Goal: Task Accomplishment & Management: Use online tool/utility

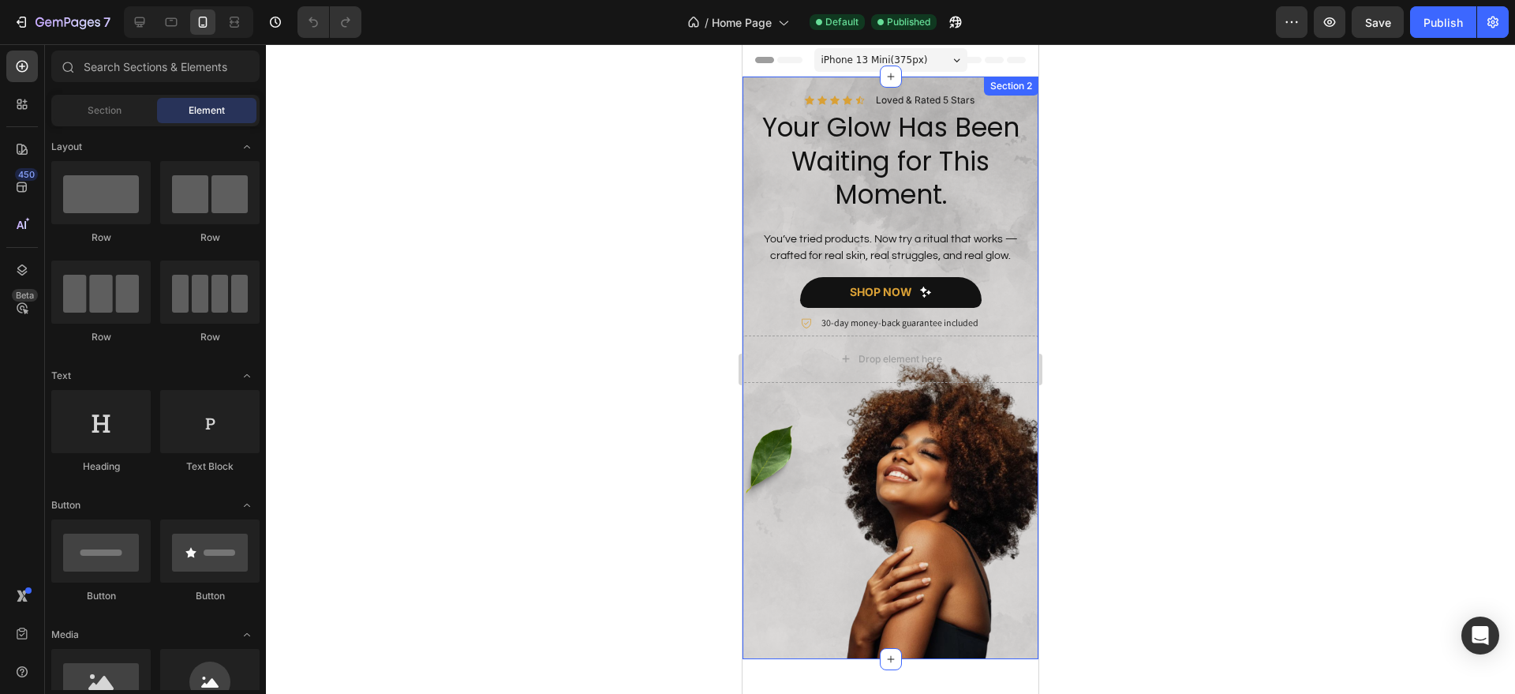
click at [756, 83] on div "Icon Icon Icon Icon Icon Icon List Loved & Rated 5 Stars Text Block Row Your Gl…" at bounding box center [891, 368] width 296 height 582
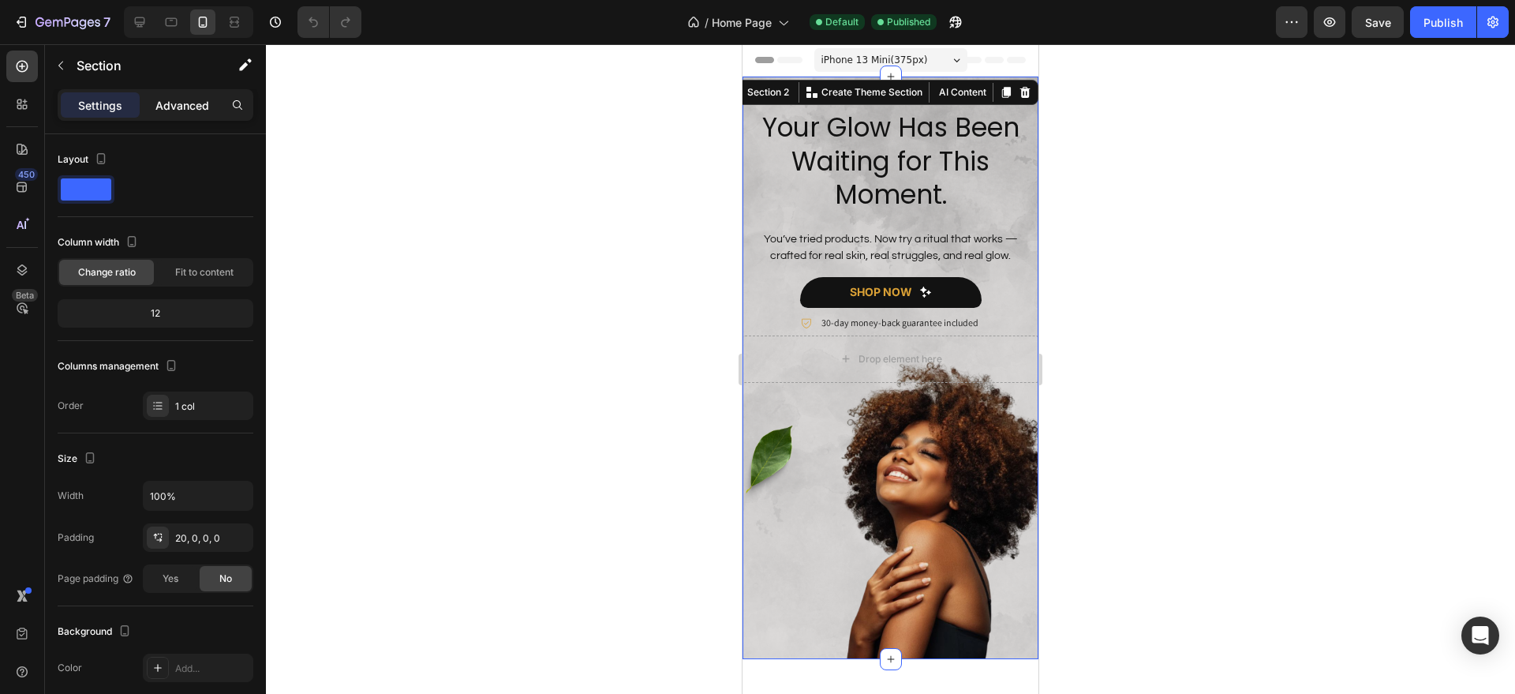
click at [200, 99] on p "Advanced" at bounding box center [182, 105] width 54 height 17
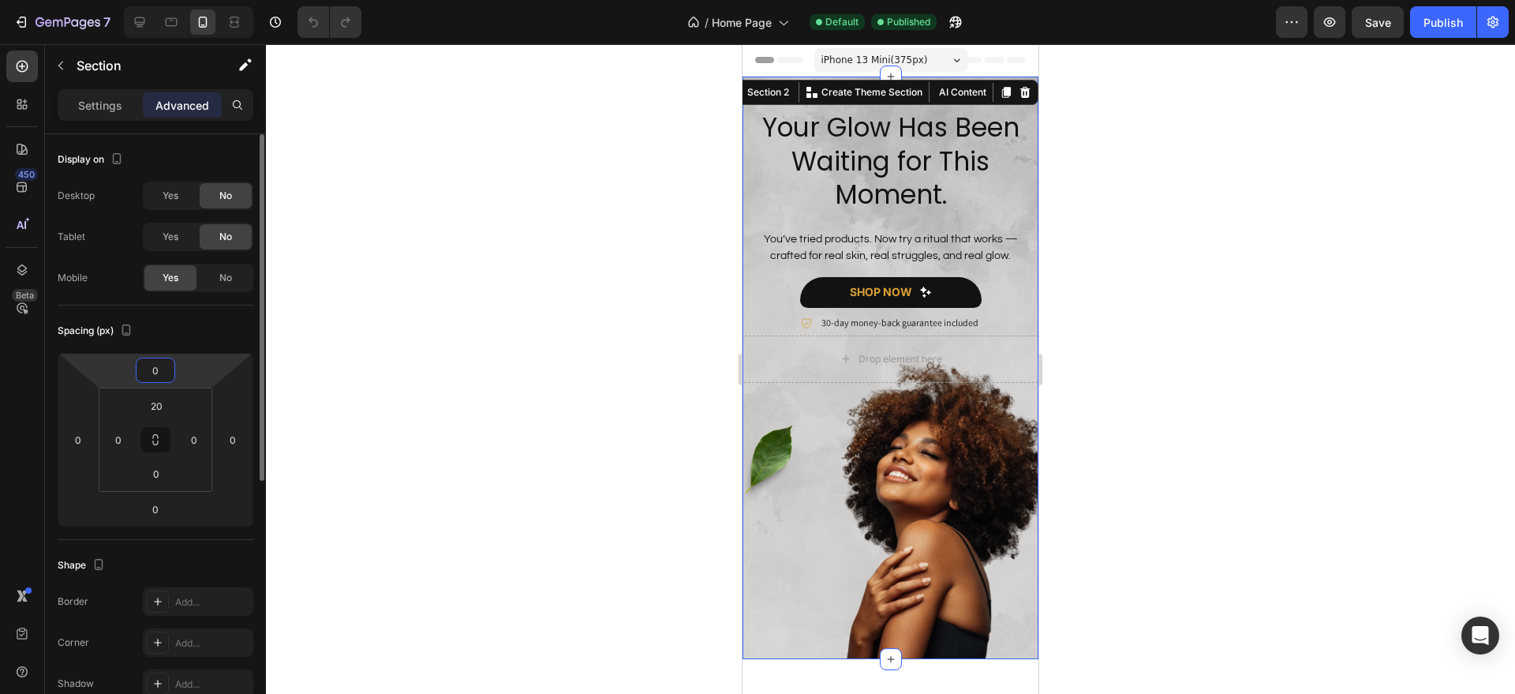
click at [158, 362] on input "0" at bounding box center [156, 370] width 32 height 24
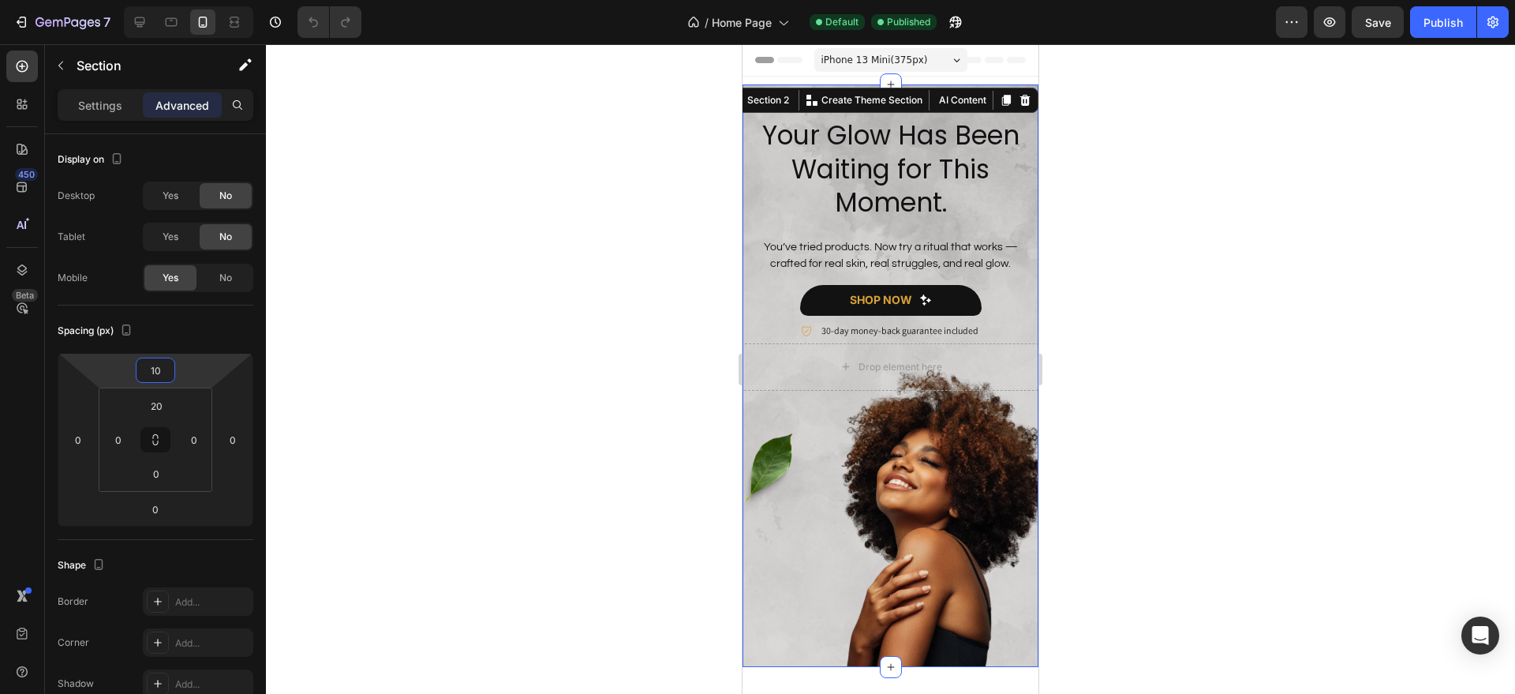
type input "10"
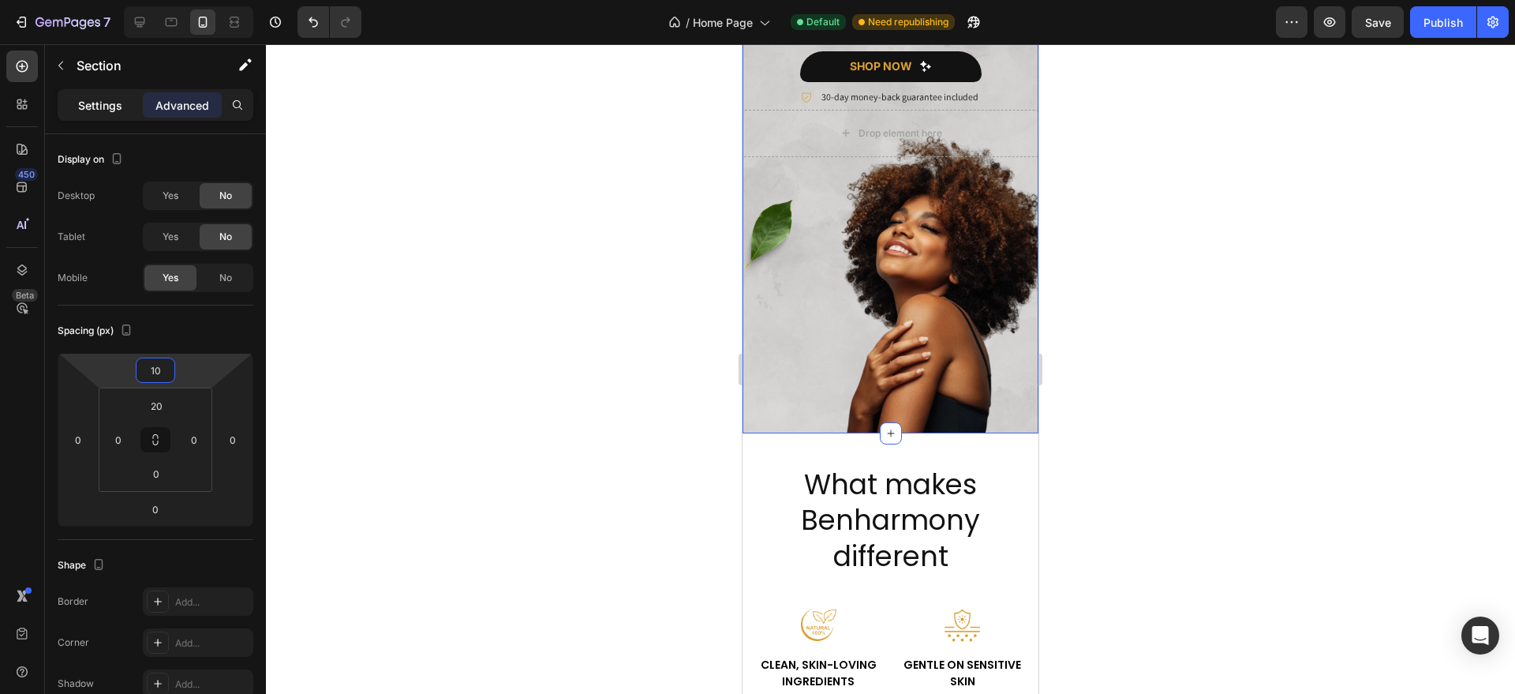
click at [114, 99] on p "Settings" at bounding box center [100, 105] width 44 height 17
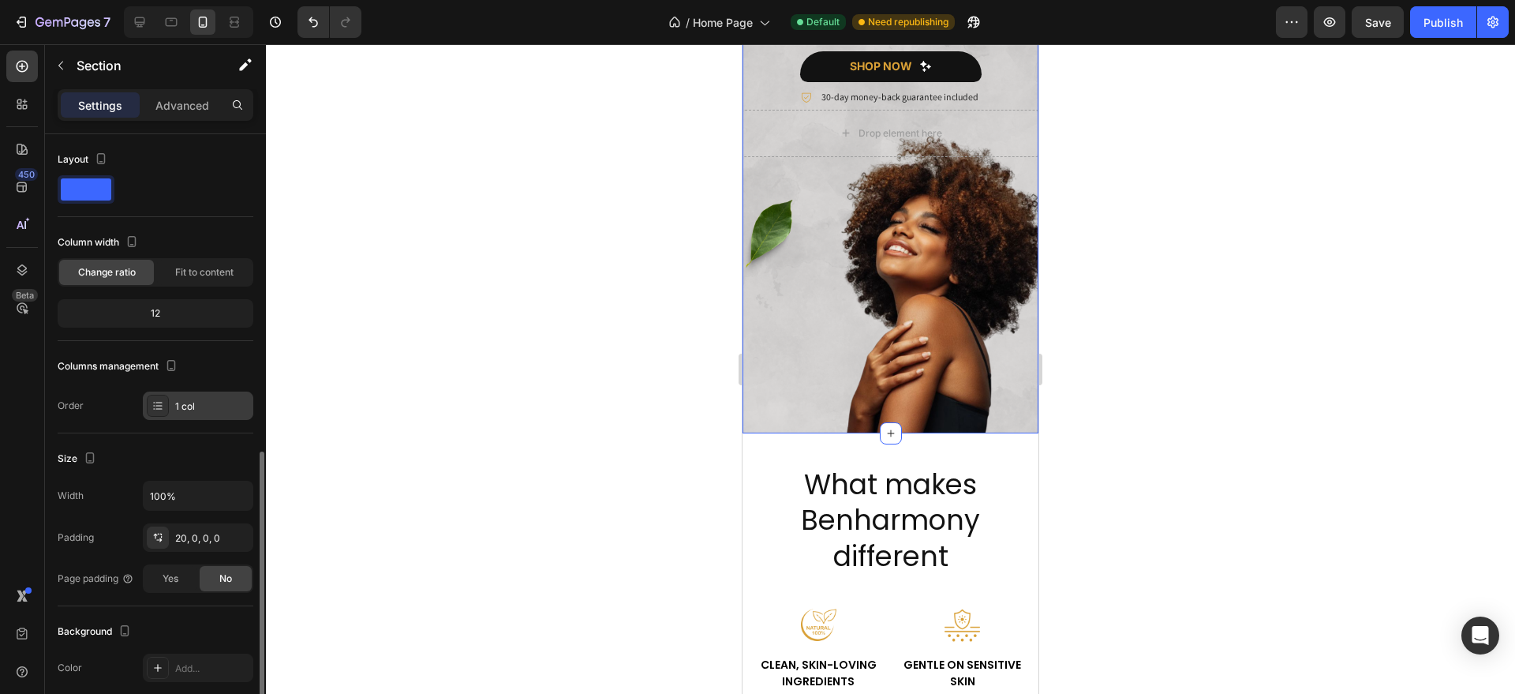
scroll to position [317, 0]
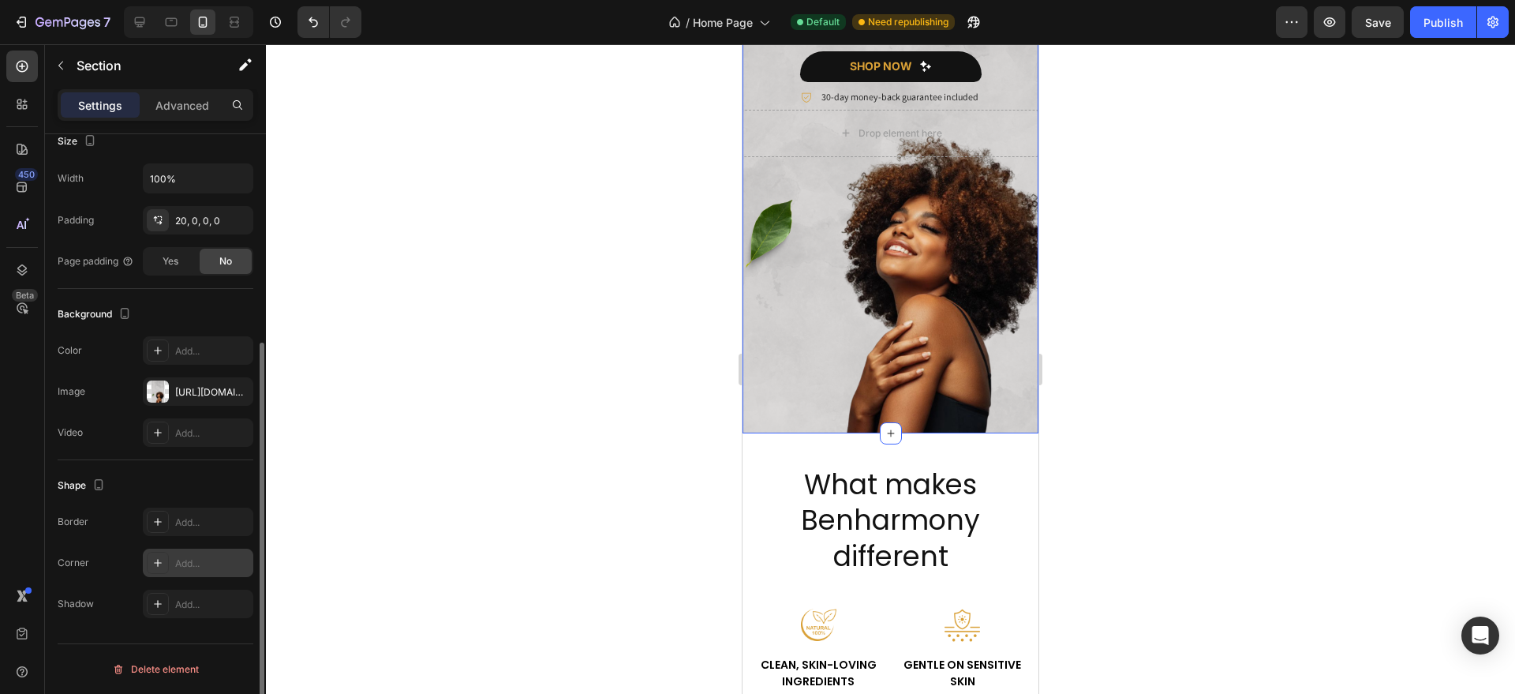
click at [189, 566] on div "Add..." at bounding box center [212, 563] width 74 height 14
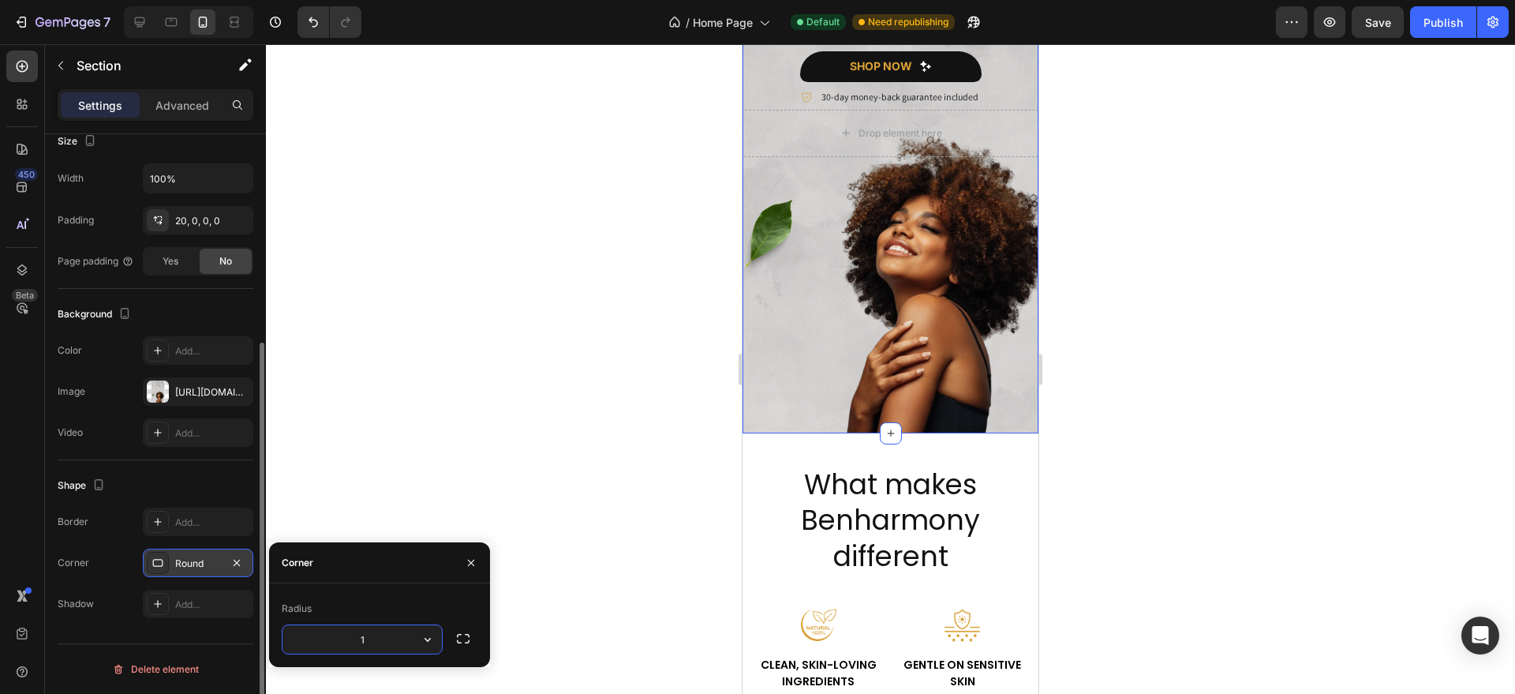
type input "10"
click at [950, 571] on h2 "What makes Benharmony different" at bounding box center [890, 520] width 233 height 111
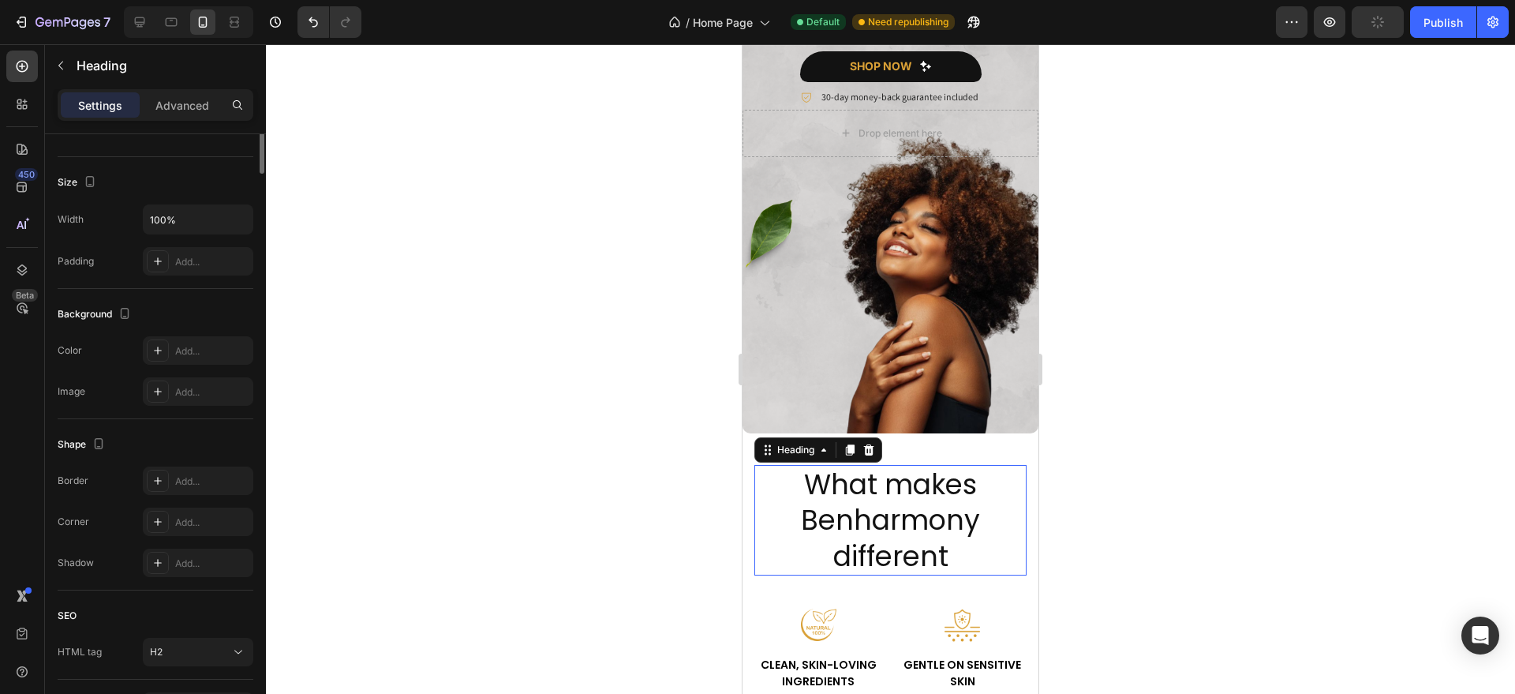
scroll to position [0, 0]
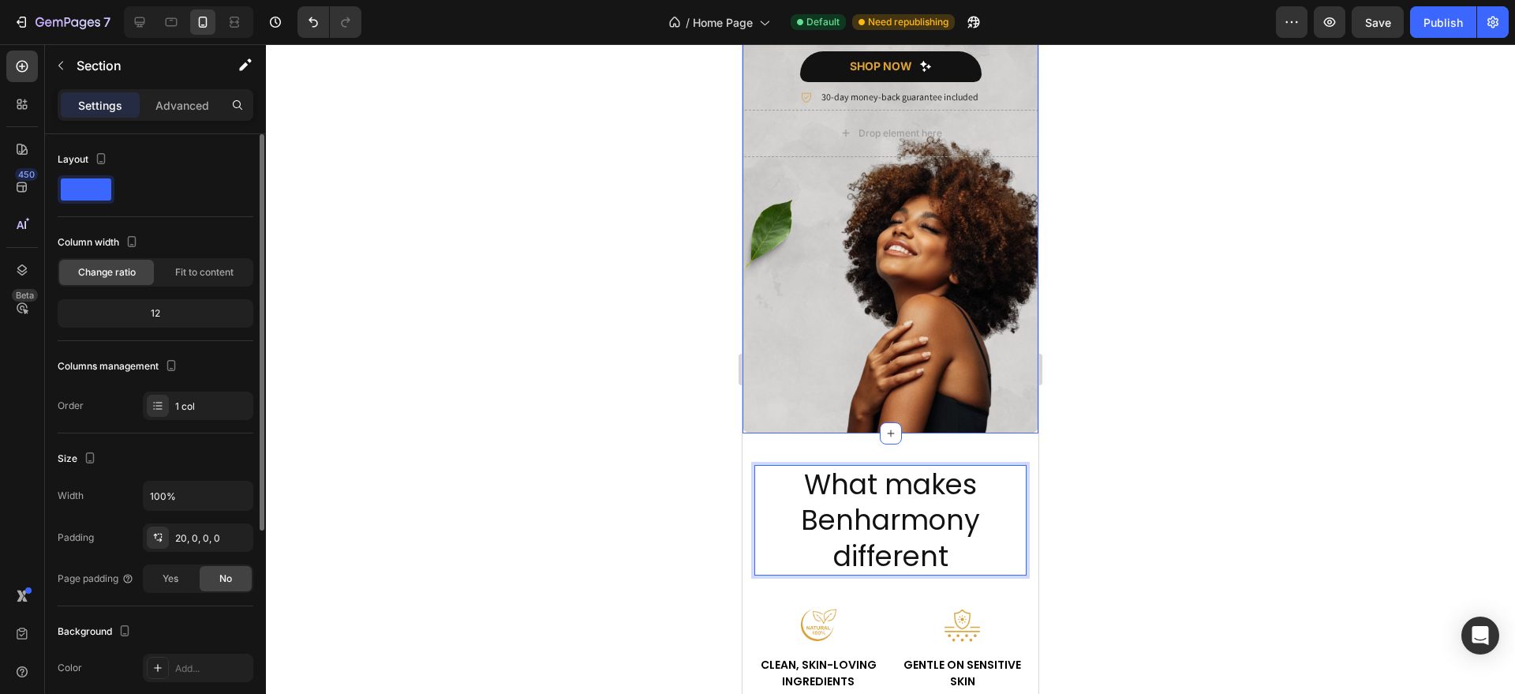
click at [911, 428] on div "Icon Icon Icon Icon Icon Icon List Loved & Rated 5 Stars Text Block Row Your Gl…" at bounding box center [891, 150] width 296 height 567
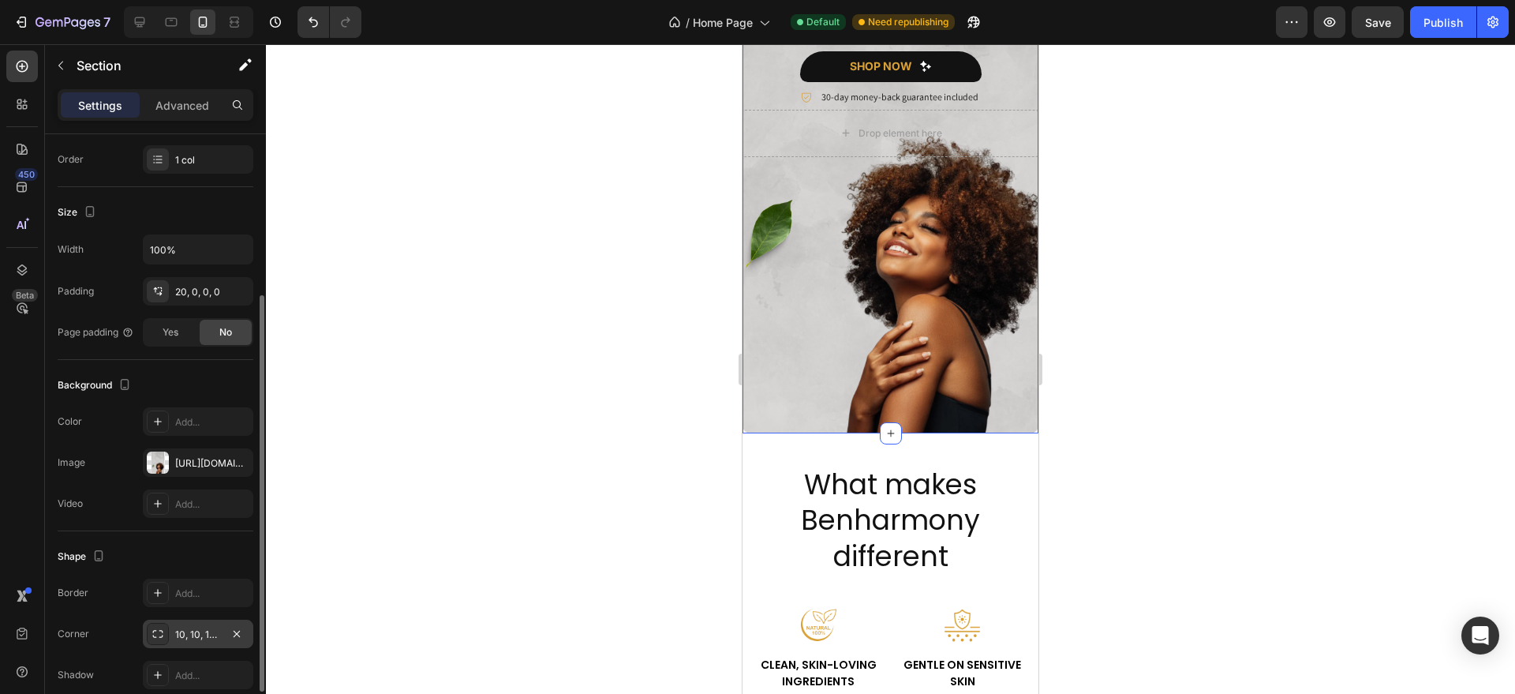
scroll to position [262, 0]
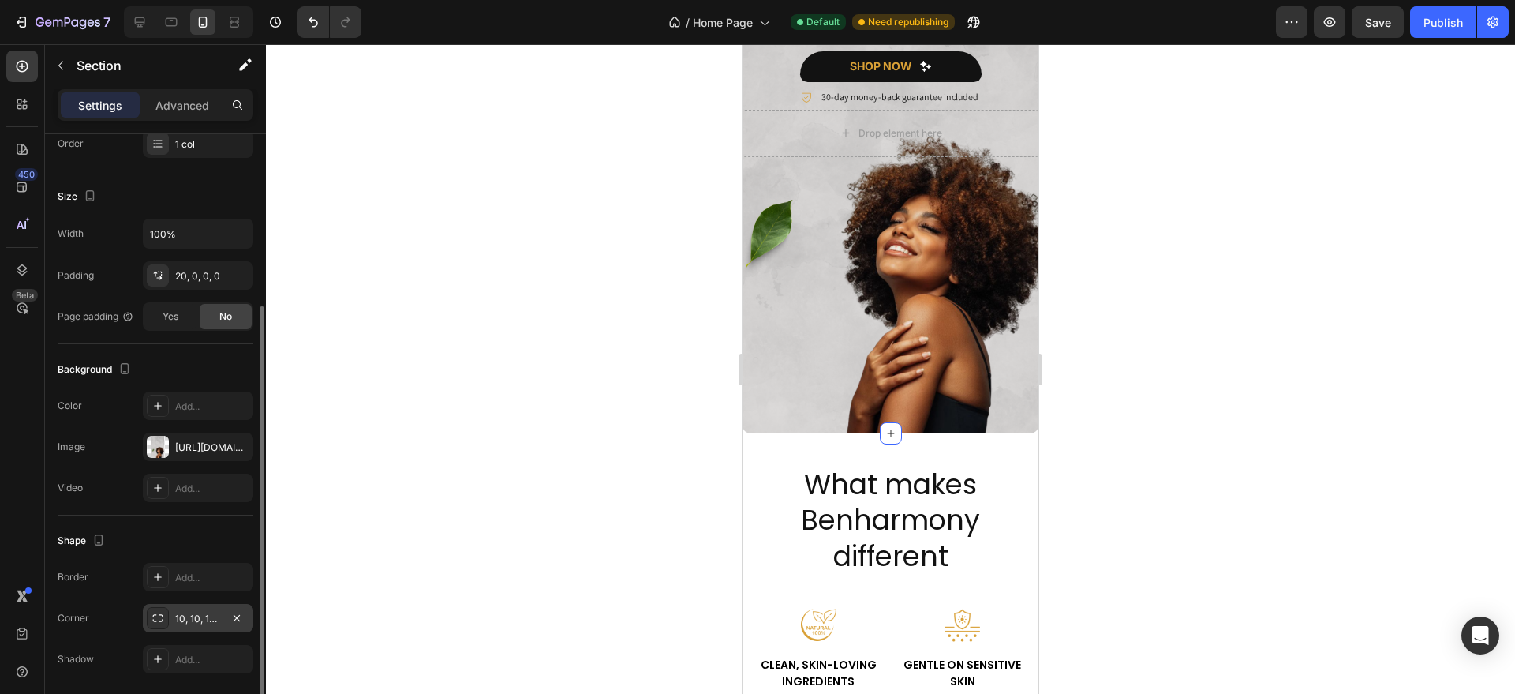
click at [205, 626] on div "10, 10, 10, 10" at bounding box center [198, 618] width 110 height 28
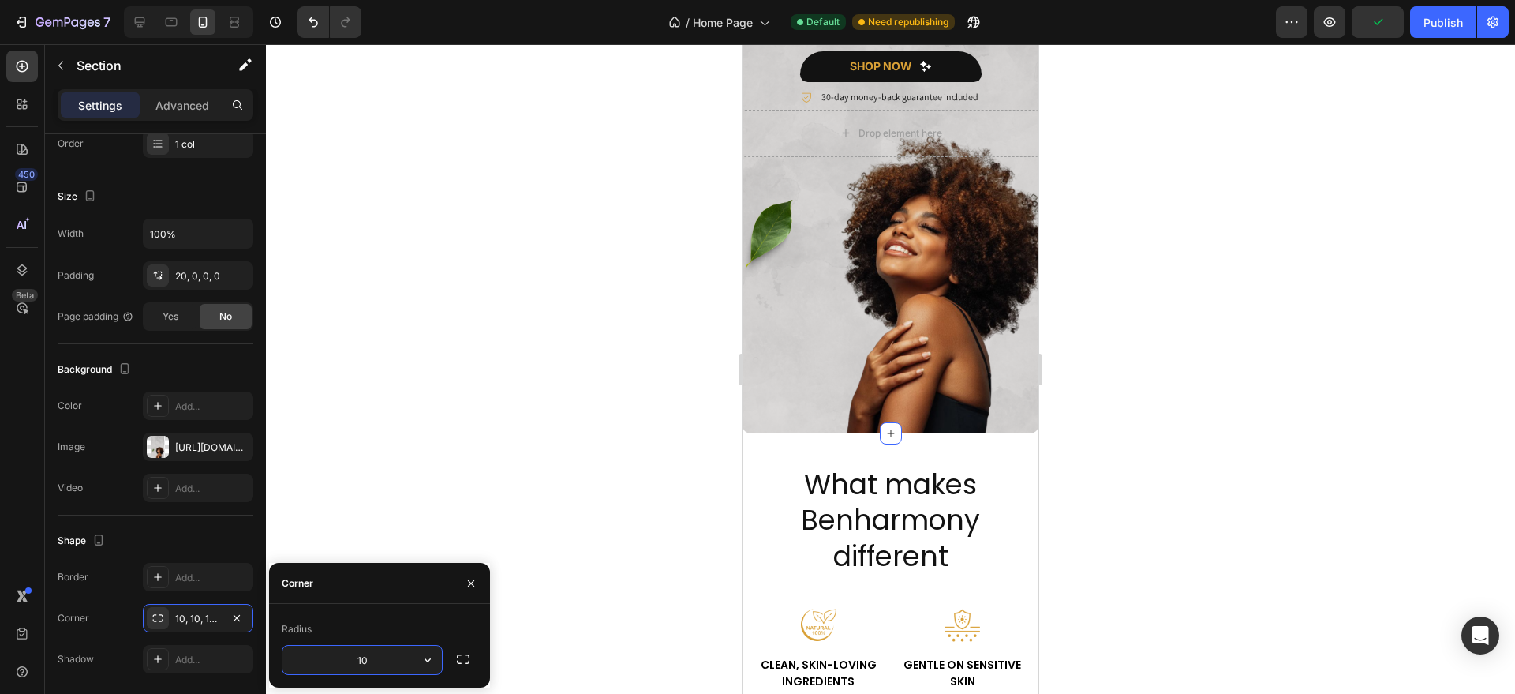
click at [361, 665] on input "10" at bounding box center [361, 659] width 159 height 28
type input "15"
click at [150, 28] on div at bounding box center [139, 21] width 25 height 25
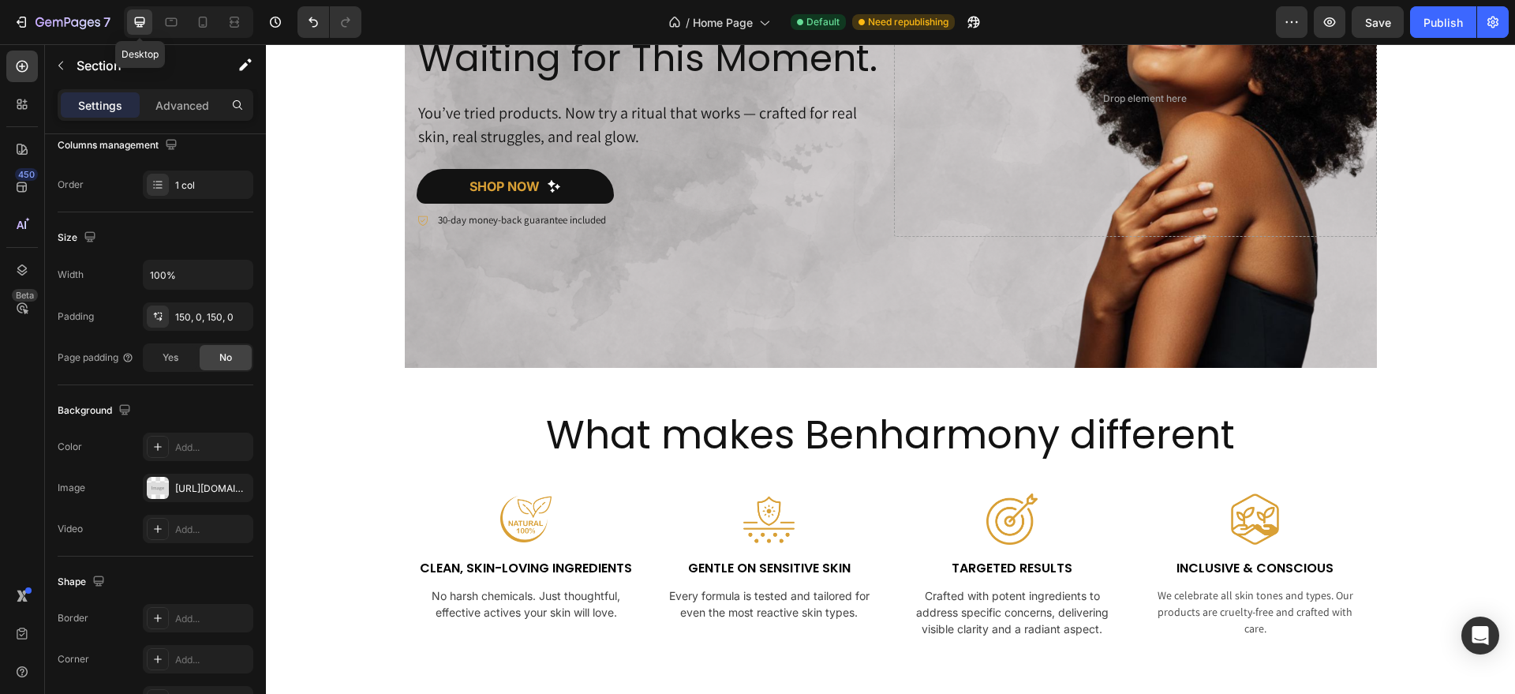
scroll to position [178, 0]
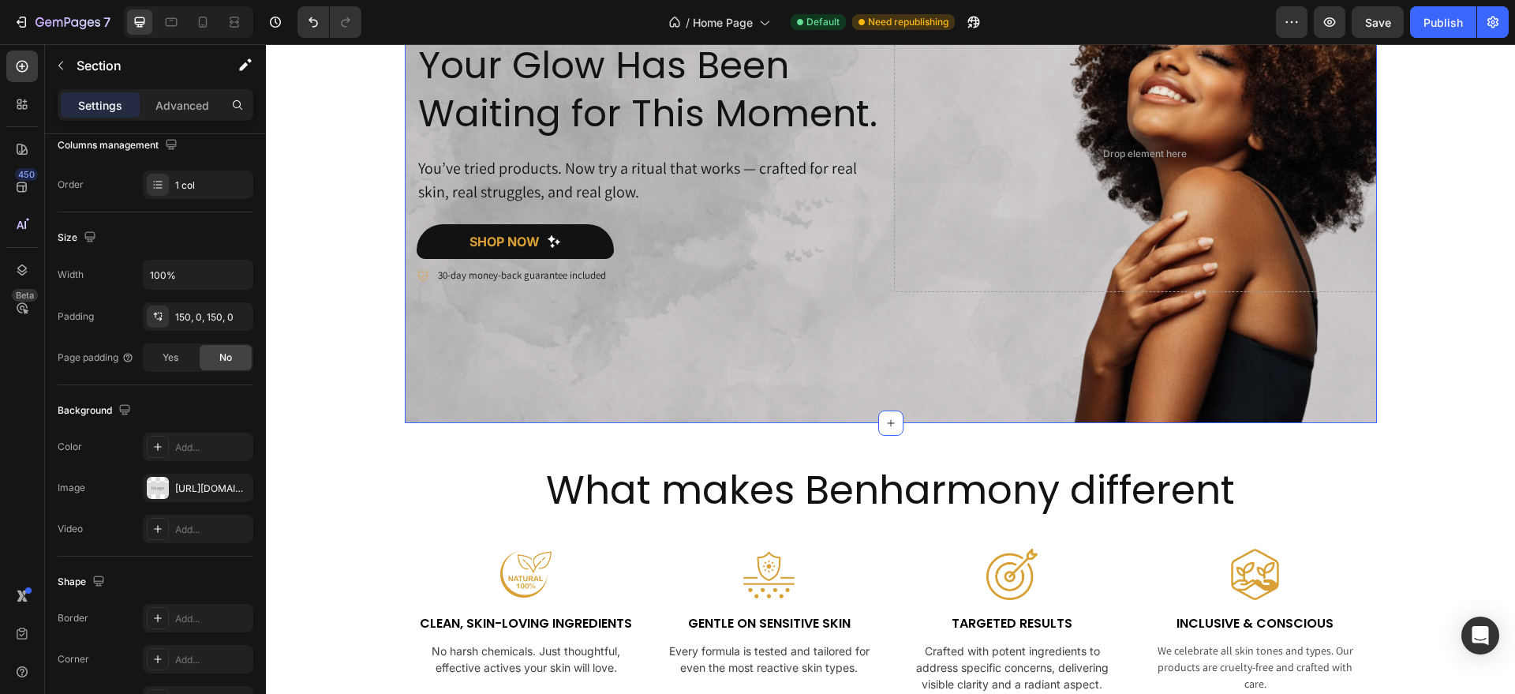
click at [548, 362] on div "Icon Icon Icon Icon Icon Icon List Loved & Rated 5 Stars Text Block Row Your Gl…" at bounding box center [891, 160] width 972 height 525
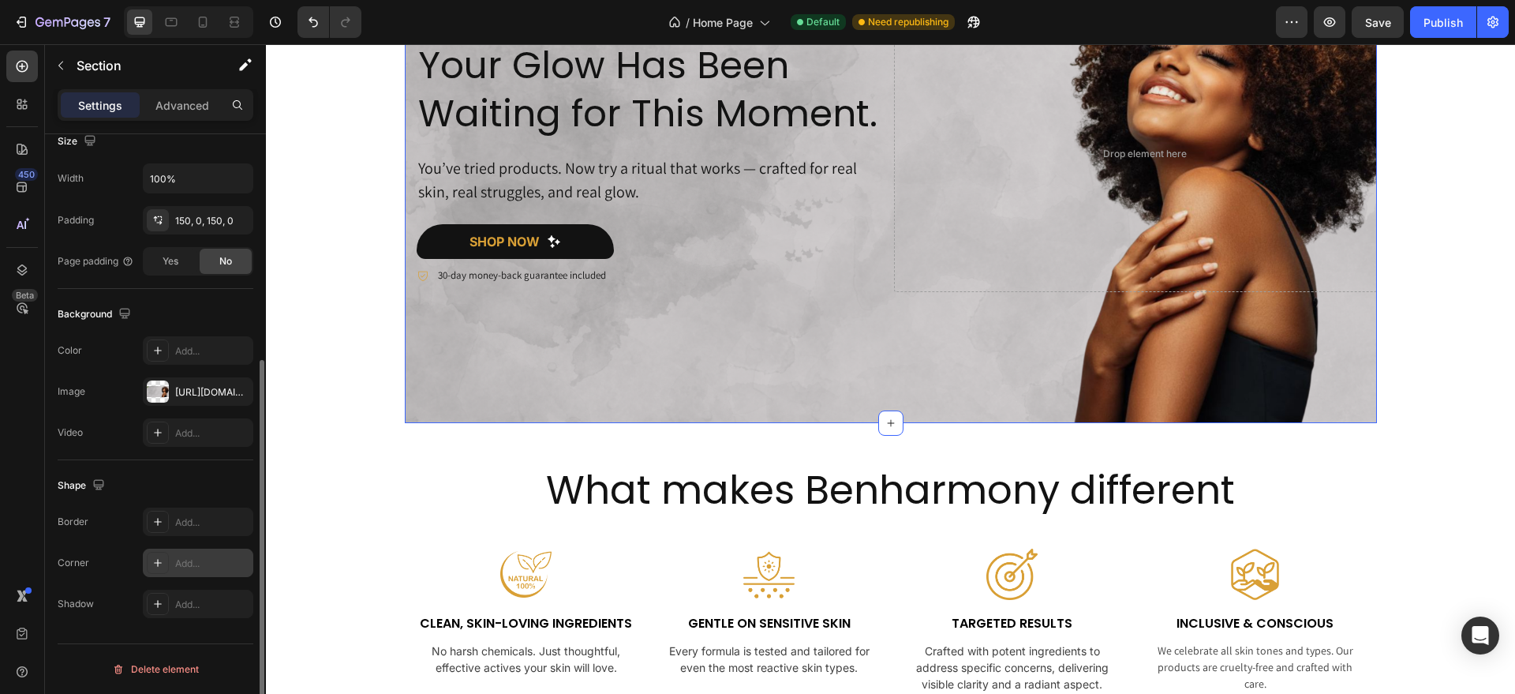
click at [192, 560] on div "Add..." at bounding box center [212, 563] width 74 height 14
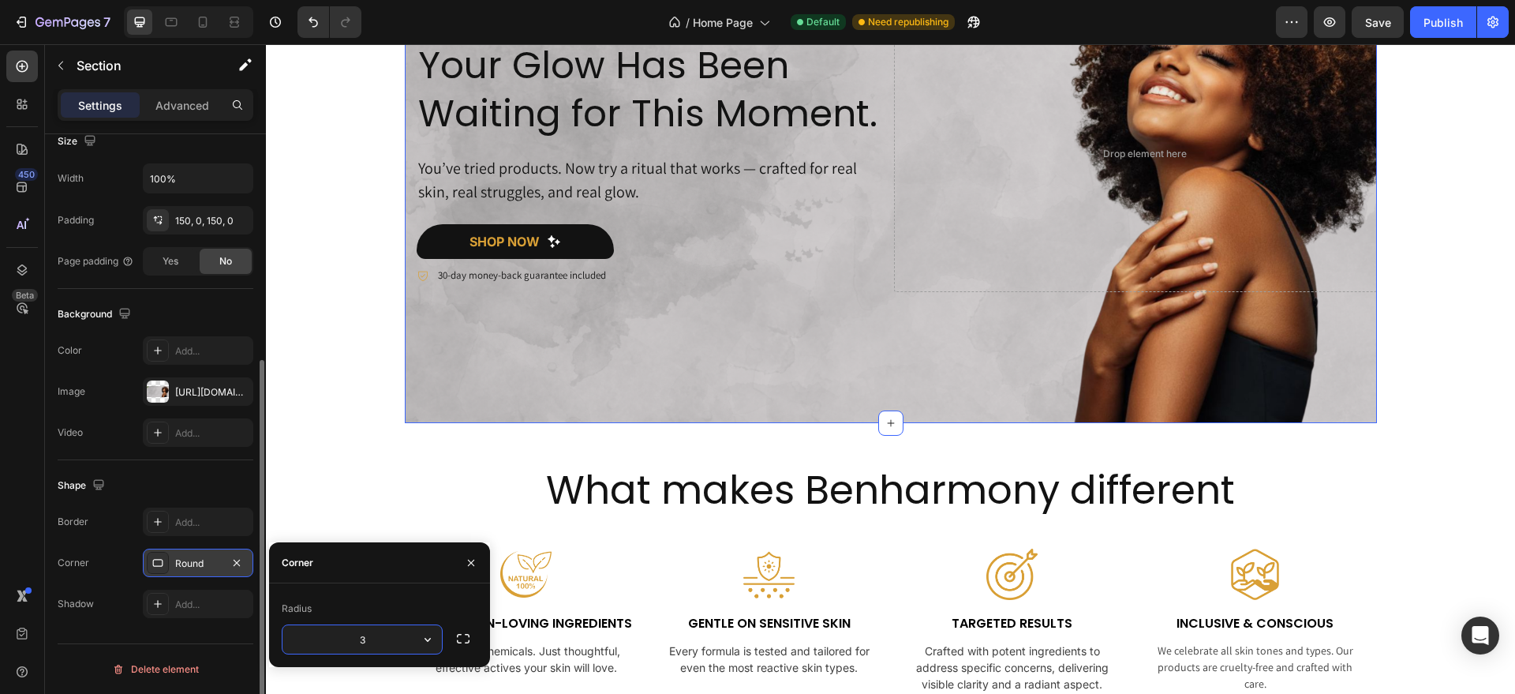
type input "30"
click at [191, 109] on p "Advanced" at bounding box center [182, 105] width 54 height 17
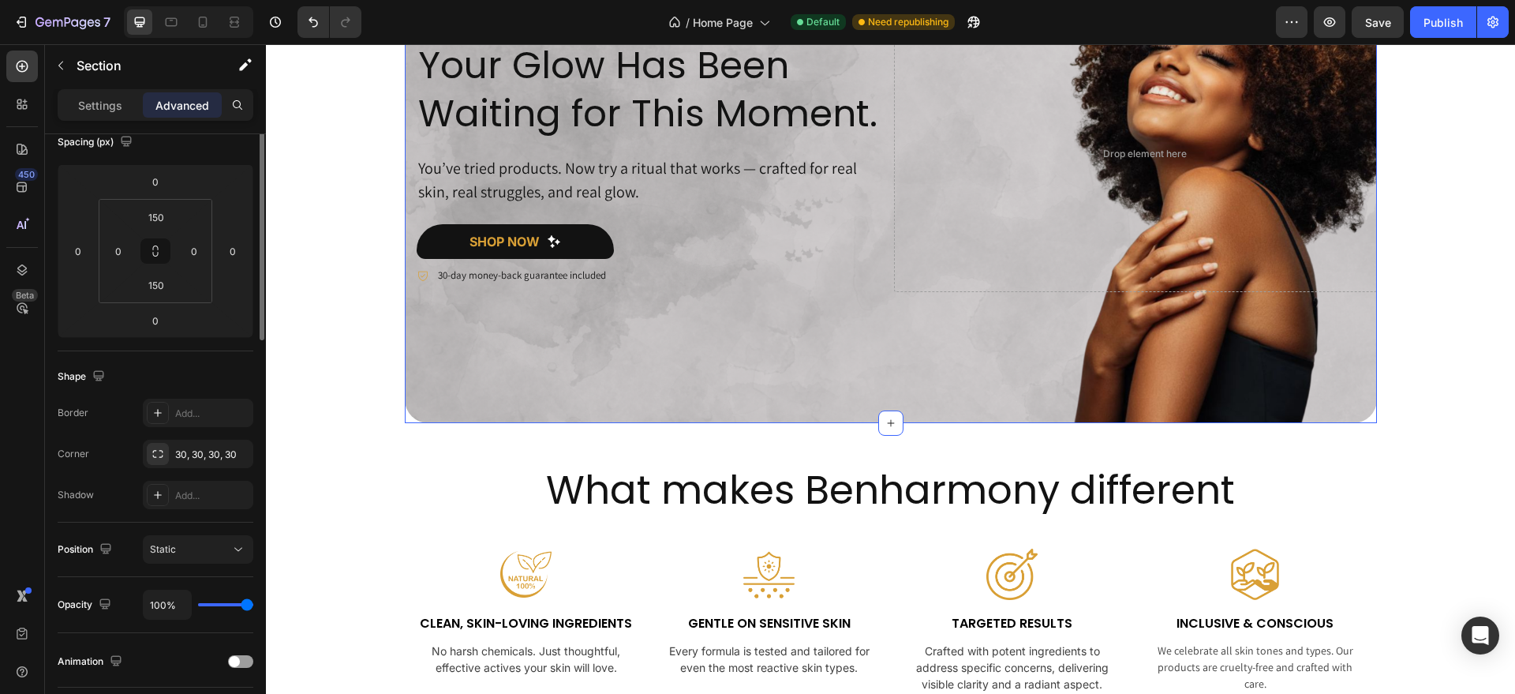
scroll to position [0, 0]
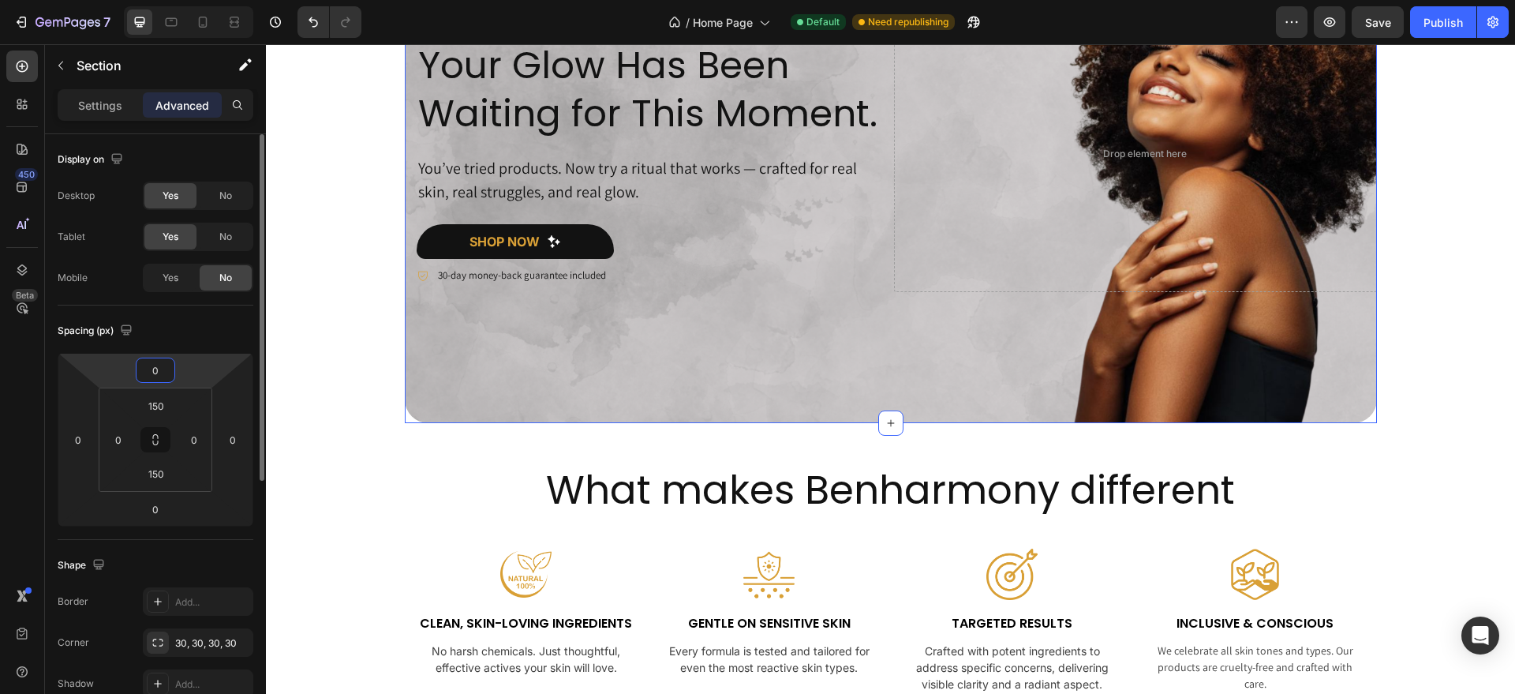
click at [158, 370] on input "0" at bounding box center [156, 370] width 32 height 24
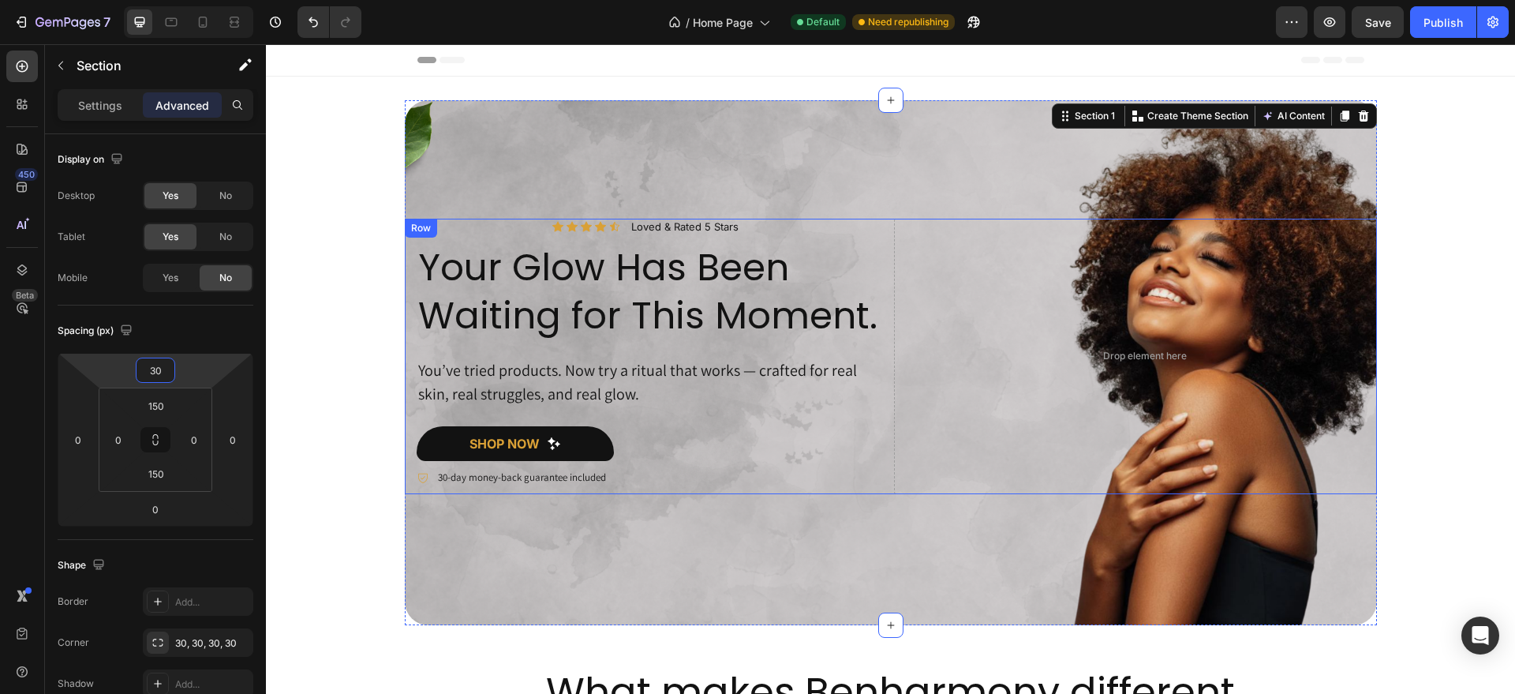
scroll to position [62, 0]
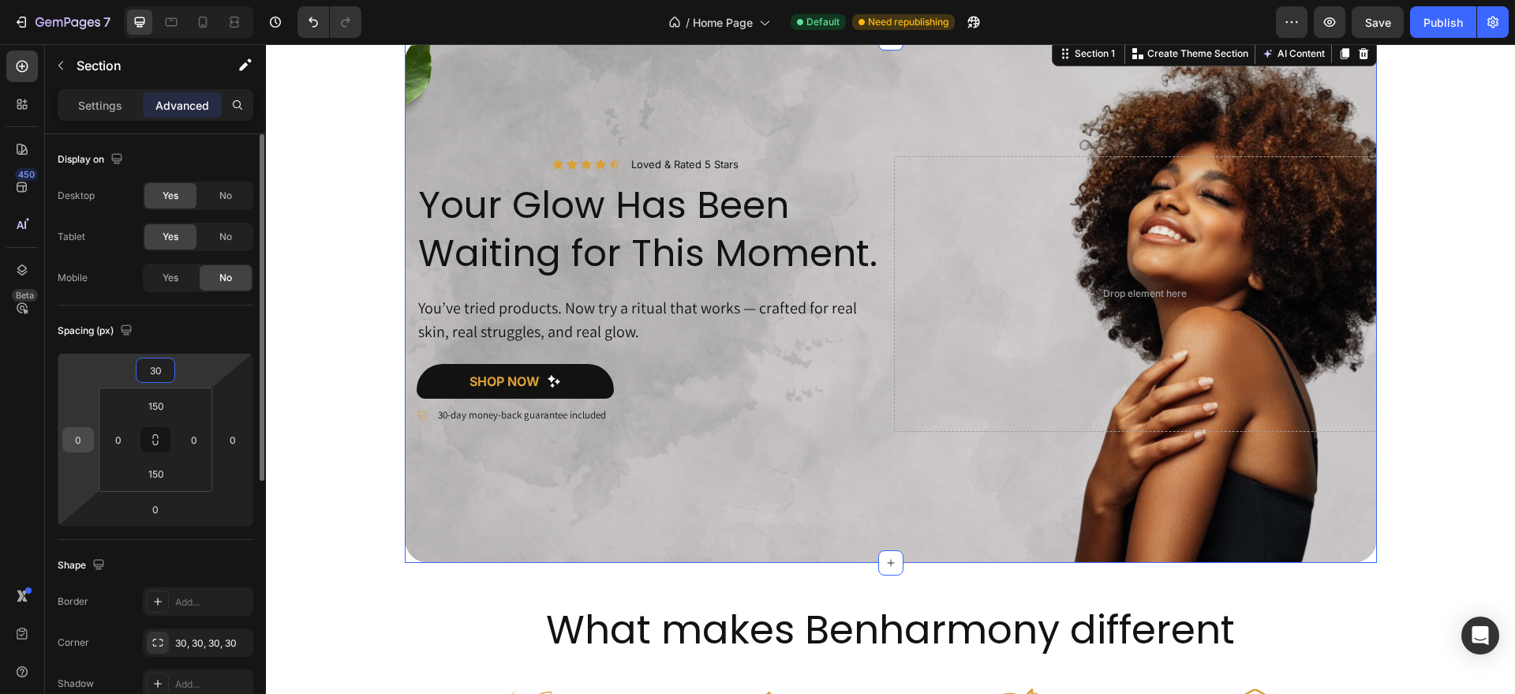
type input "30"
click at [81, 439] on input "0" at bounding box center [78, 440] width 24 height 24
type input "-1"
type input "0"
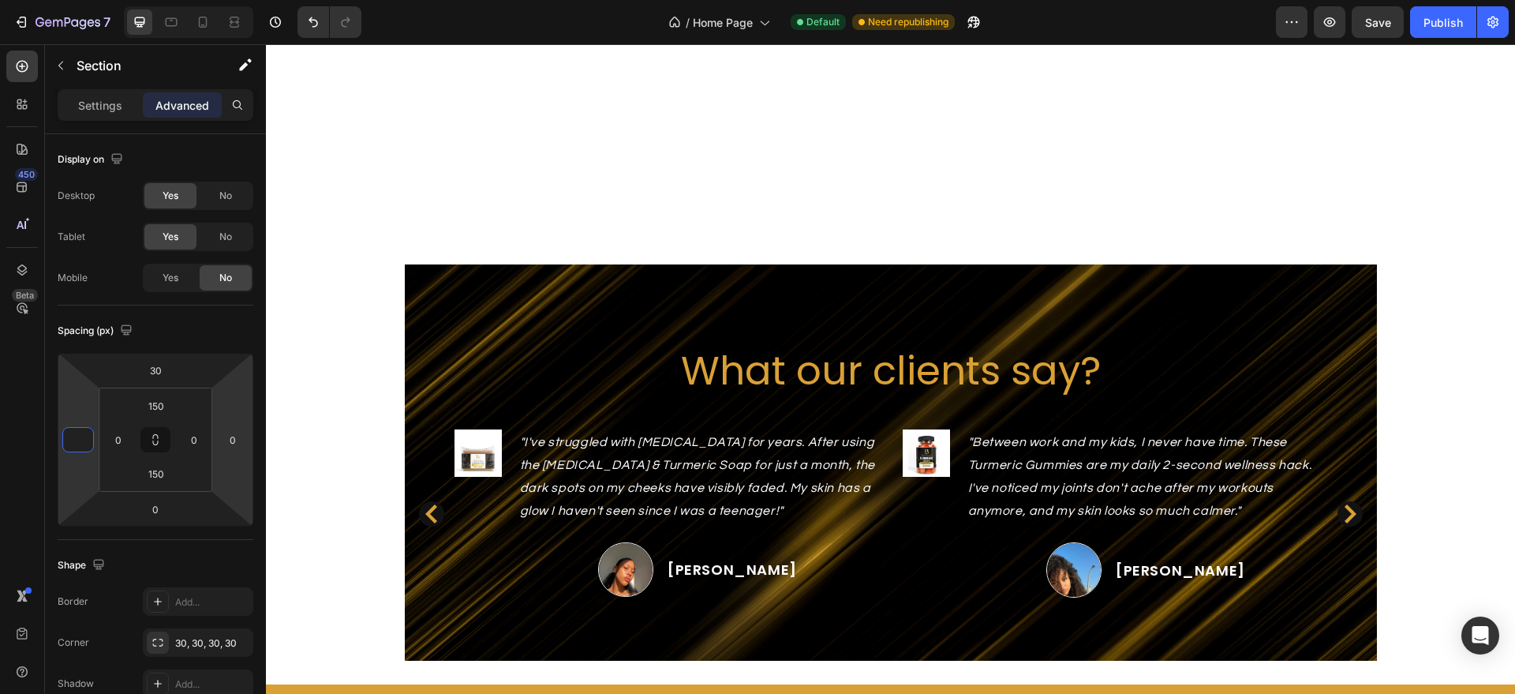
scroll to position [2303, 0]
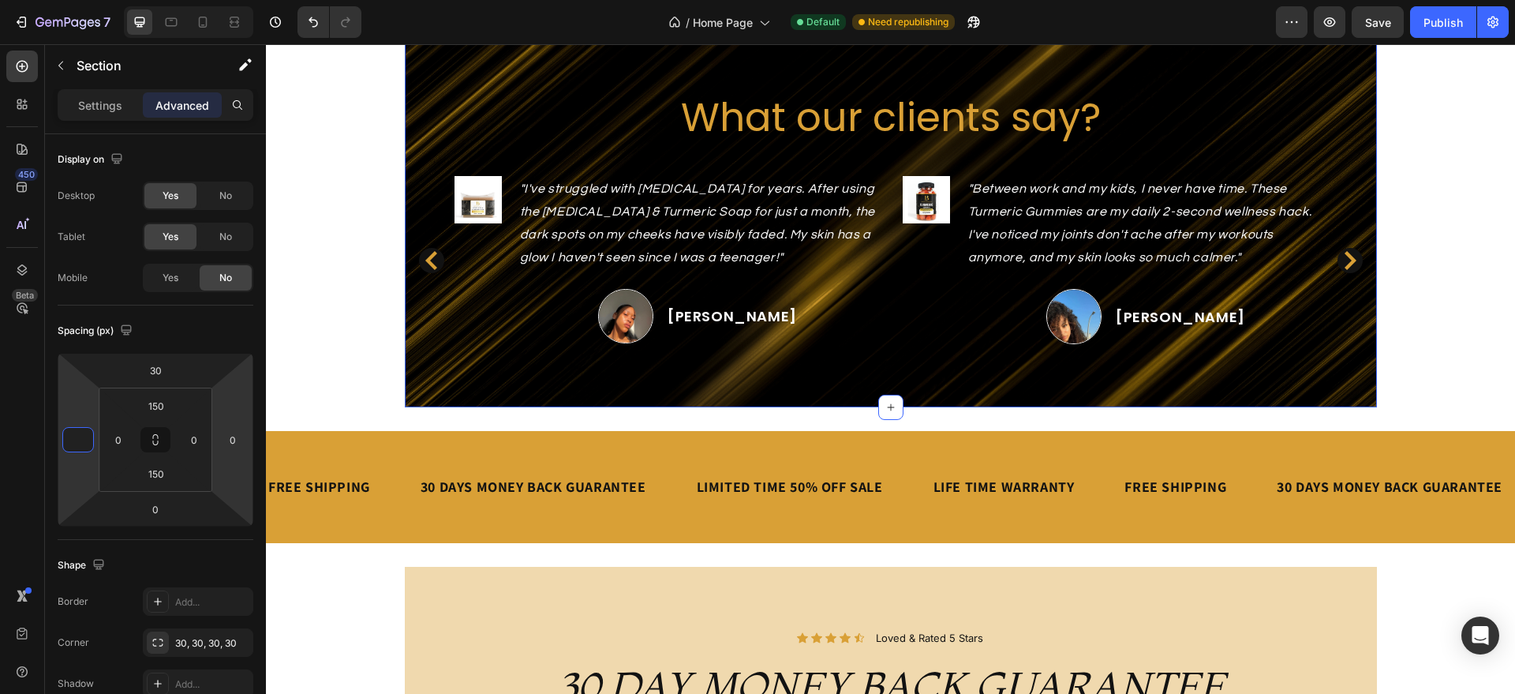
click at [761, 387] on div "What our clients say? Heading Image "I've struggled with [MEDICAL_DATA] for yea…" at bounding box center [891, 209] width 972 height 396
click at [706, 391] on div "What our clients say? Heading Image "I've struggled with [MEDICAL_DATA] for yea…" at bounding box center [891, 209] width 972 height 396
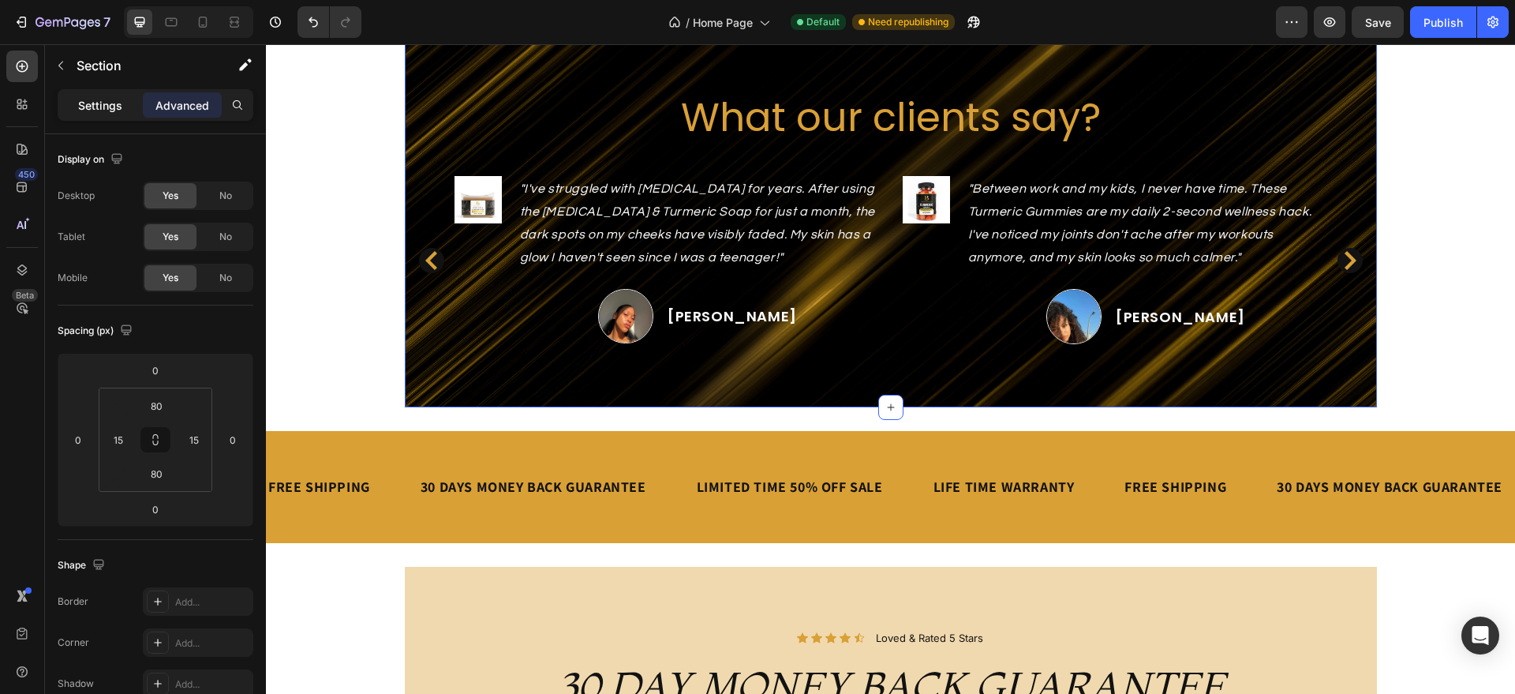
click at [103, 109] on p "Settings" at bounding box center [100, 105] width 44 height 17
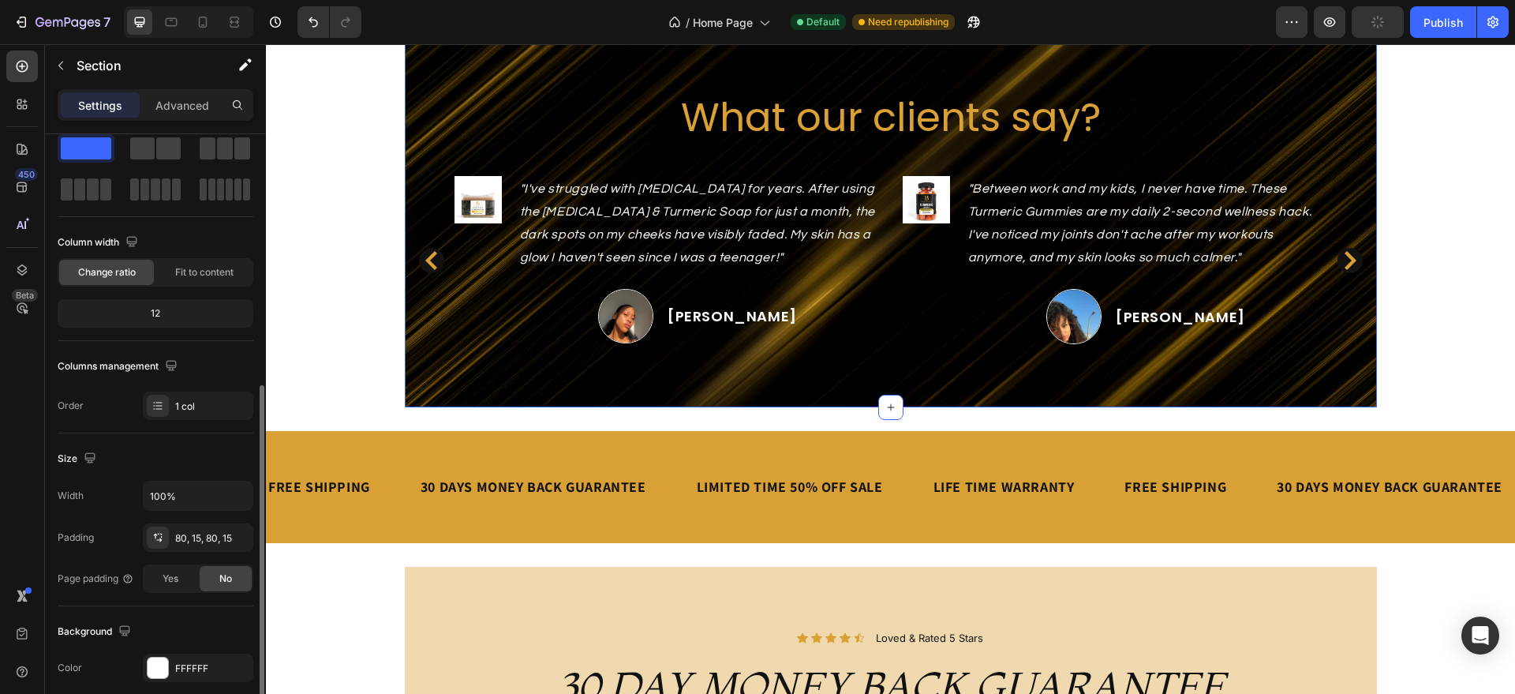
scroll to position [179, 0]
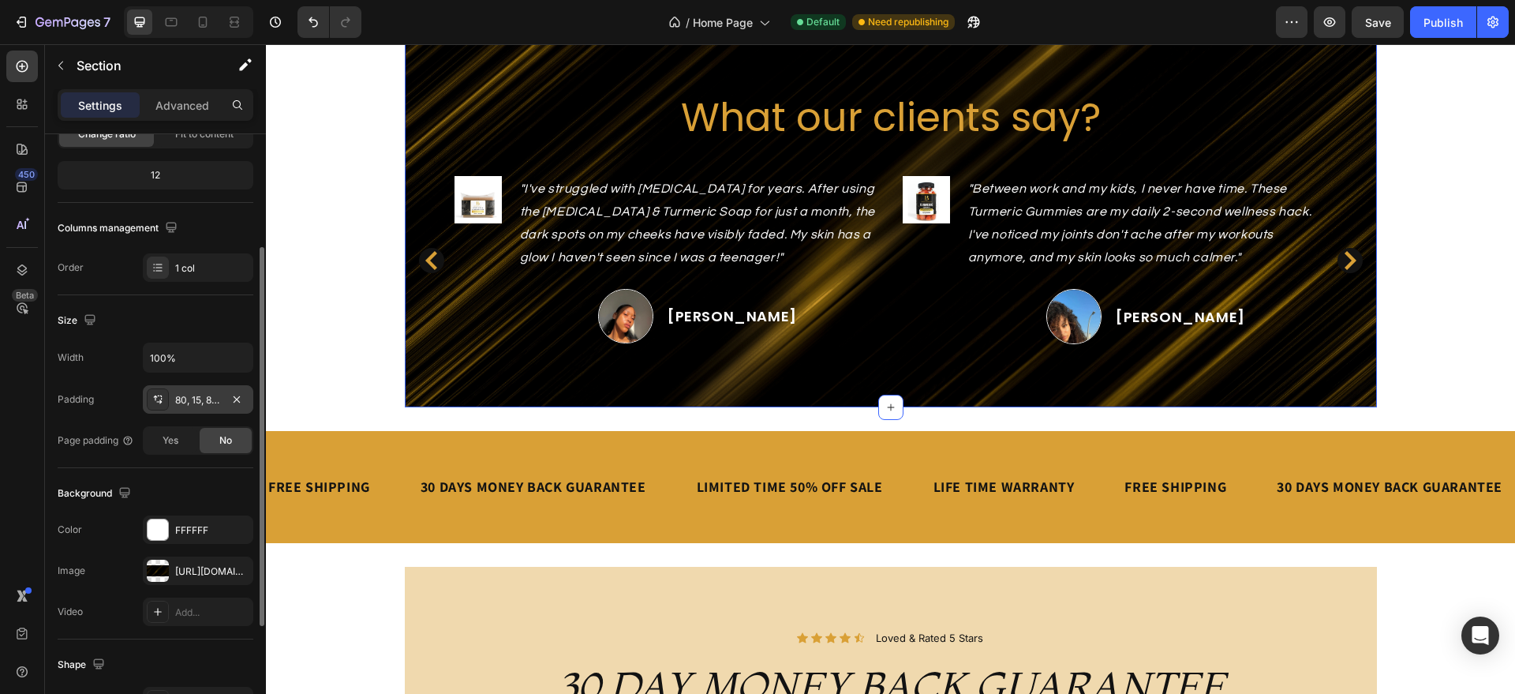
click at [178, 391] on div "80, 15, 80, 15" at bounding box center [198, 399] width 110 height 28
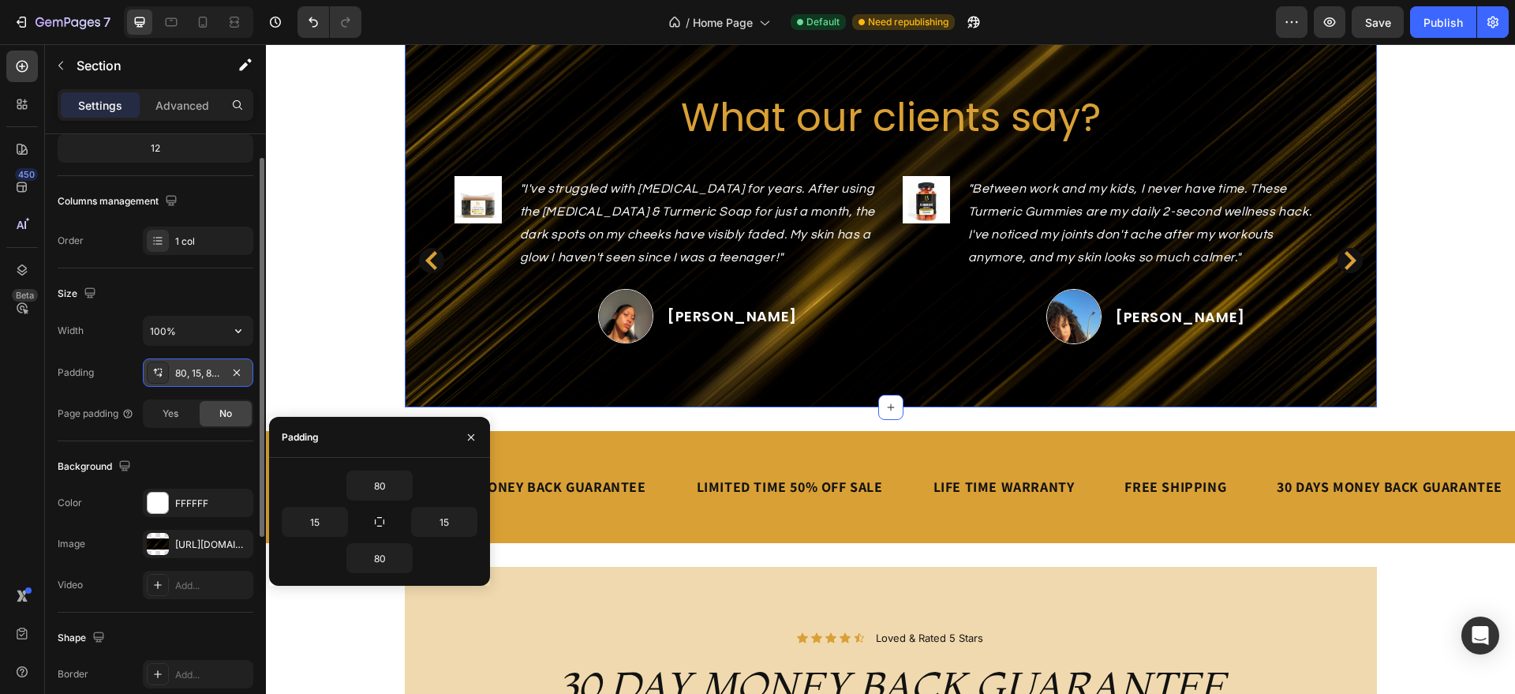
scroll to position [141, 0]
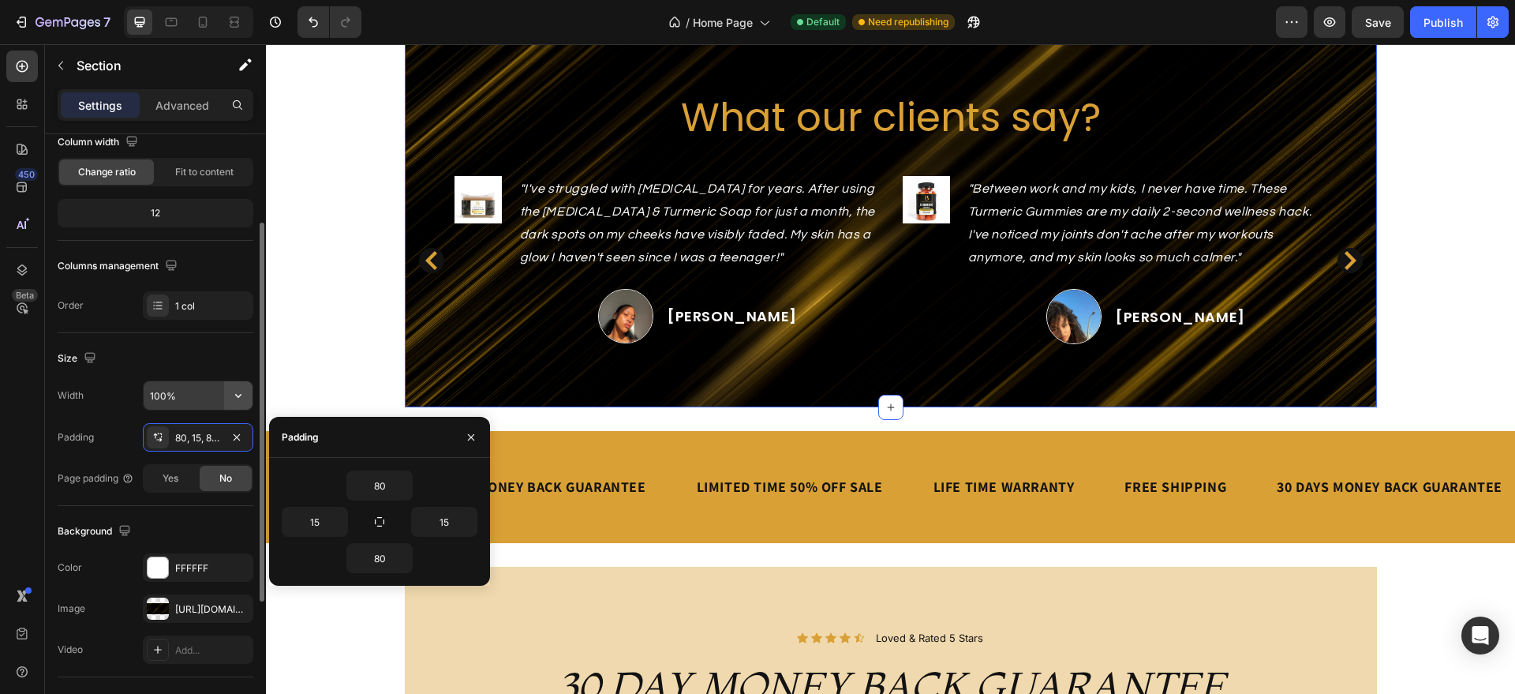
click at [238, 393] on icon "button" at bounding box center [238, 395] width 16 height 16
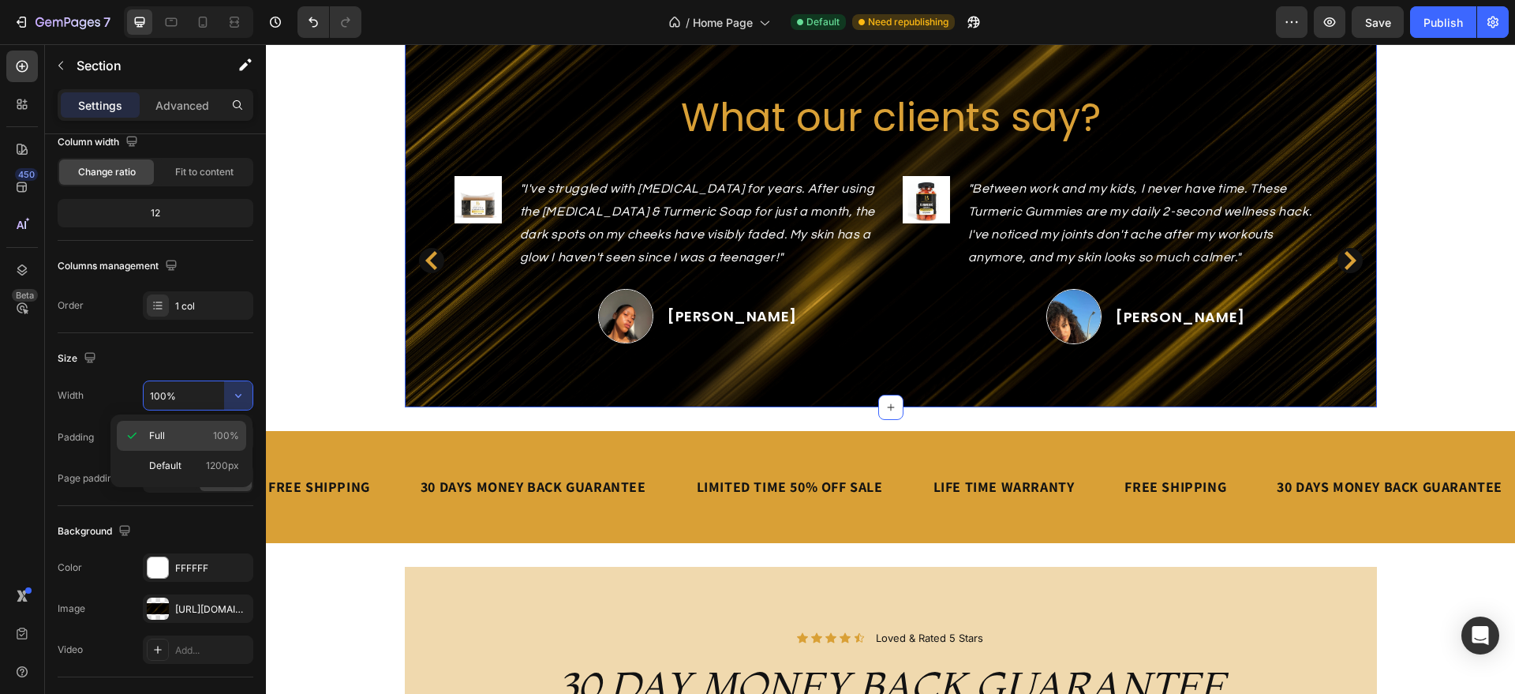
click at [226, 428] on span "100%" at bounding box center [226, 435] width 26 height 14
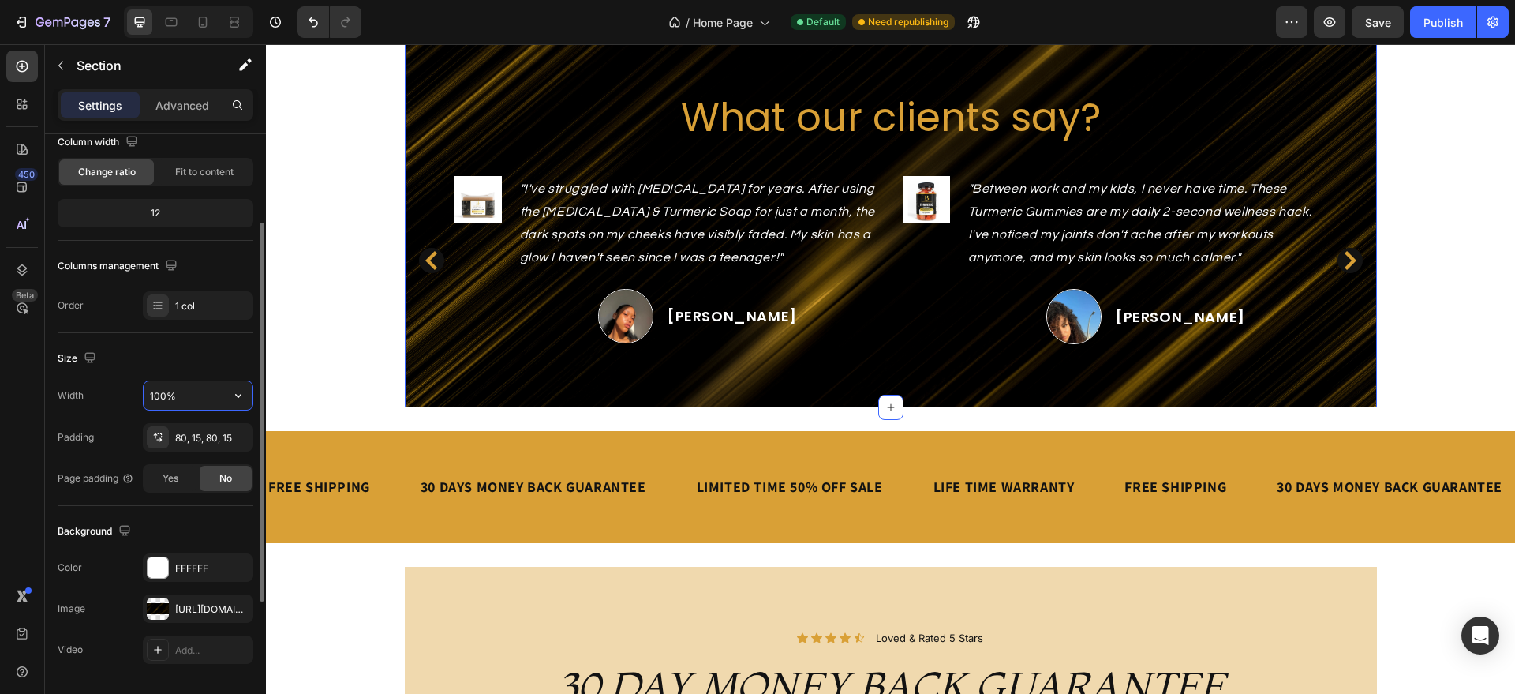
click at [222, 405] on input "100%" at bounding box center [198, 395] width 109 height 28
click at [231, 395] on icon "button" at bounding box center [238, 395] width 16 height 16
click at [219, 461] on span "1200px" at bounding box center [222, 465] width 33 height 14
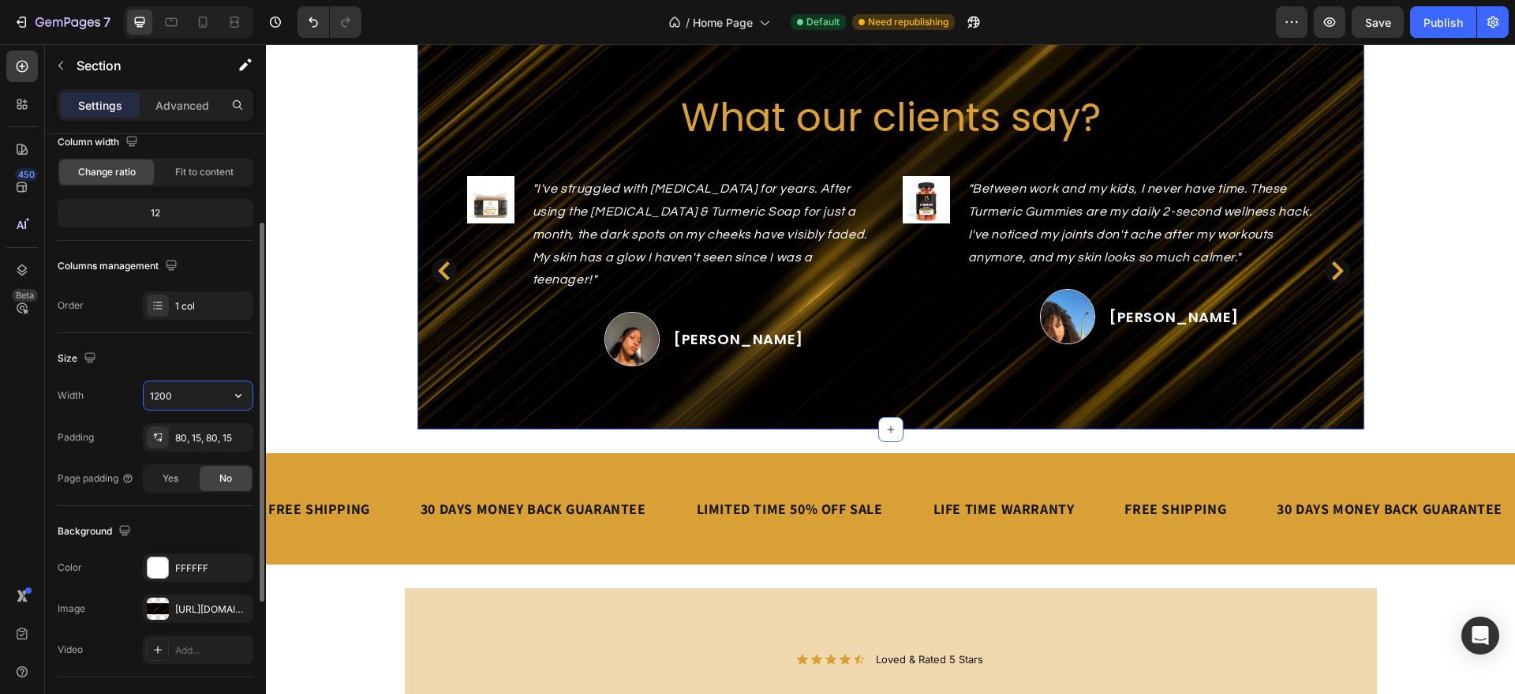
click at [178, 390] on input "1200" at bounding box center [198, 395] width 109 height 28
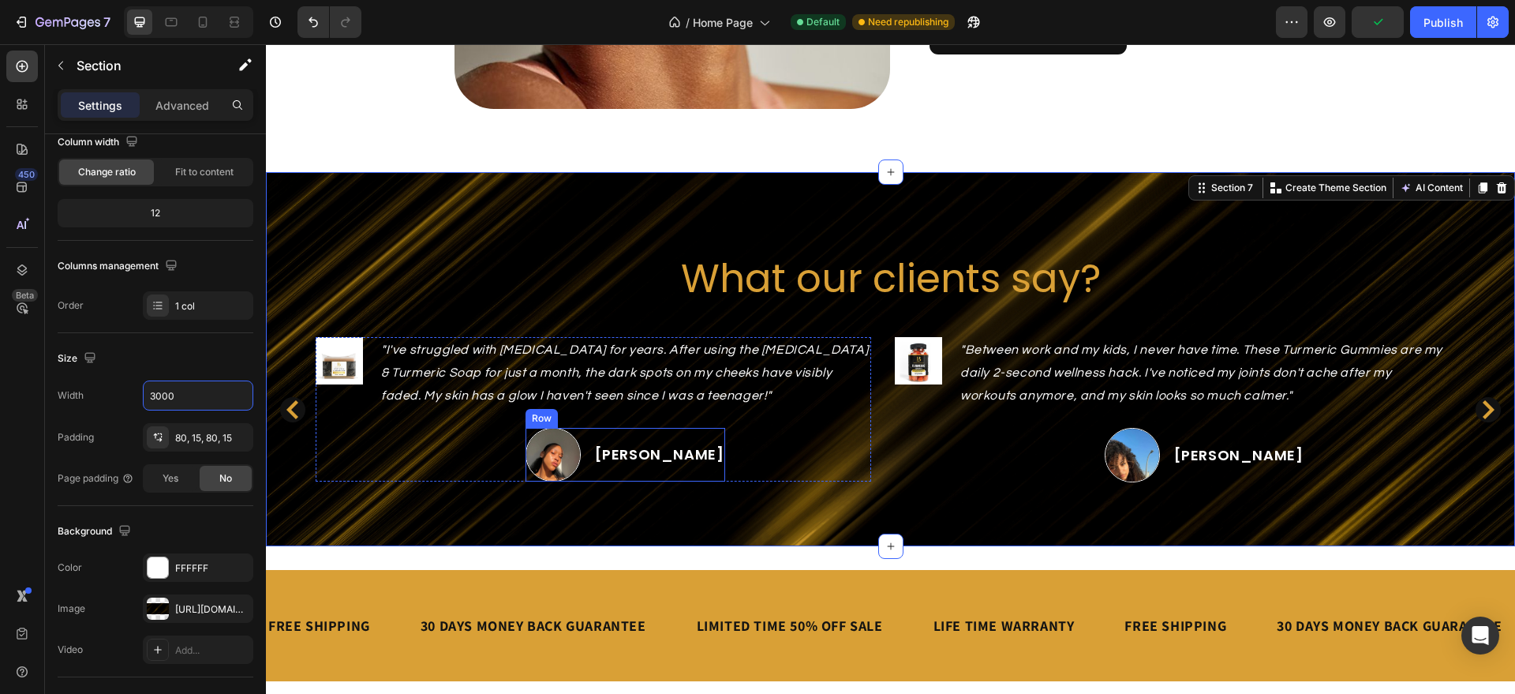
scroll to position [2152, 0]
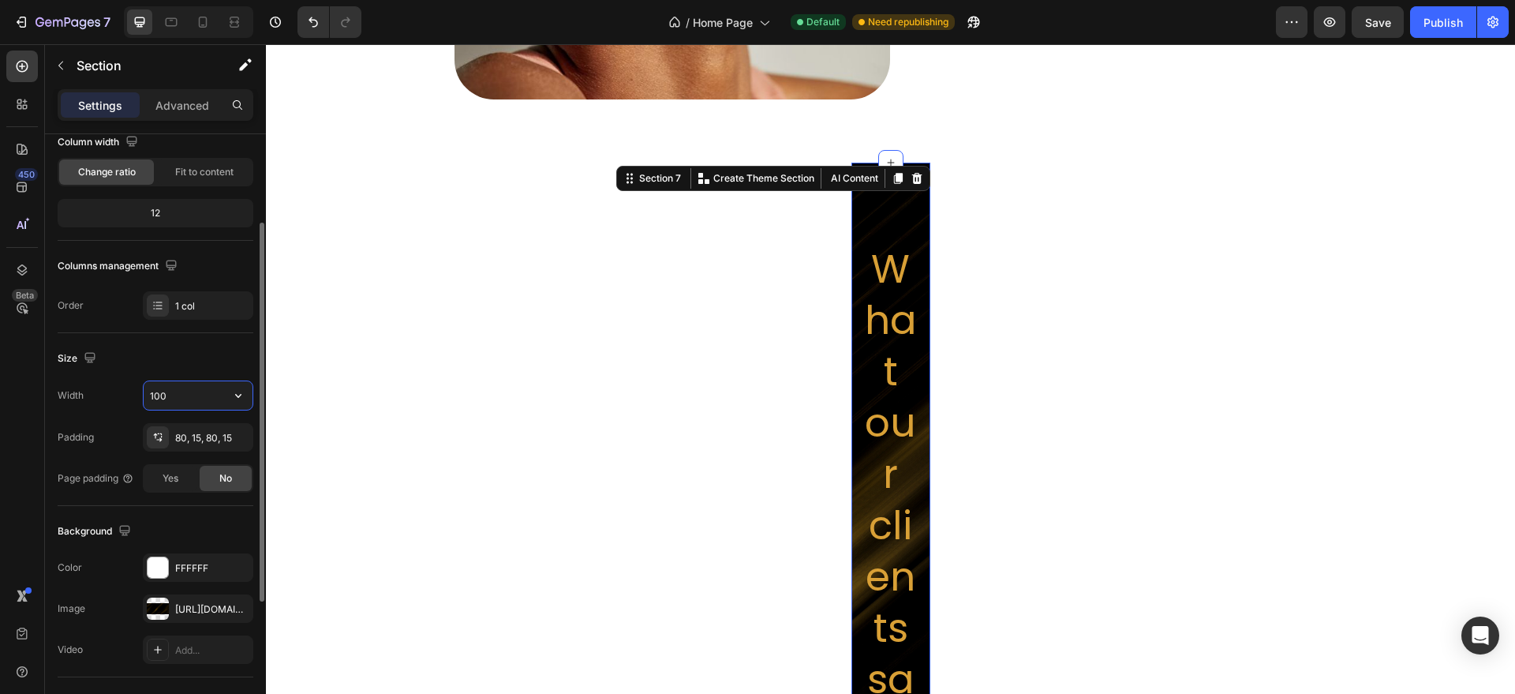
type input "1500"
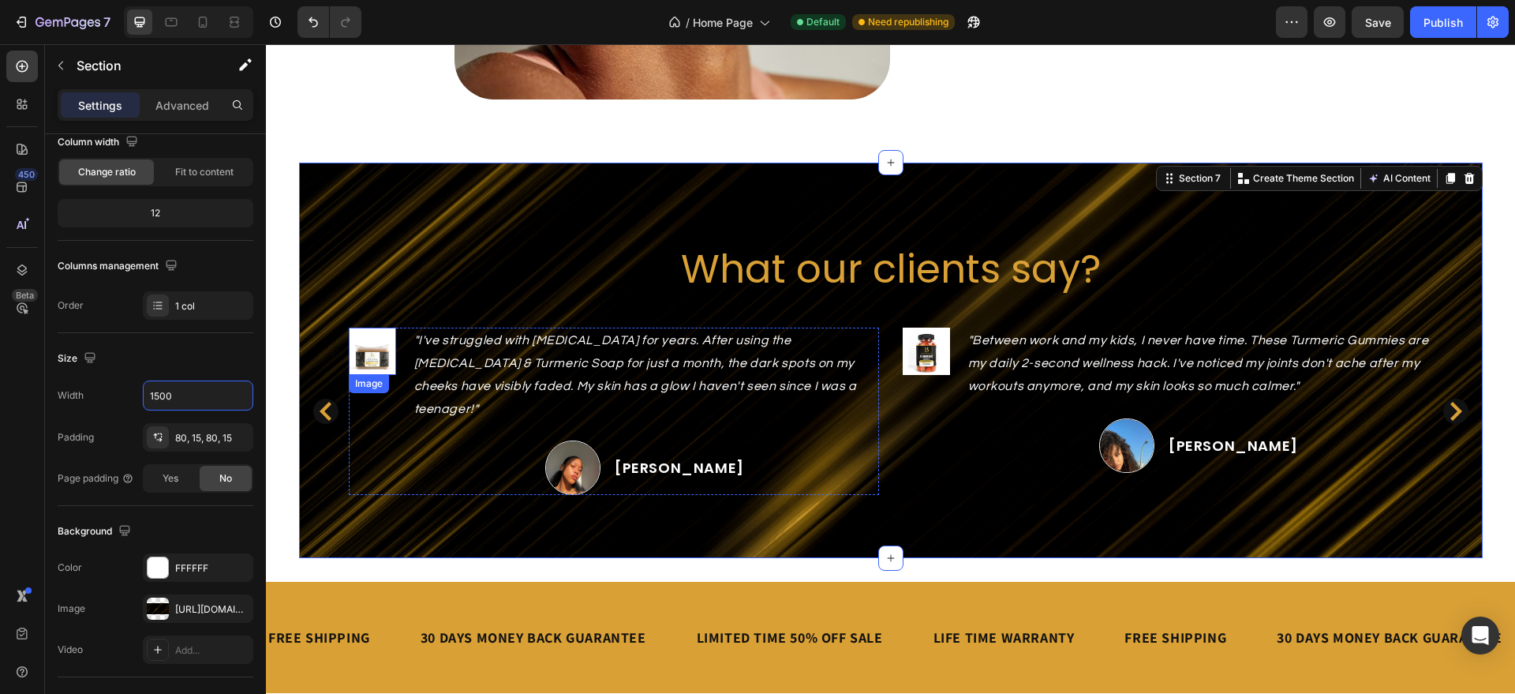
click at [377, 348] on img at bounding box center [372, 350] width 47 height 47
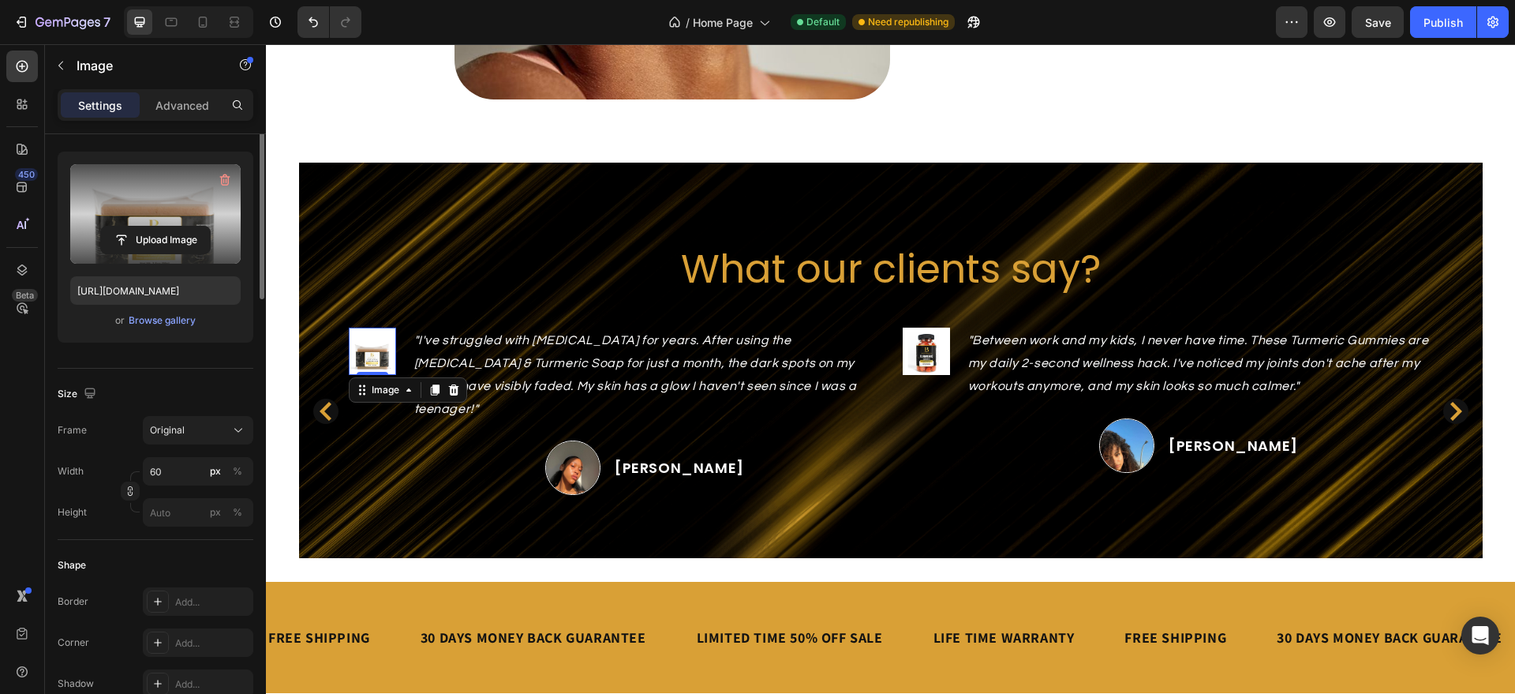
scroll to position [0, 0]
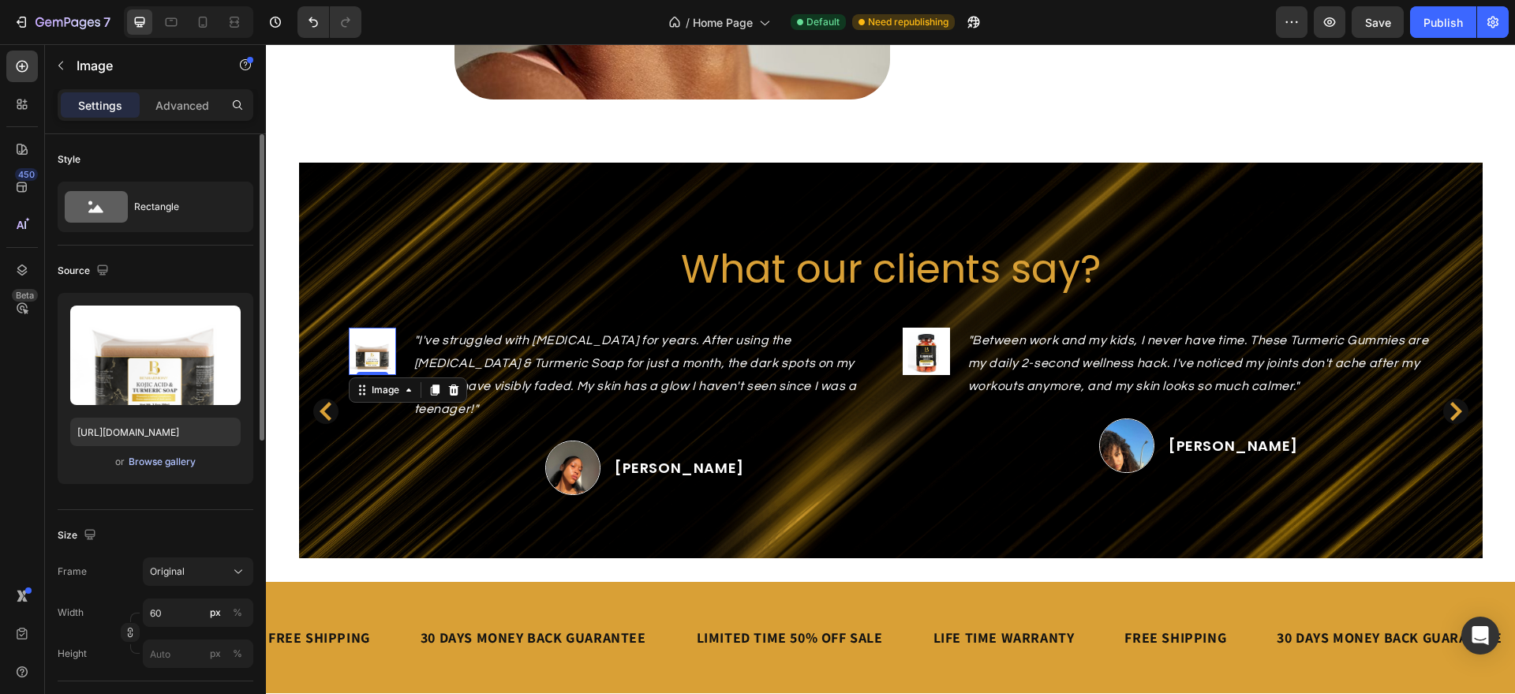
click at [159, 459] on div "Browse gallery" at bounding box center [162, 462] width 67 height 14
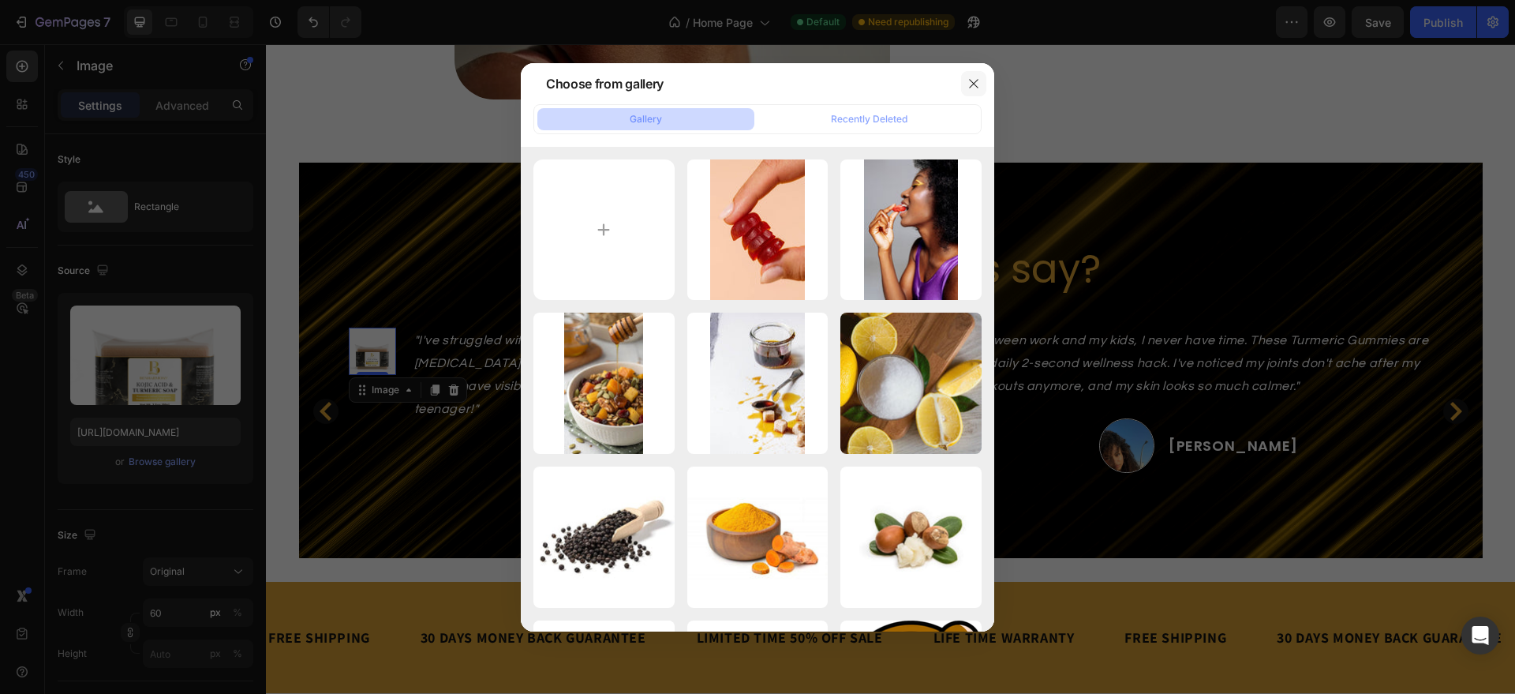
click at [974, 86] on icon "button" at bounding box center [973, 83] width 13 height 13
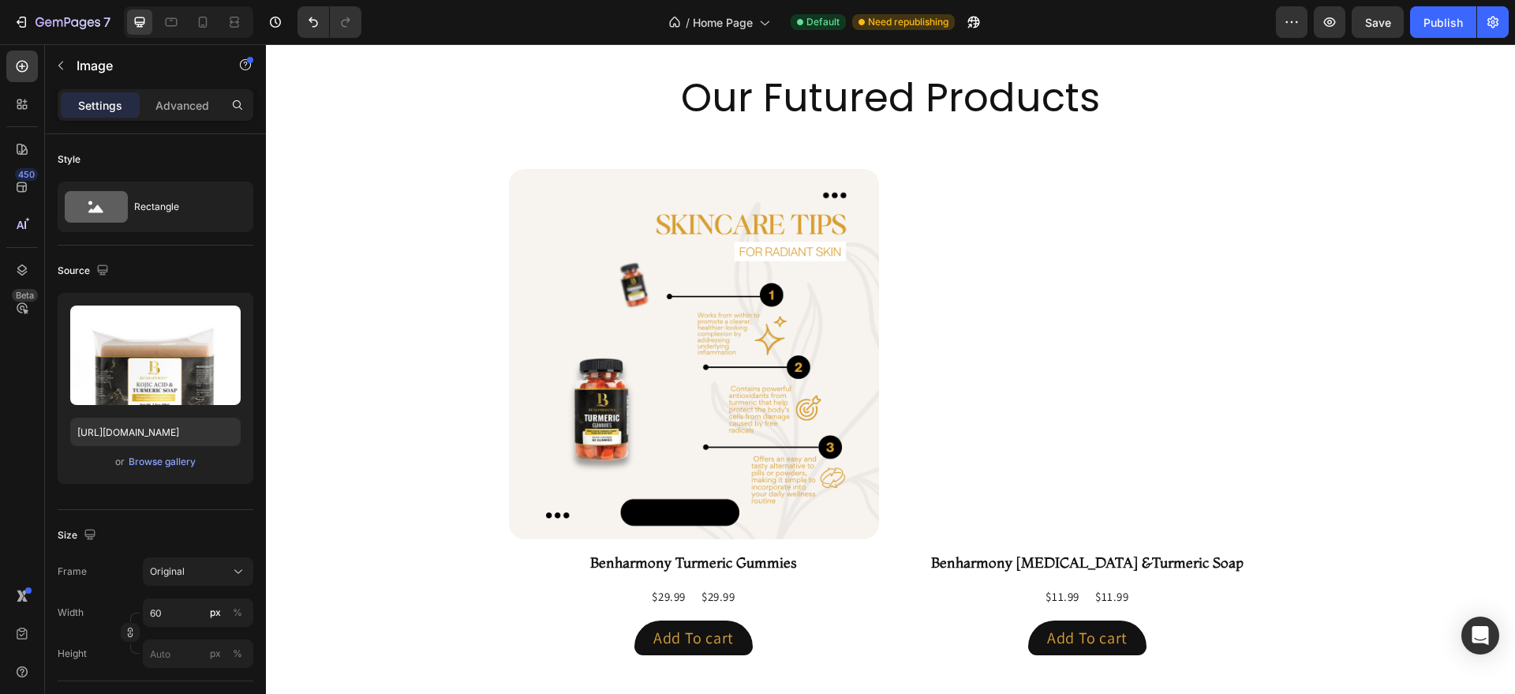
scroll to position [952, 0]
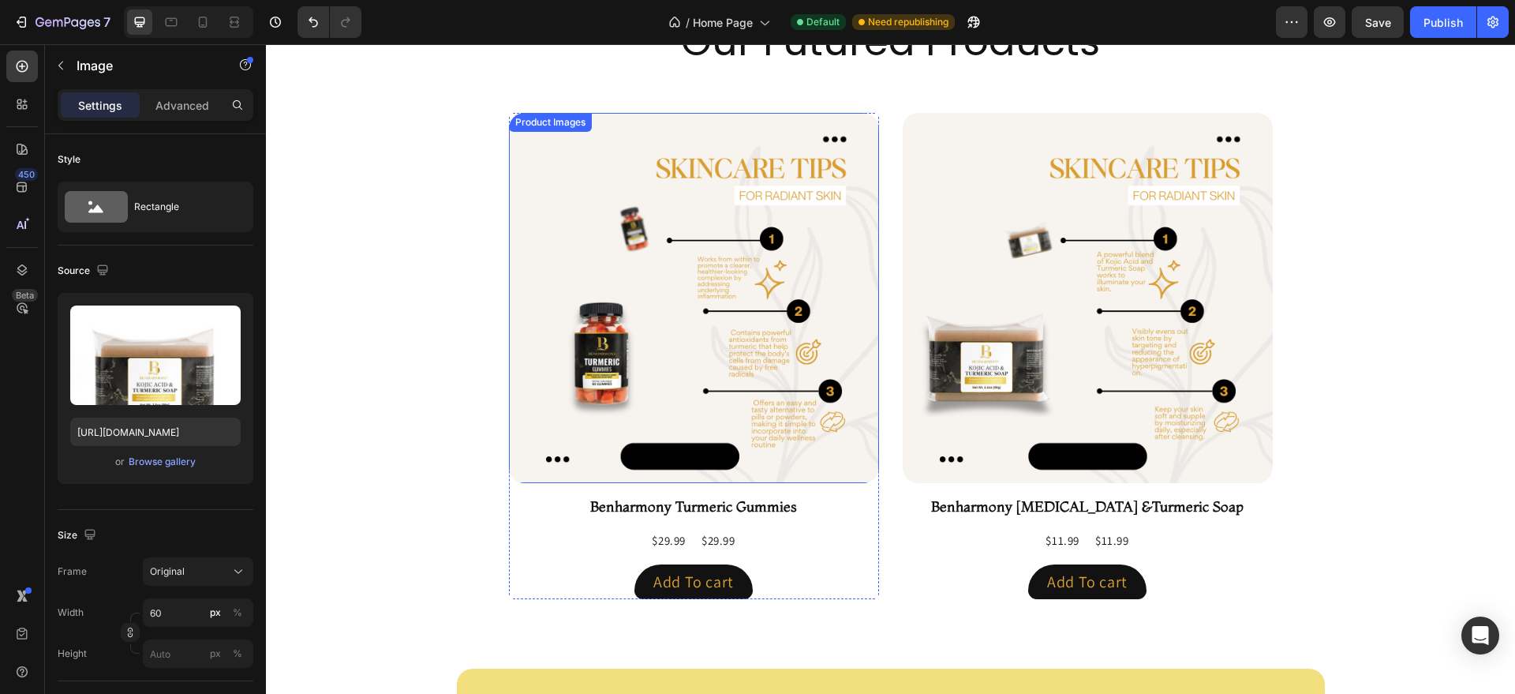
click at [670, 445] on img at bounding box center [694, 298] width 370 height 370
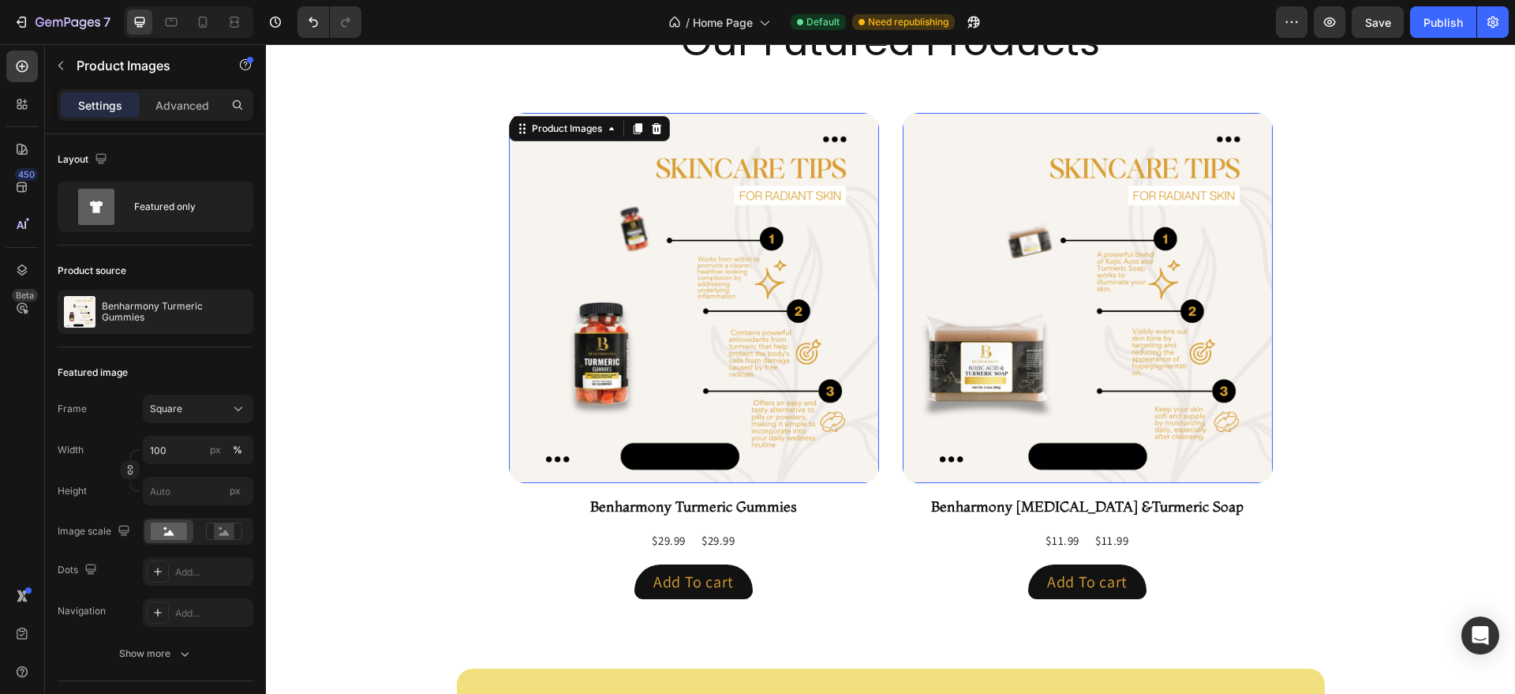
click at [670, 450] on img at bounding box center [694, 298] width 370 height 370
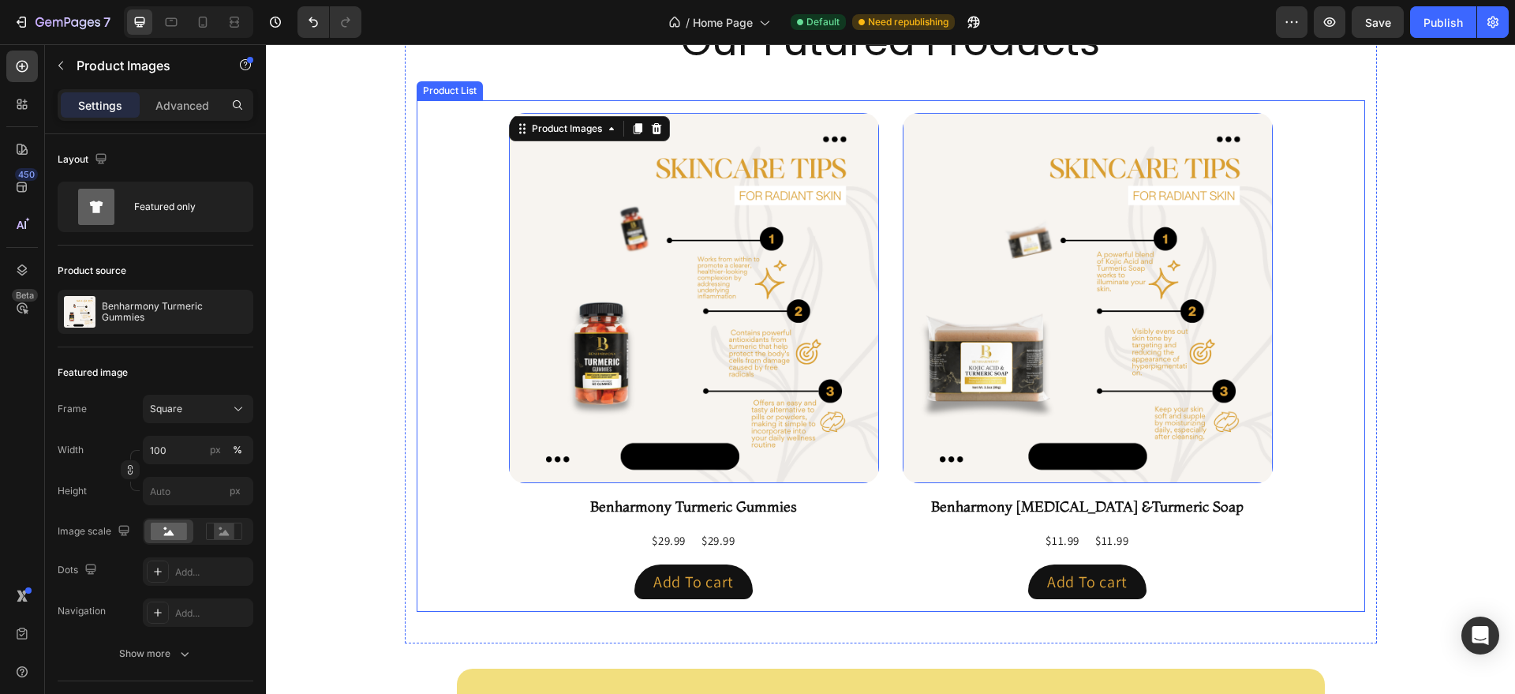
click at [438, 407] on div "Product Images 16 Benharmony Turmeric Gummies Product Title $29.99 Product Pric…" at bounding box center [891, 355] width 948 height 511
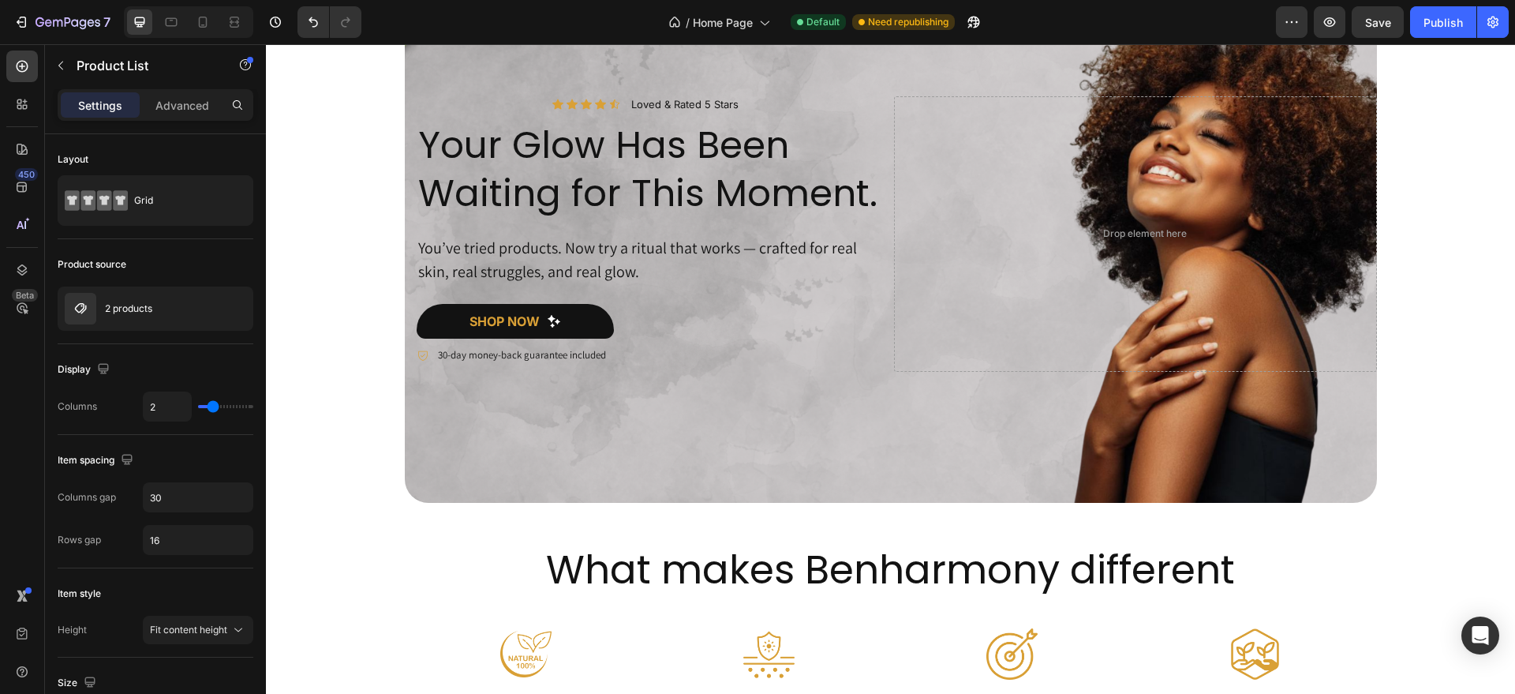
scroll to position [114, 0]
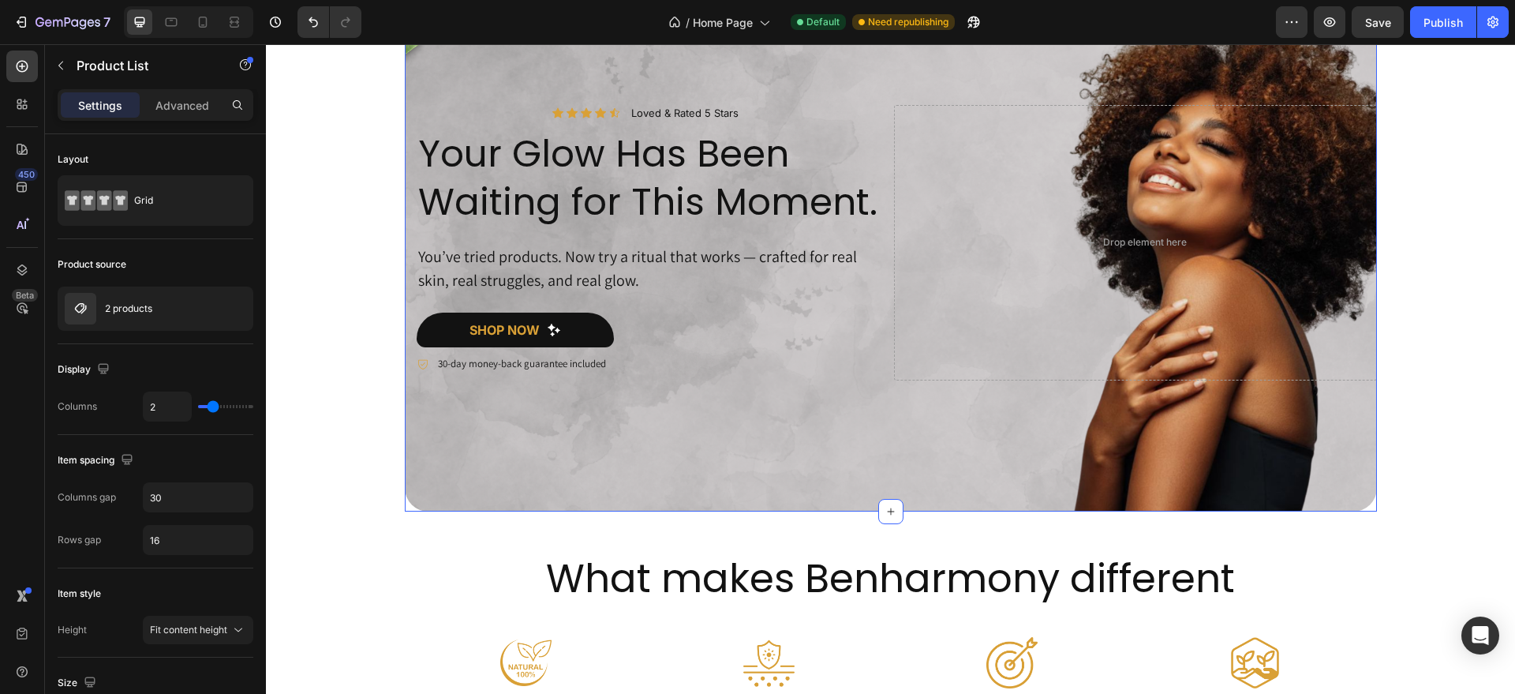
click at [409, 473] on div "Icon Icon Icon Icon Icon Icon List Loved & Rated 5 Stars Text Block Row Your Gl…" at bounding box center [891, 249] width 972 height 525
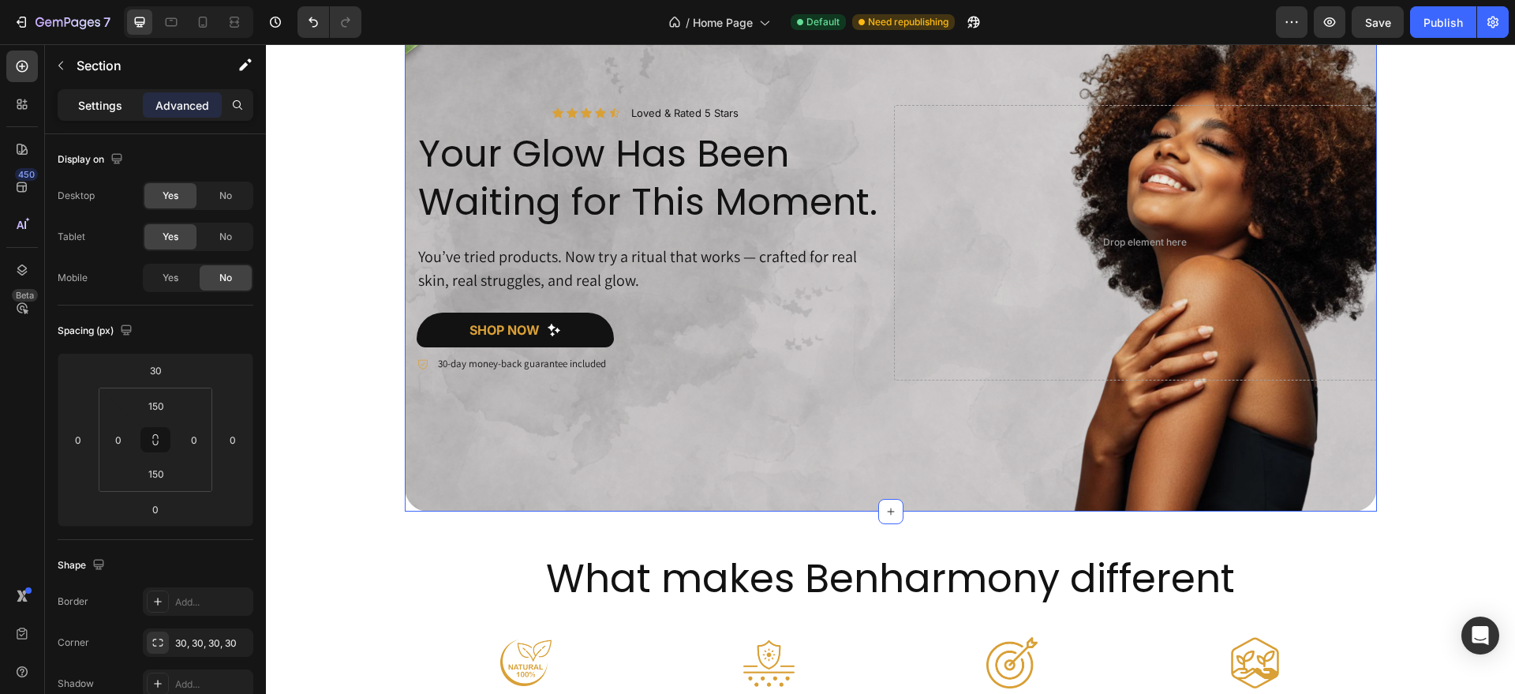
click at [103, 104] on p "Settings" at bounding box center [100, 105] width 44 height 17
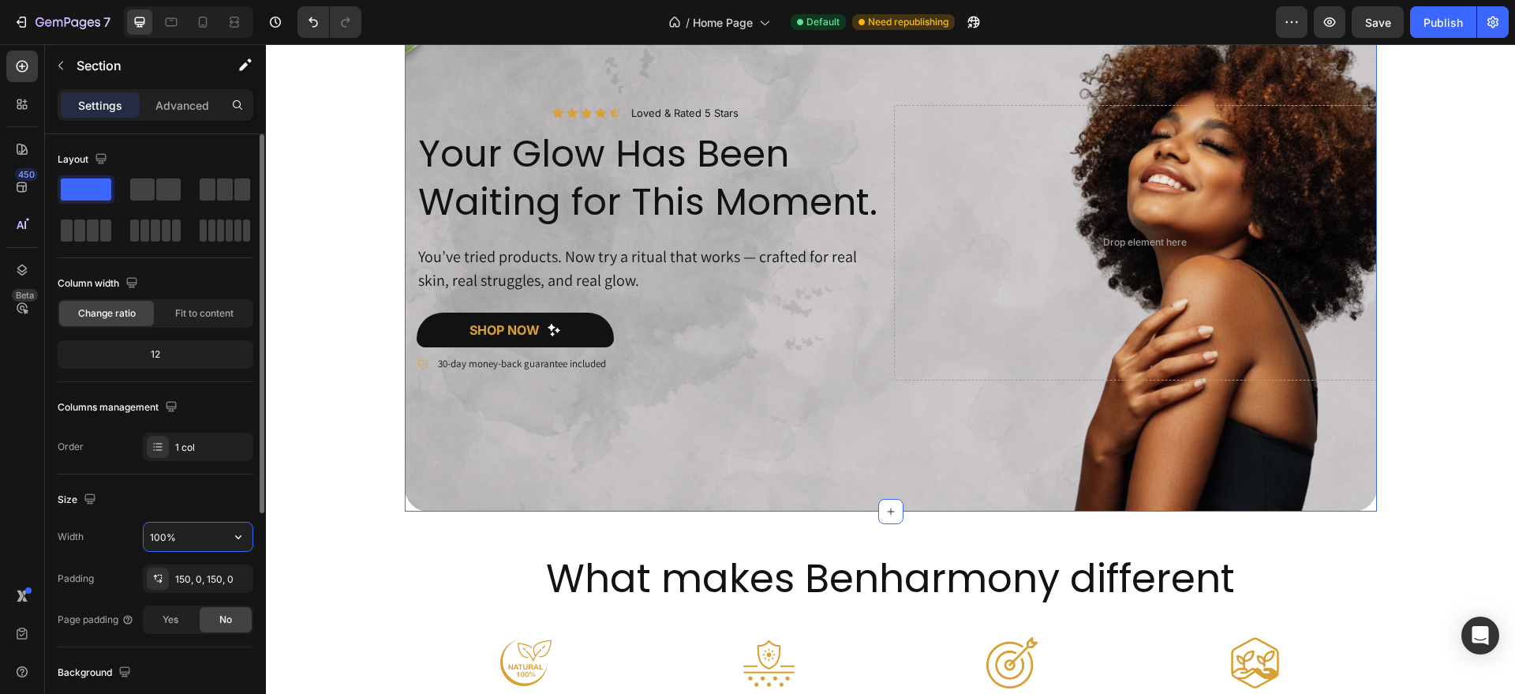
click at [192, 540] on input "100%" at bounding box center [198, 536] width 109 height 28
click at [239, 537] on icon "button" at bounding box center [238, 537] width 6 height 4
click at [210, 612] on span "1200px" at bounding box center [222, 607] width 33 height 14
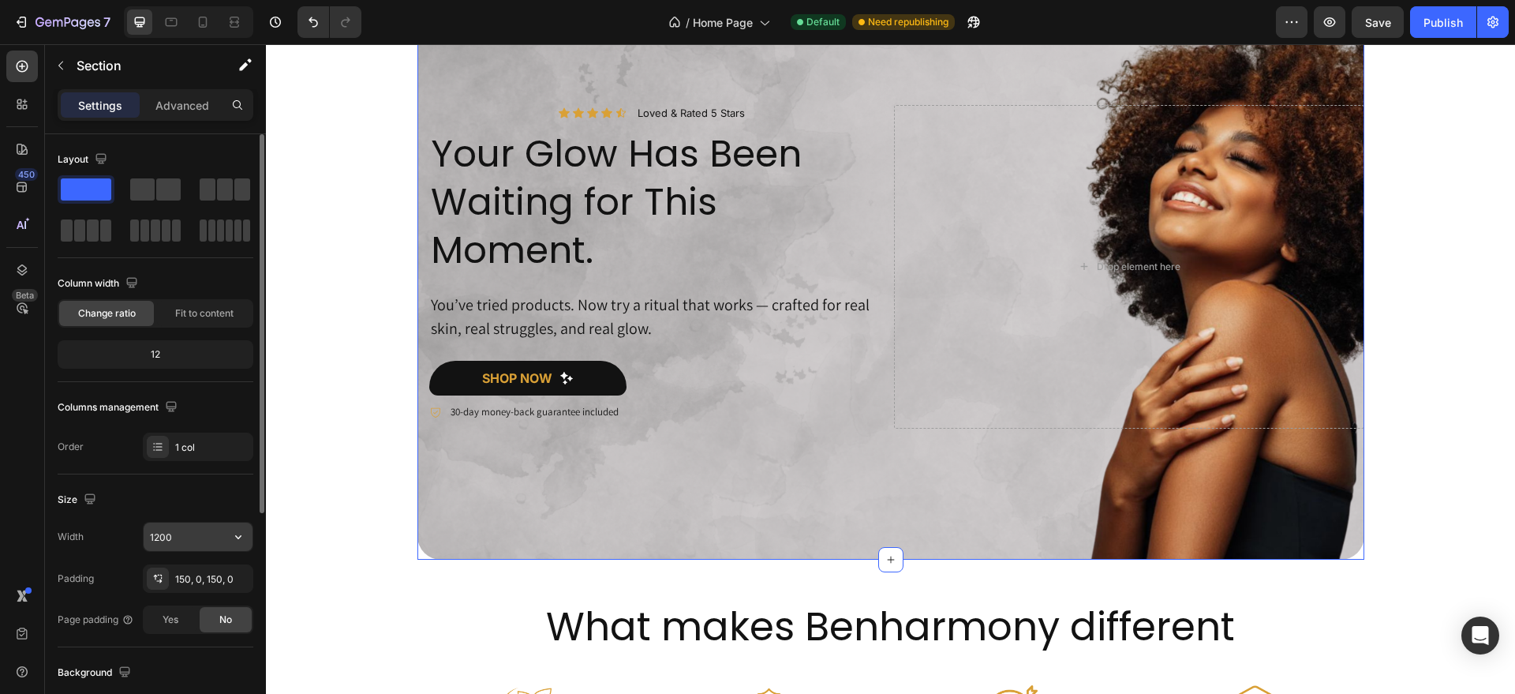
click at [183, 528] on input "1200" at bounding box center [198, 536] width 109 height 28
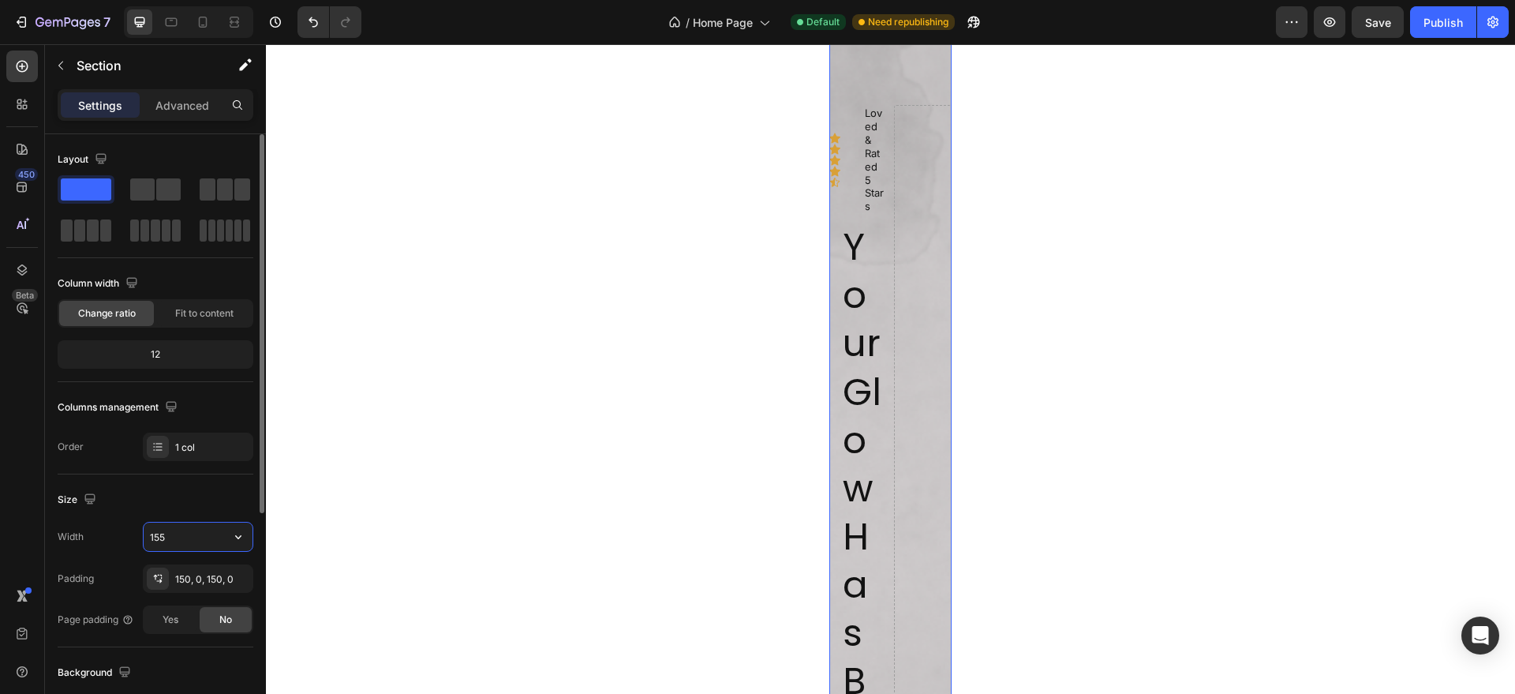
type input "1550"
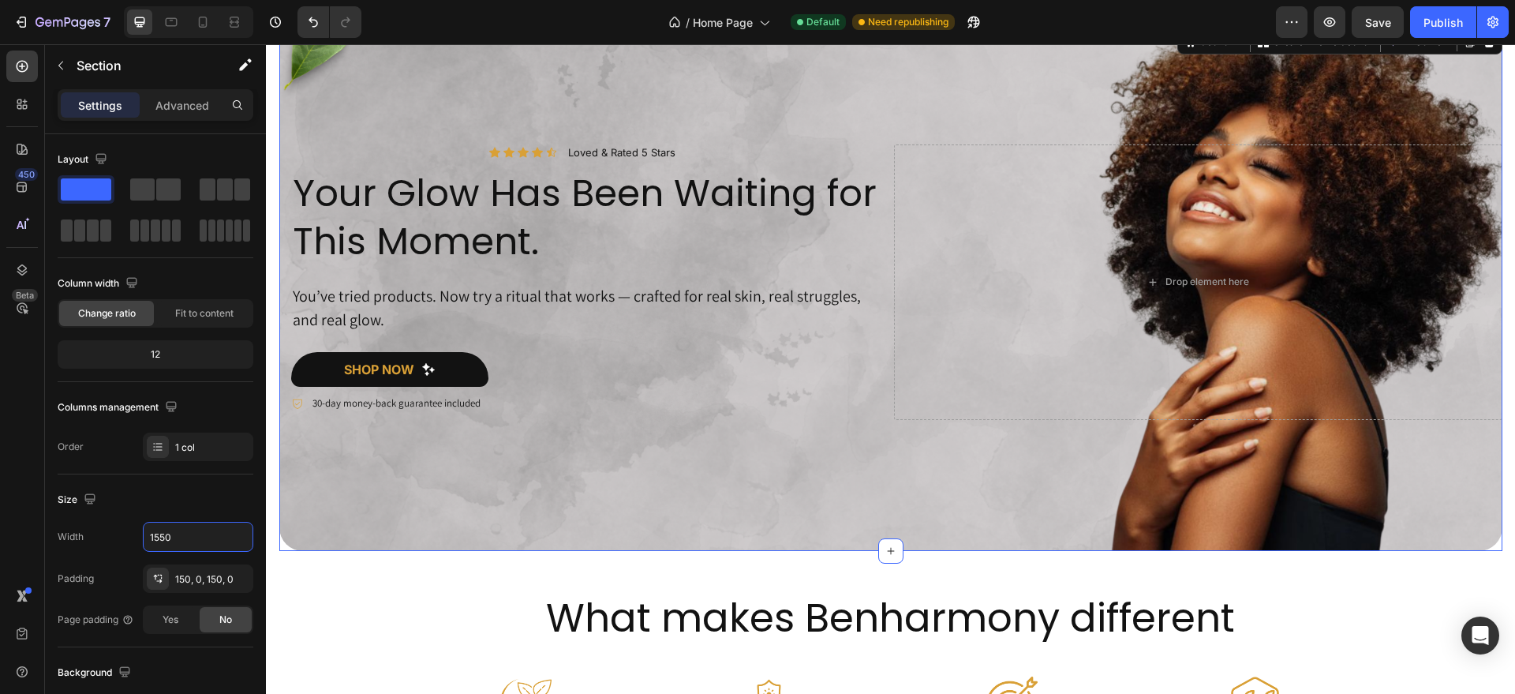
scroll to position [32, 0]
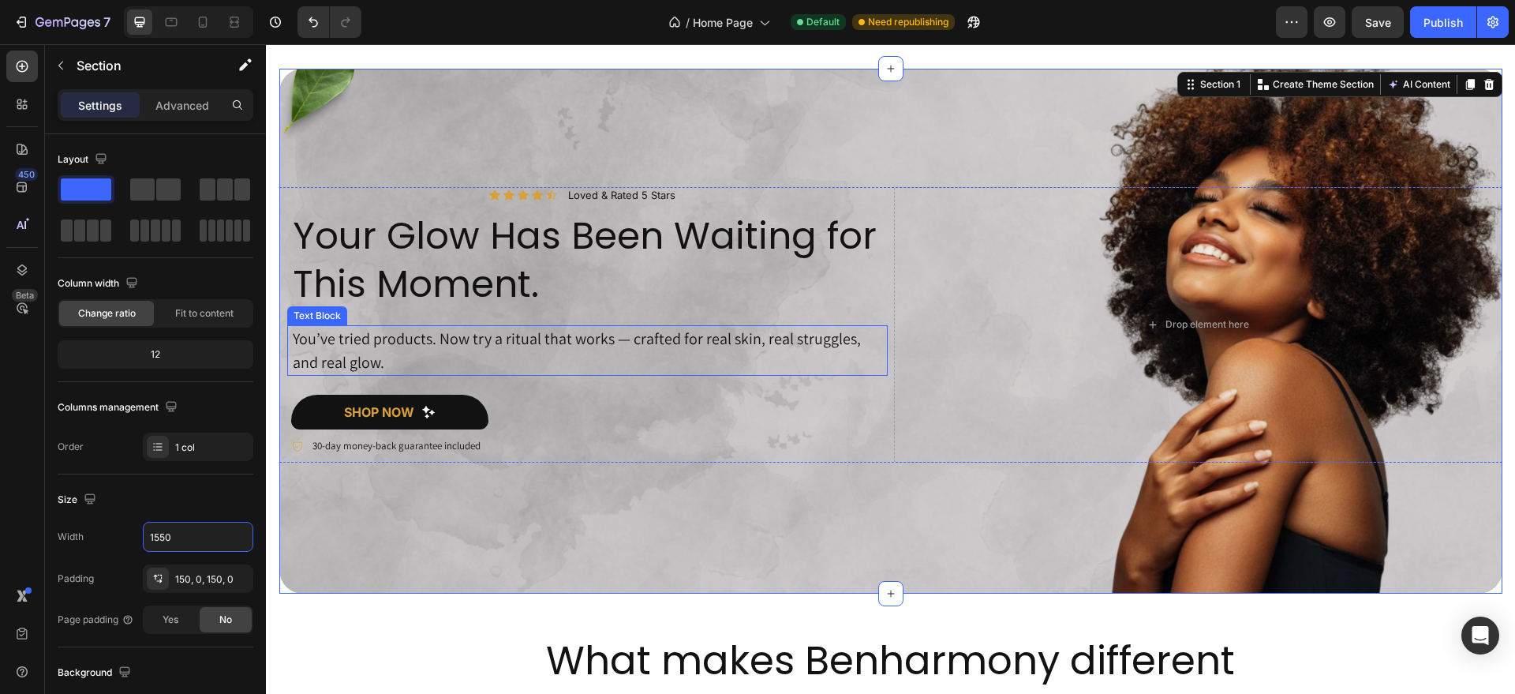
click at [621, 331] on p "You’ve tried products. Now try a ritual that works — crafted for real skin, rea…" at bounding box center [589, 350] width 593 height 47
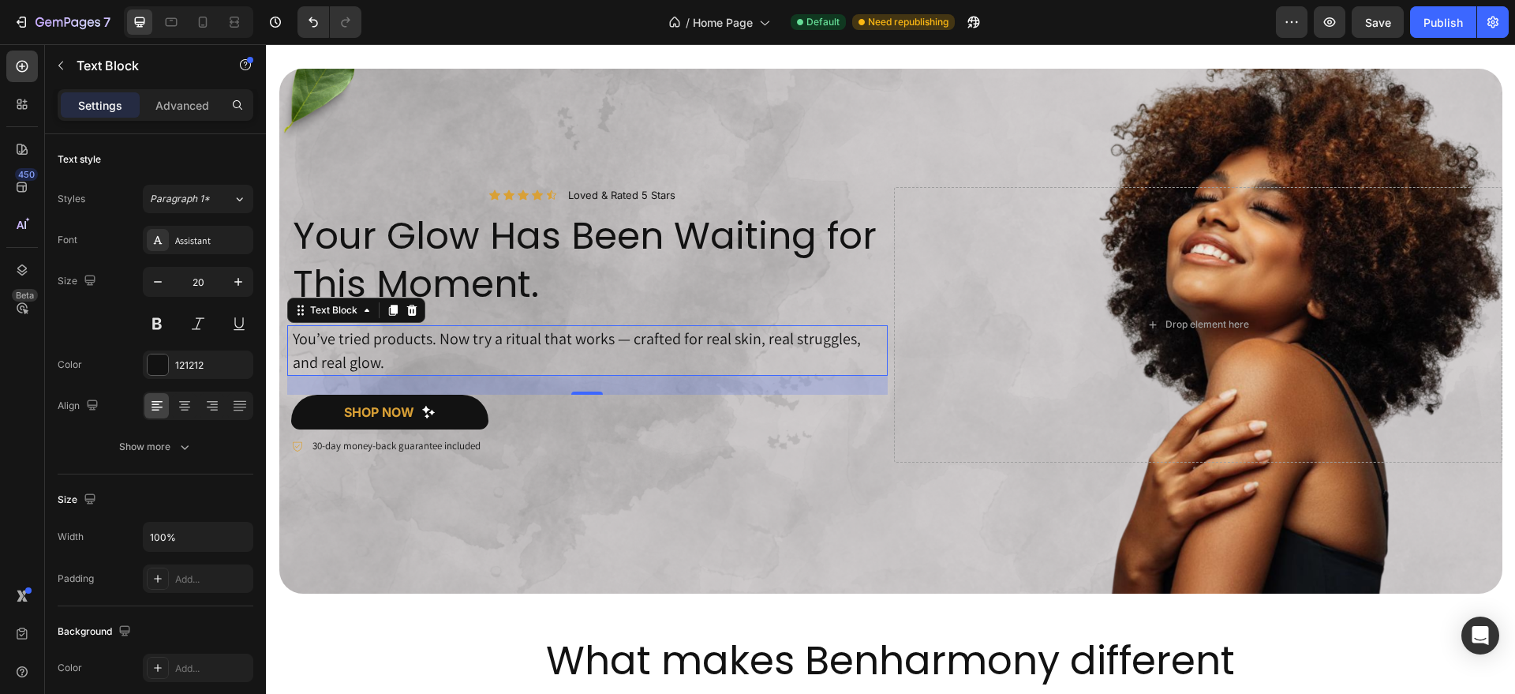
click at [622, 339] on p "You’ve tried products. Now try a ritual that works — crafted for real skin, rea…" at bounding box center [589, 350] width 593 height 47
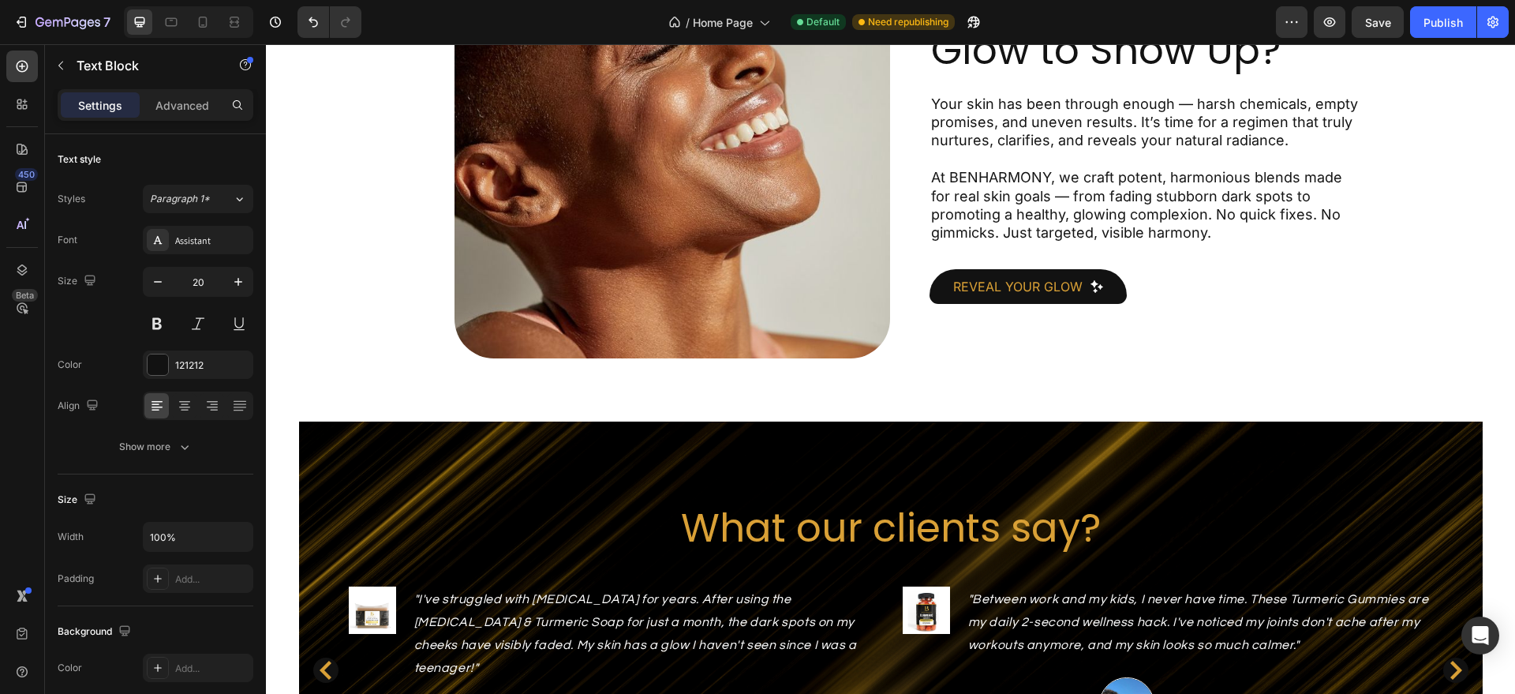
scroll to position [2037, 0]
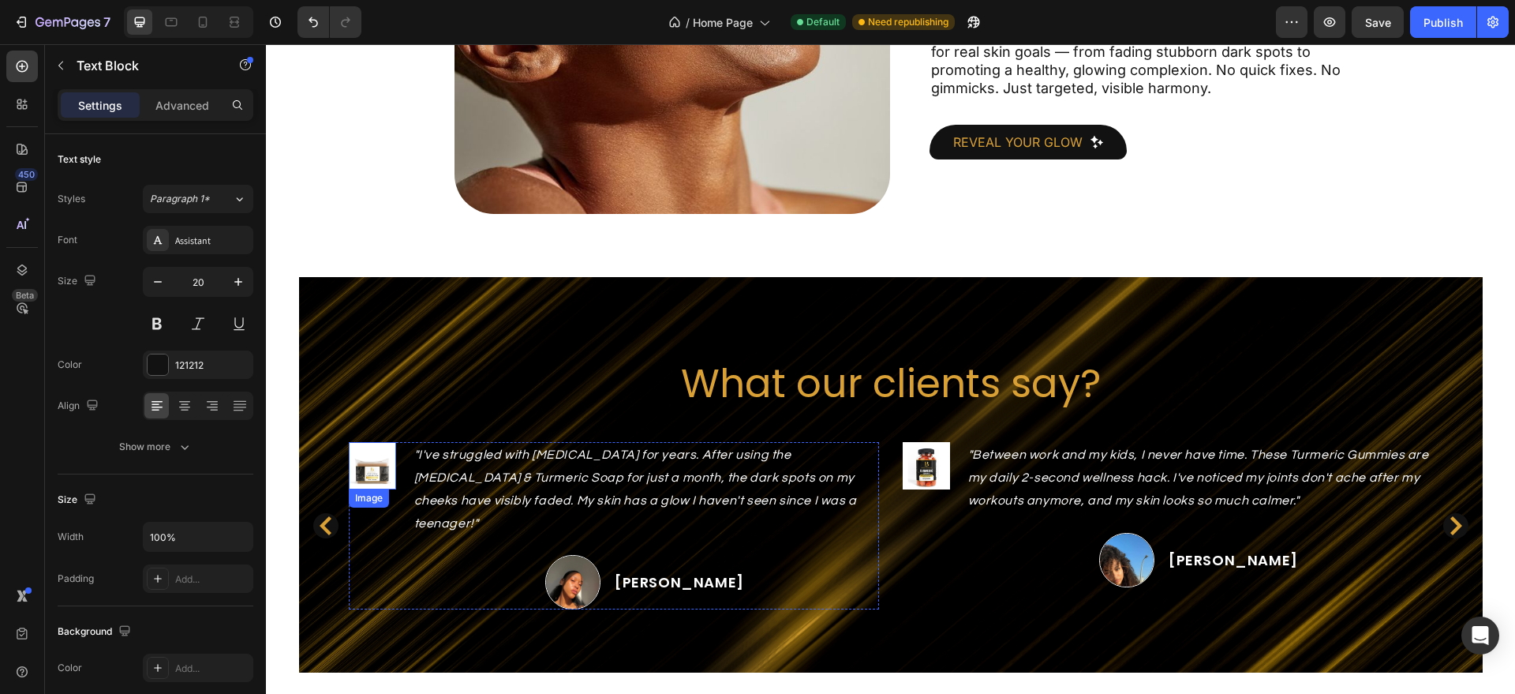
click at [376, 466] on img at bounding box center [372, 465] width 47 height 47
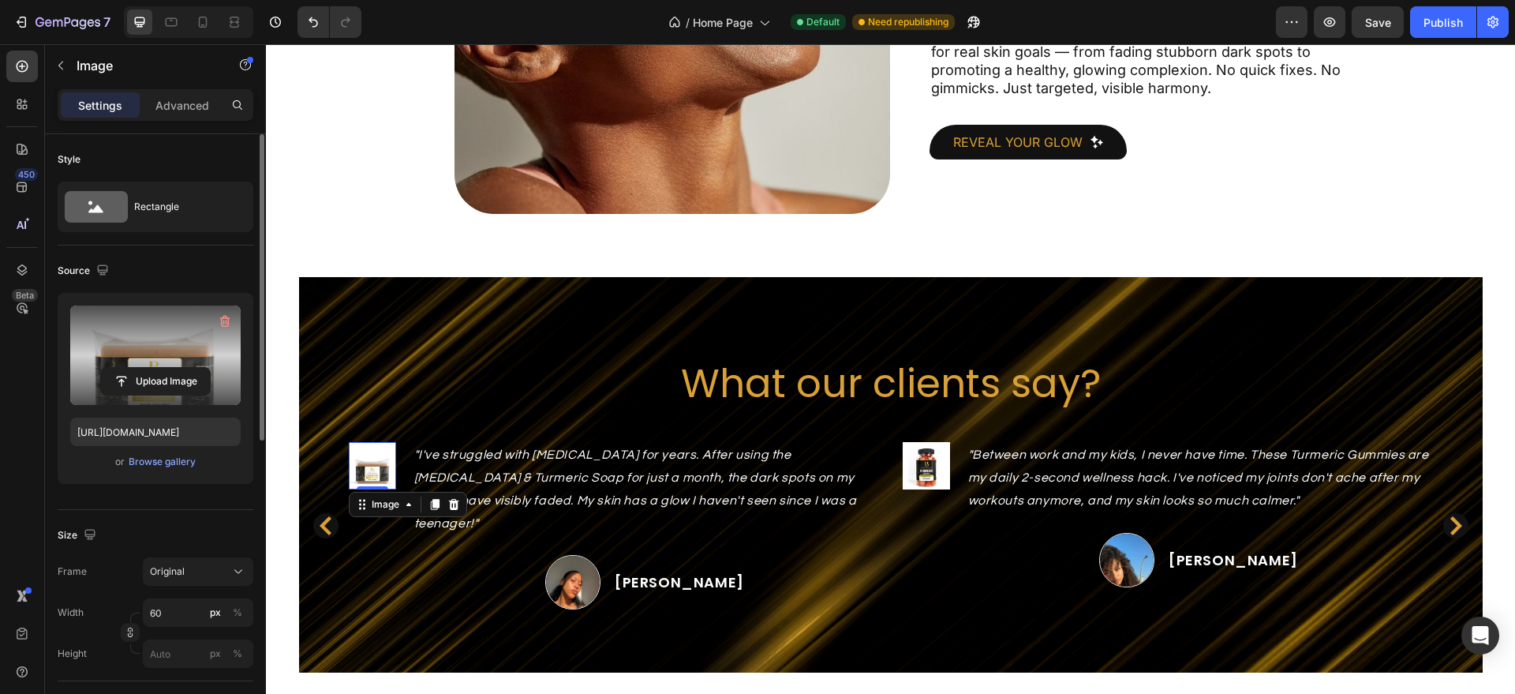
click at [192, 362] on label at bounding box center [155, 354] width 170 height 99
click at [192, 368] on input "file" at bounding box center [155, 381] width 109 height 27
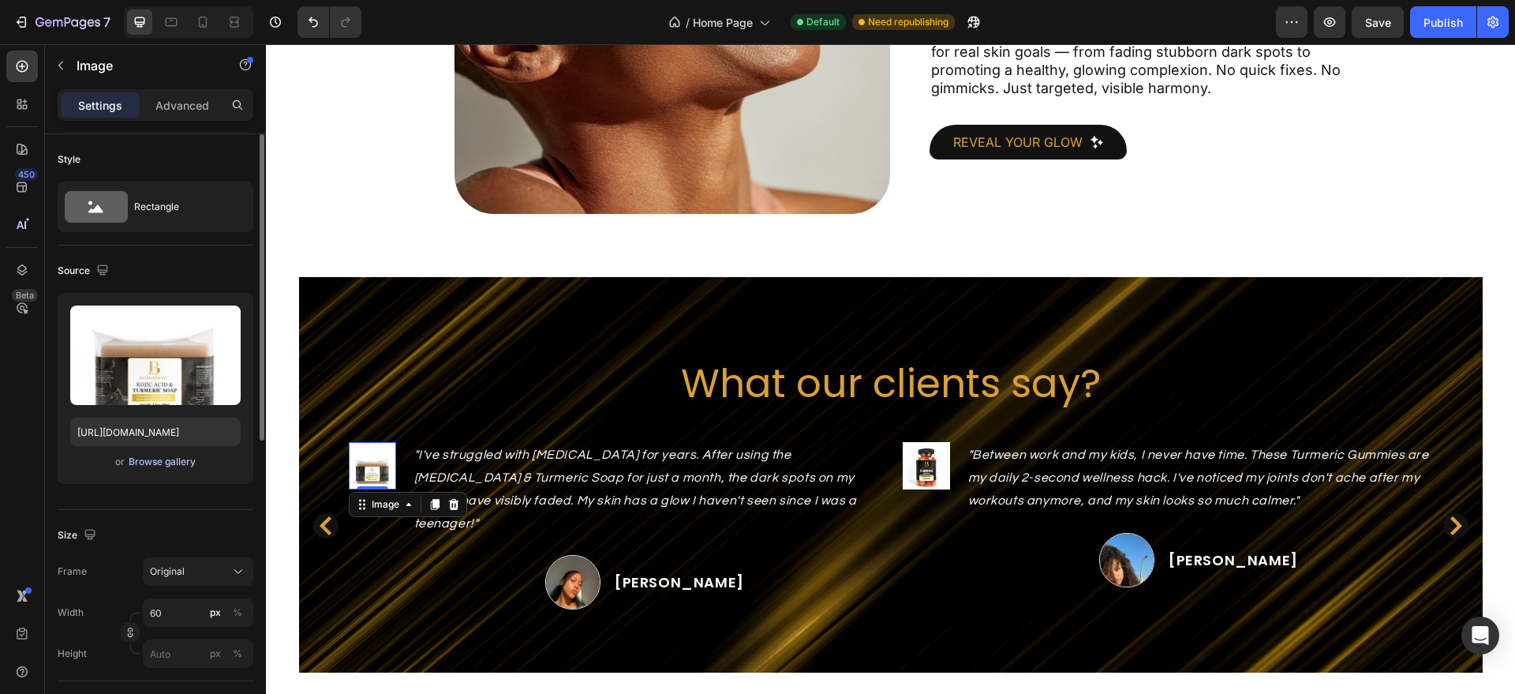
click at [177, 458] on div "Browse gallery" at bounding box center [162, 462] width 67 height 14
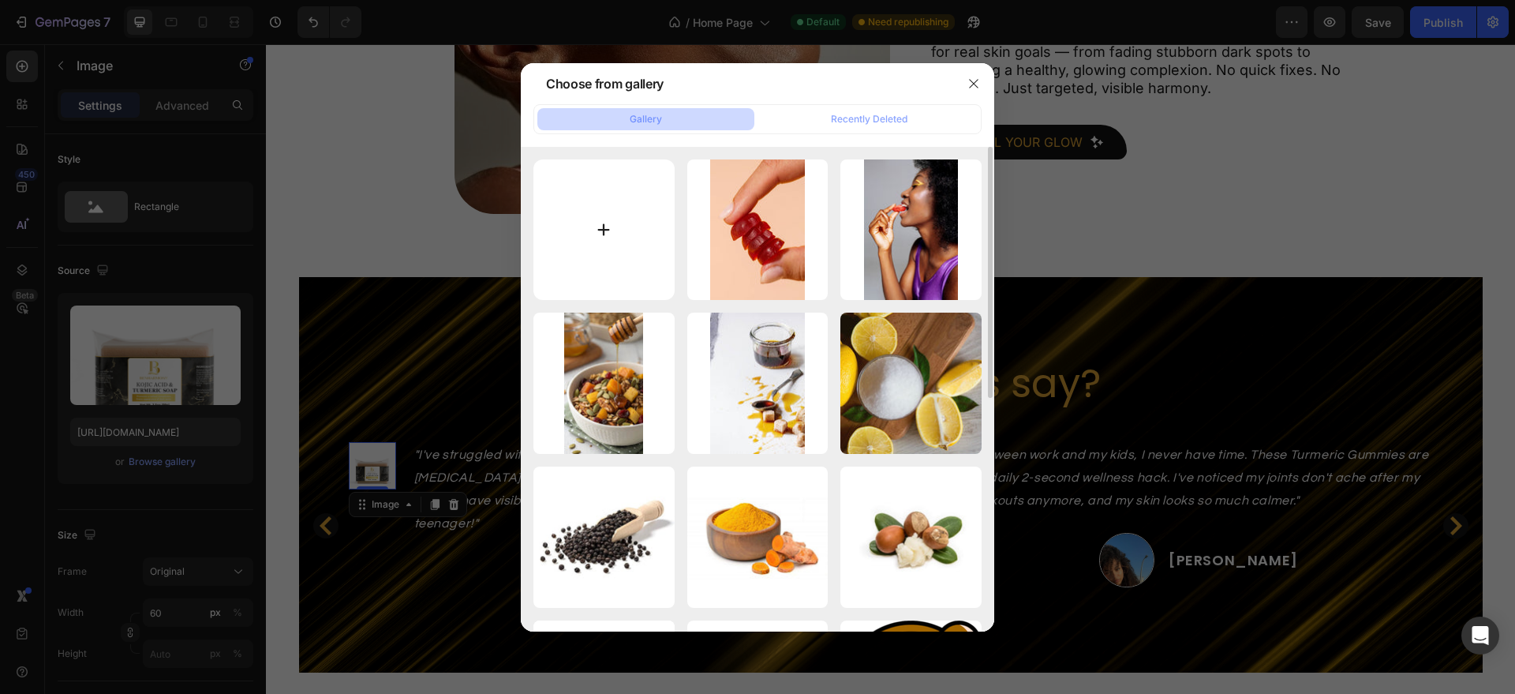
click at [647, 222] on input "file" at bounding box center [603, 229] width 141 height 141
type input "C:\fakepath\Minimalist Cream Skincare Product Benefits List Instagram Post.png"
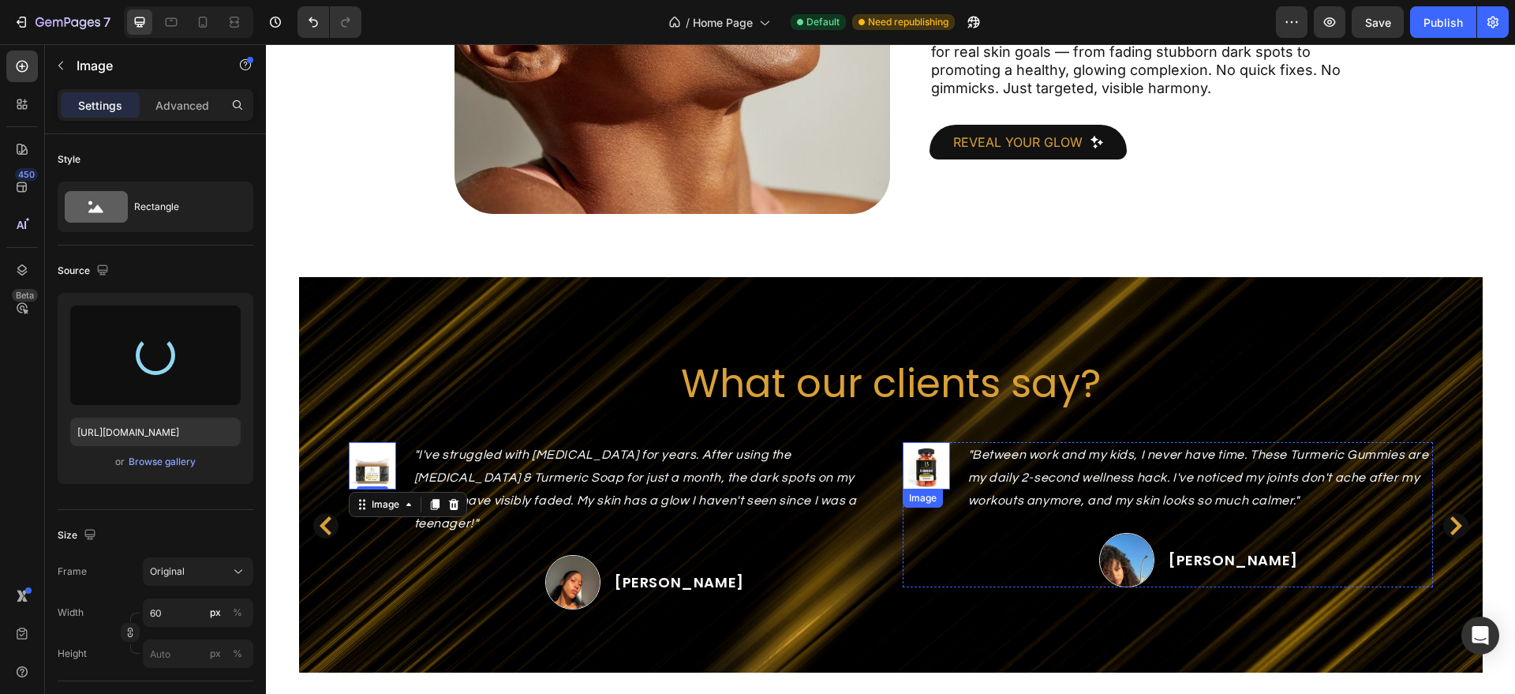
type input "[URL][DOMAIN_NAME]"
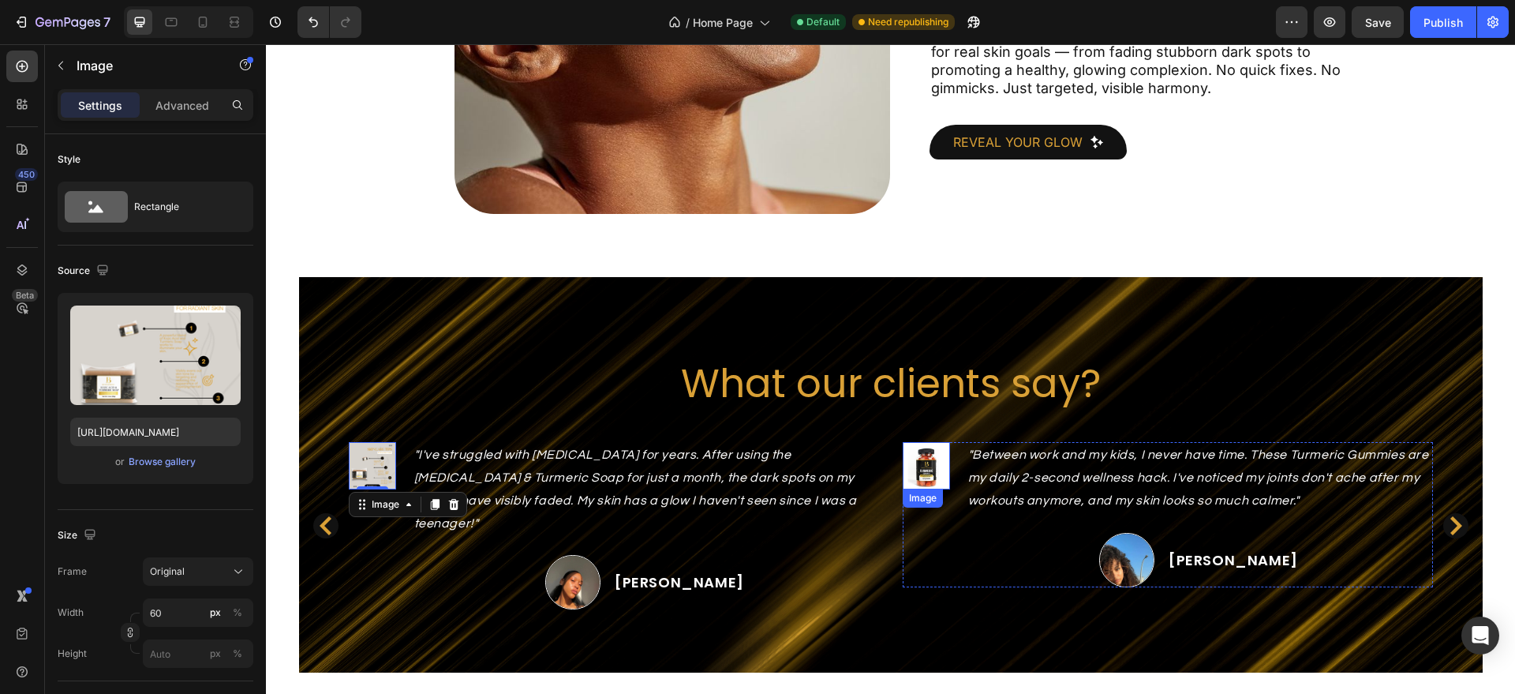
click at [926, 460] on img at bounding box center [926, 465] width 47 height 47
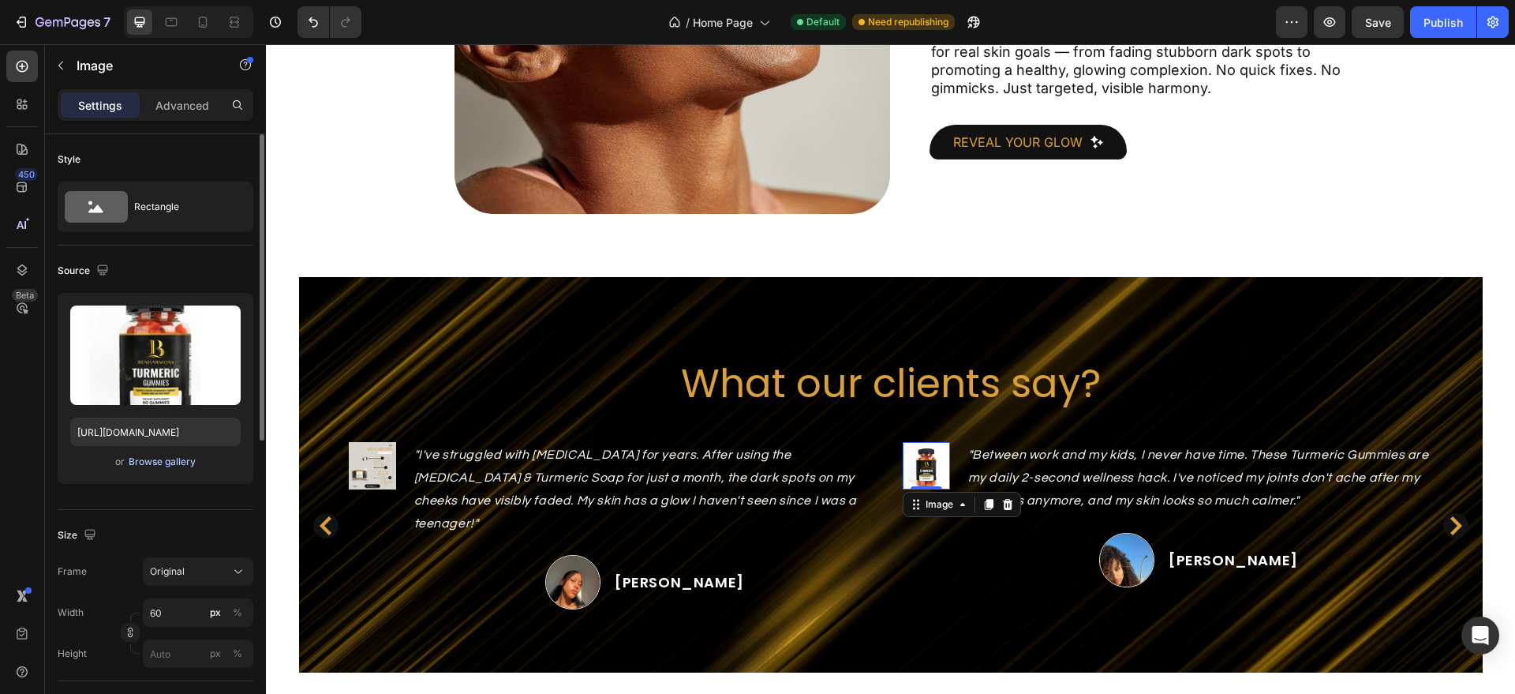
click at [174, 458] on div "Browse gallery" at bounding box center [162, 462] width 67 height 14
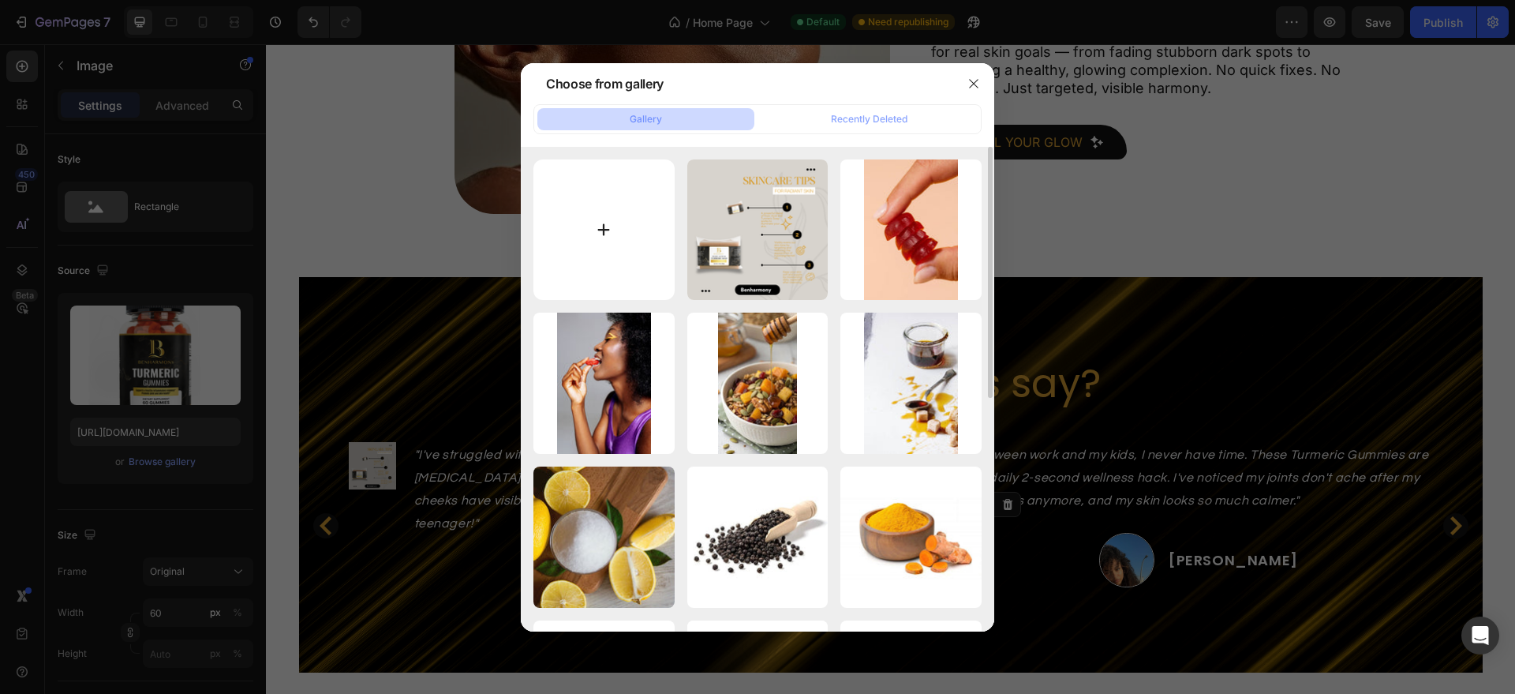
click at [633, 223] on input "file" at bounding box center [603, 229] width 141 height 141
type input "C:\fakepath\Minimalist Cream Skincare Product Benefits List Instagram Post (1).…"
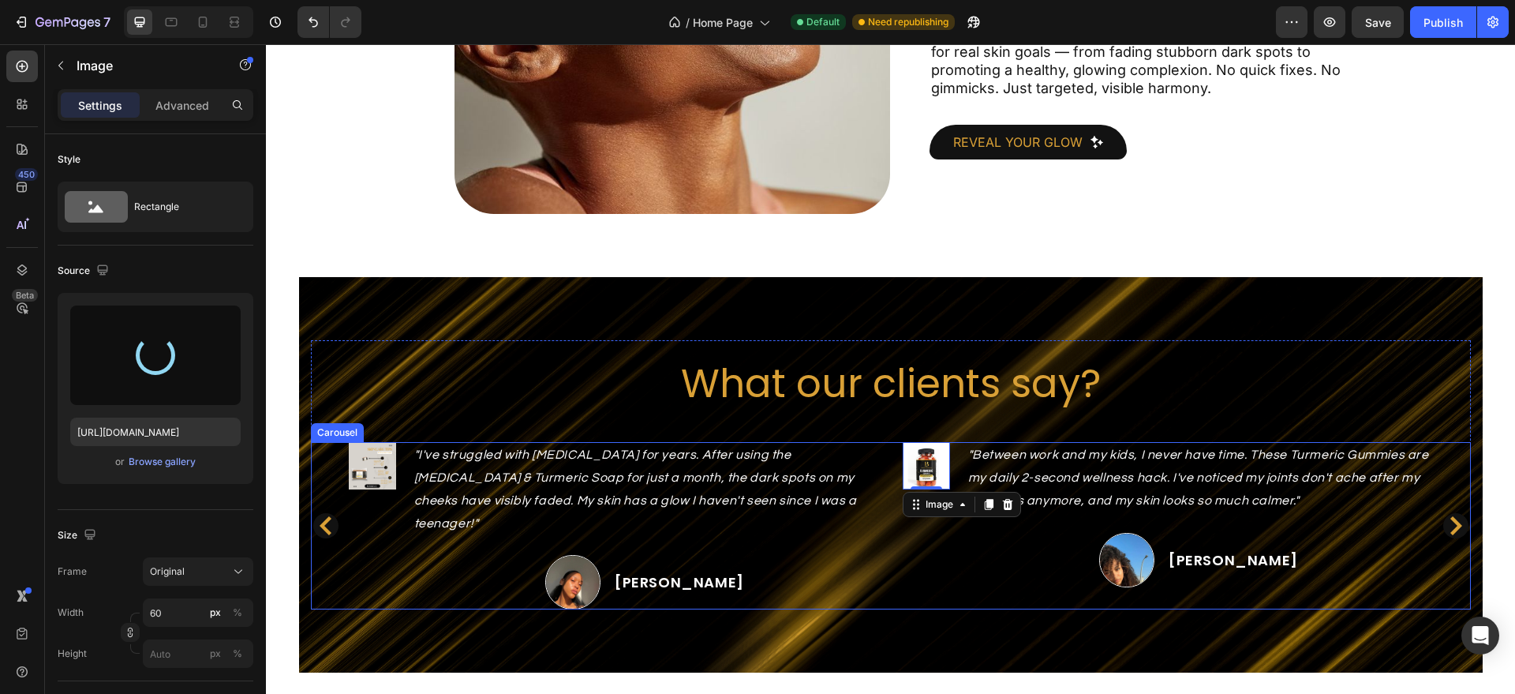
type input "[URL][DOMAIN_NAME]"
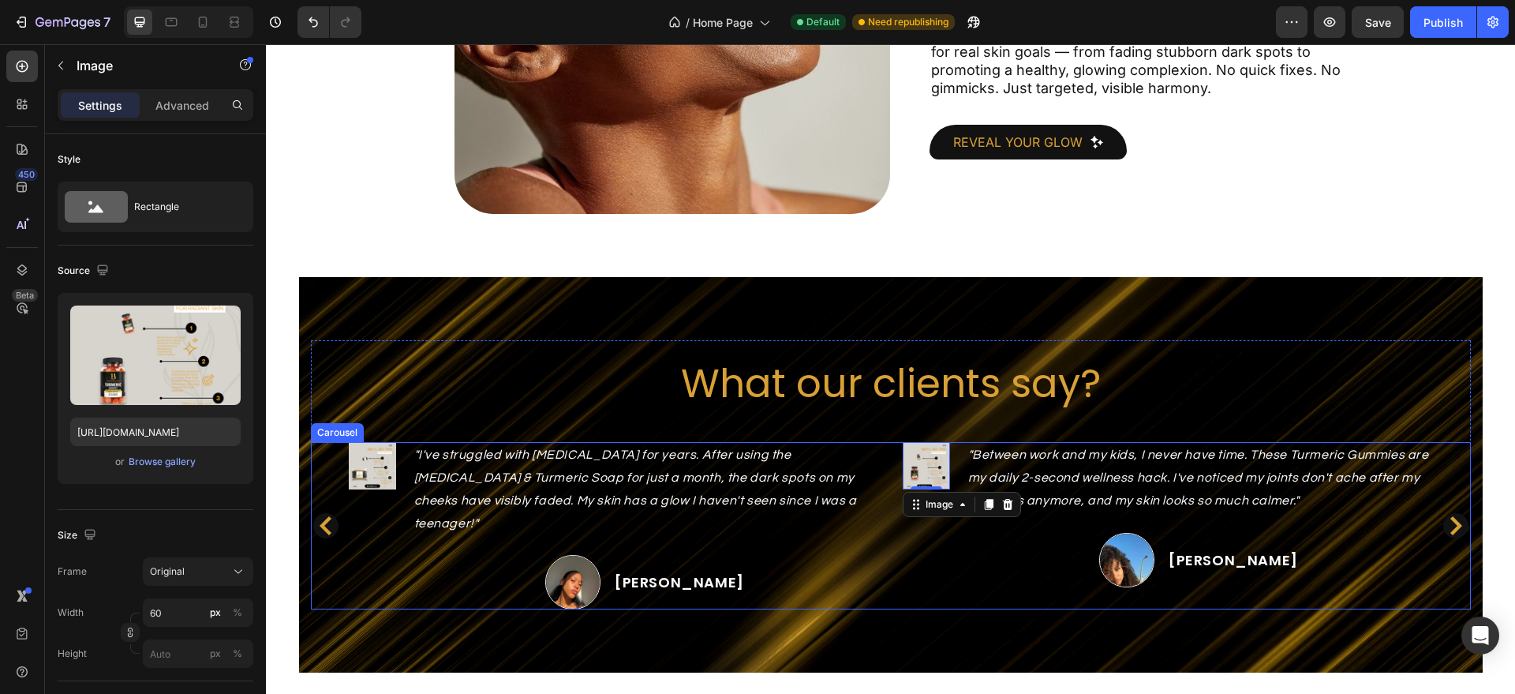
click at [1446, 516] on icon "Carousel Next Arrow" at bounding box center [1455, 525] width 19 height 19
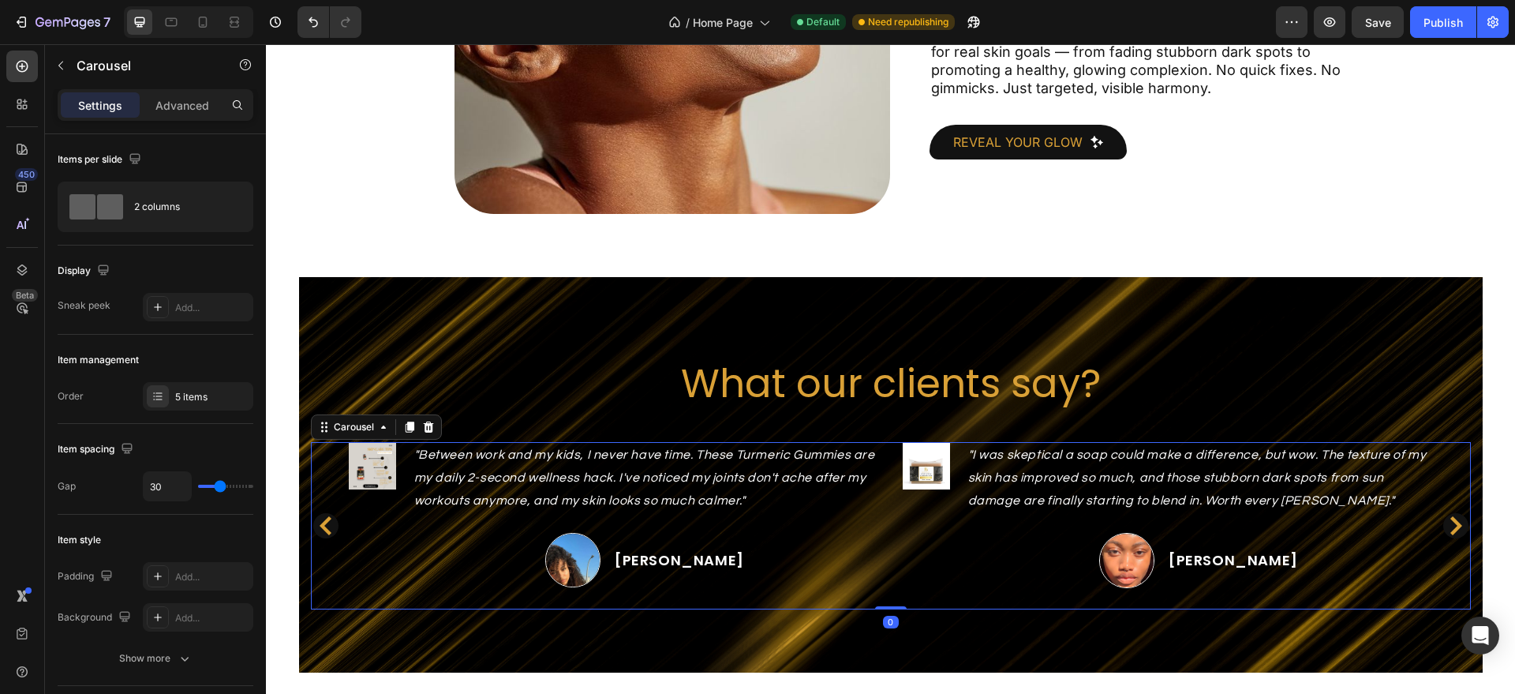
click at [1446, 516] on icon "Carousel Next Arrow" at bounding box center [1455, 525] width 19 height 19
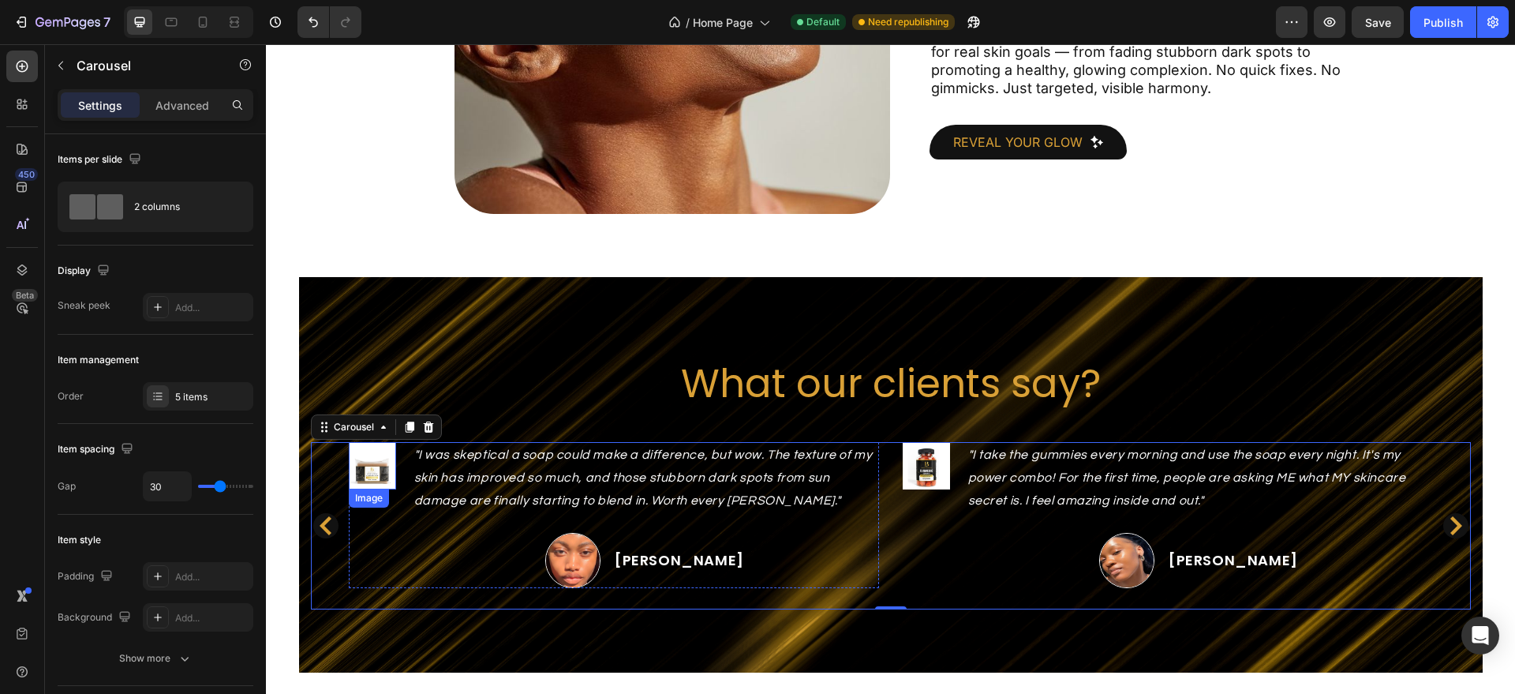
click at [349, 475] on img at bounding box center [372, 465] width 47 height 47
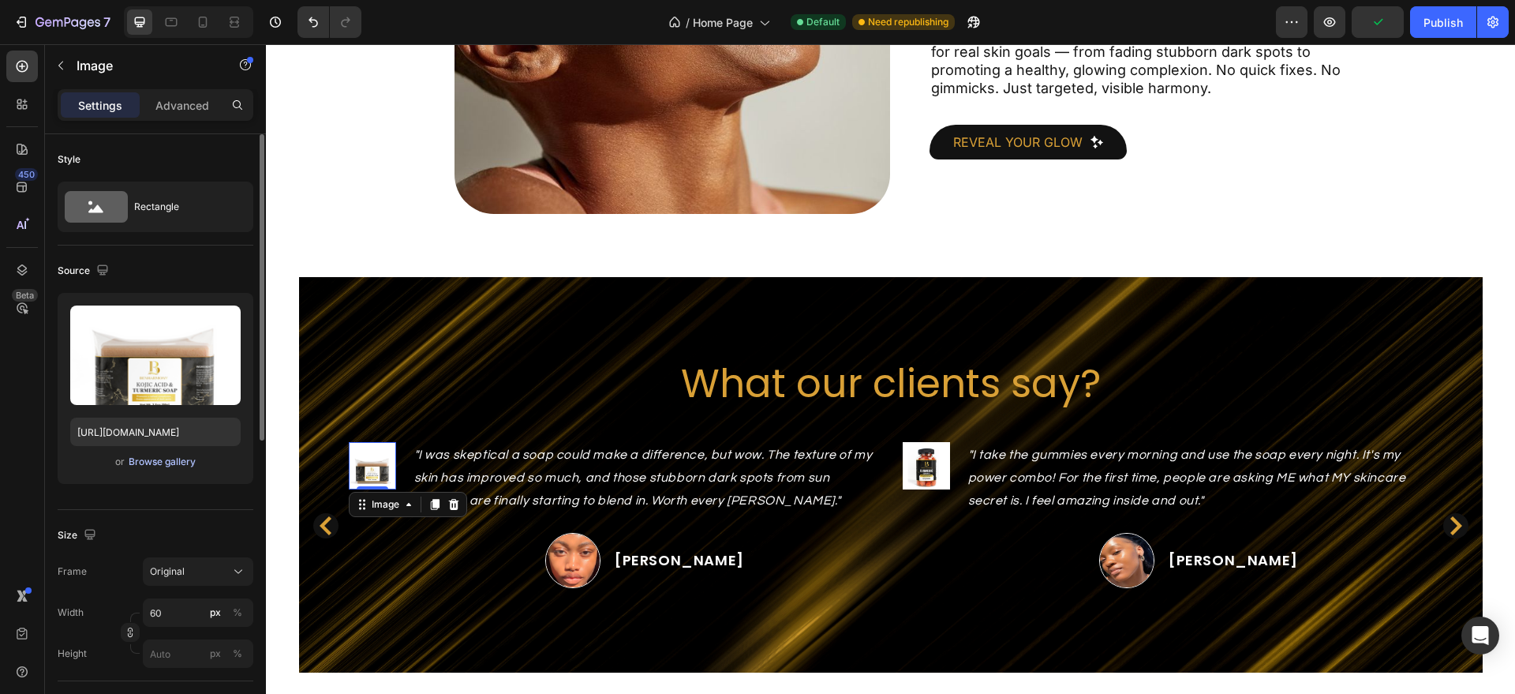
click at [177, 462] on div "Browse gallery" at bounding box center [162, 462] width 67 height 14
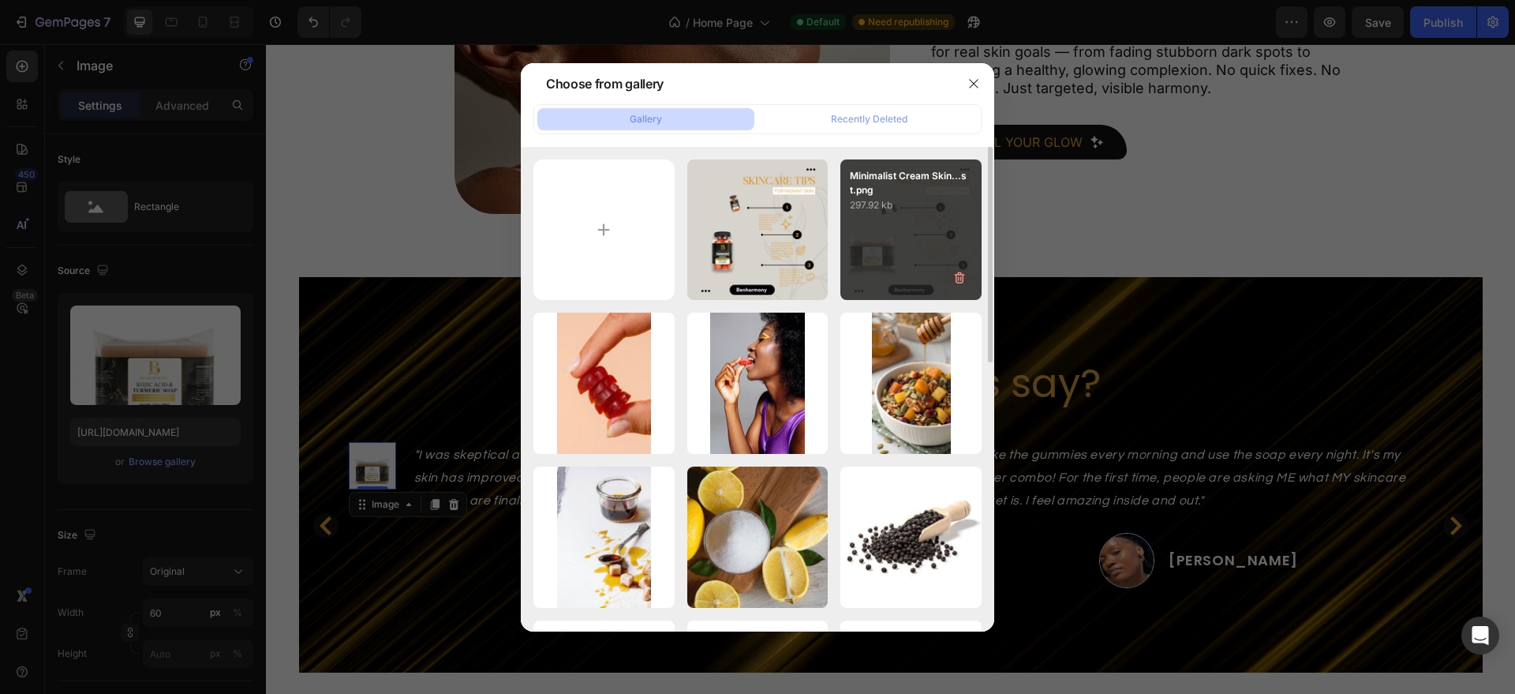
click at [858, 241] on div "Minimalist Cream Skin...st.png 297.92 kb" at bounding box center [910, 229] width 141 height 141
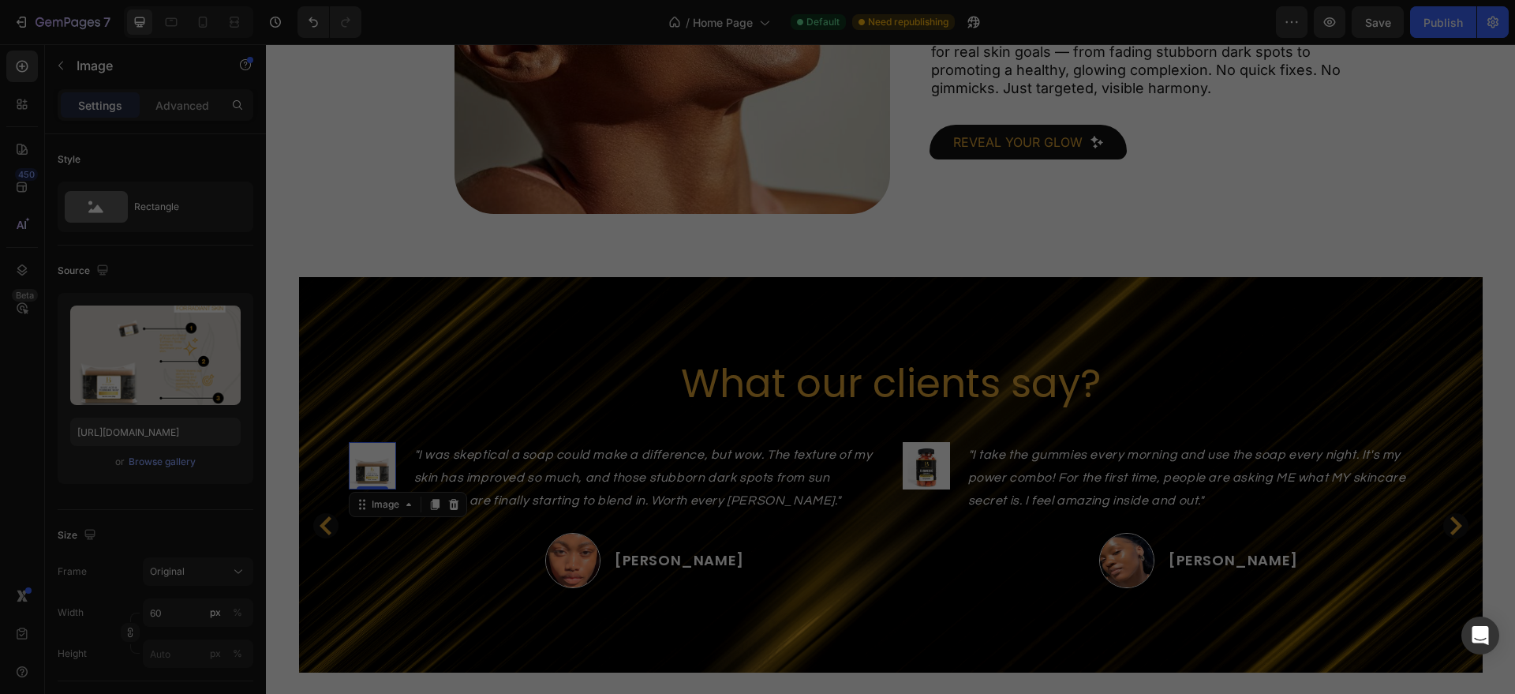
type input "[URL][DOMAIN_NAME]"
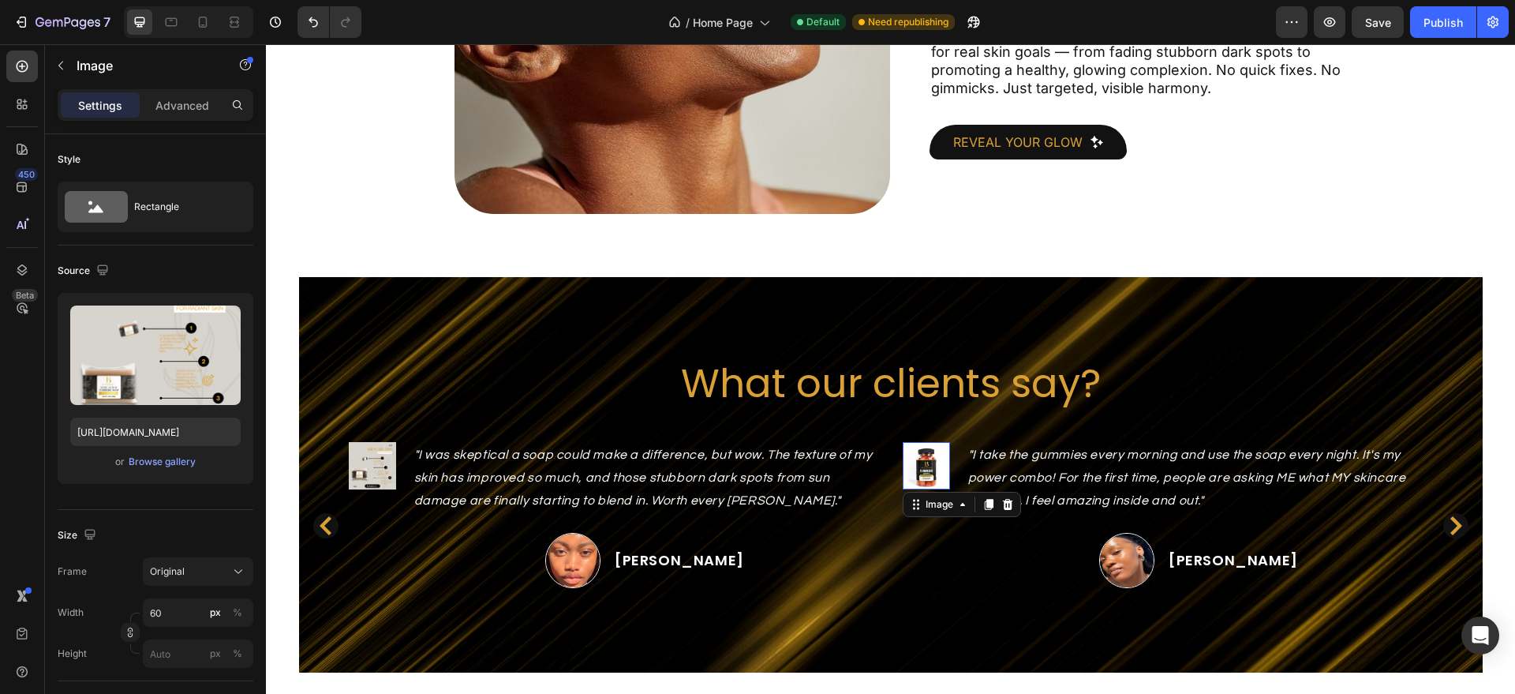
click at [917, 458] on img at bounding box center [926, 465] width 47 height 47
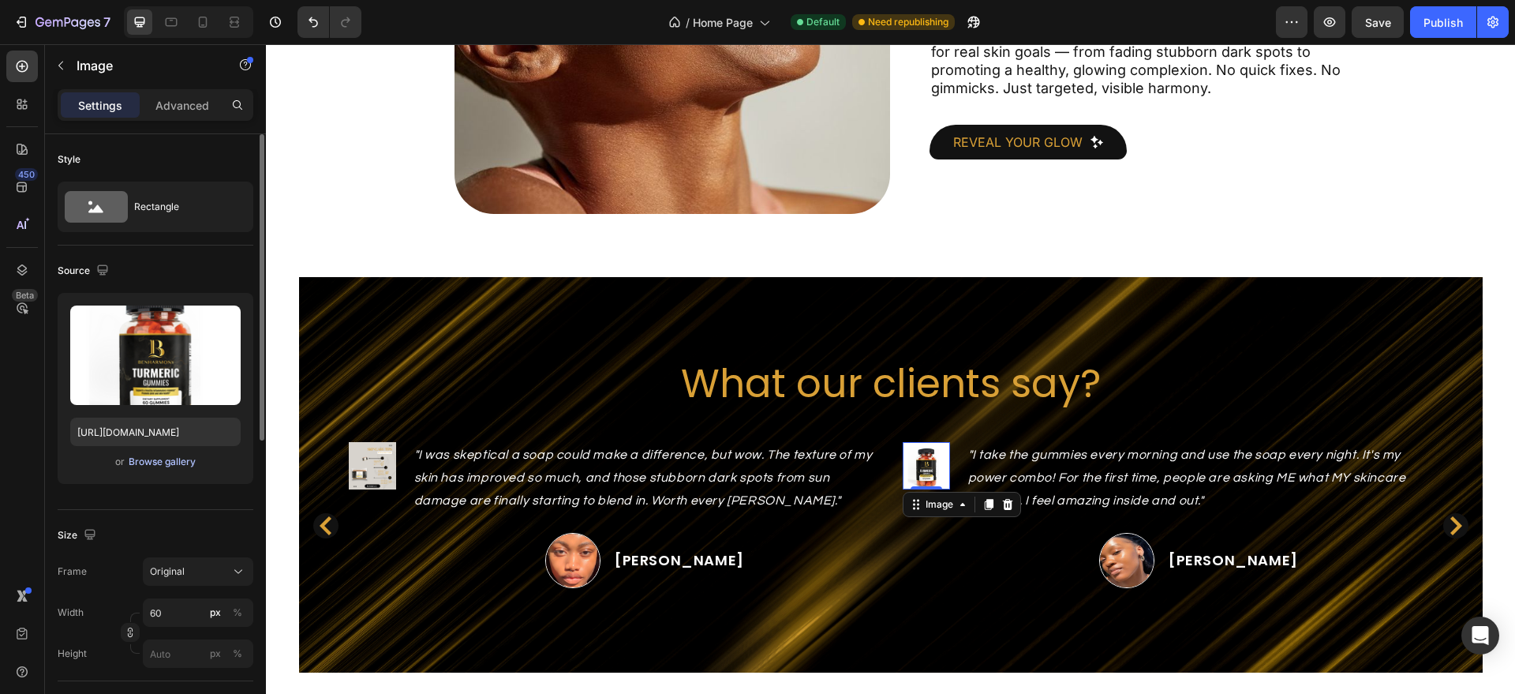
click at [178, 461] on div "Browse gallery" at bounding box center [162, 462] width 67 height 14
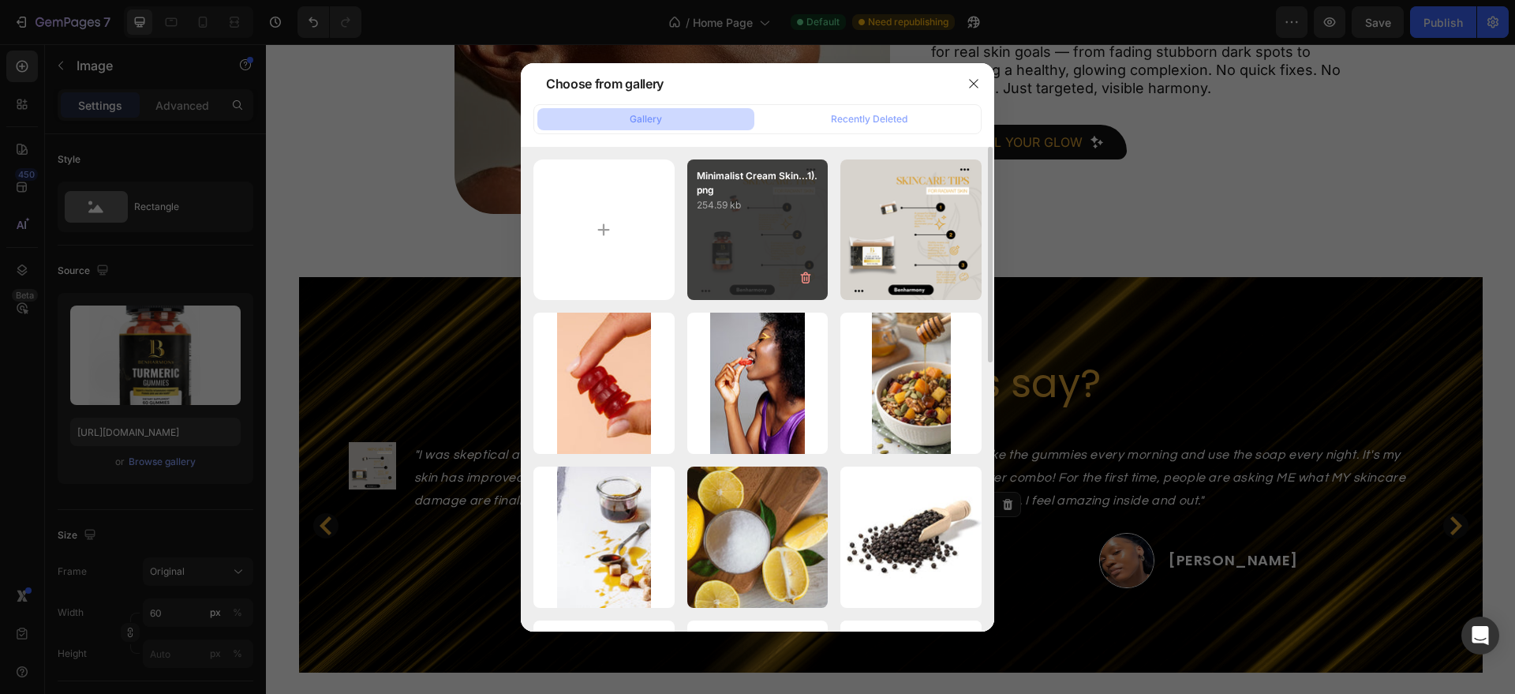
click at [772, 228] on div "Minimalist Cream Skin...1).png 254.59 kb" at bounding box center [757, 229] width 141 height 141
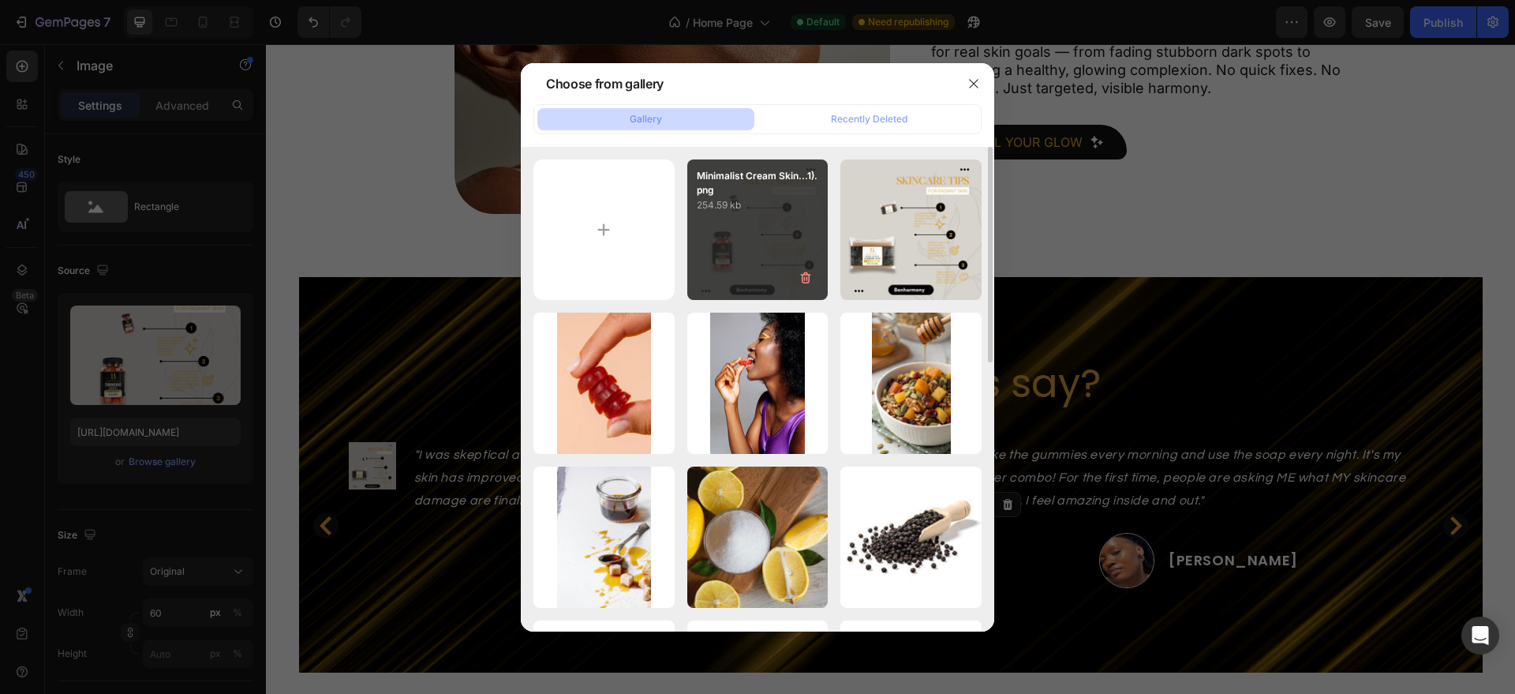
type input "[URL][DOMAIN_NAME]"
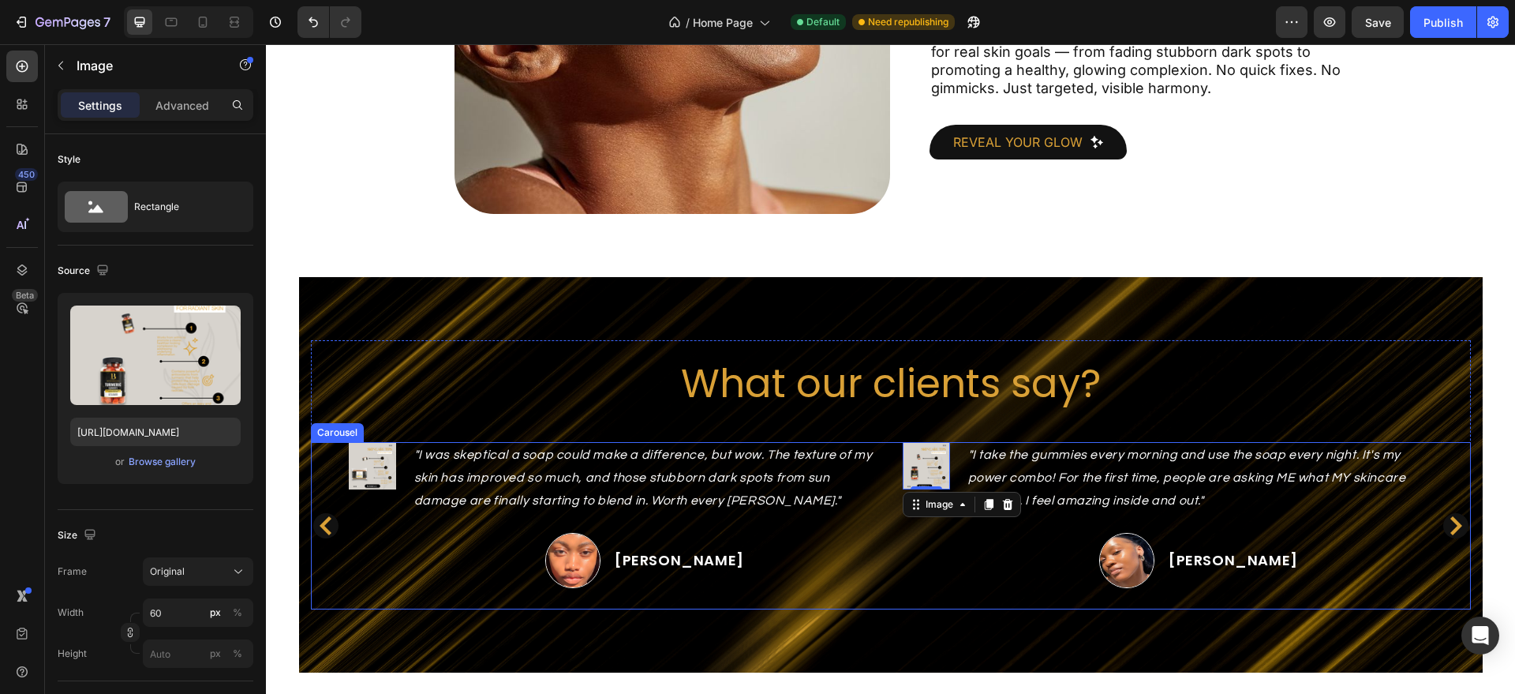
click at [1450, 516] on icon "Carousel Next Arrow" at bounding box center [1456, 525] width 12 height 19
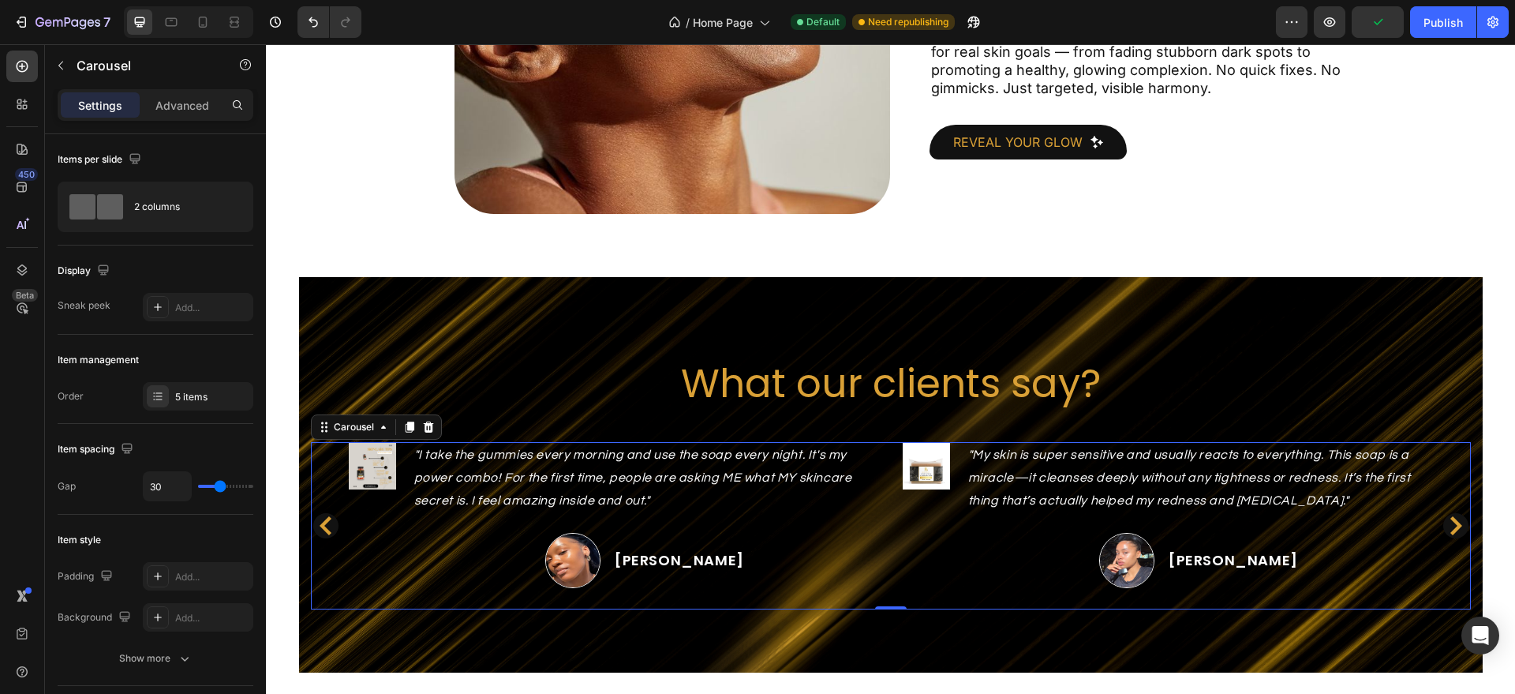
click at [1450, 516] on icon "Carousel Next Arrow" at bounding box center [1456, 525] width 12 height 19
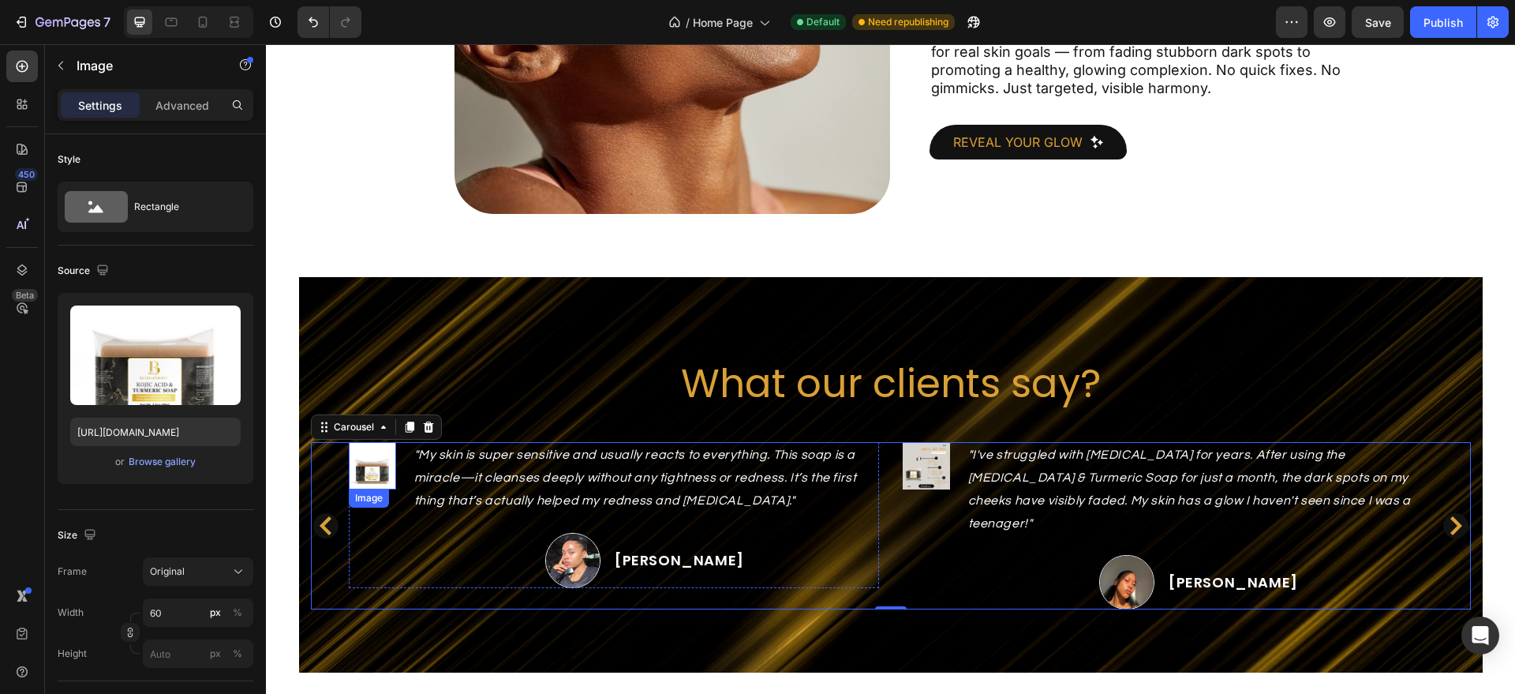
click at [366, 464] on img at bounding box center [372, 465] width 47 height 47
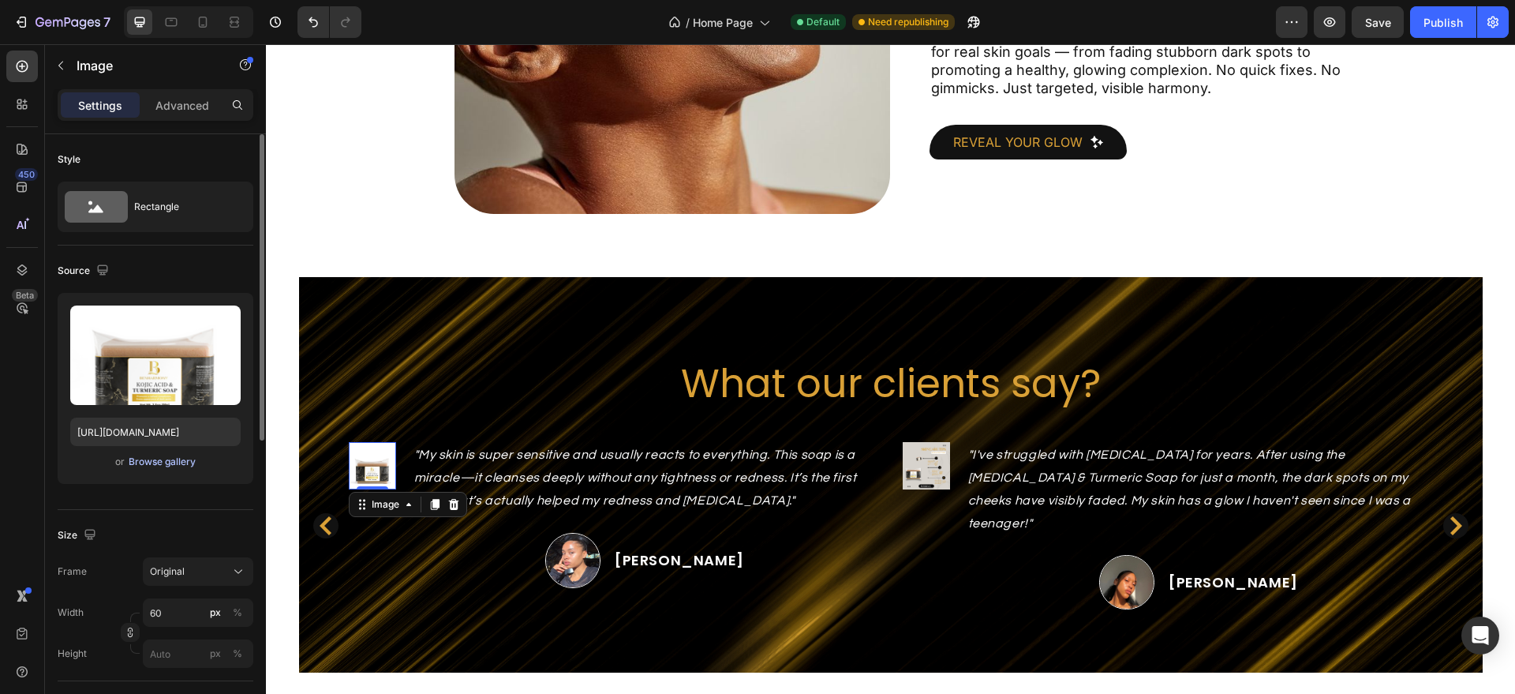
click at [177, 465] on div "Browse gallery" at bounding box center [162, 462] width 67 height 14
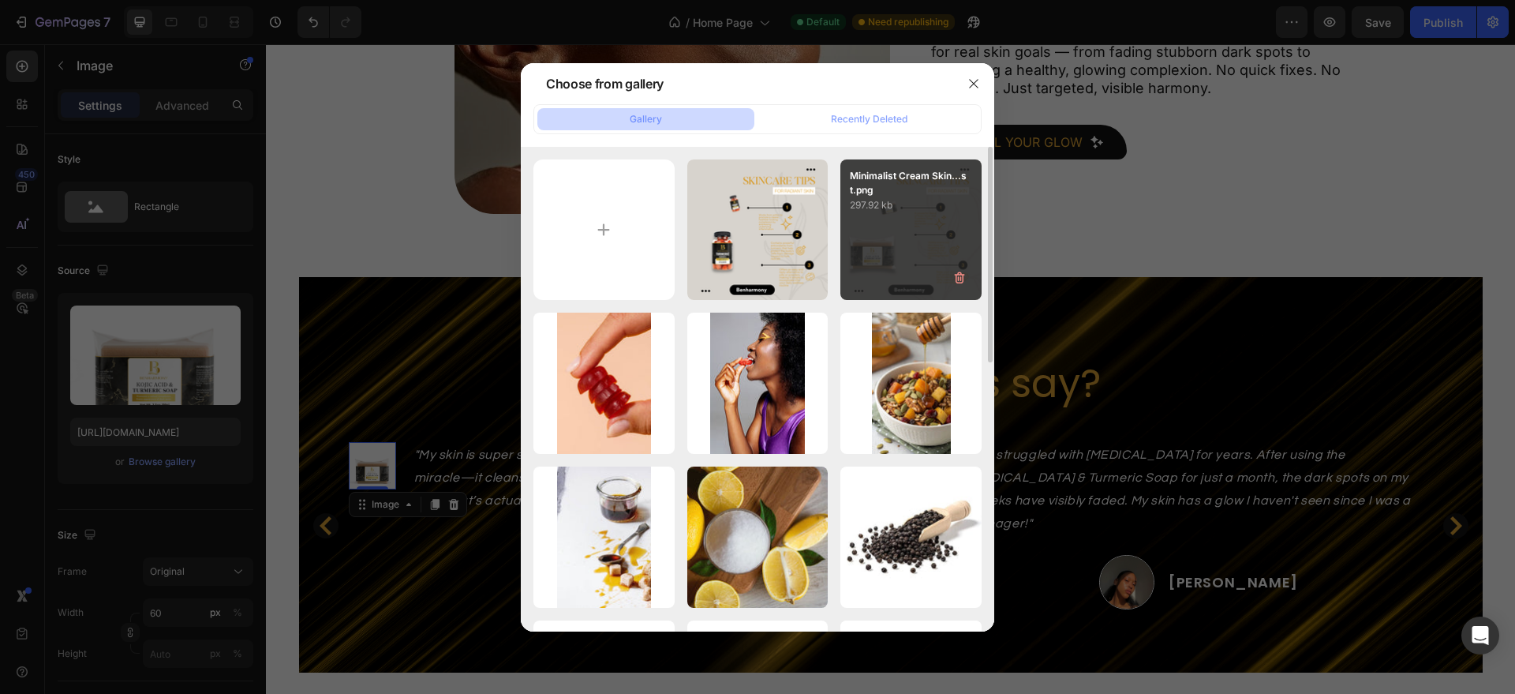
click at [892, 215] on div "Minimalist Cream Skin...st.png 297.92 kb" at bounding box center [910, 229] width 141 height 141
type input "[URL][DOMAIN_NAME]"
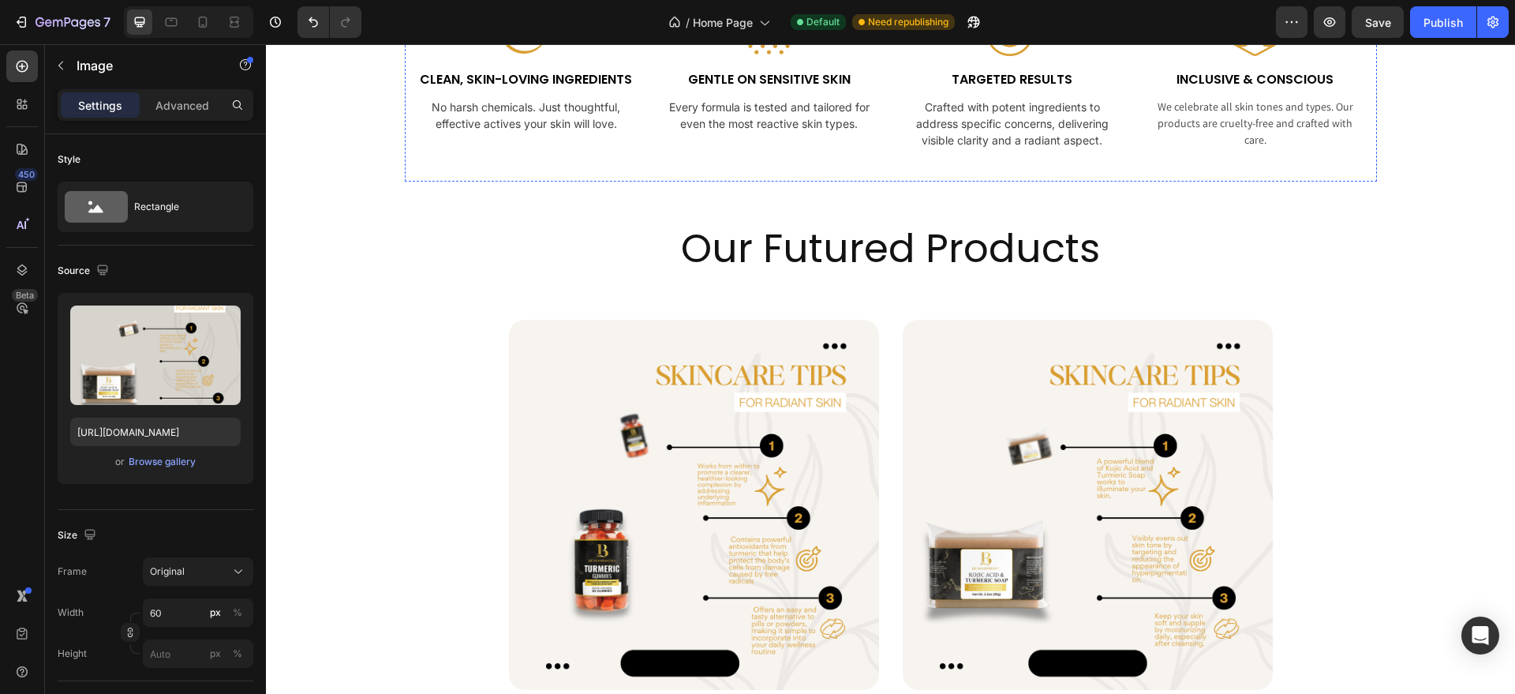
scroll to position [887, 0]
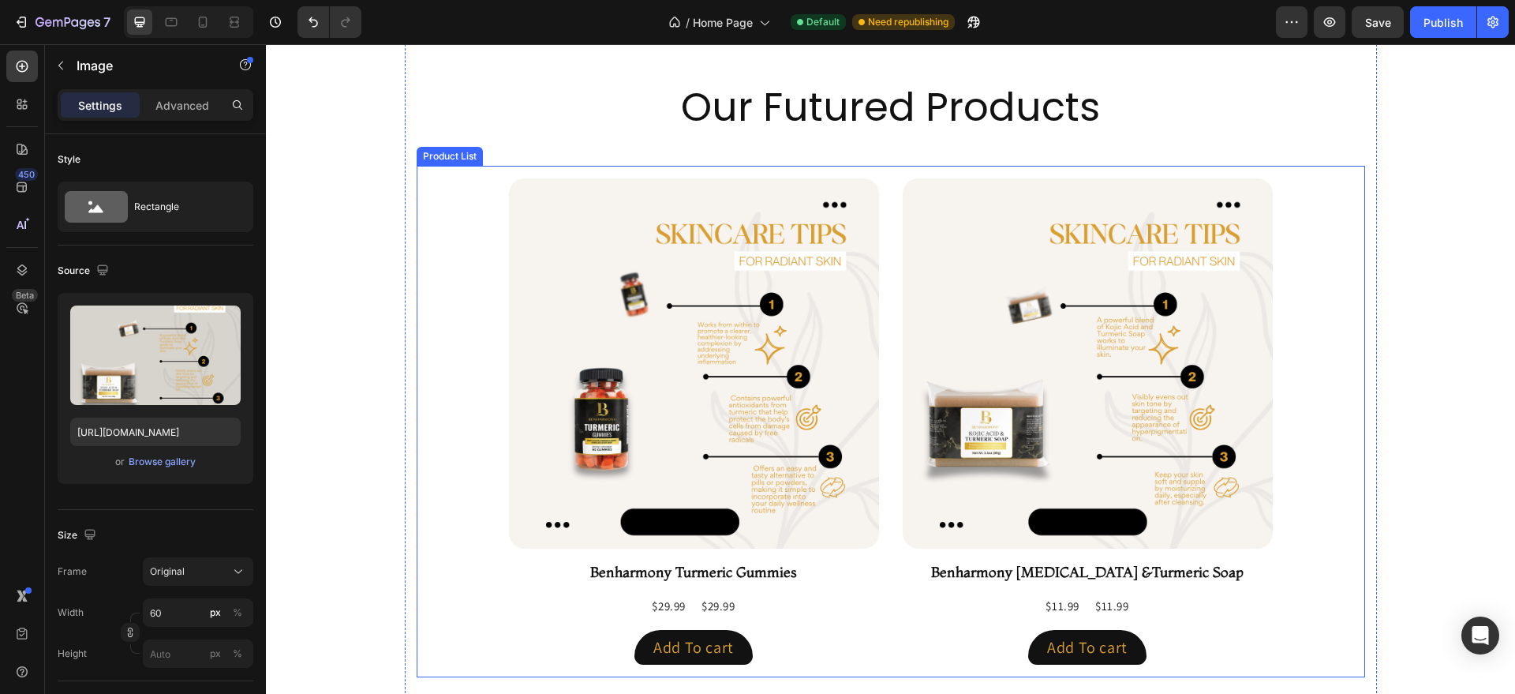
click at [885, 310] on div "Product Images Benharmony Turmeric Gummies Product Title $29.99 Product Price P…" at bounding box center [891, 421] width 764 height 486
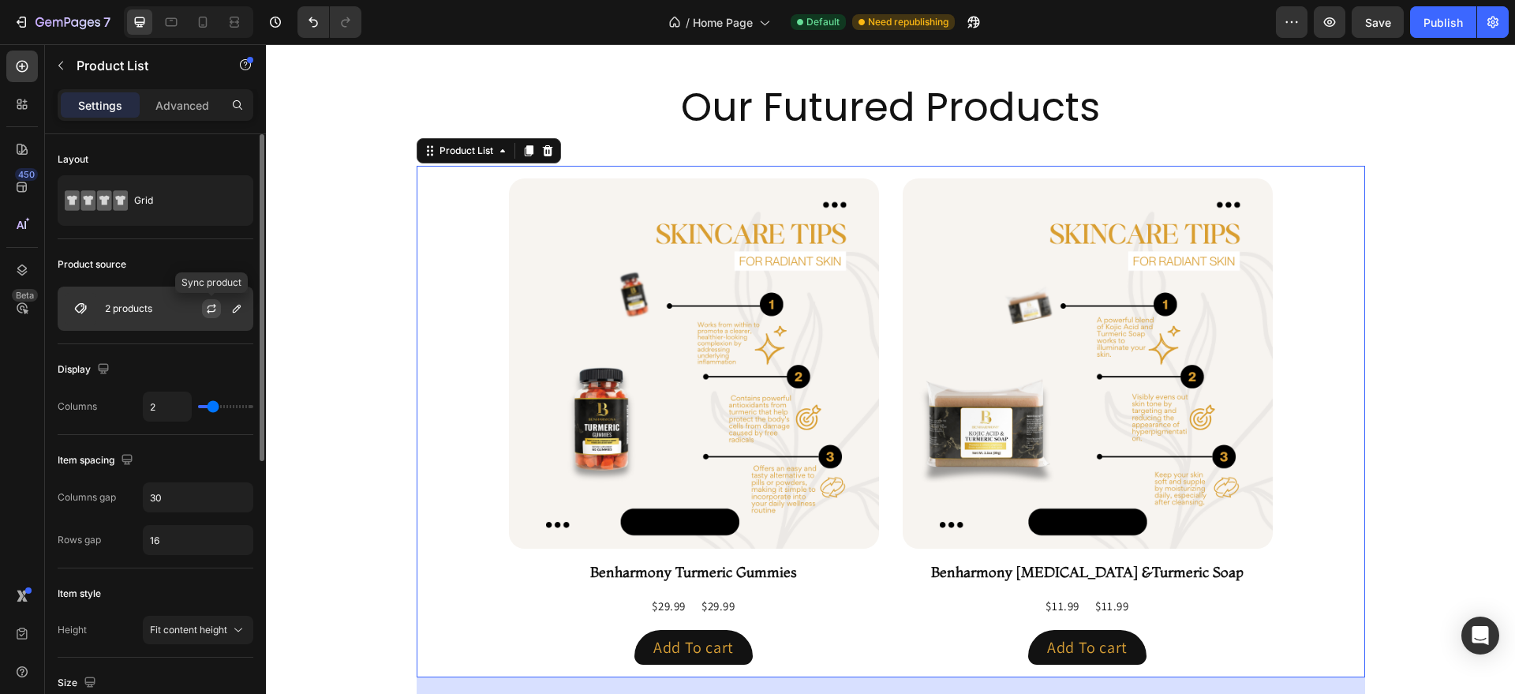
click at [211, 307] on icon "button" at bounding box center [211, 308] width 13 height 13
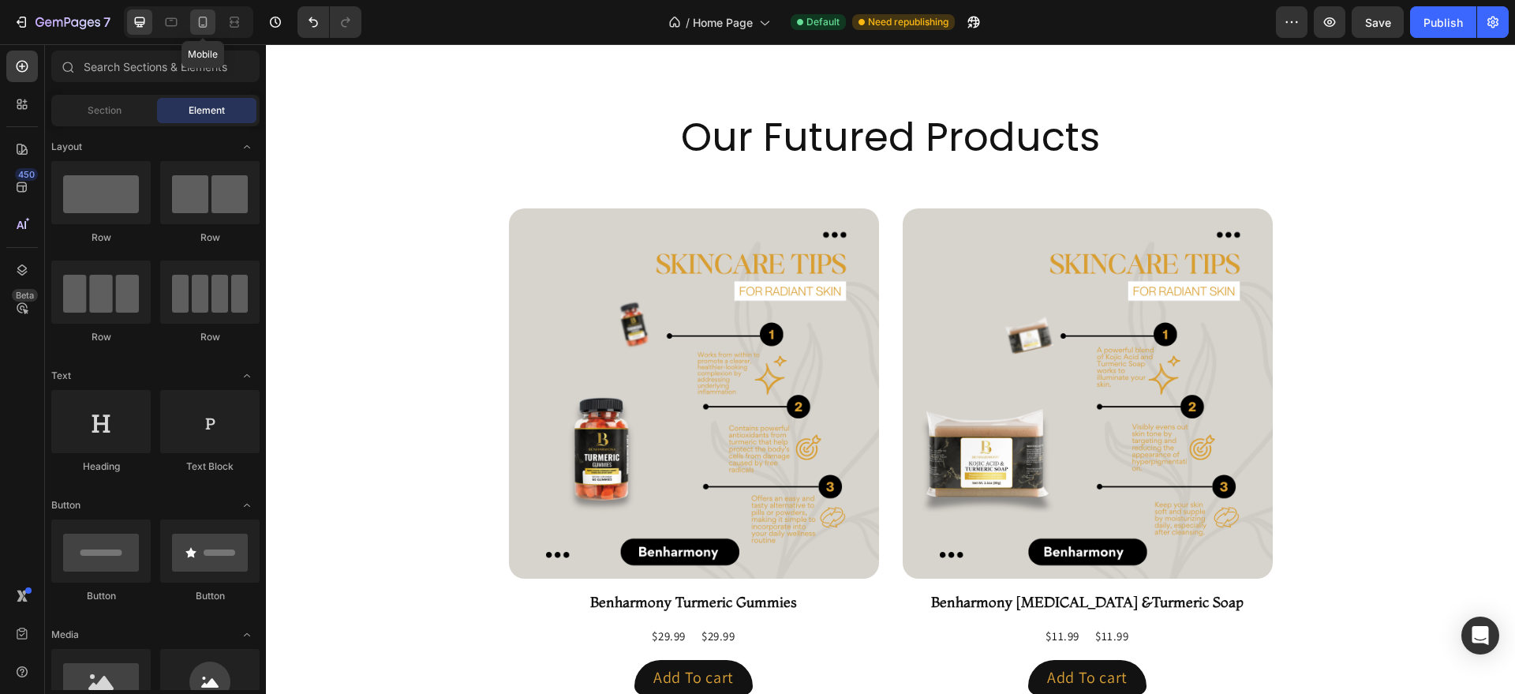
click at [204, 28] on icon at bounding box center [203, 22] width 16 height 16
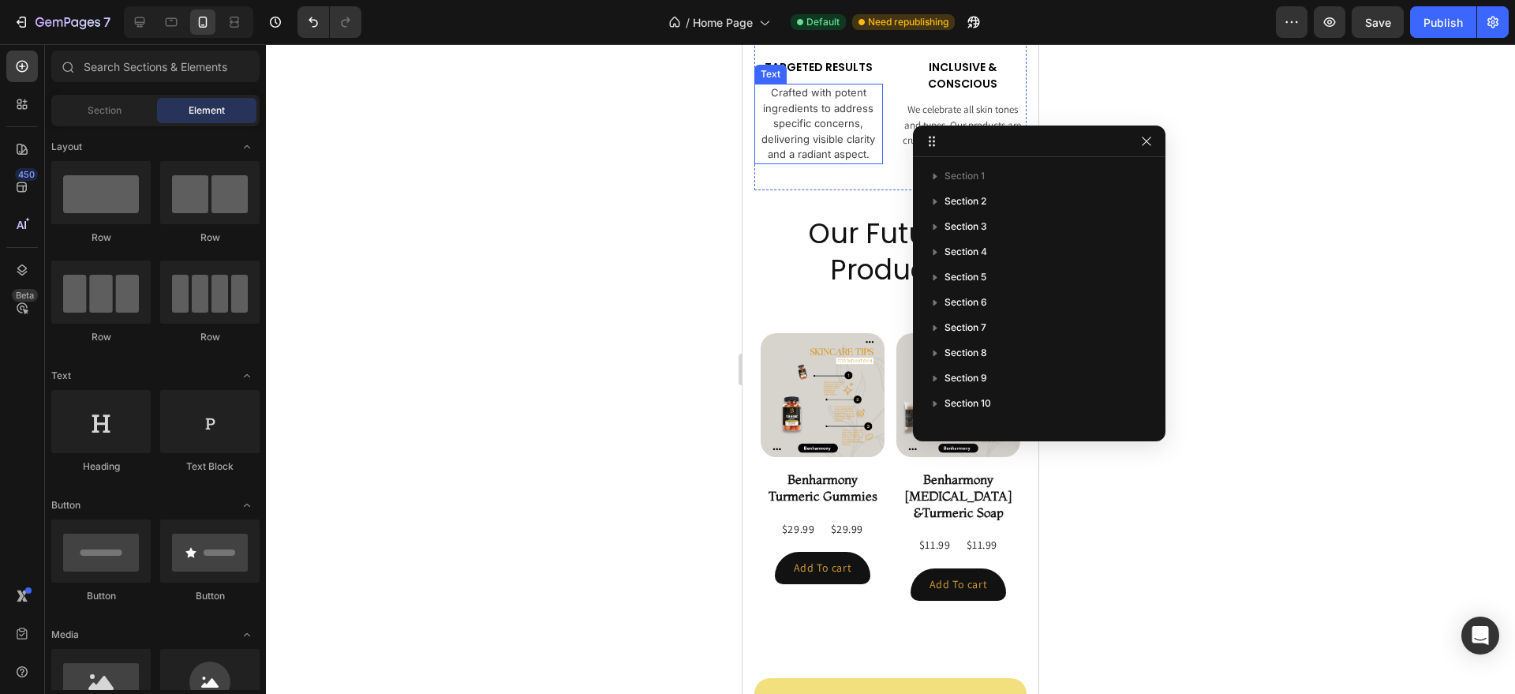
scroll to position [1133, 0]
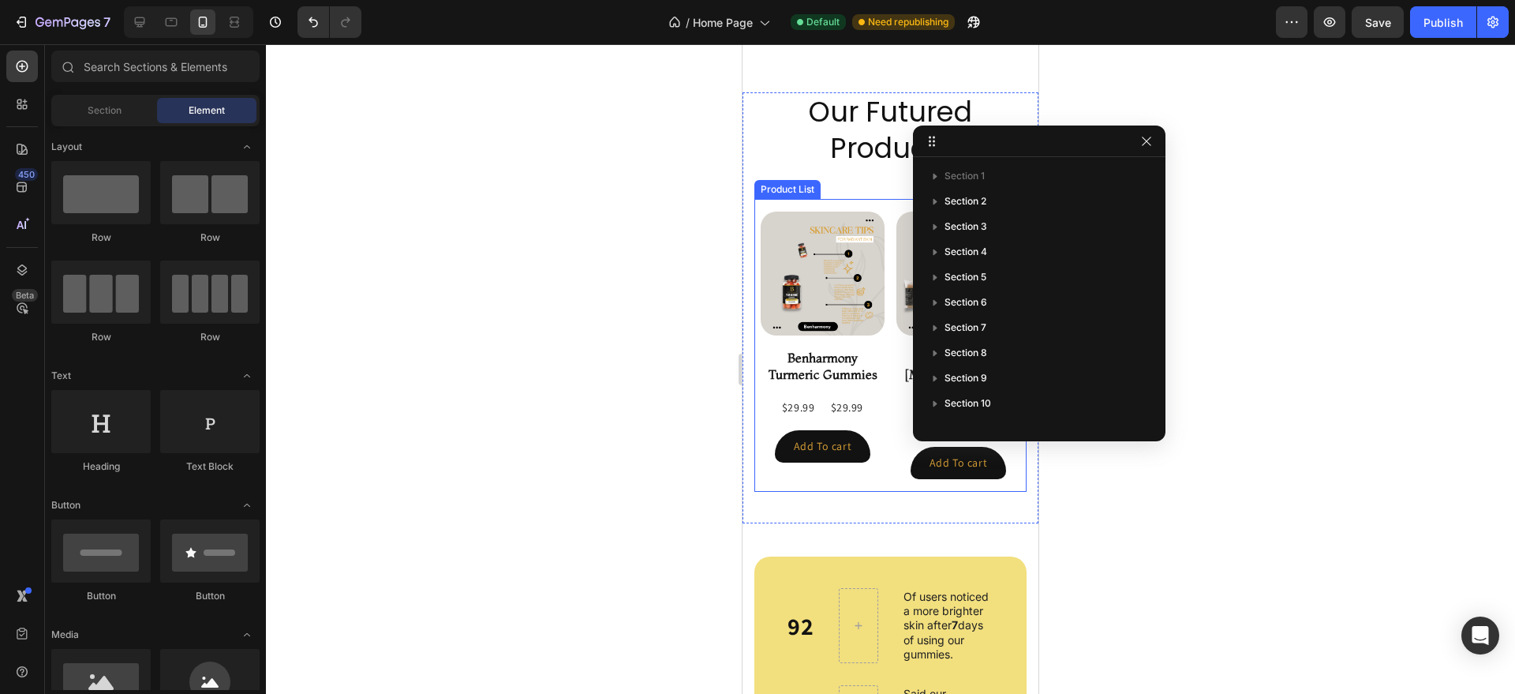
click at [881, 272] on div "Product Images Benharmony Turmeric Gummies Product Title $29.99 Product Price P…" at bounding box center [891, 344] width 260 height 267
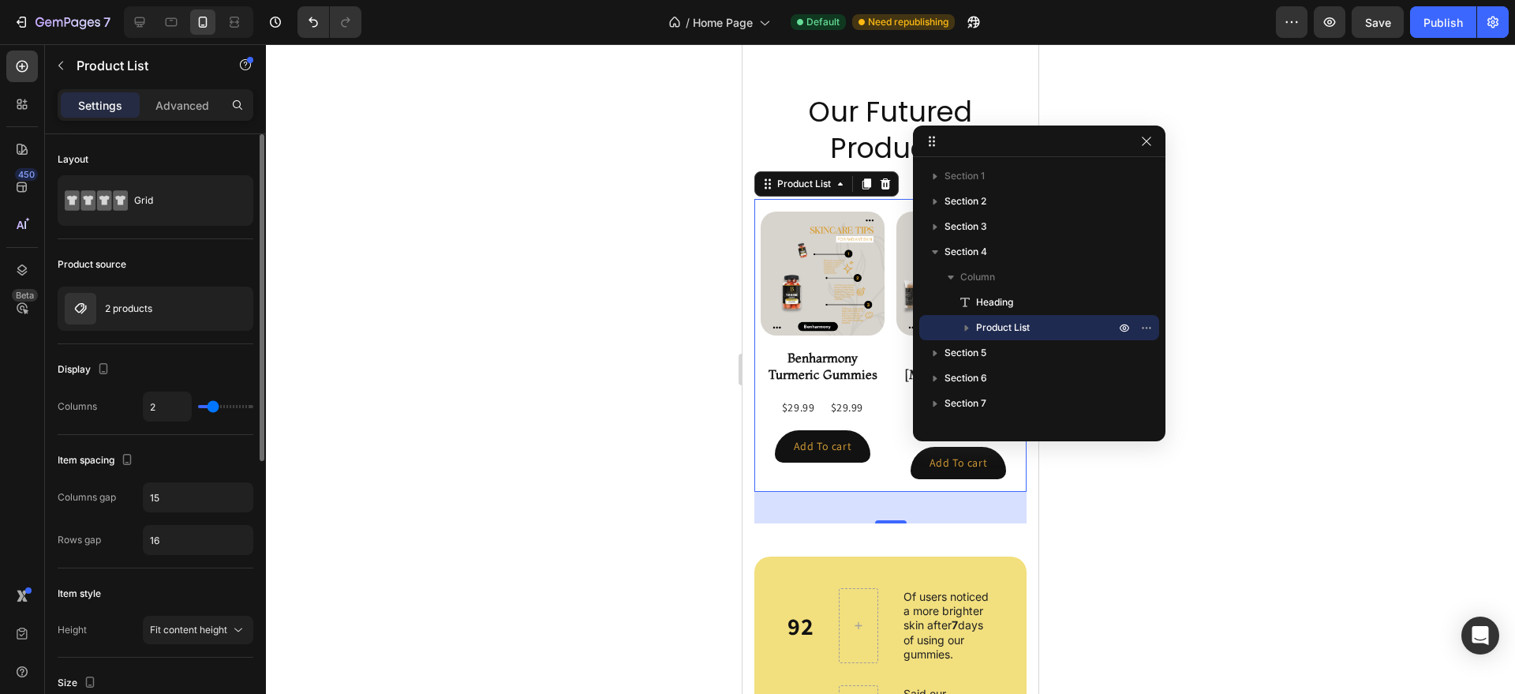
type input "1"
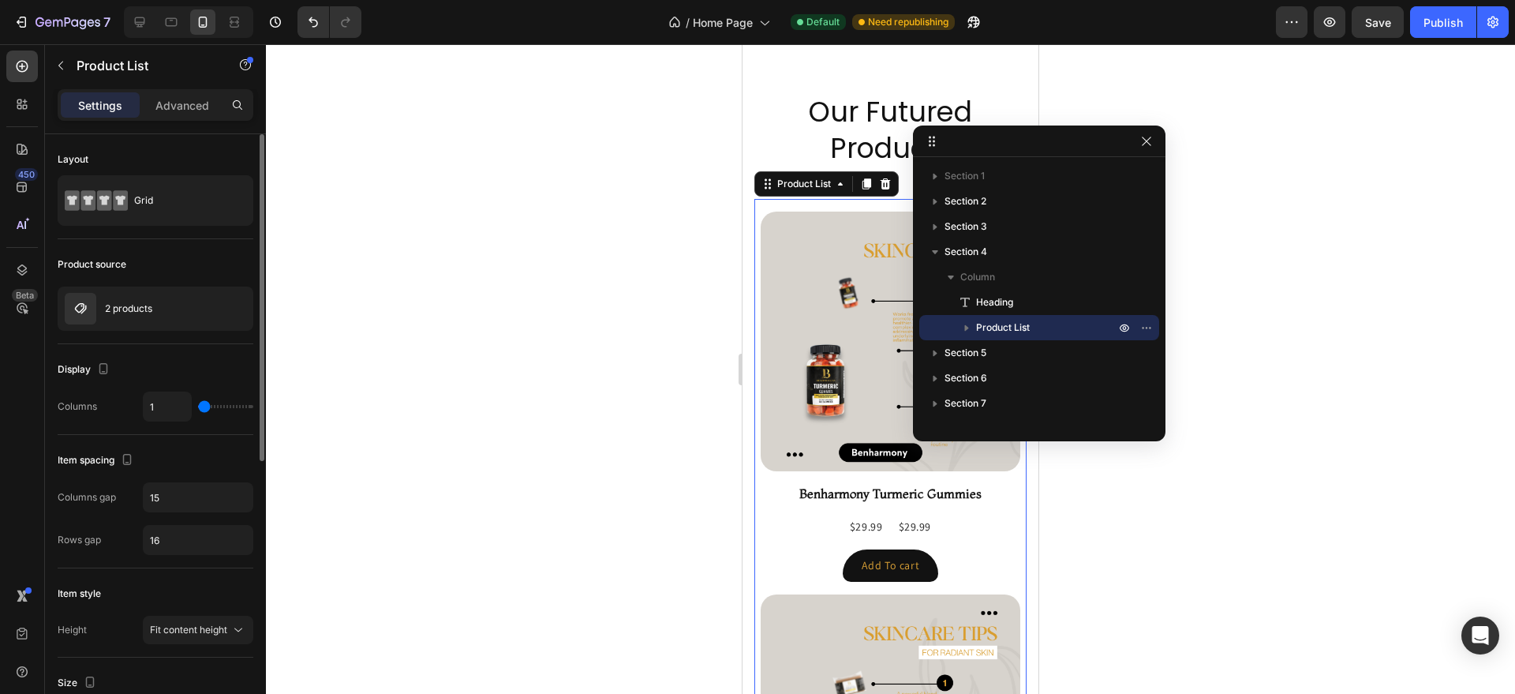
type input "1"
click at [203, 405] on input "range" at bounding box center [225, 406] width 55 height 3
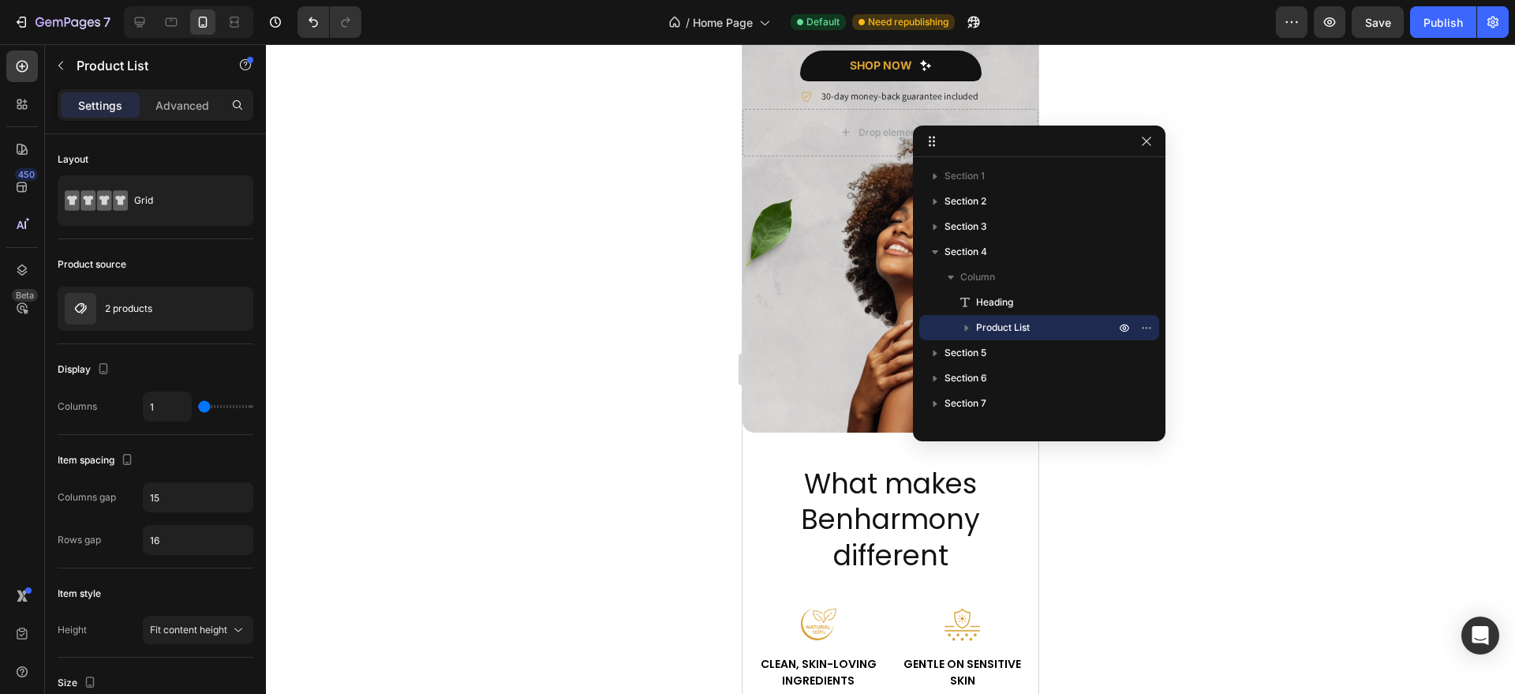
scroll to position [359, 0]
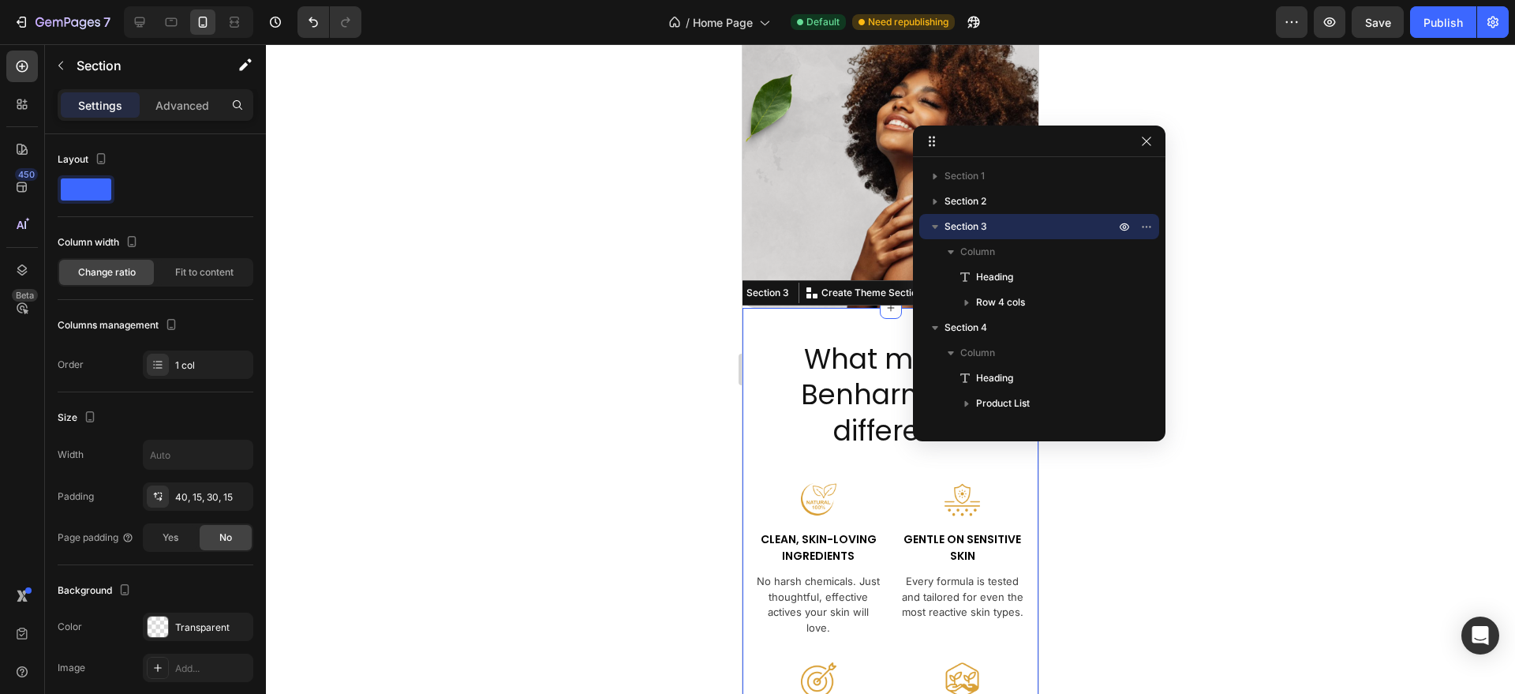
click at [748, 475] on div "What makes Benharmony different Heading Image Clean, Skin-Loving Ingredients Te…" at bounding box center [891, 587] width 296 height 559
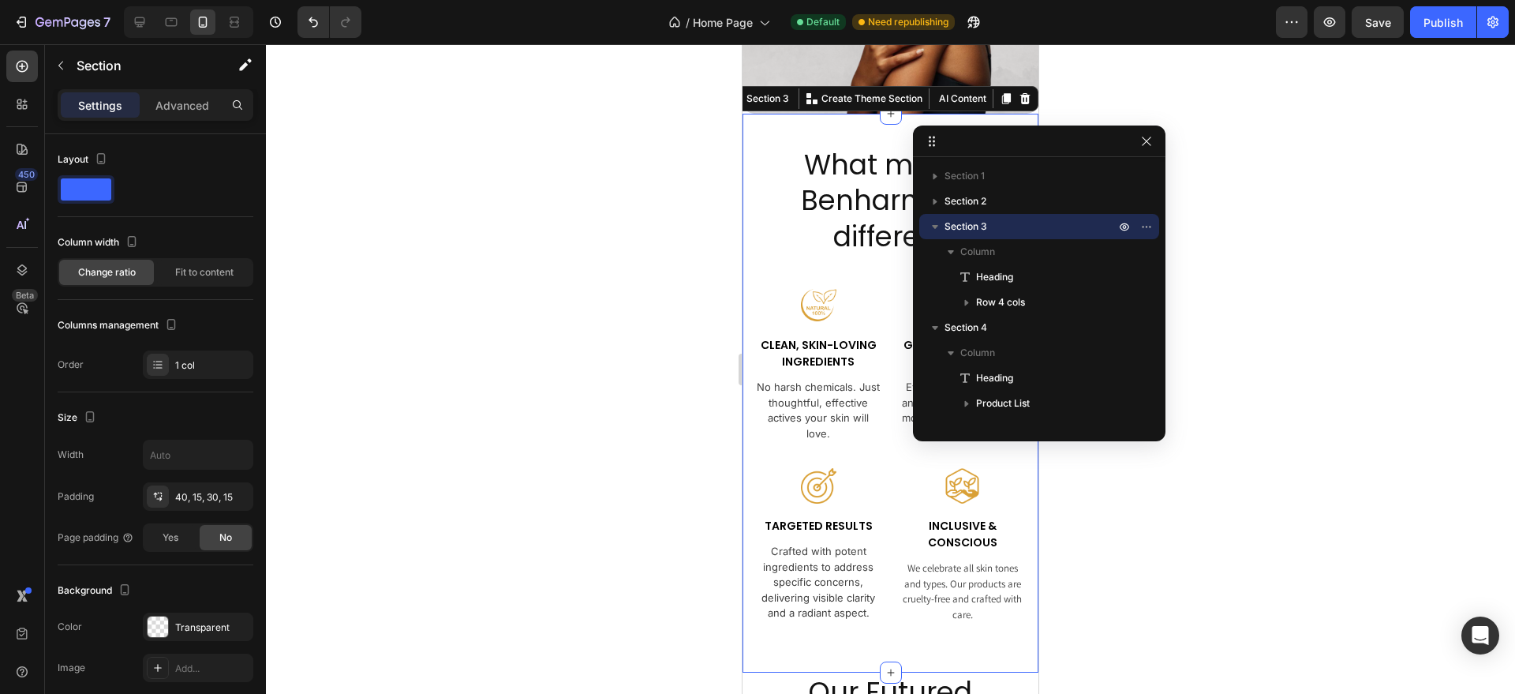
scroll to position [573, 0]
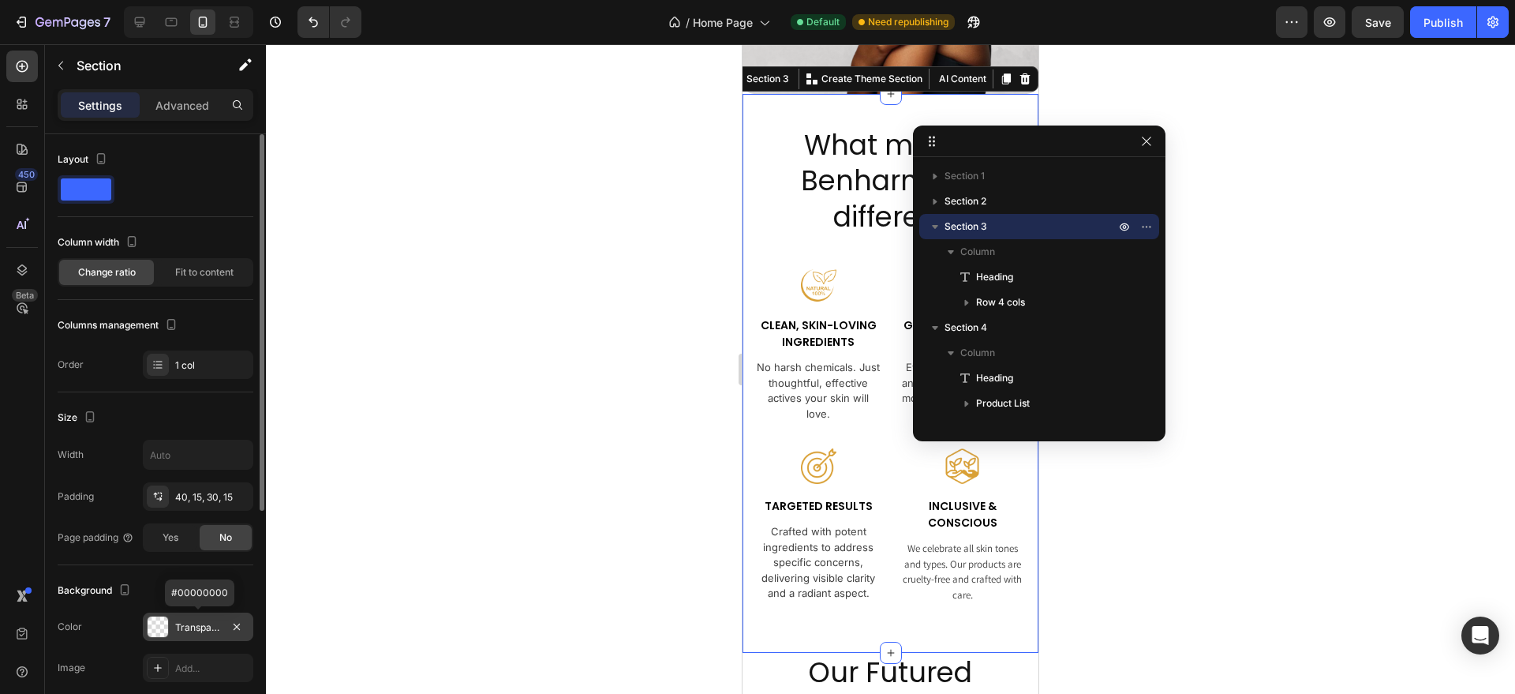
click at [195, 626] on div "Transparent" at bounding box center [198, 627] width 46 height 14
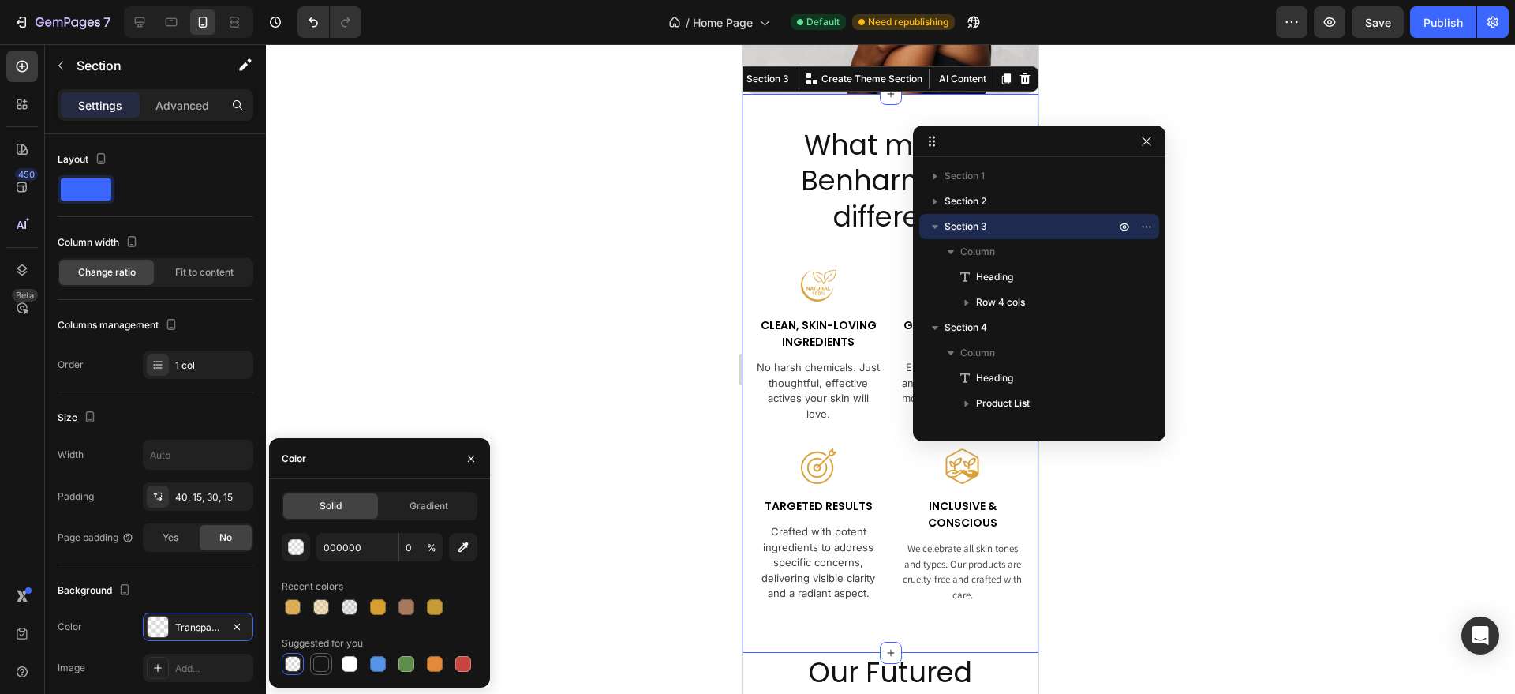
click at [316, 660] on div at bounding box center [321, 664] width 16 height 16
type input "151515"
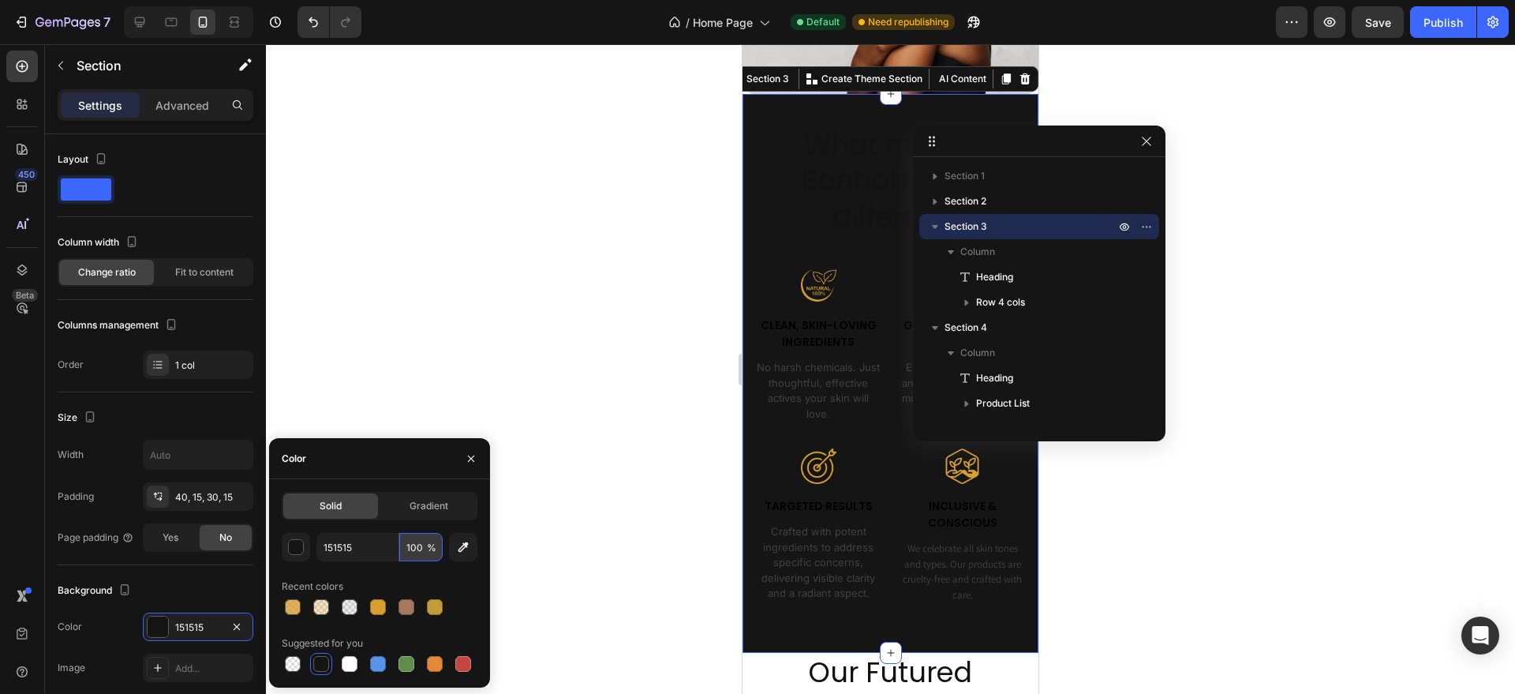
click at [417, 552] on input "100" at bounding box center [420, 547] width 43 height 28
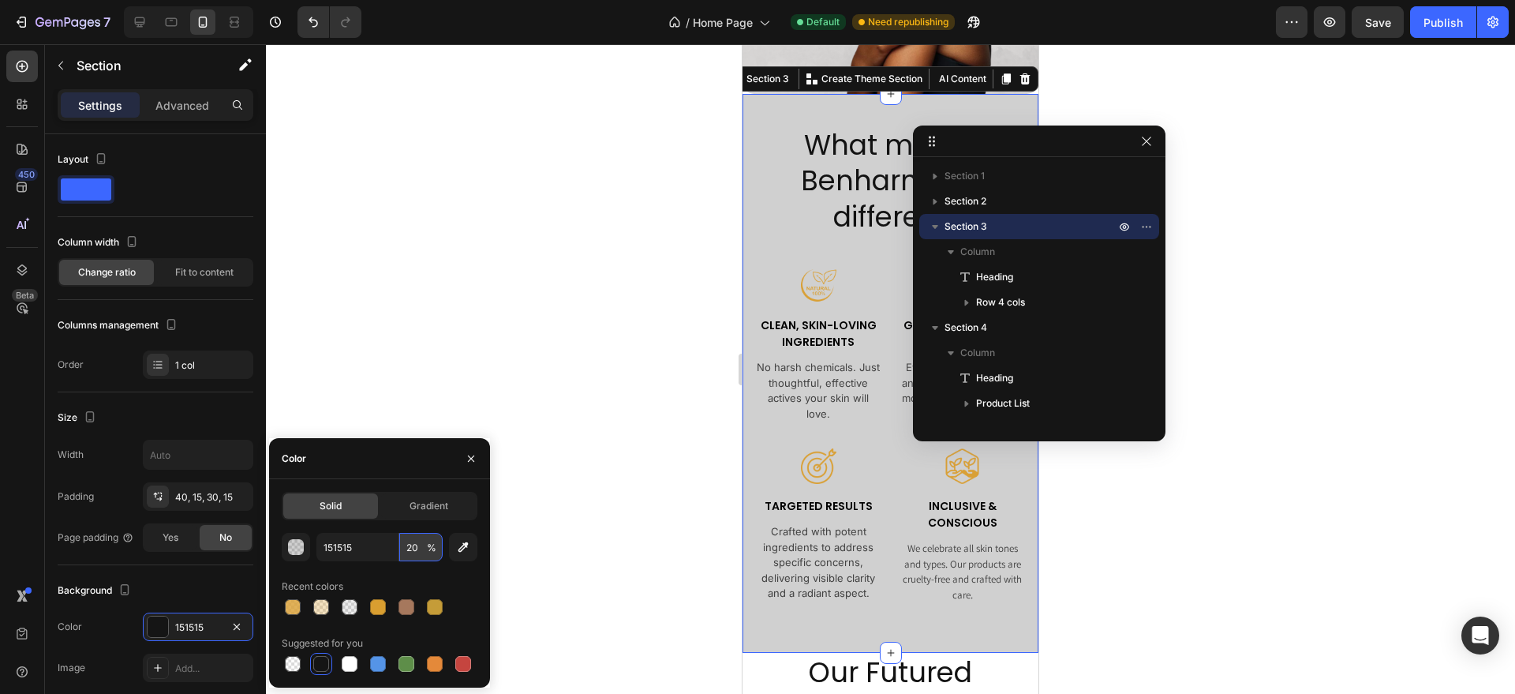
type input "2"
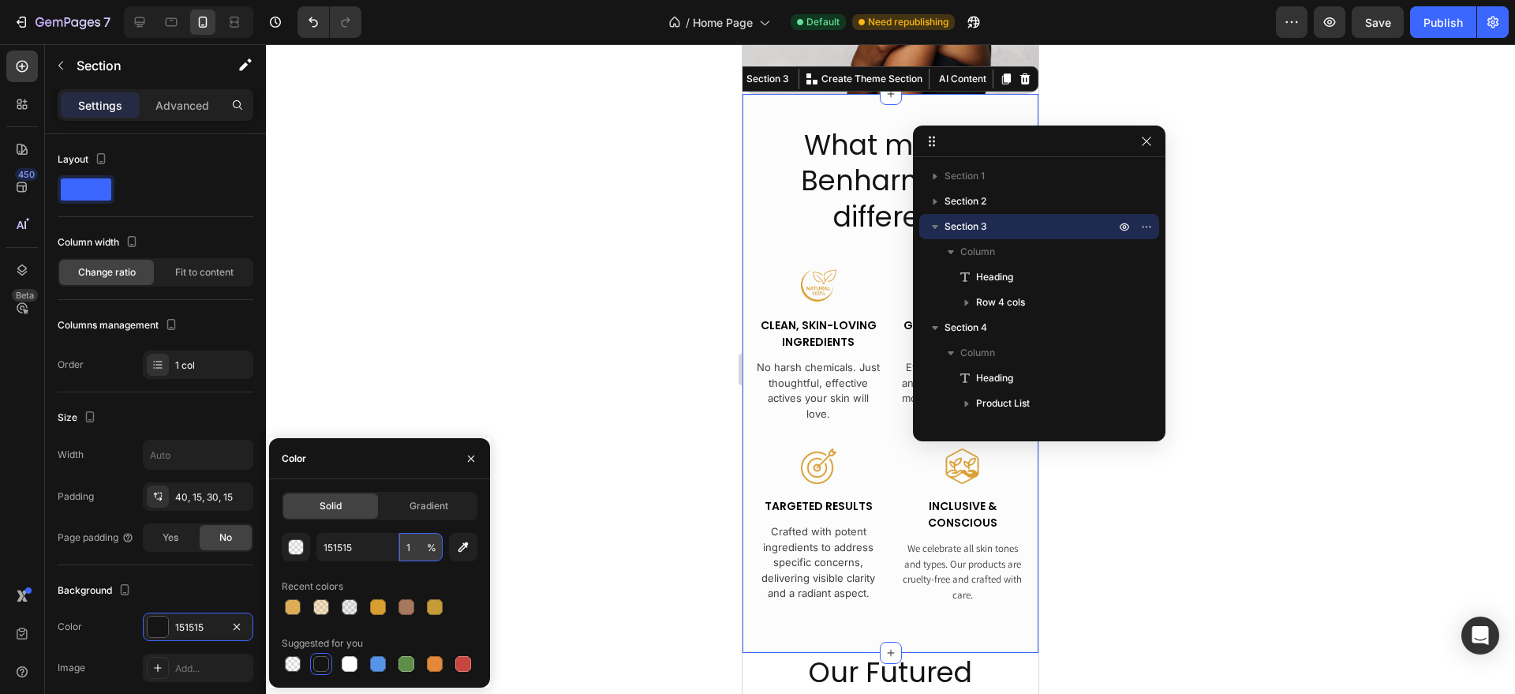
type input "10"
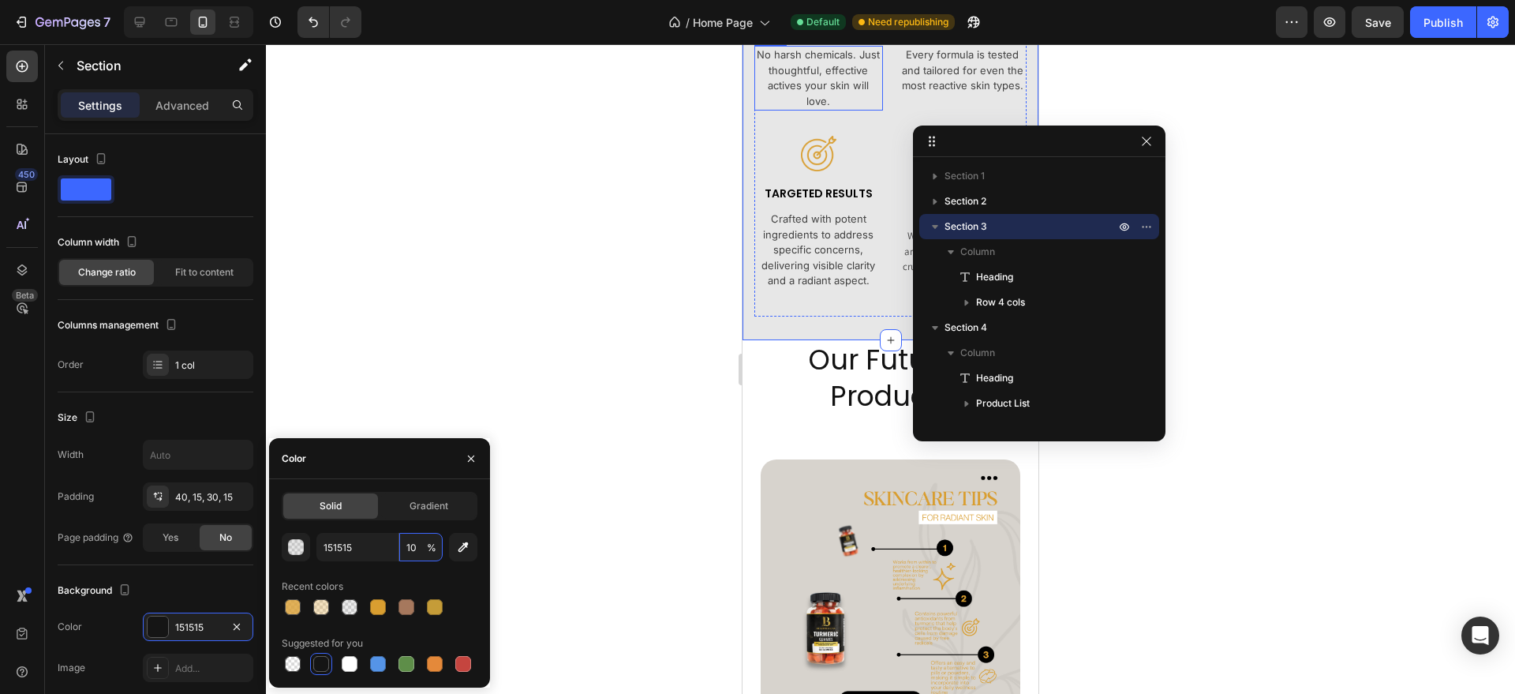
scroll to position [908, 0]
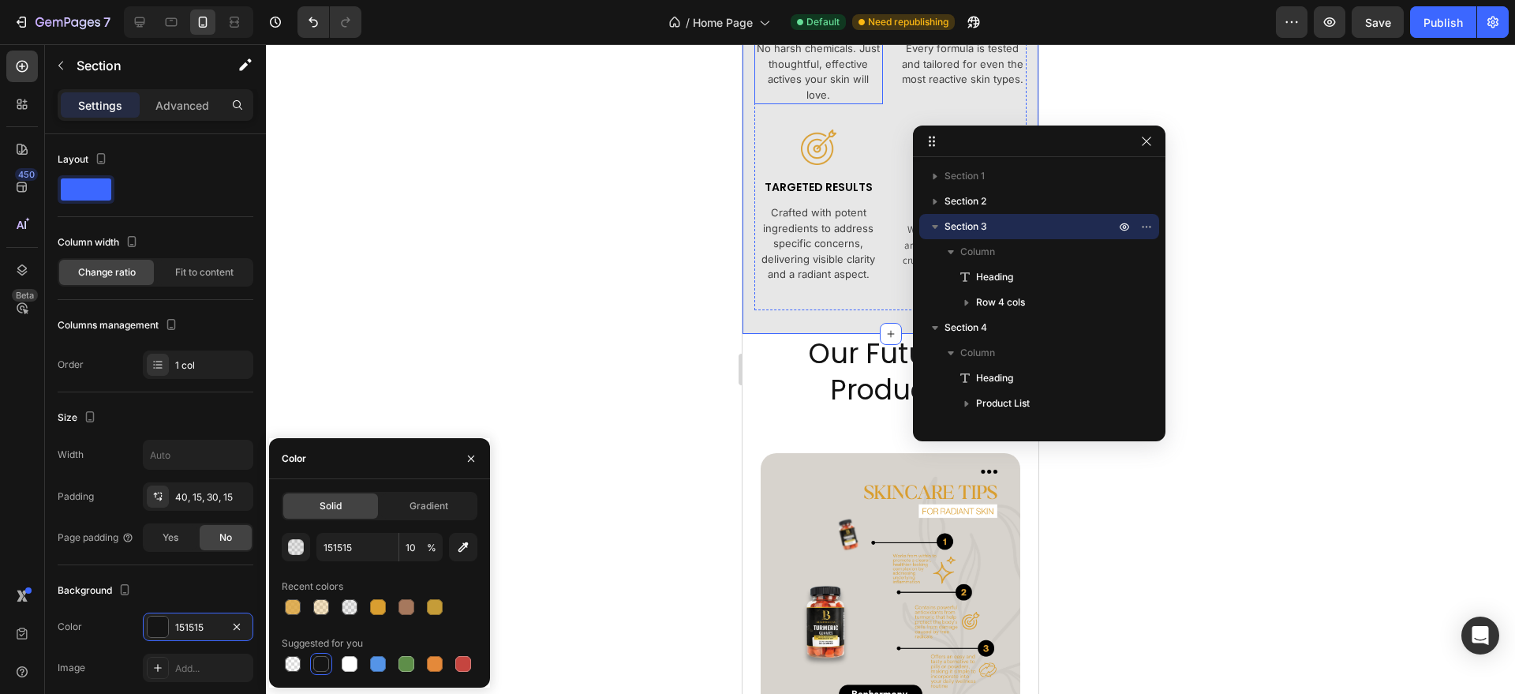
click at [762, 398] on div "Our Futured Products Heading" at bounding box center [890, 371] width 272 height 75
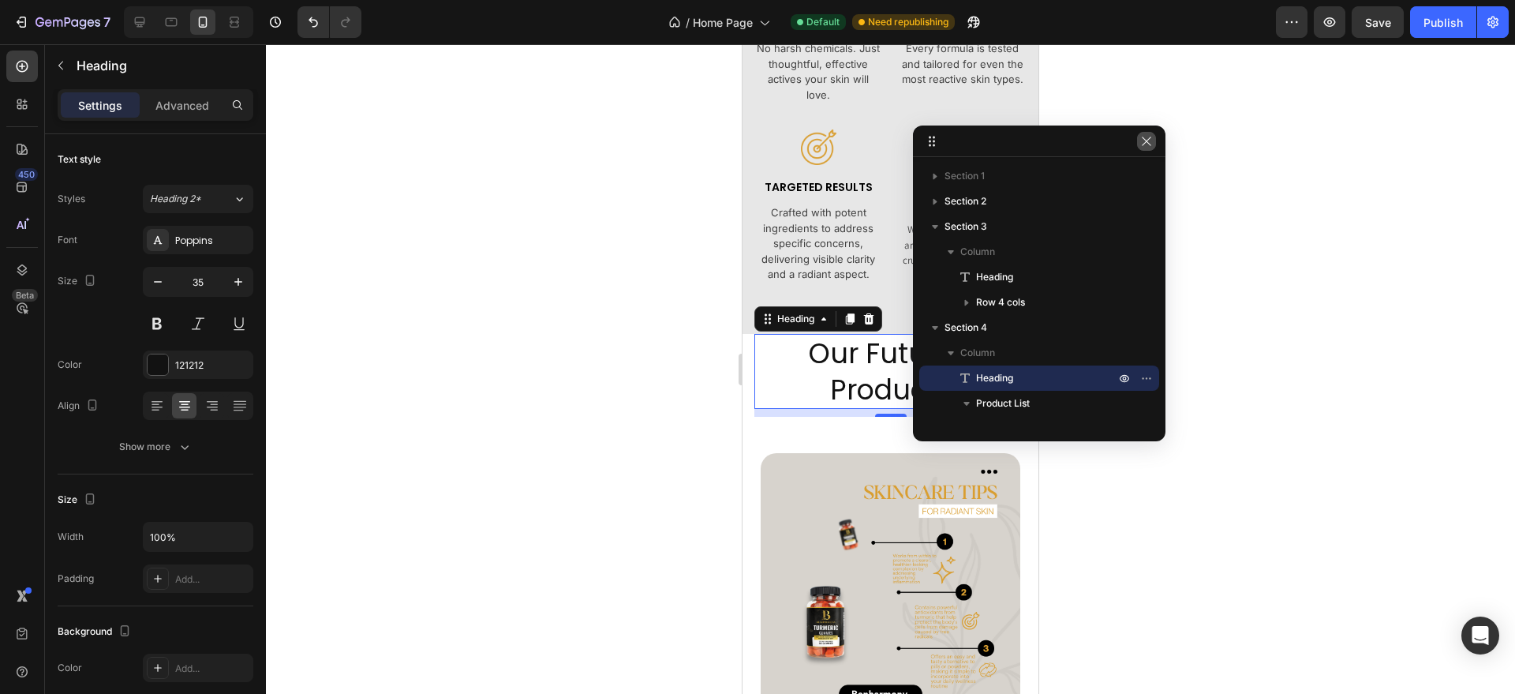
click at [1143, 142] on icon "button" at bounding box center [1146, 141] width 13 height 13
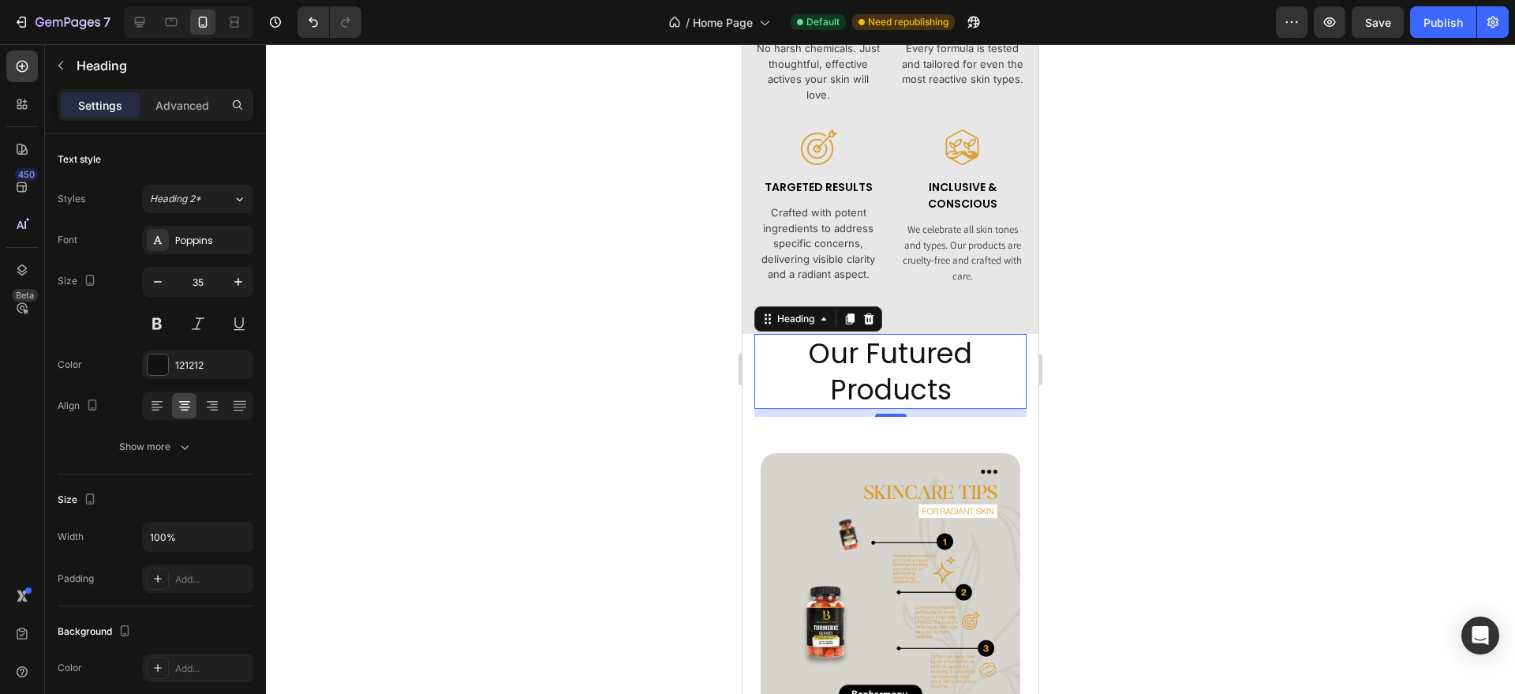
click at [981, 368] on h2 "Our Futured Products" at bounding box center [890, 371] width 233 height 75
click at [1247, 395] on div at bounding box center [890, 368] width 1249 height 649
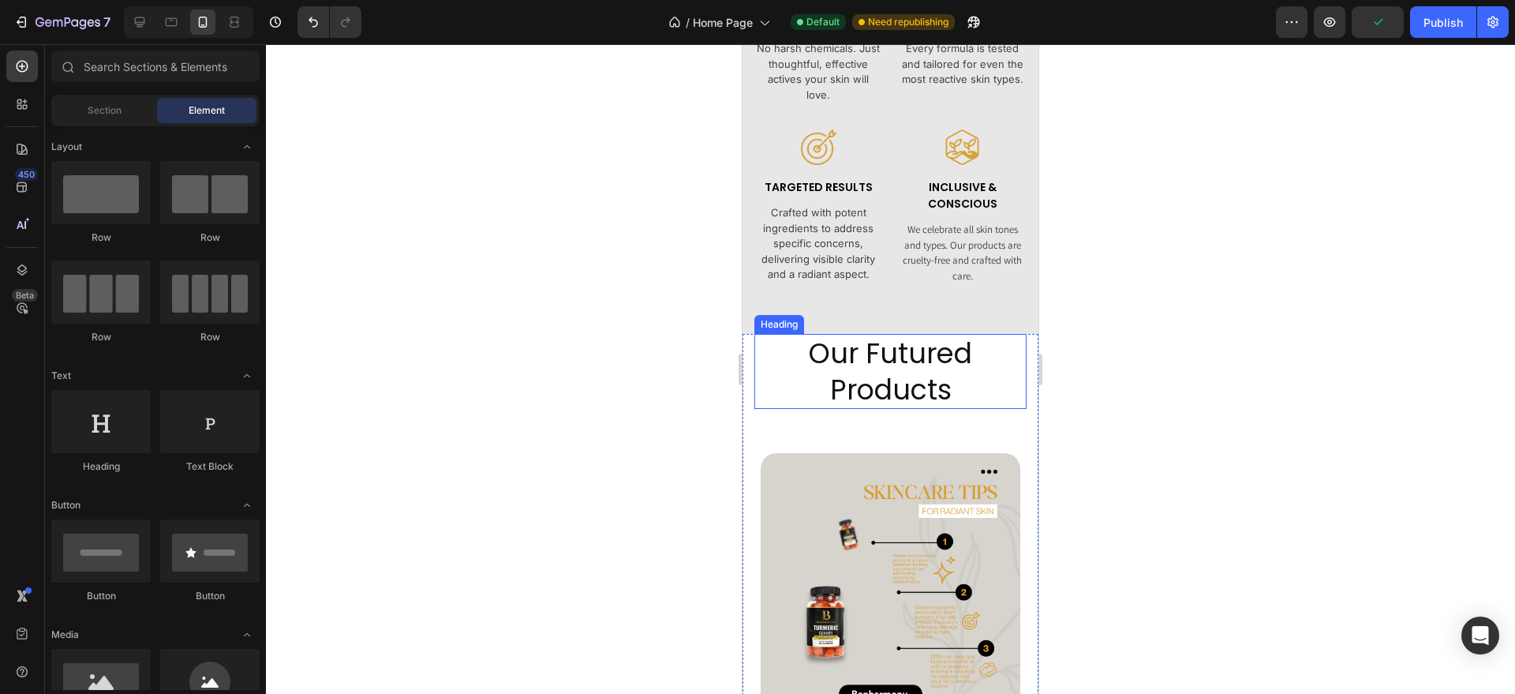
click at [986, 372] on p "Our Futured Products" at bounding box center [891, 371] width 230 height 72
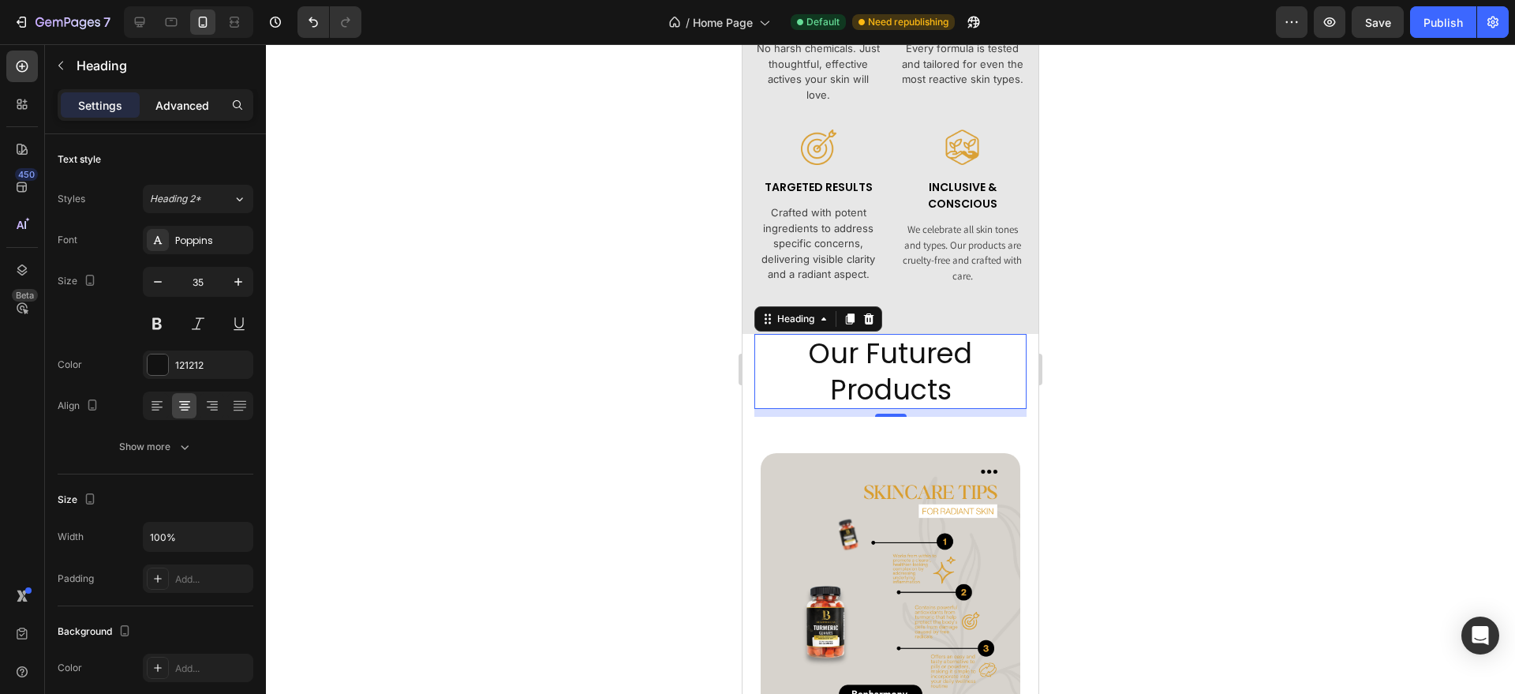
click at [204, 112] on p "Advanced" at bounding box center [182, 105] width 54 height 17
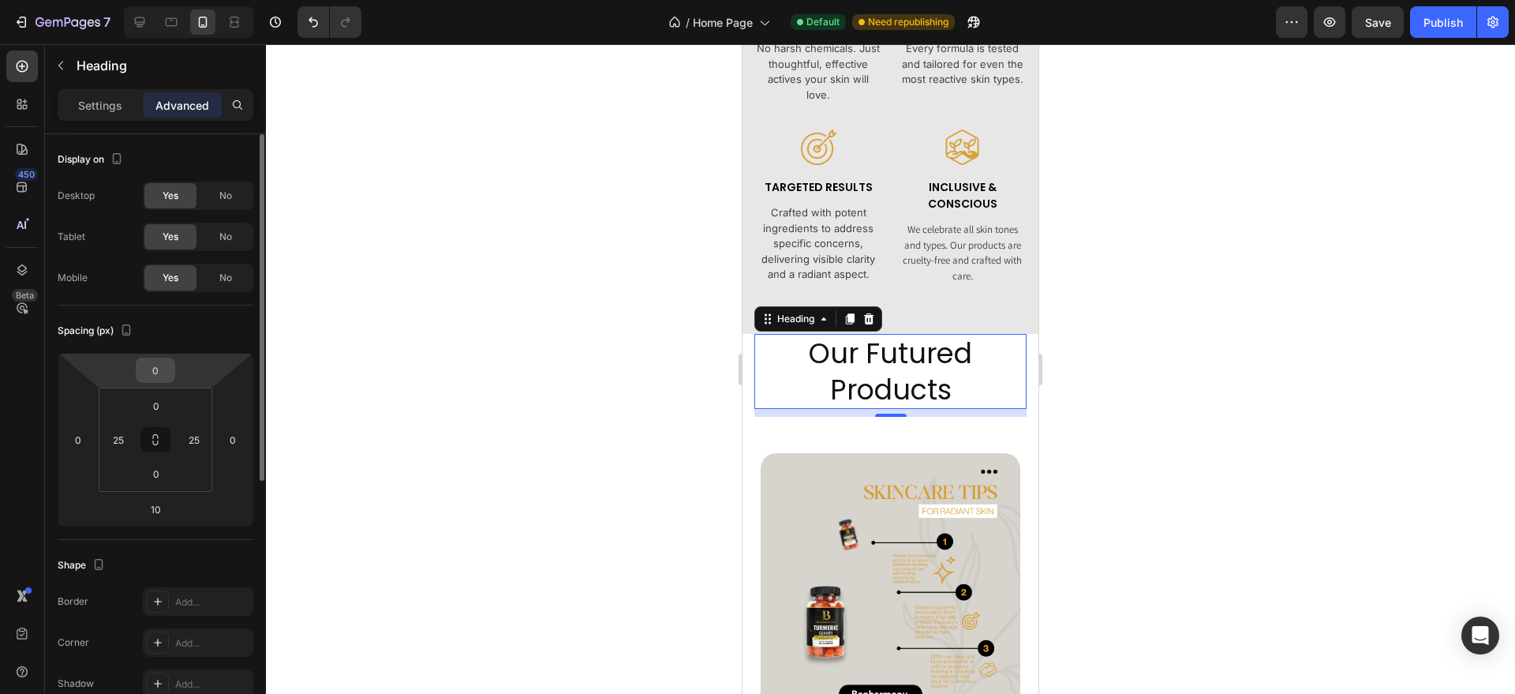
click at [161, 372] on input "0" at bounding box center [156, 370] width 32 height 24
type input "5"
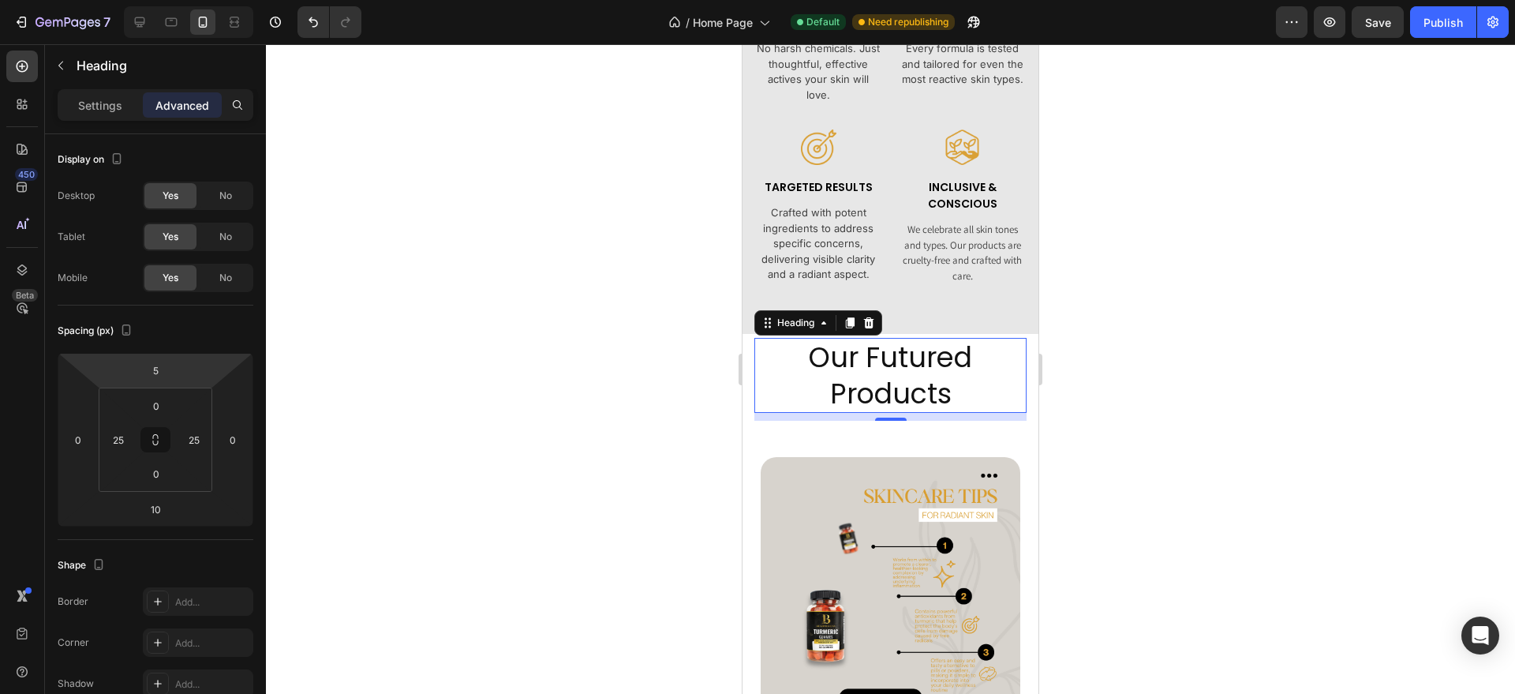
click at [1198, 437] on div at bounding box center [890, 368] width 1249 height 649
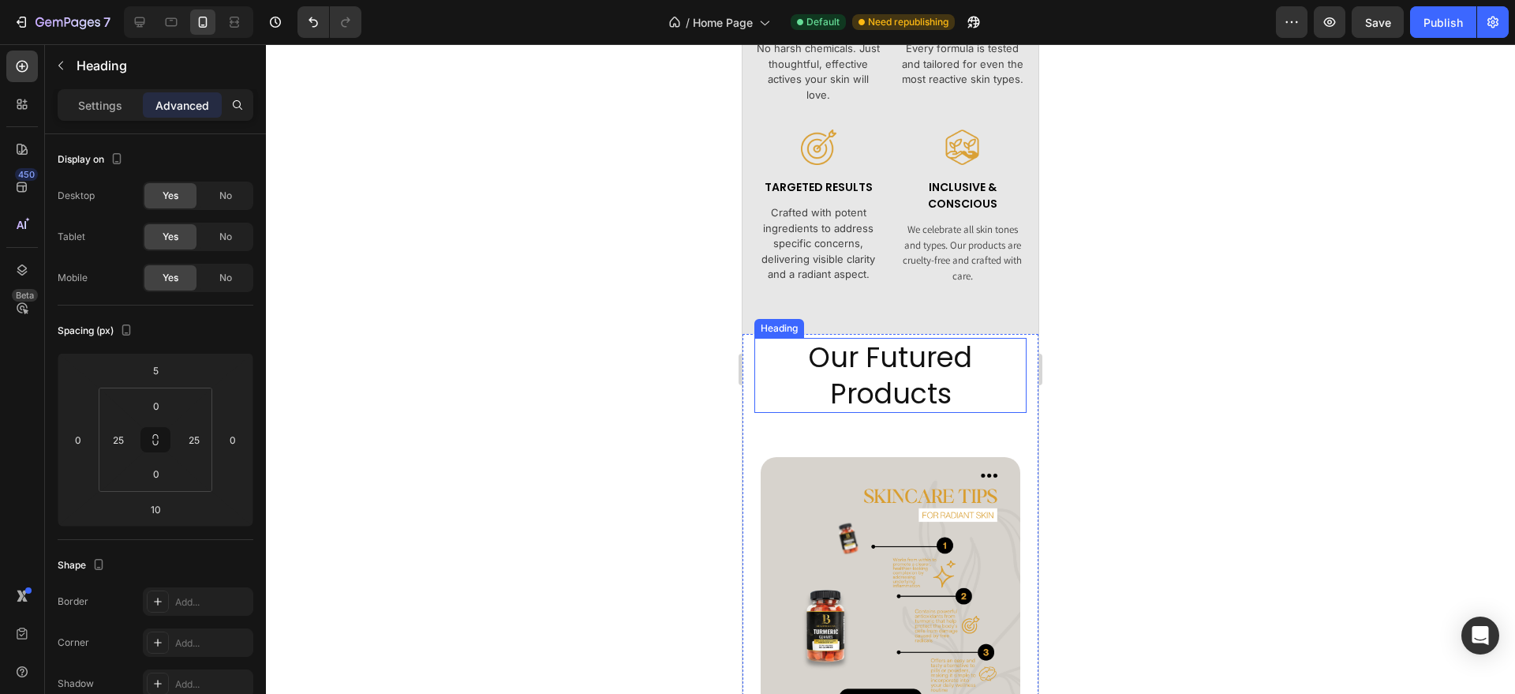
click at [978, 376] on p "Our Futured Products" at bounding box center [891, 375] width 230 height 72
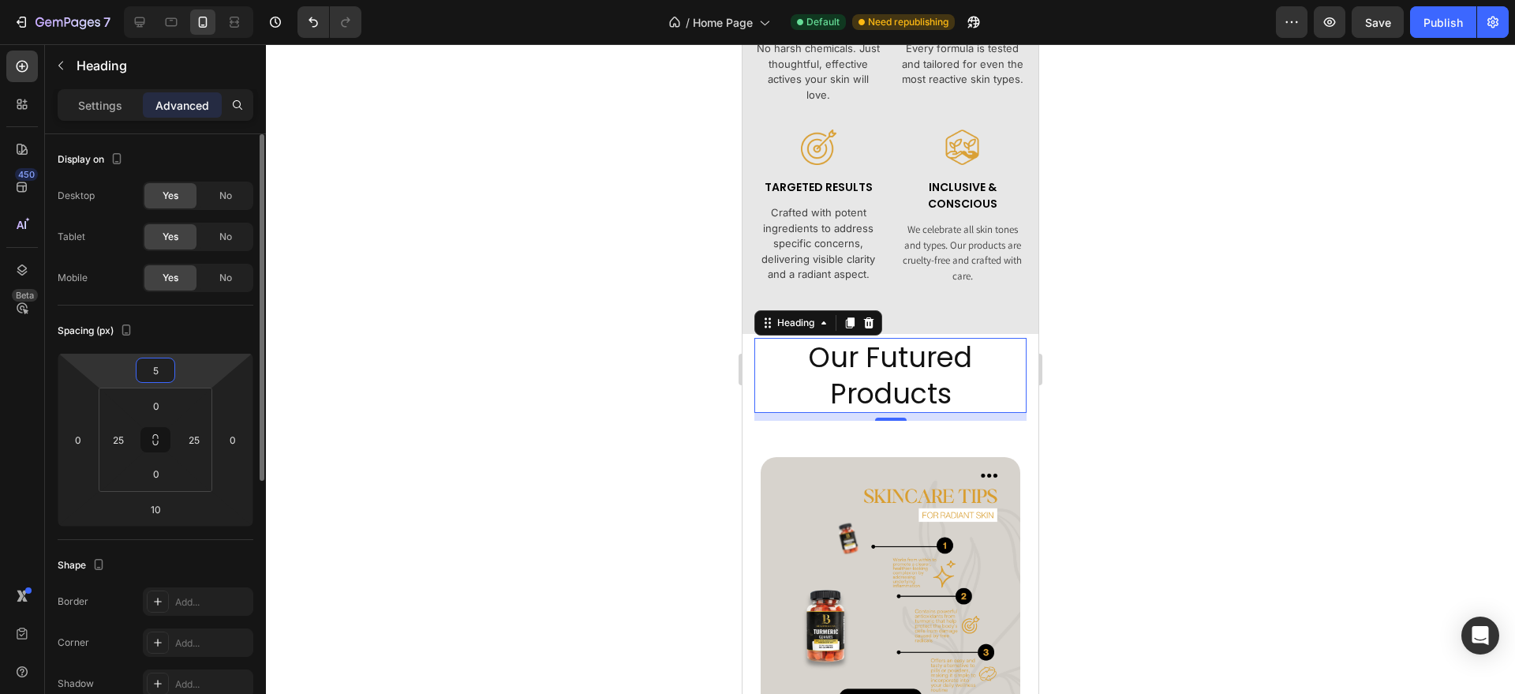
click at [161, 364] on input "5" at bounding box center [156, 370] width 32 height 24
type input "10"
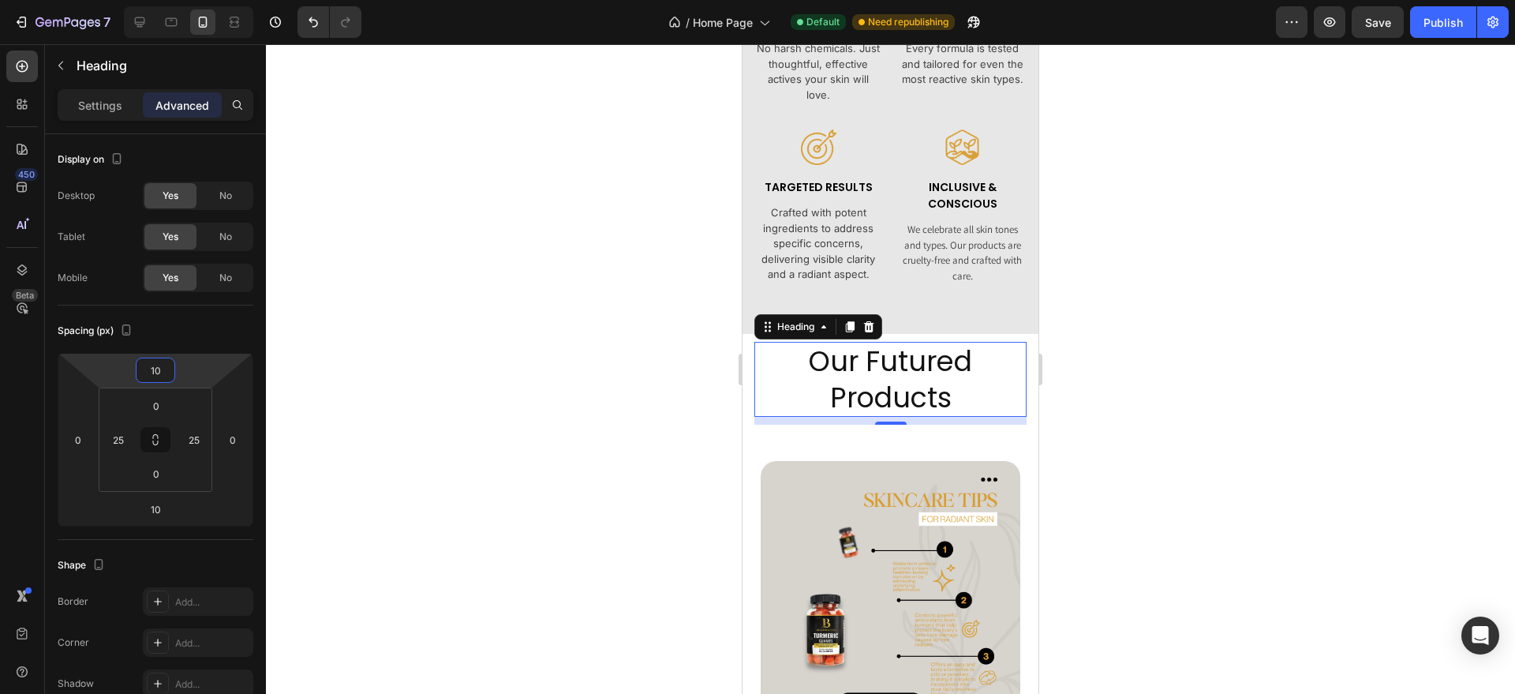
click at [1230, 321] on div at bounding box center [890, 368] width 1249 height 649
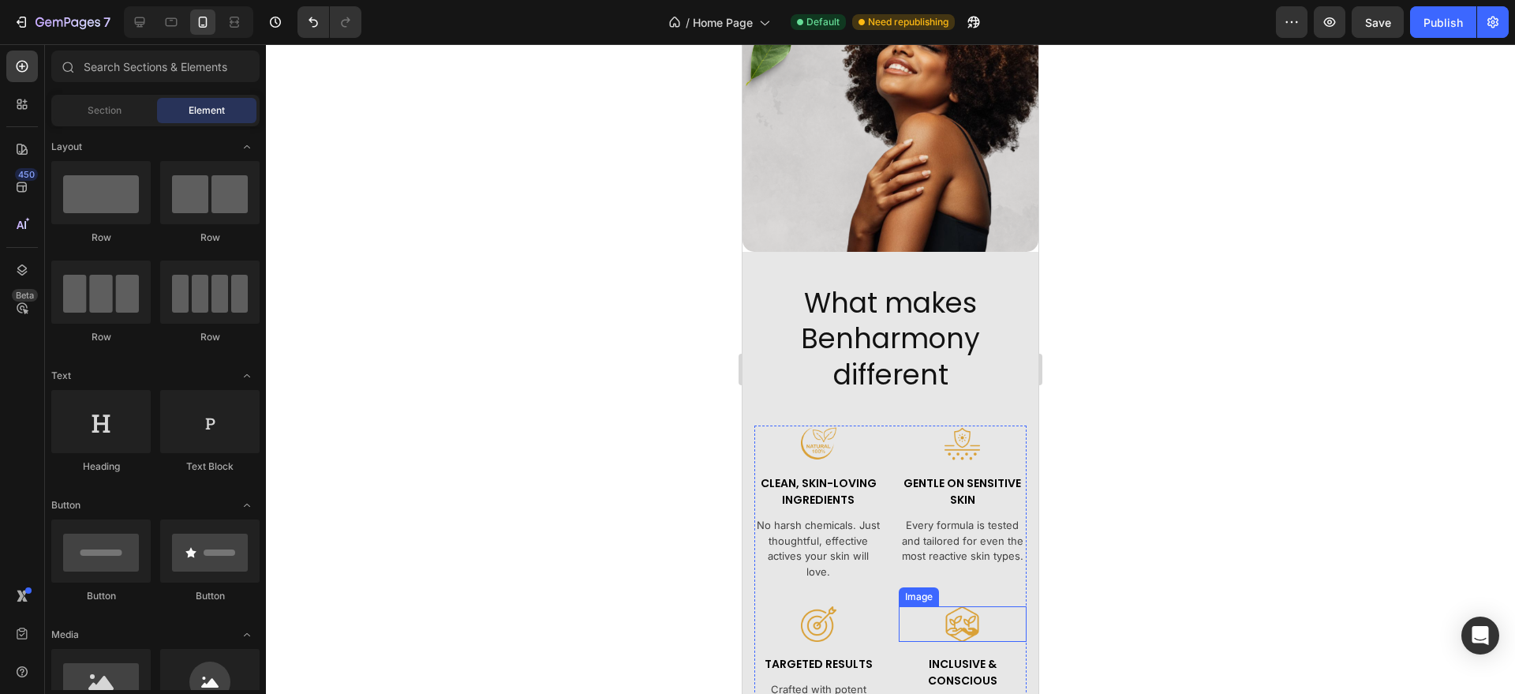
scroll to position [402, 0]
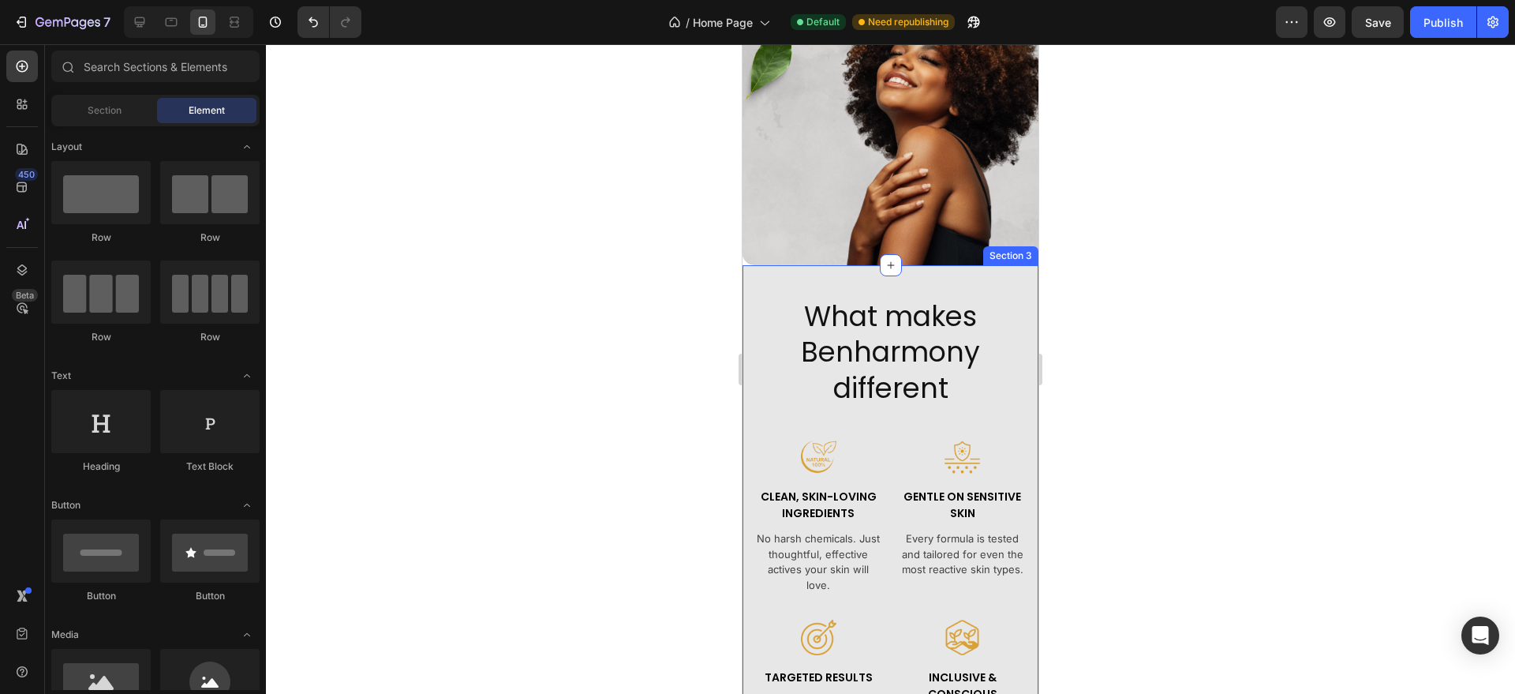
click at [778, 298] on div "What makes Benharmony different Heading Image Clean, Skin-Loving Ingredients Te…" at bounding box center [891, 544] width 296 height 559
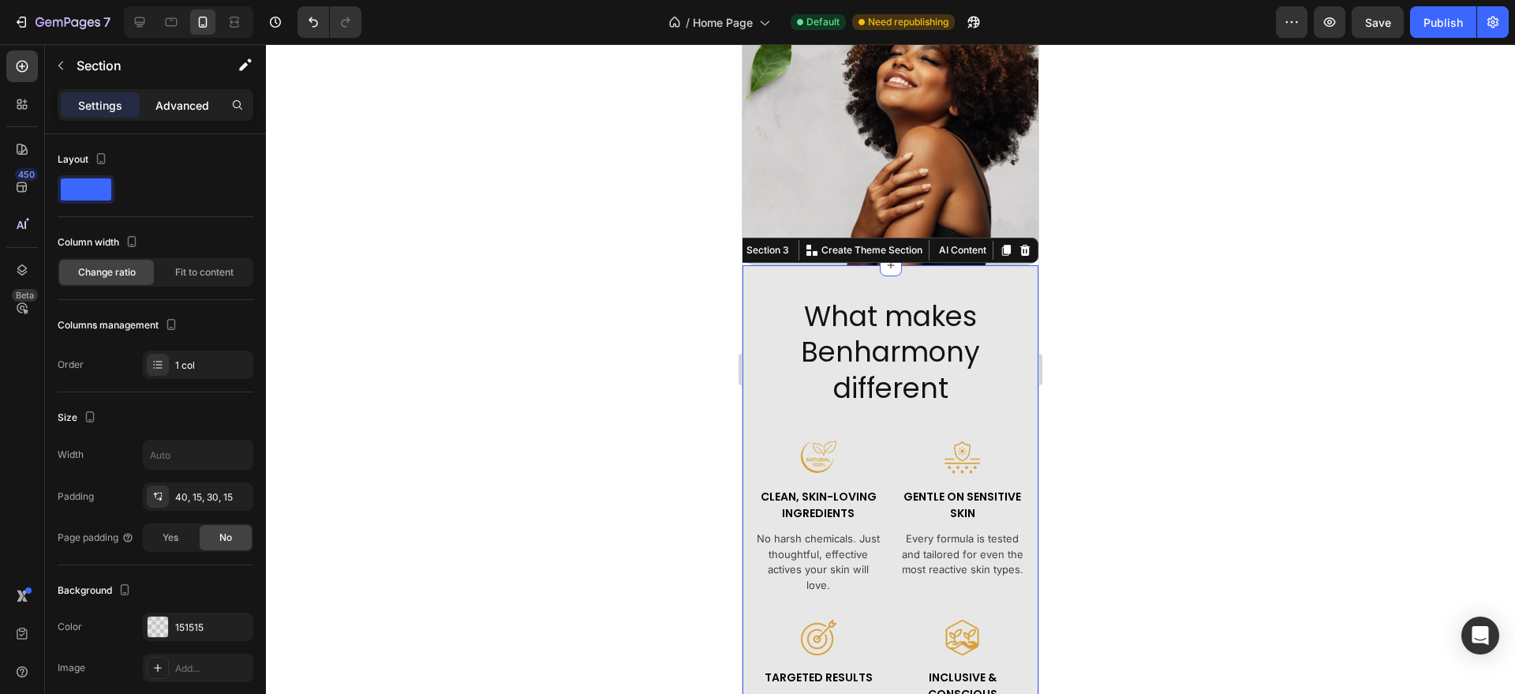
click at [142, 103] on div "Settings Advanced" at bounding box center [155, 104] width 189 height 25
click at [174, 103] on p "Advanced" at bounding box center [182, 105] width 54 height 17
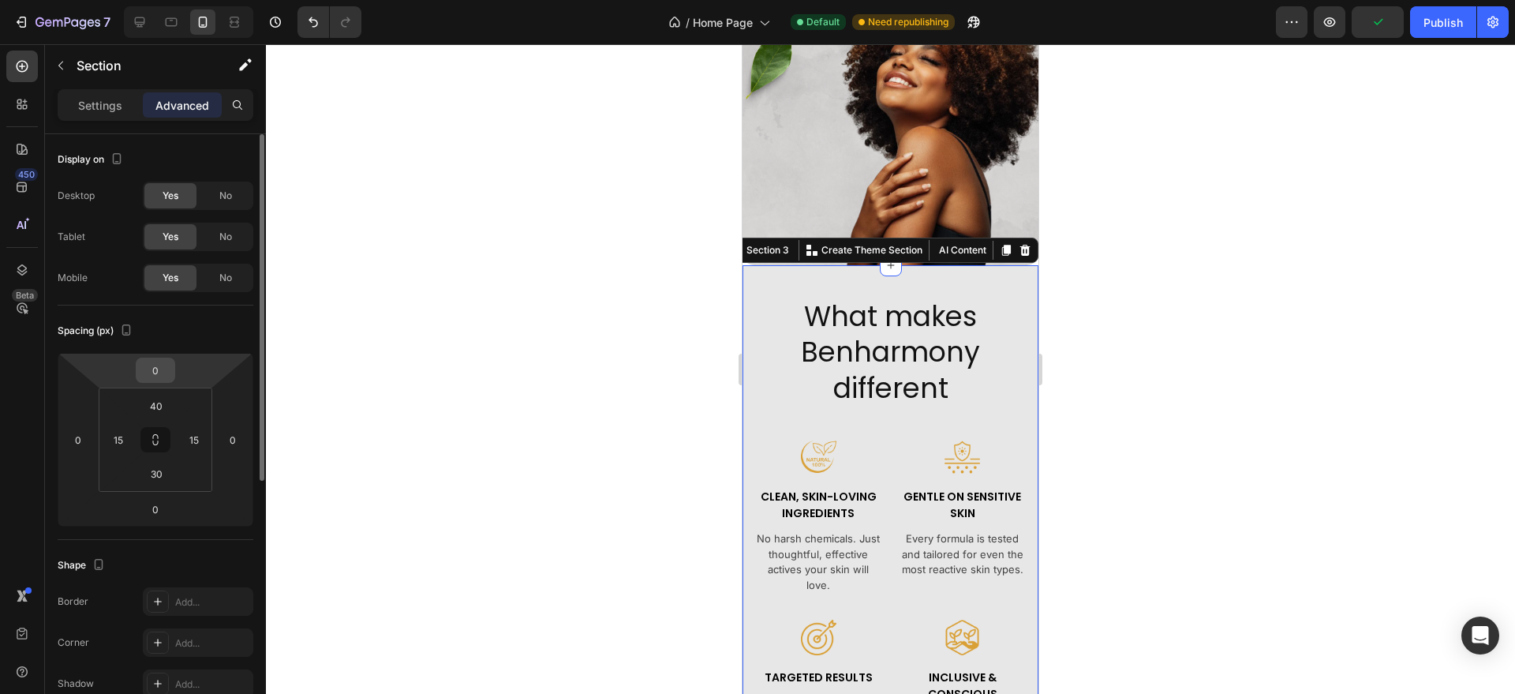
click at [171, 373] on div "0" at bounding box center [155, 369] width 39 height 25
click at [155, 369] on input "0" at bounding box center [156, 370] width 32 height 24
type input "15"
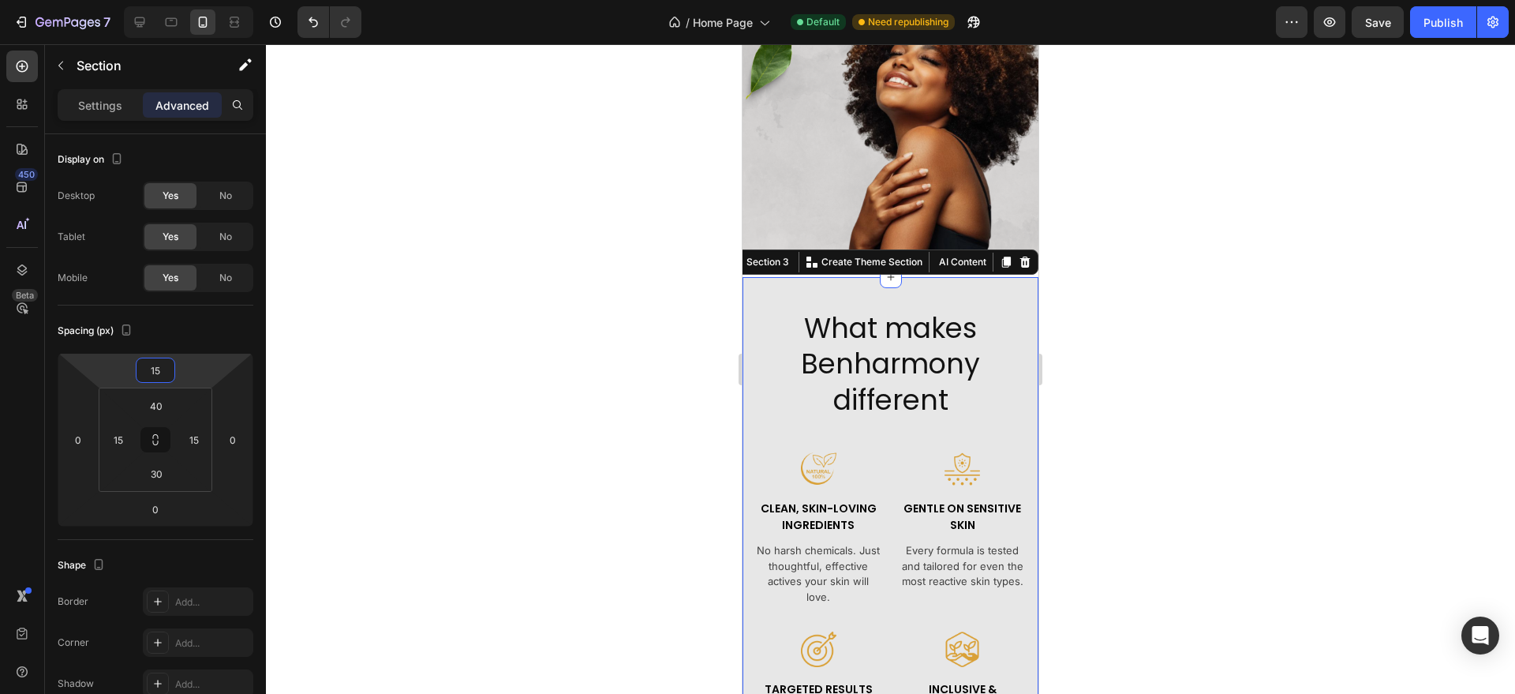
click at [1075, 259] on div at bounding box center [890, 368] width 1249 height 649
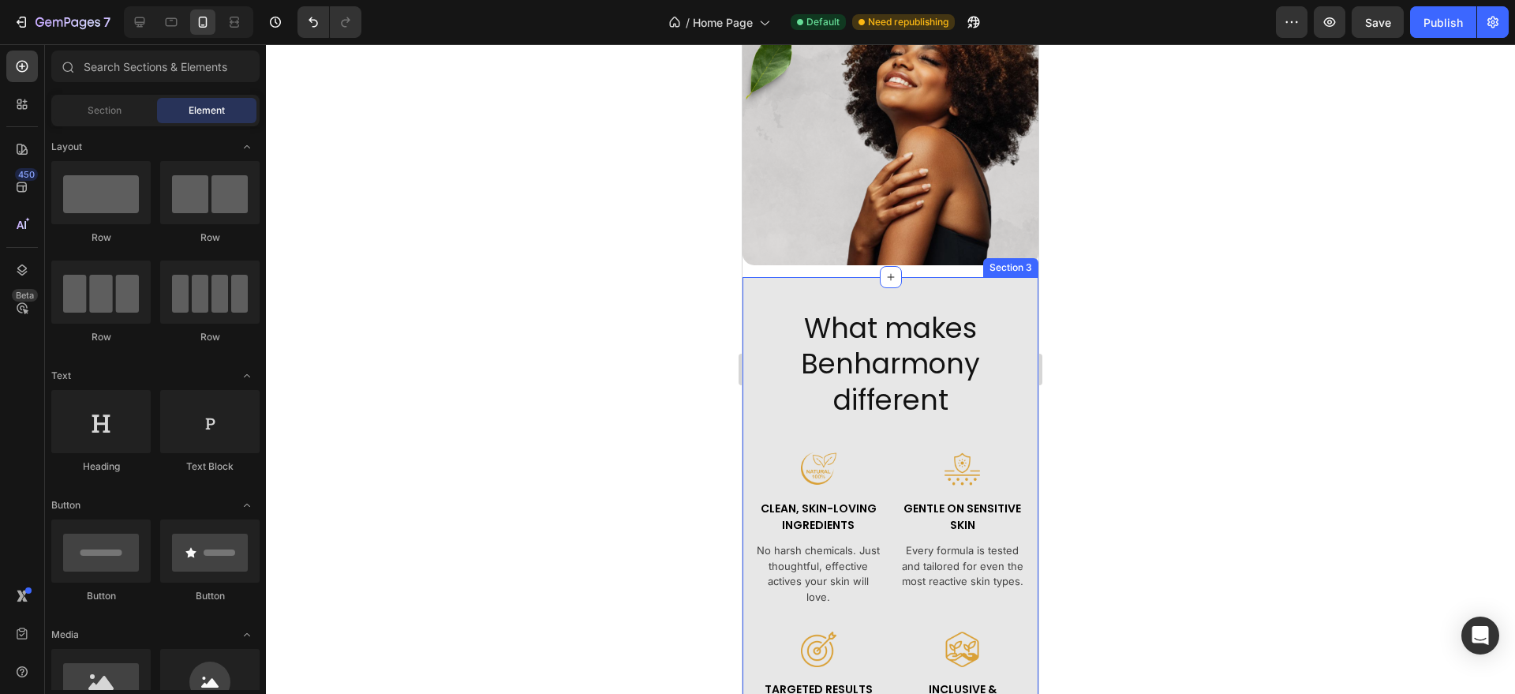
click at [978, 302] on div "What makes Benharmony different Heading Image Clean, Skin-Loving Ingredients Te…" at bounding box center [891, 556] width 296 height 559
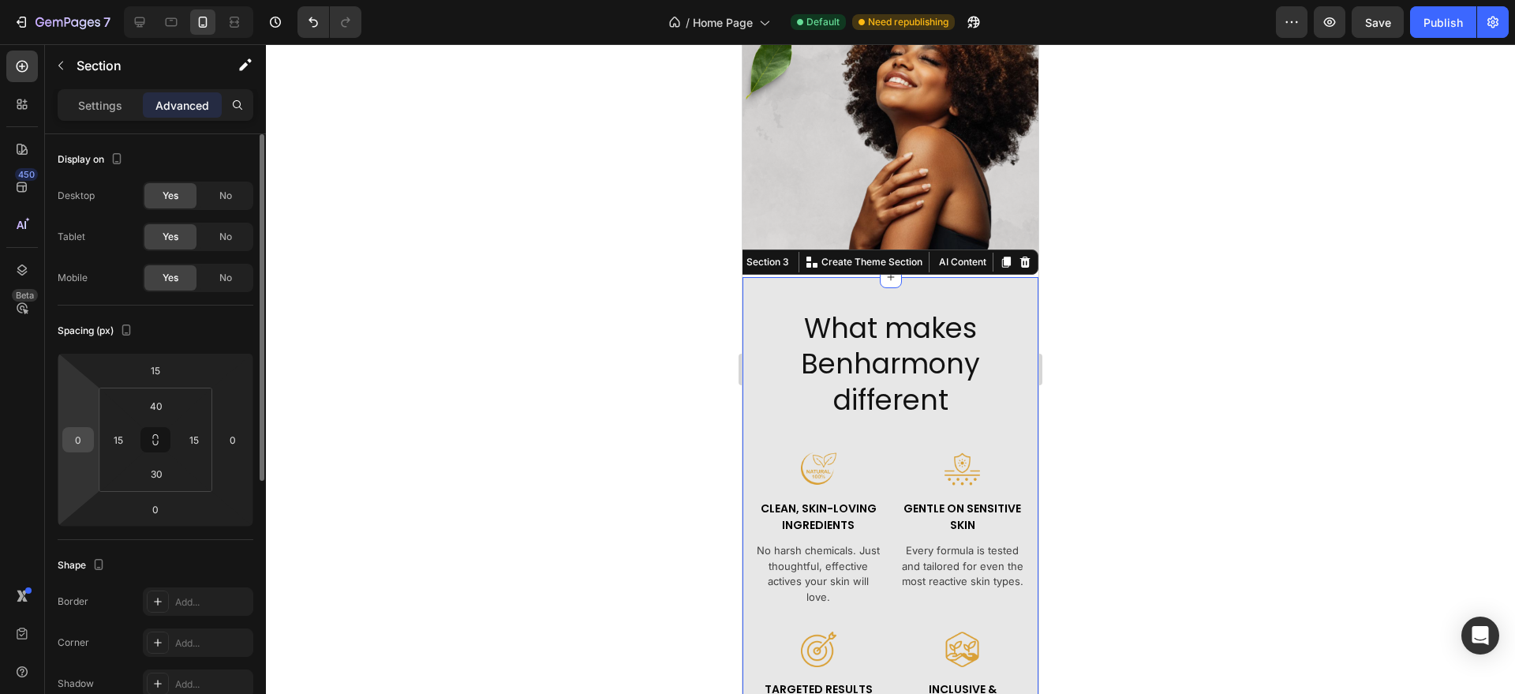
click at [81, 436] on input "0" at bounding box center [78, 440] width 24 height 24
type input "5"
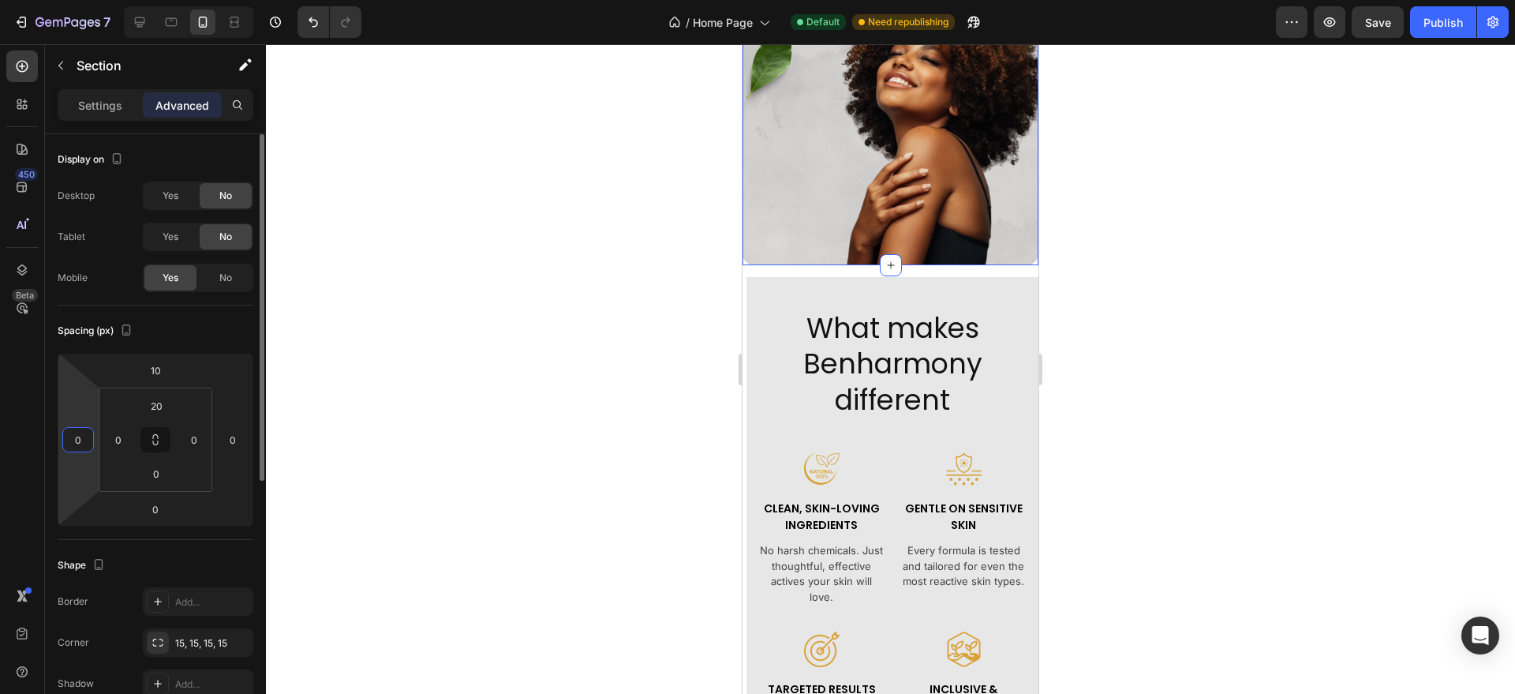
click at [80, 440] on input "0" at bounding box center [78, 440] width 24 height 24
type input "5"
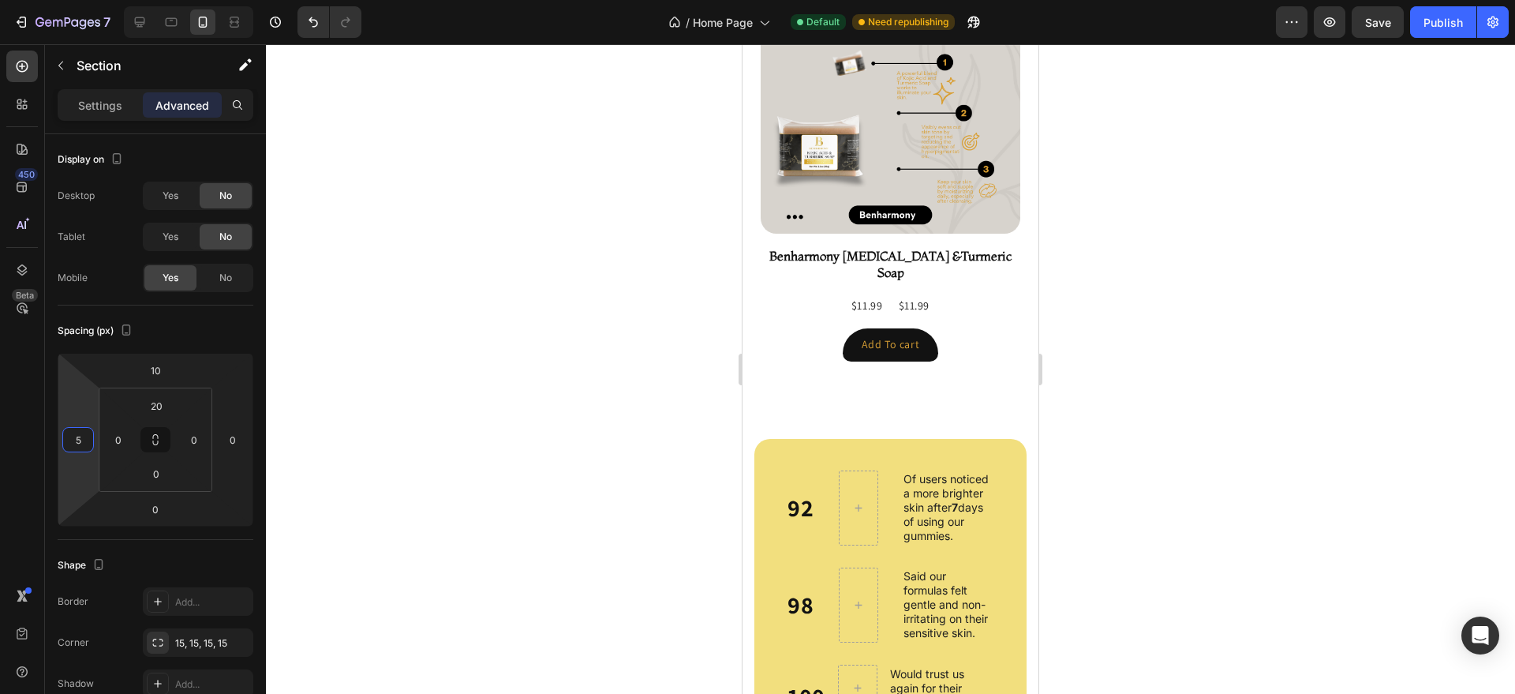
scroll to position [1783, 0]
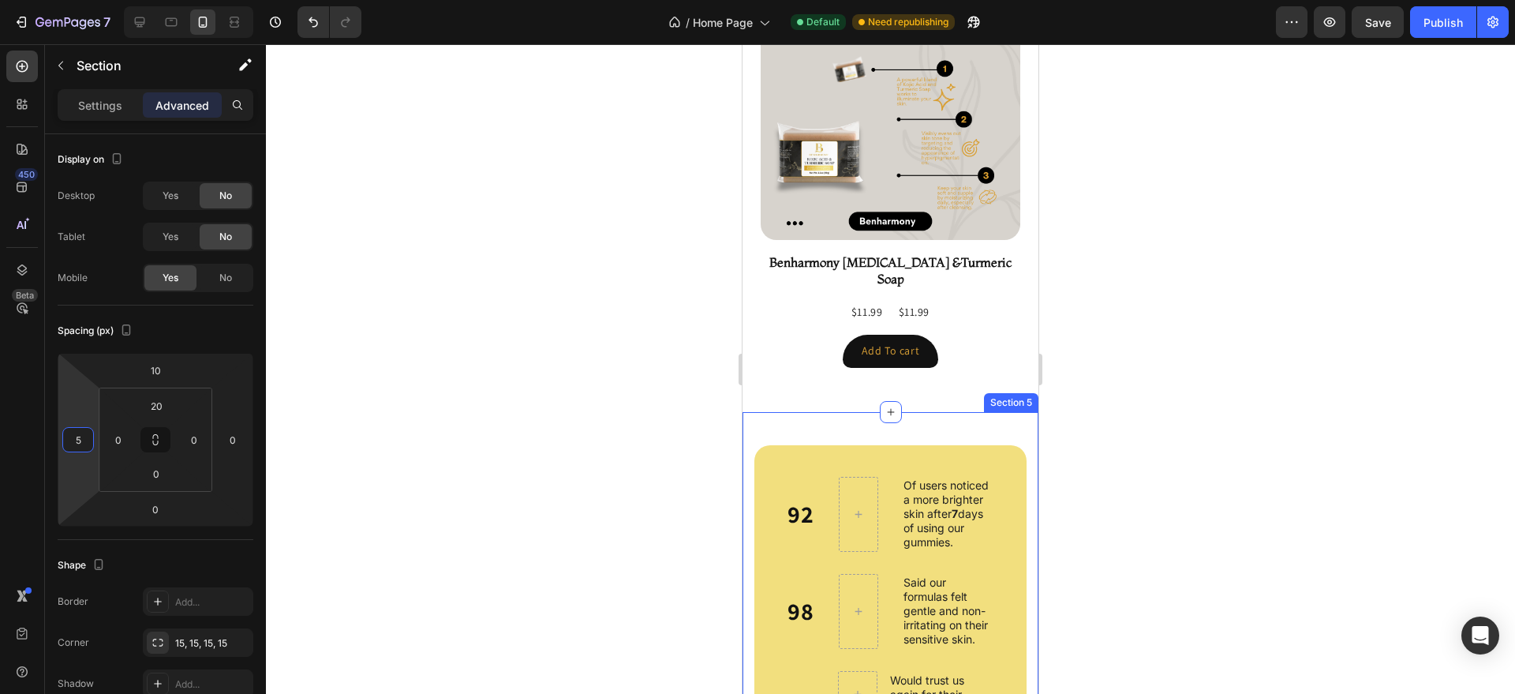
click at [762, 412] on div "92 Heading Of users noticed a more brighter skin after 7 days of using our gumm…" at bounding box center [891, 593] width 296 height 363
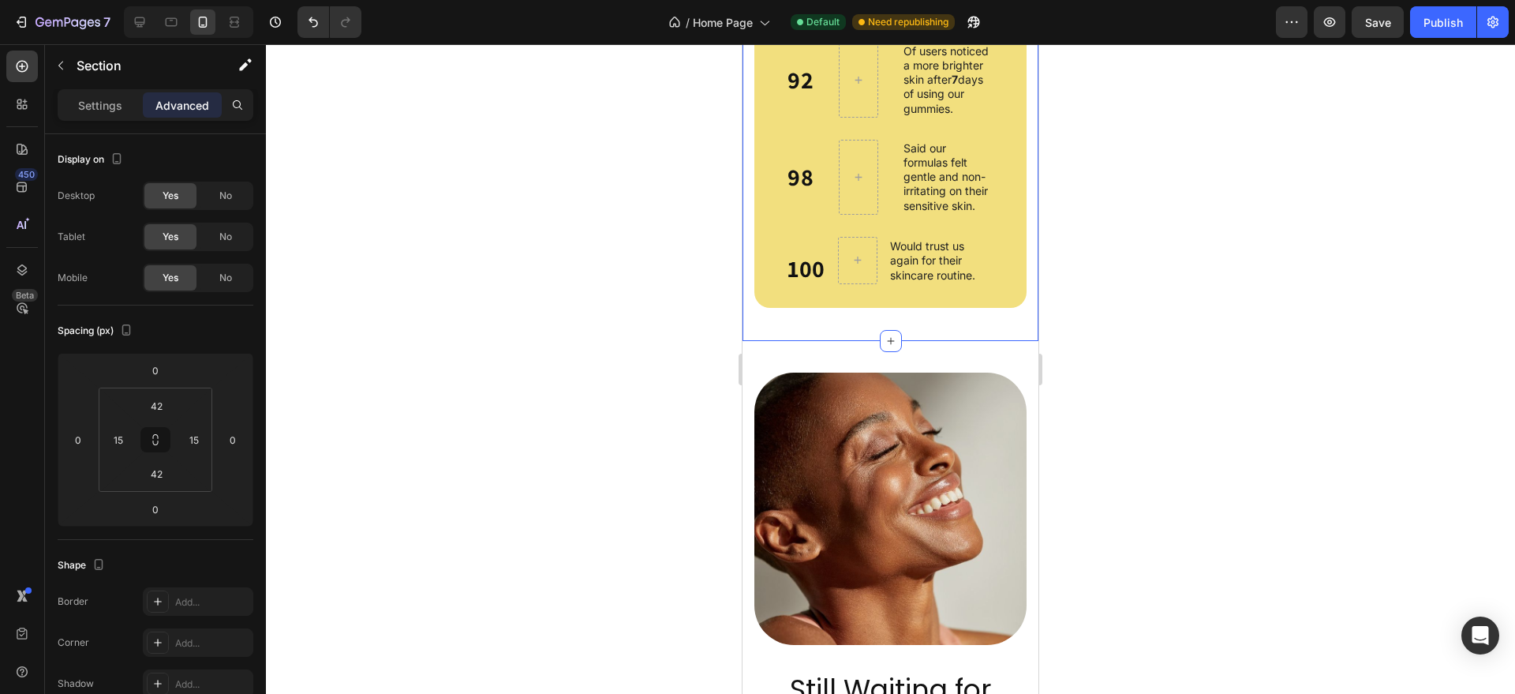
scroll to position [2269, 0]
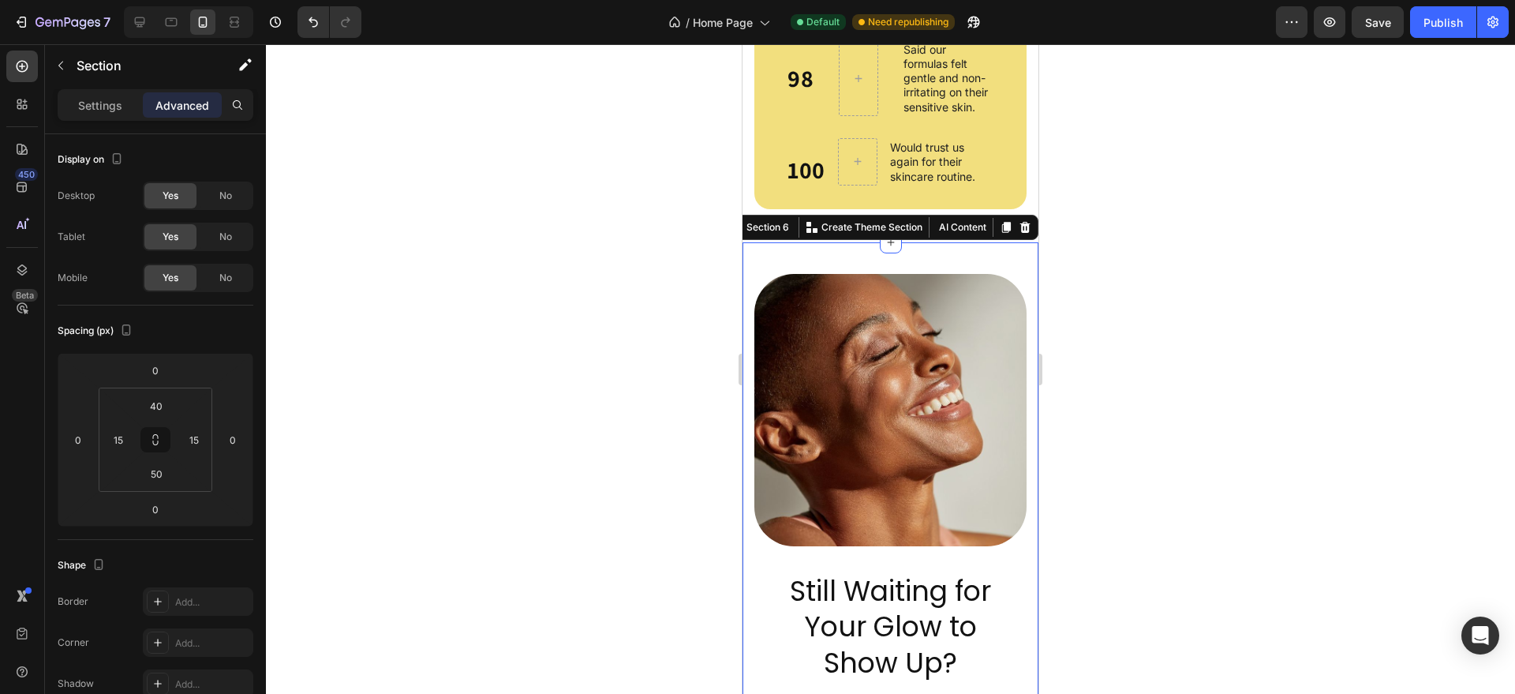
click at [750, 394] on div "Still Waiting for Your Glow to Show Up? Heading Your skin has been through enou…" at bounding box center [891, 613] width 296 height 743
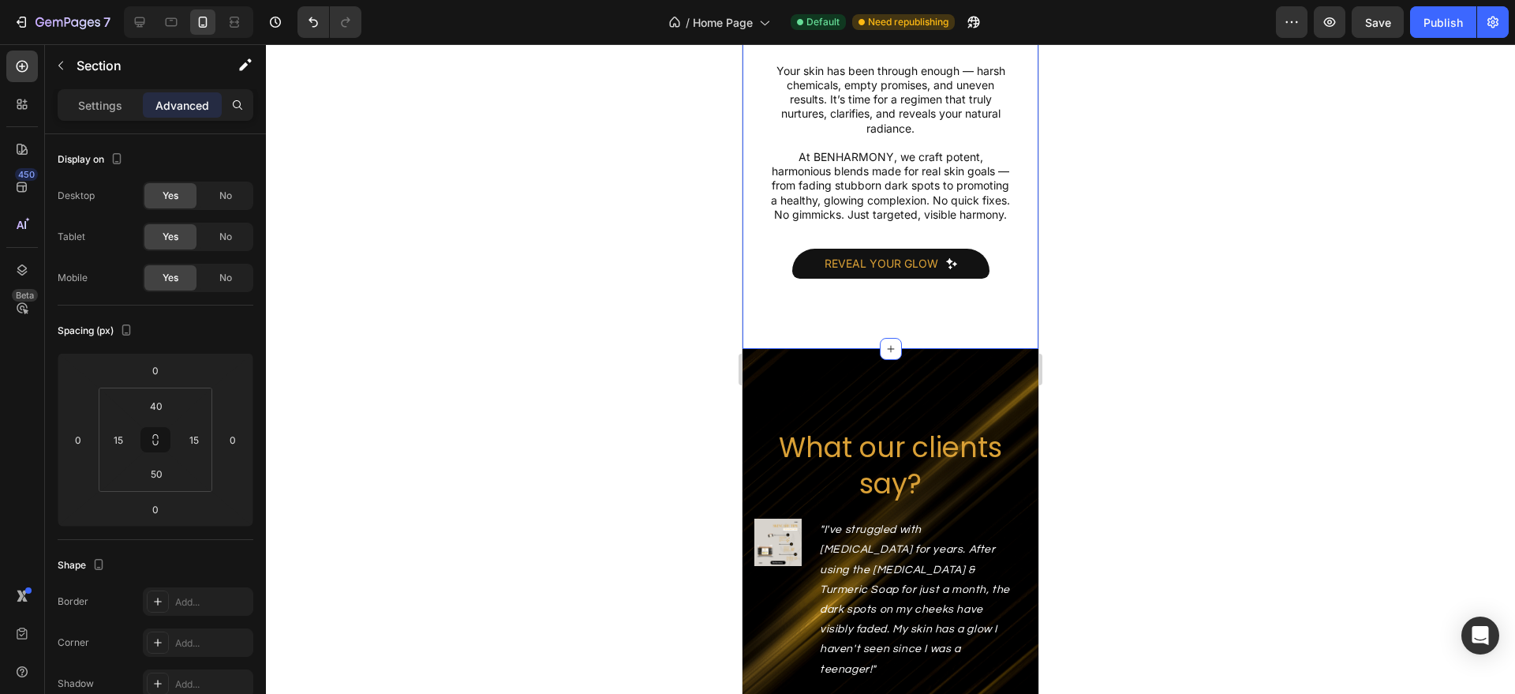
scroll to position [2937, 0]
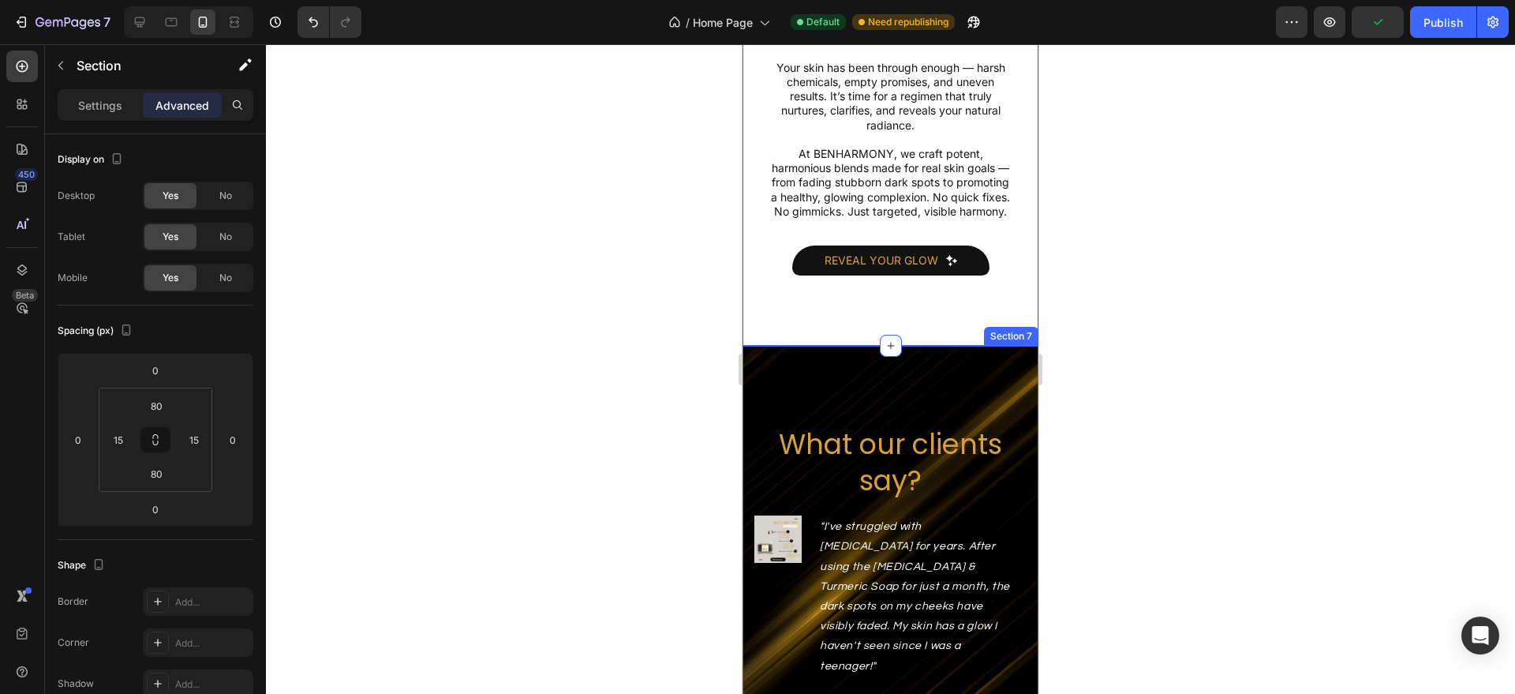
click at [771, 405] on div "What our clients say? Heading Image "I've struggled with [MEDICAL_DATA] for yea…" at bounding box center [891, 564] width 296 height 437
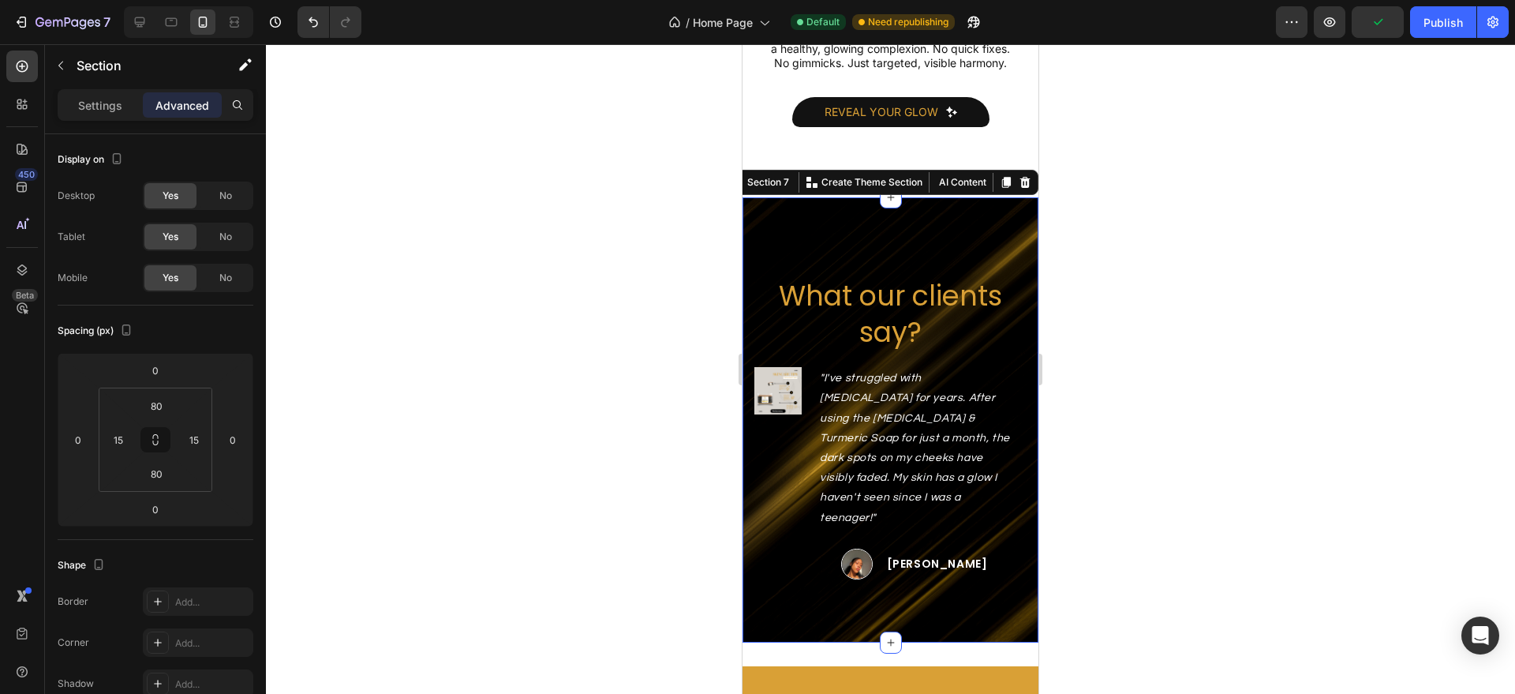
scroll to position [3134, 0]
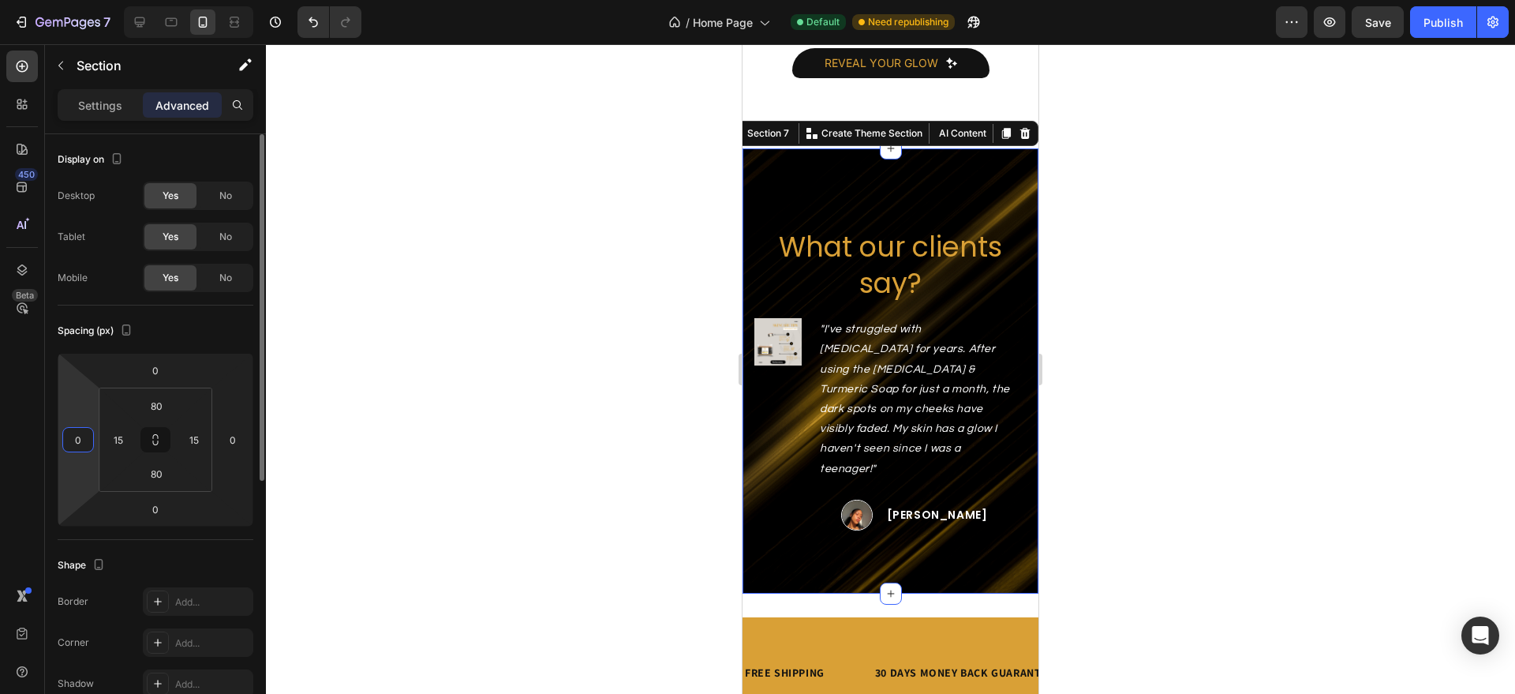
click at [84, 435] on input "0" at bounding box center [78, 440] width 24 height 24
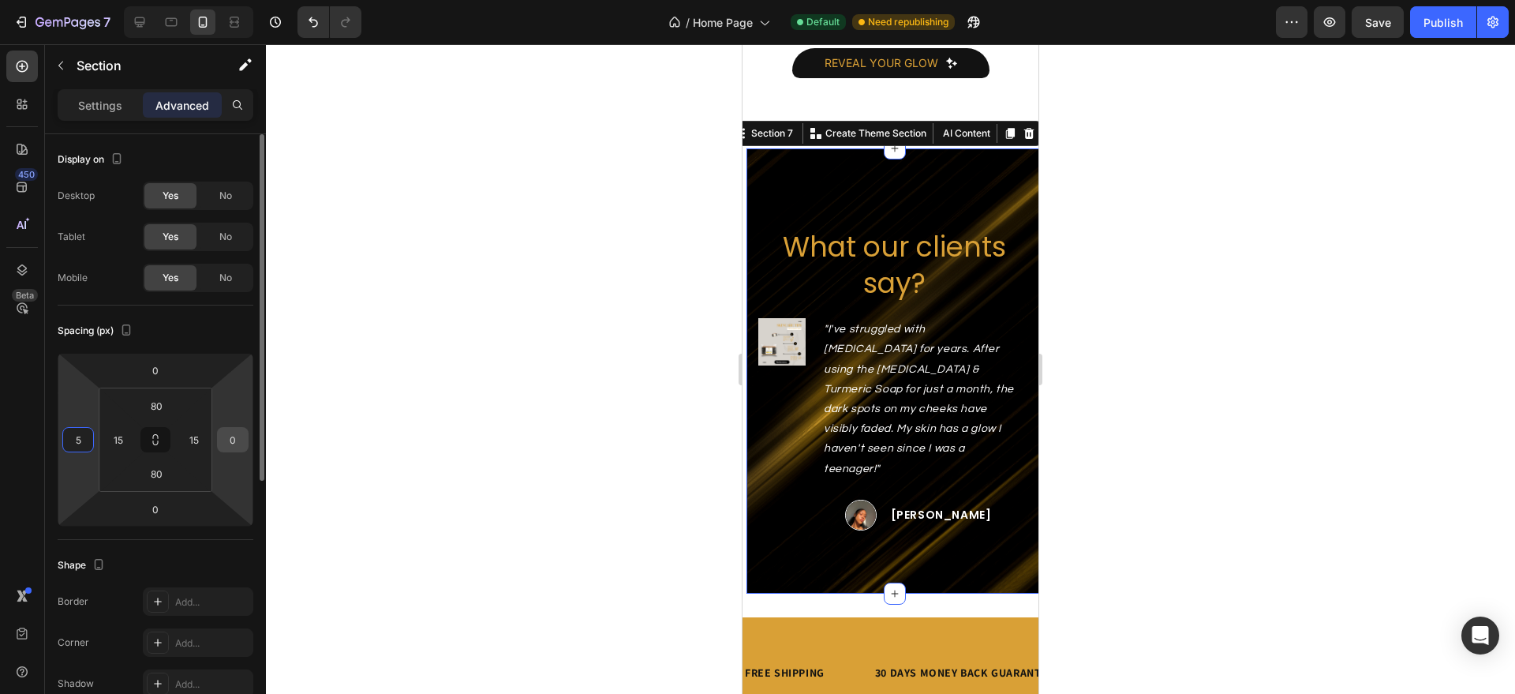
type input "5"
click at [237, 436] on input "0" at bounding box center [233, 440] width 24 height 24
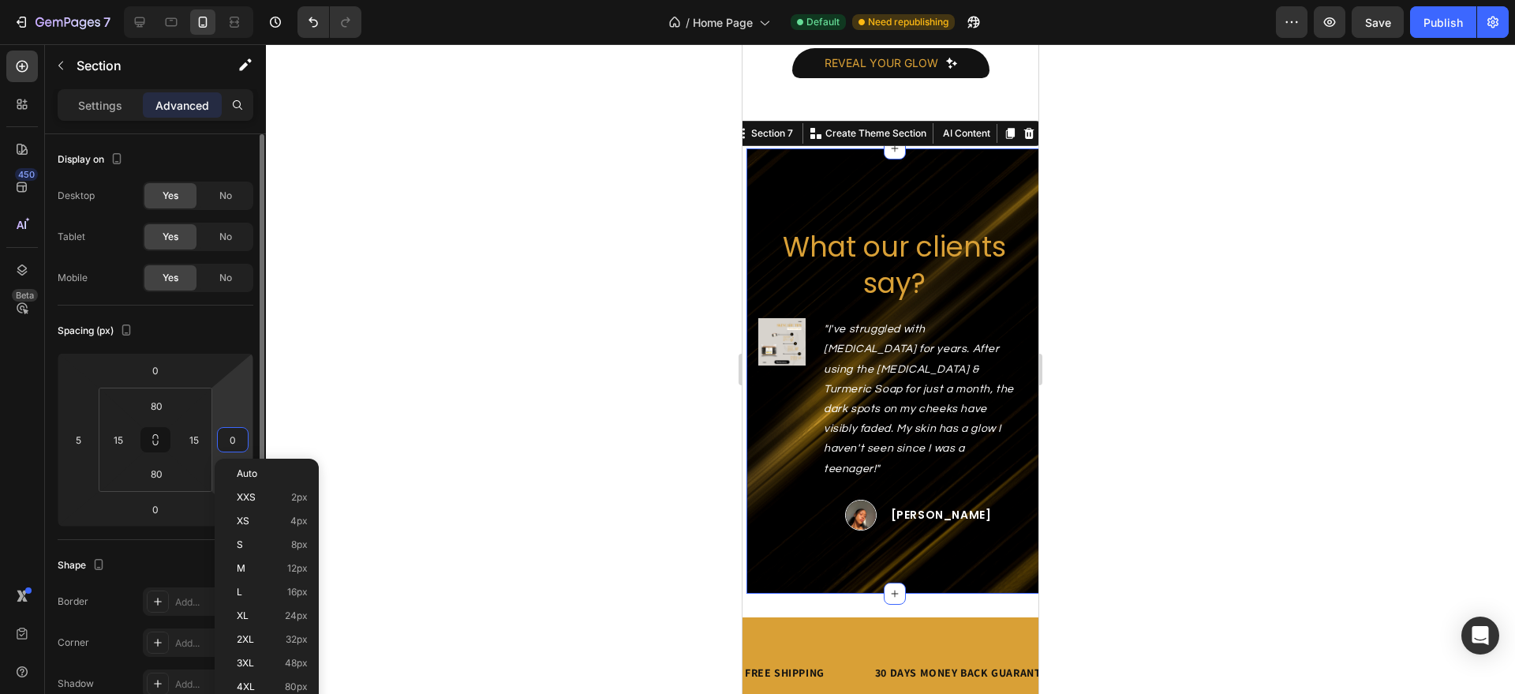
type input "5"
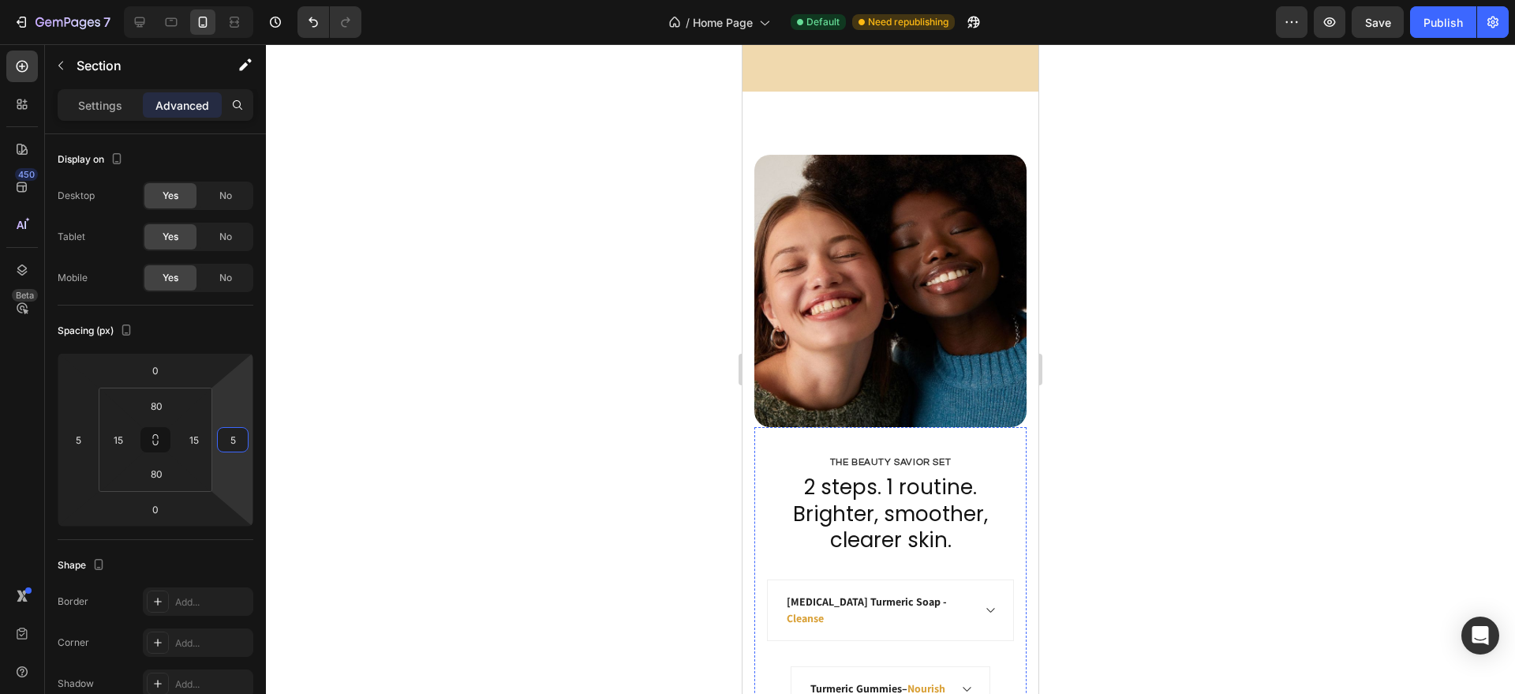
scroll to position [4141, 0]
click at [751, 493] on div "The Beauty Savior Set Text Block 2 steps. 1 routine. Brighter, smoother, cleare…" at bounding box center [891, 476] width 296 height 766
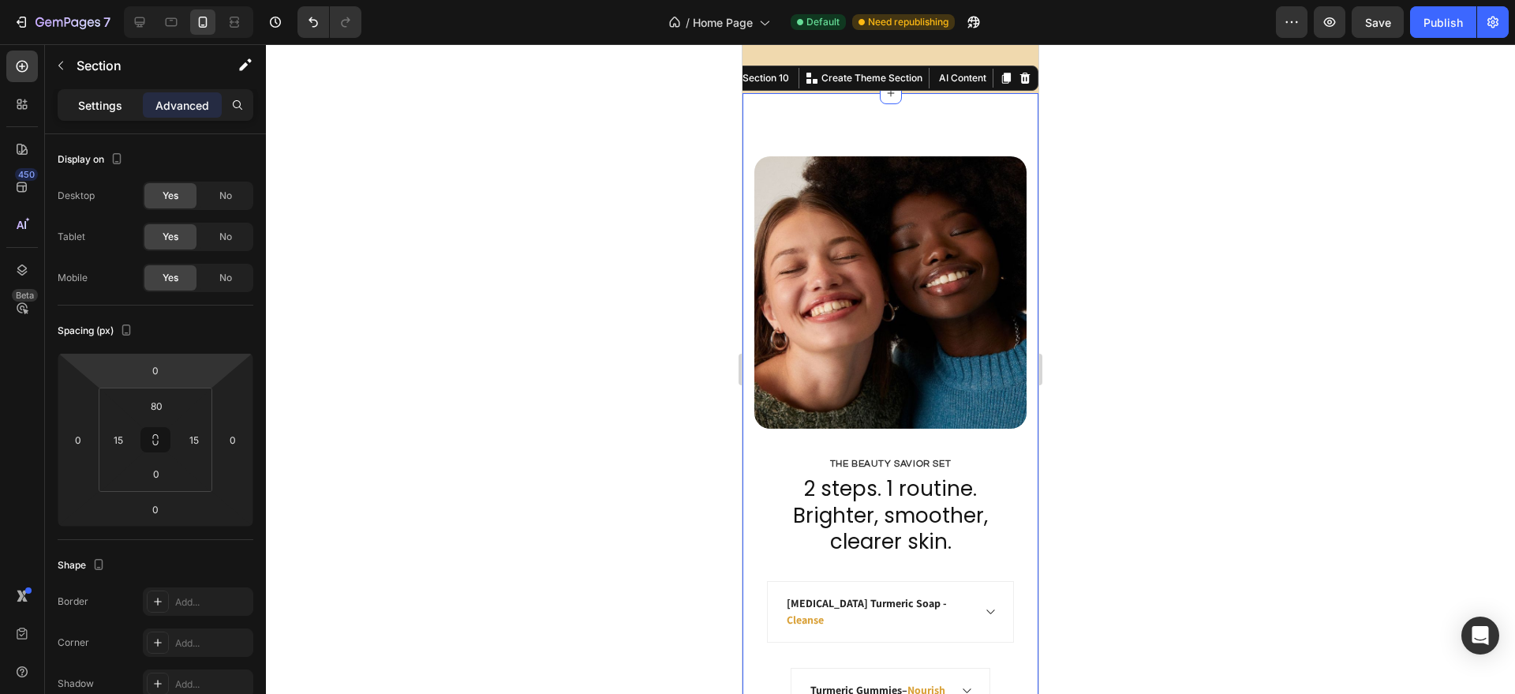
click at [87, 97] on p "Settings" at bounding box center [100, 105] width 44 height 17
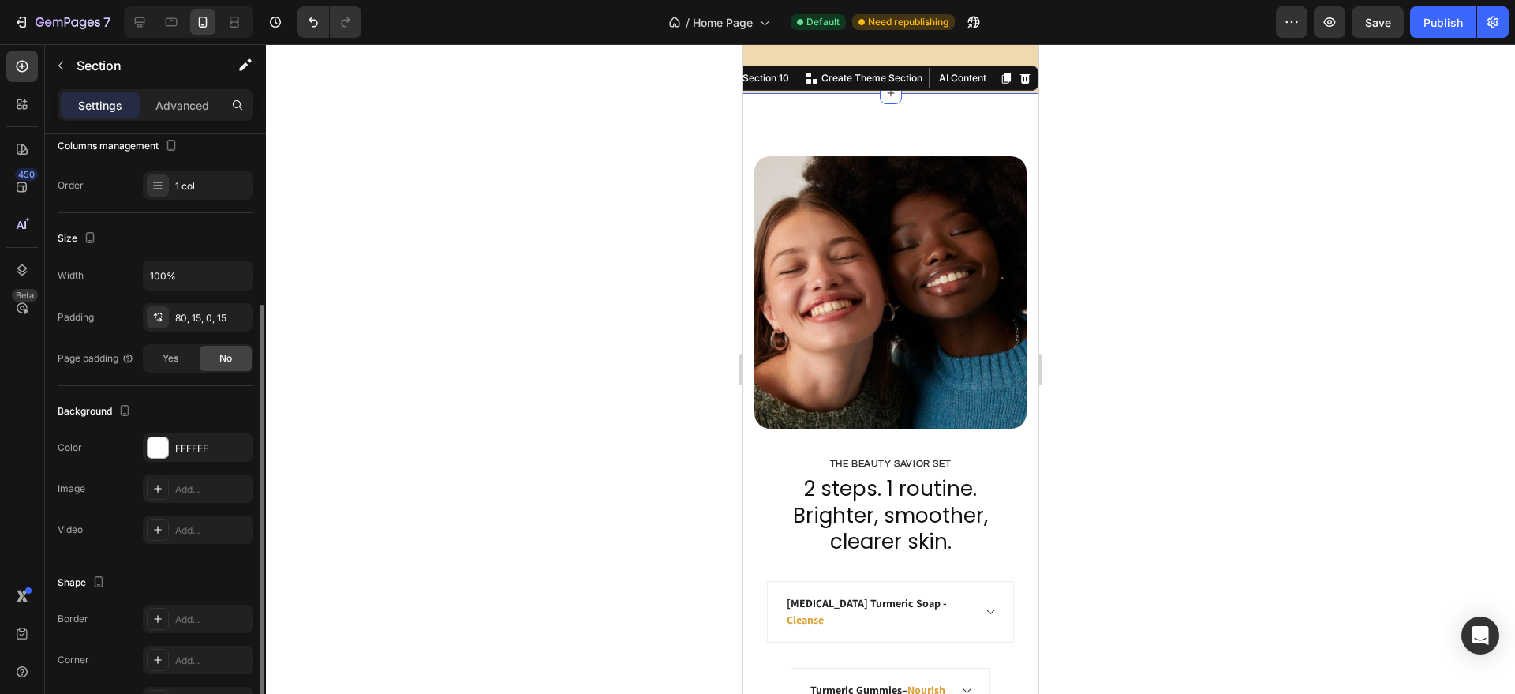
scroll to position [236, 0]
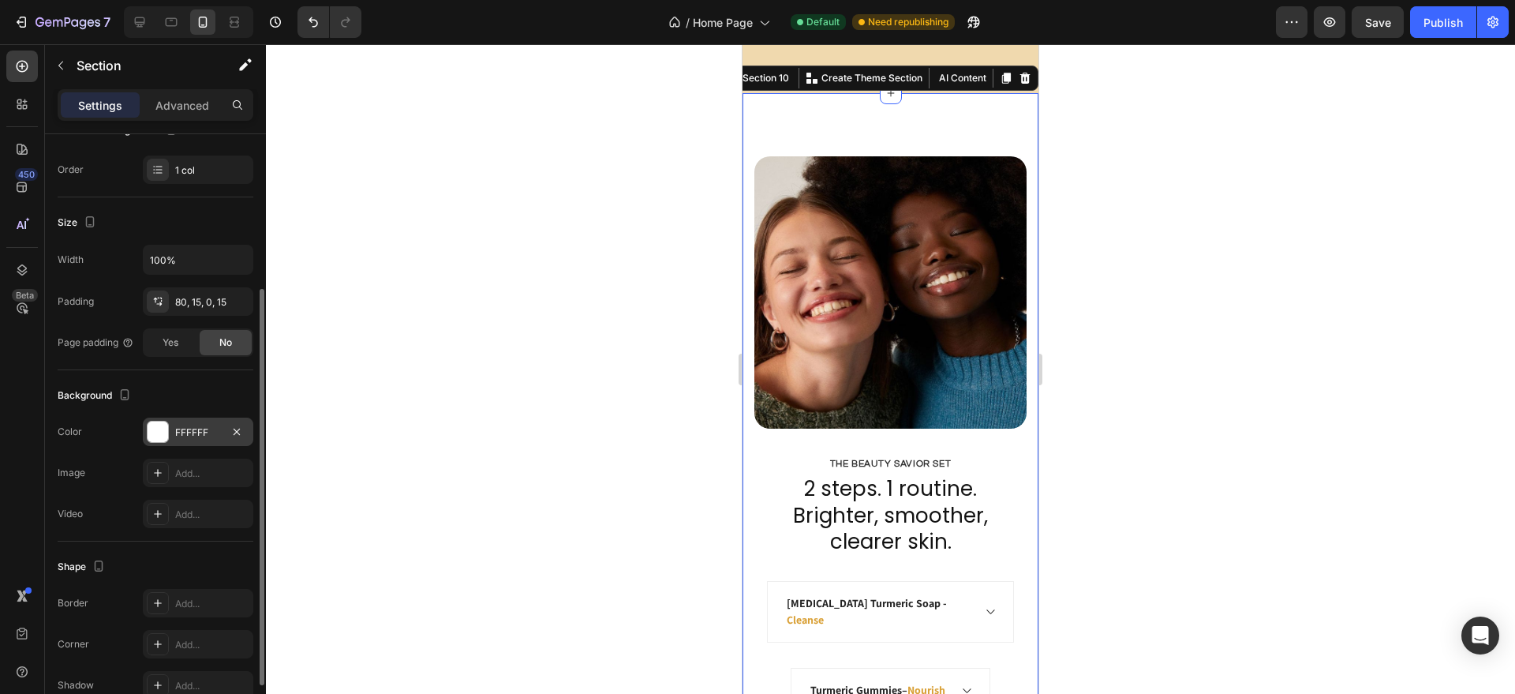
click at [201, 425] on div "FFFFFF" at bounding box center [198, 432] width 46 height 14
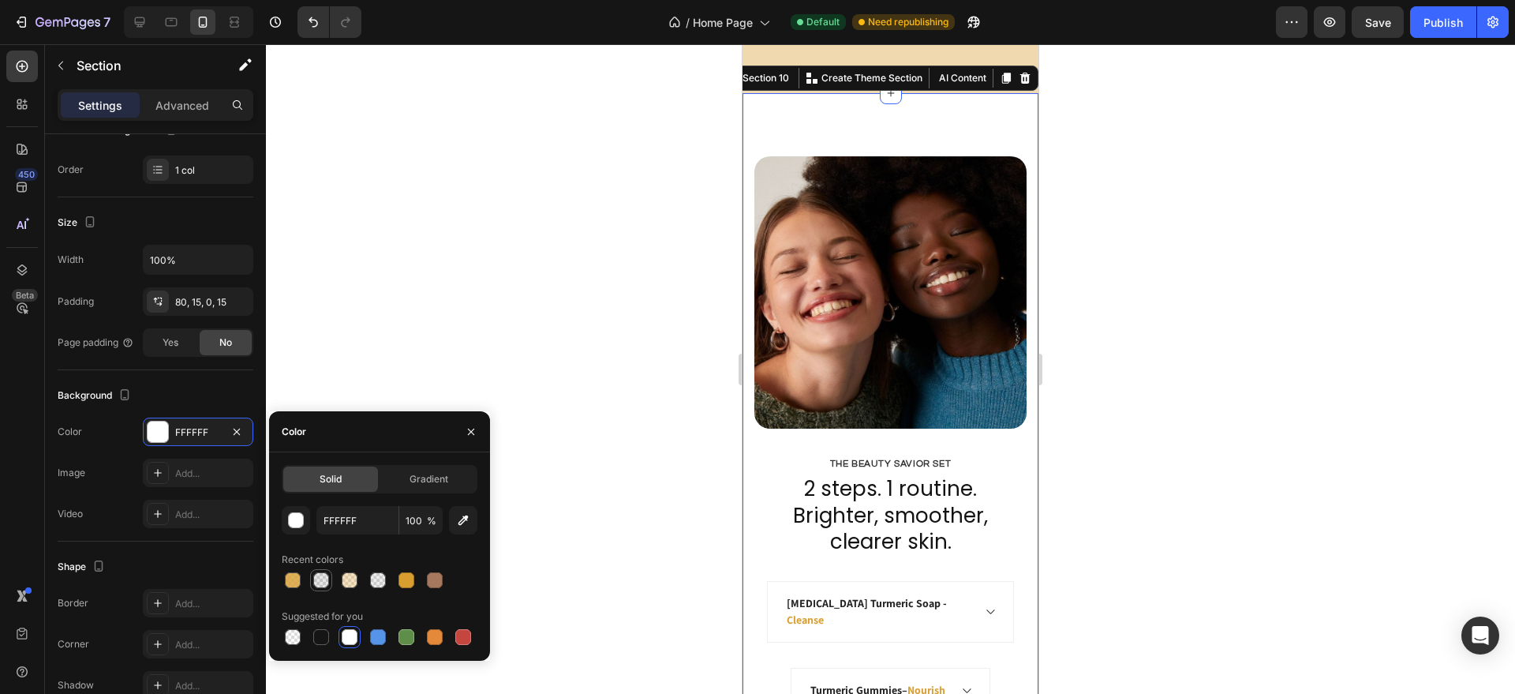
click at [322, 572] on div at bounding box center [321, 580] width 16 height 16
type input "151515"
type input "10"
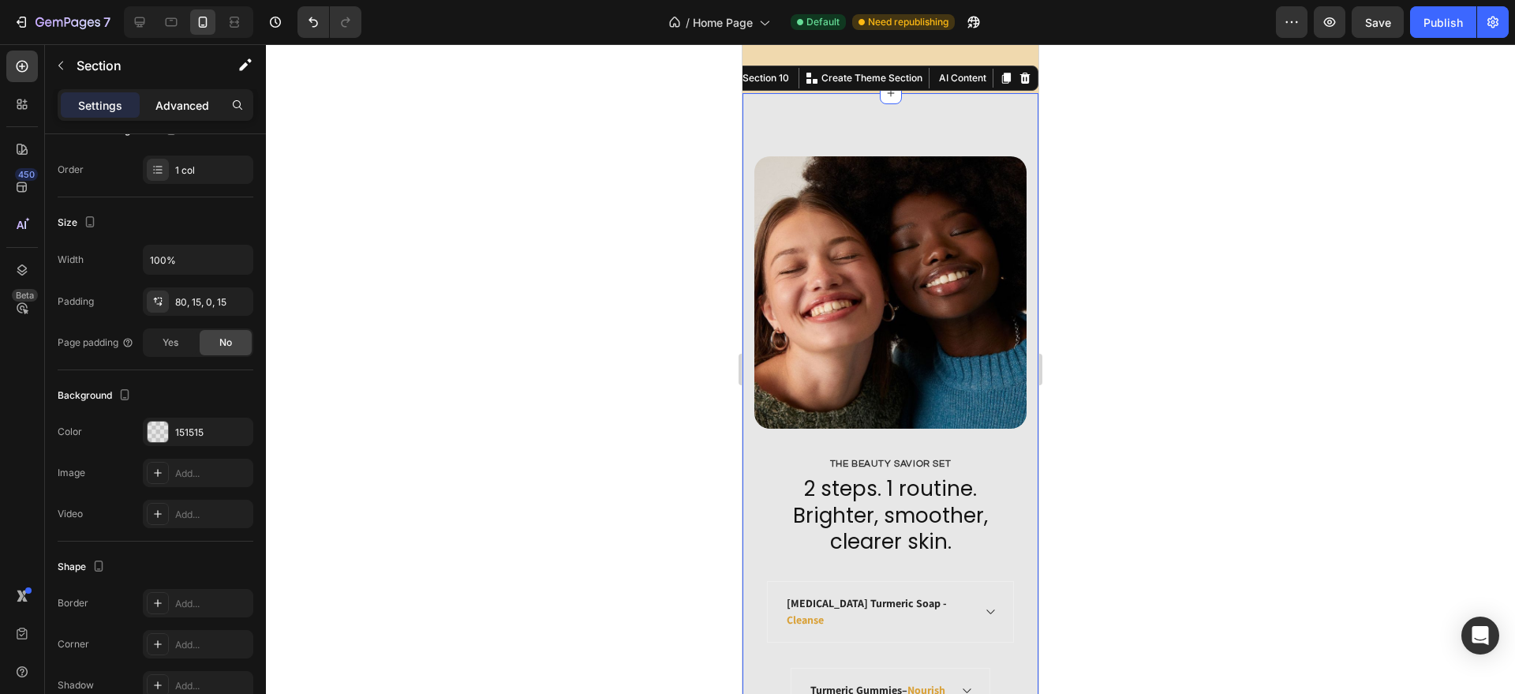
click at [181, 97] on p "Advanced" at bounding box center [182, 105] width 54 height 17
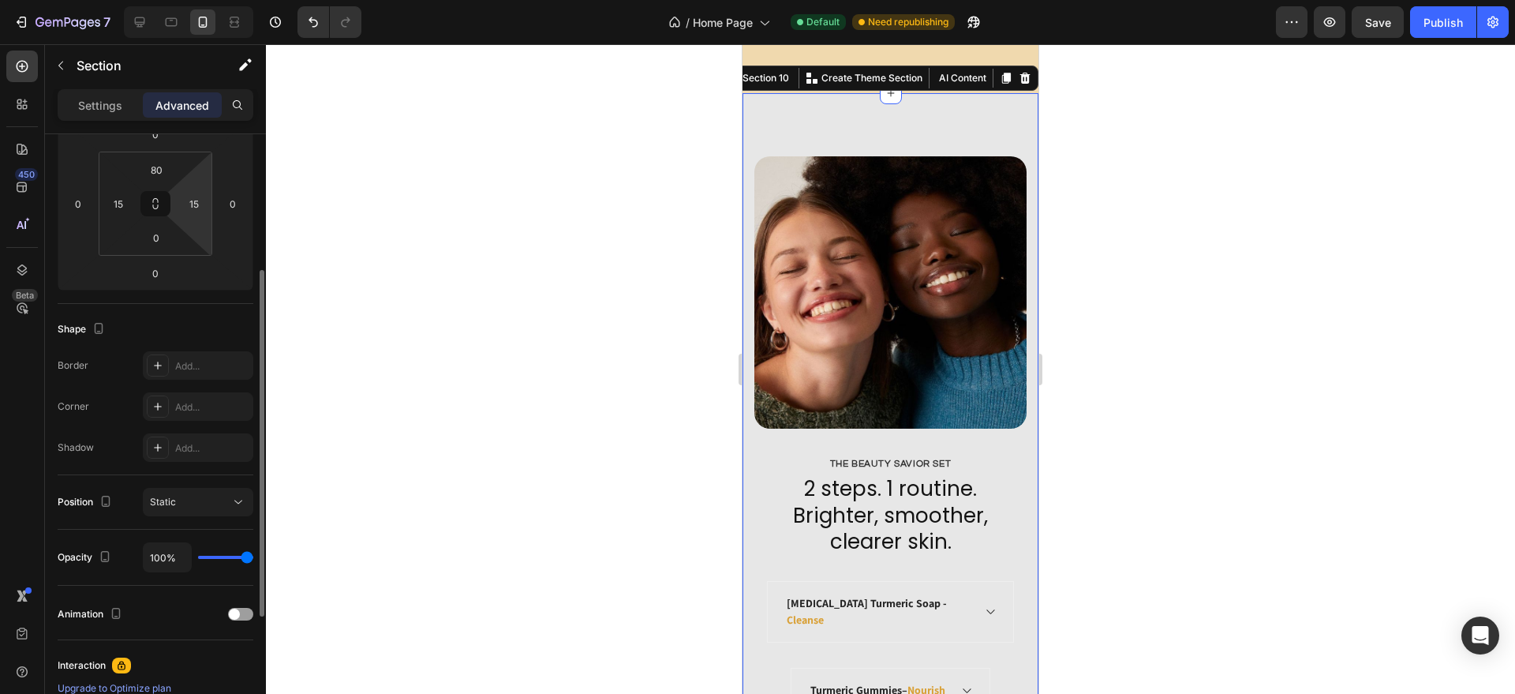
scroll to position [92, 0]
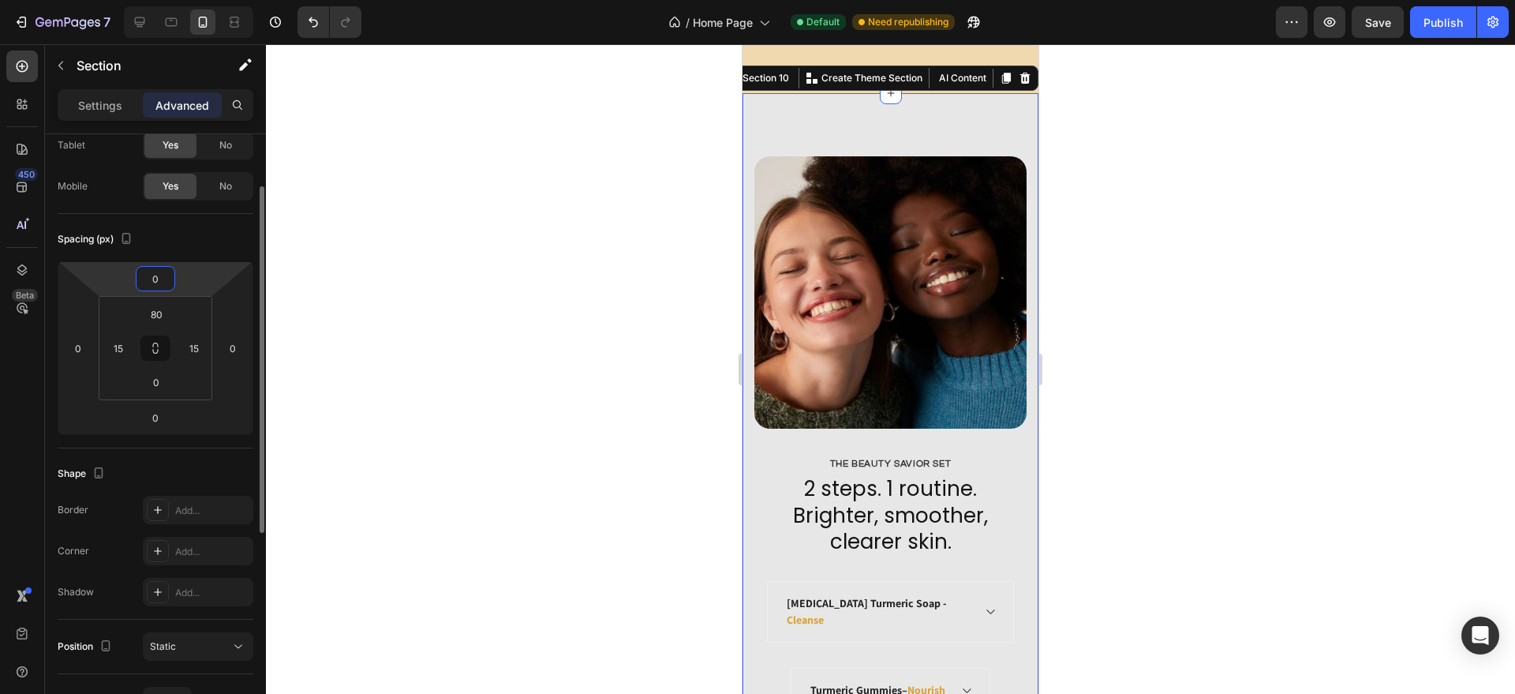
click at [156, 276] on input "0" at bounding box center [156, 279] width 32 height 24
type input "15"
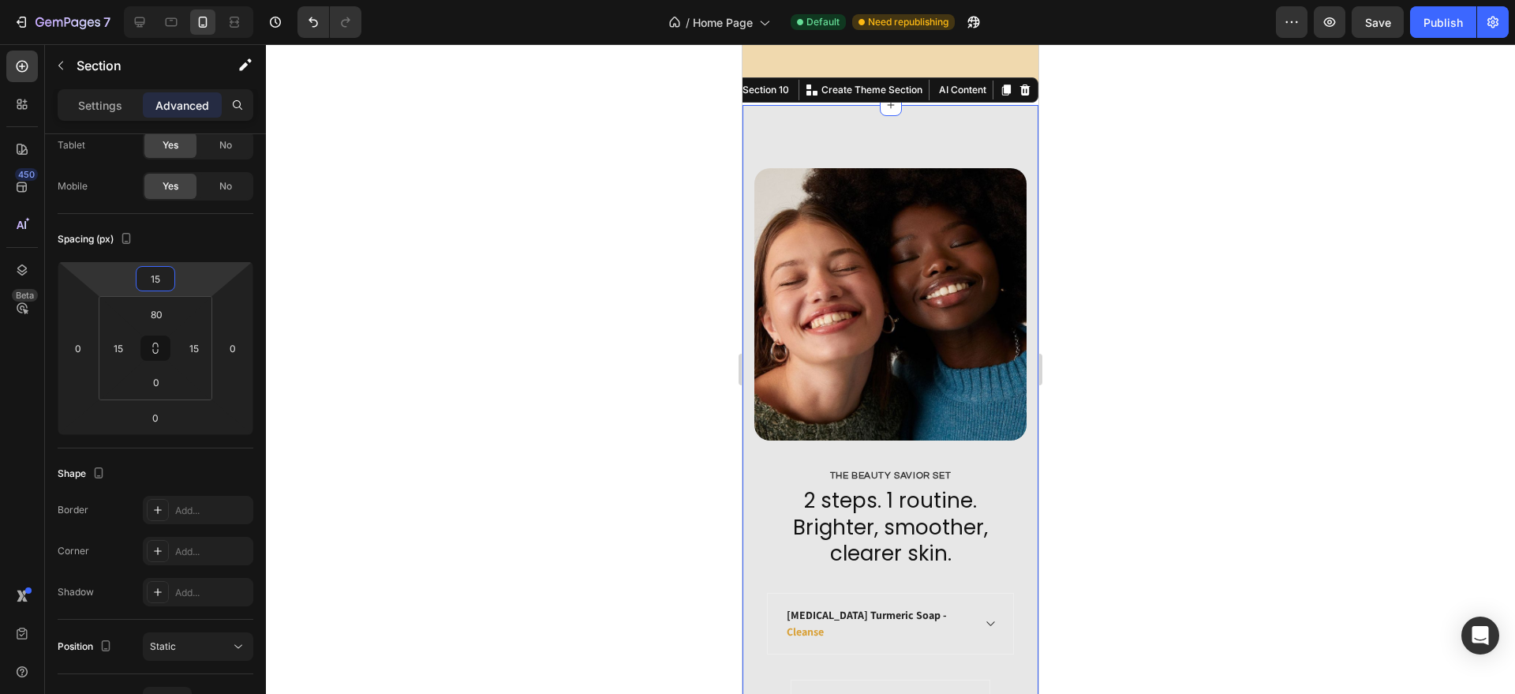
click at [1211, 200] on div at bounding box center [890, 368] width 1249 height 649
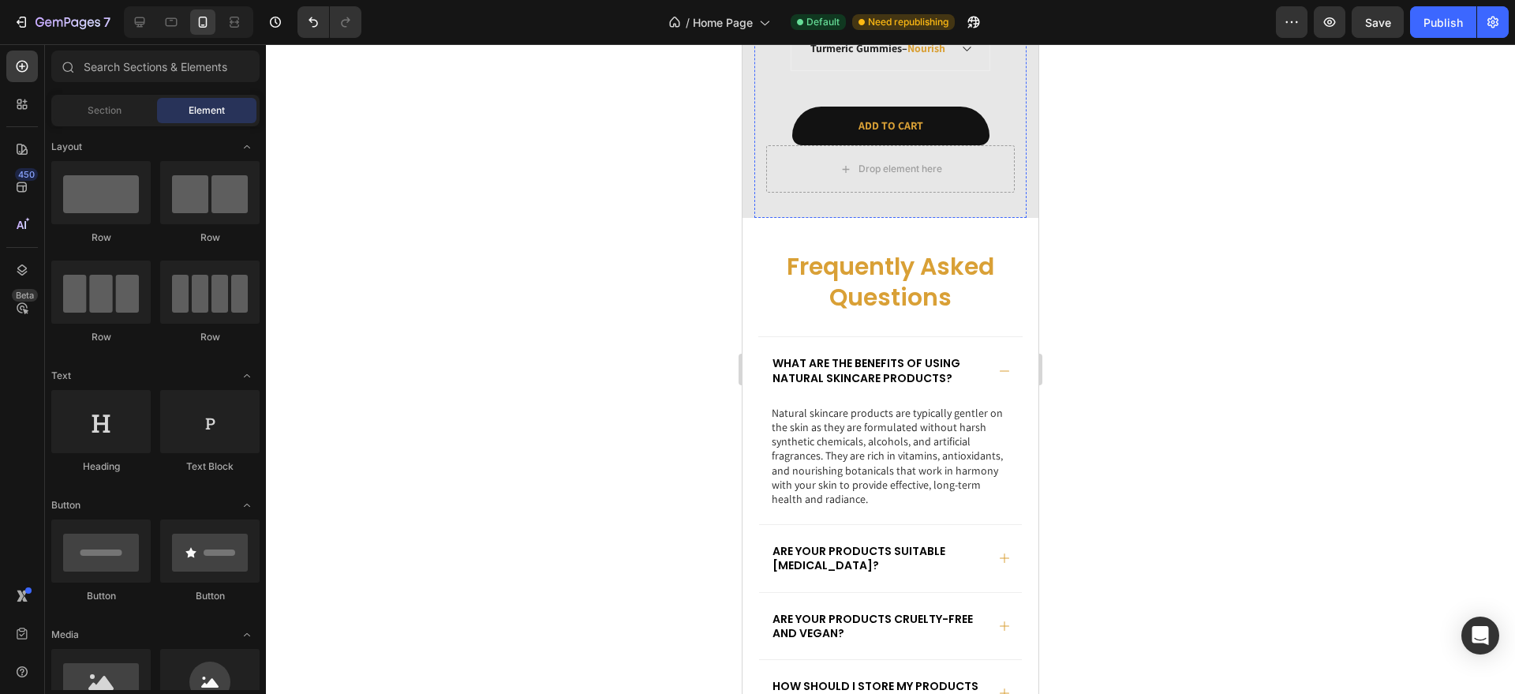
scroll to position [4917, 0]
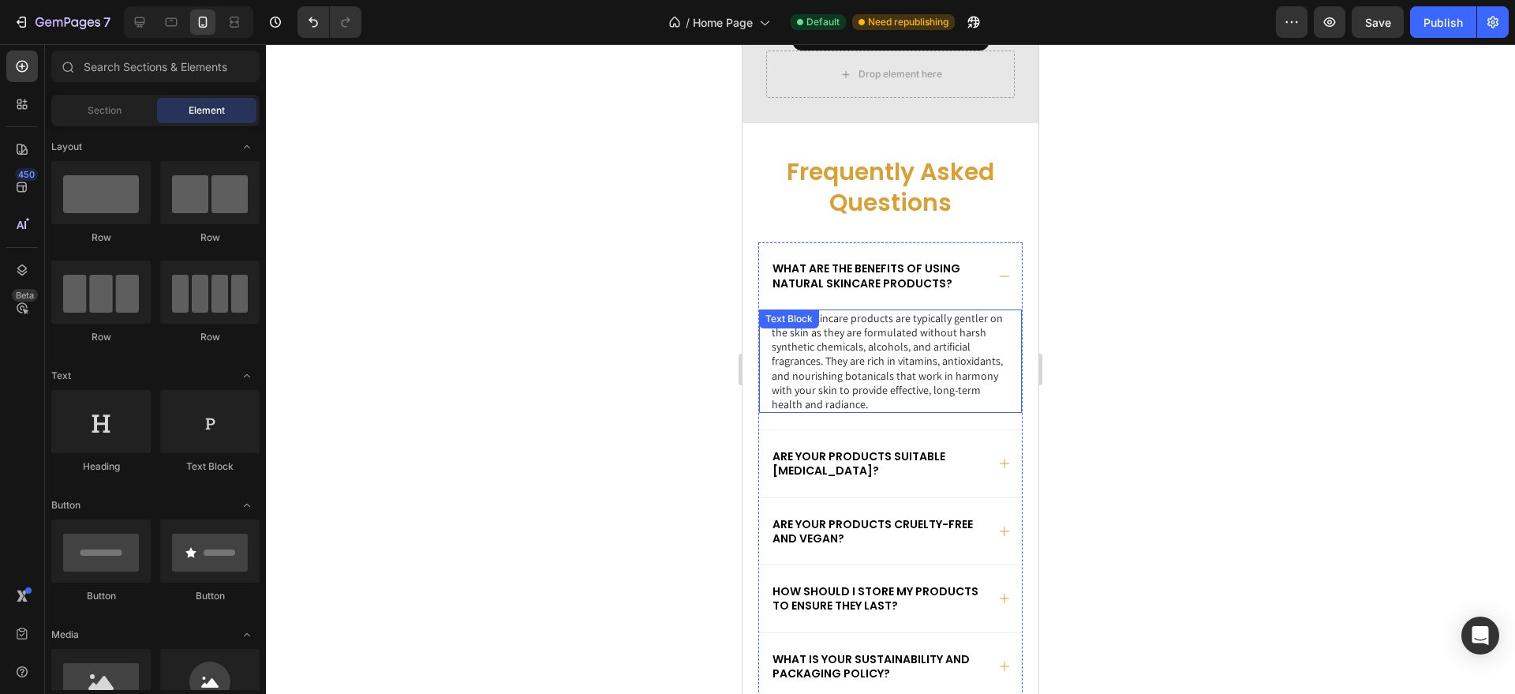
click at [777, 309] on div "Natural skincare products are typically gentler on the skin as they are formula…" at bounding box center [890, 360] width 263 height 103
click at [777, 312] on div "Text Block" at bounding box center [789, 319] width 54 height 14
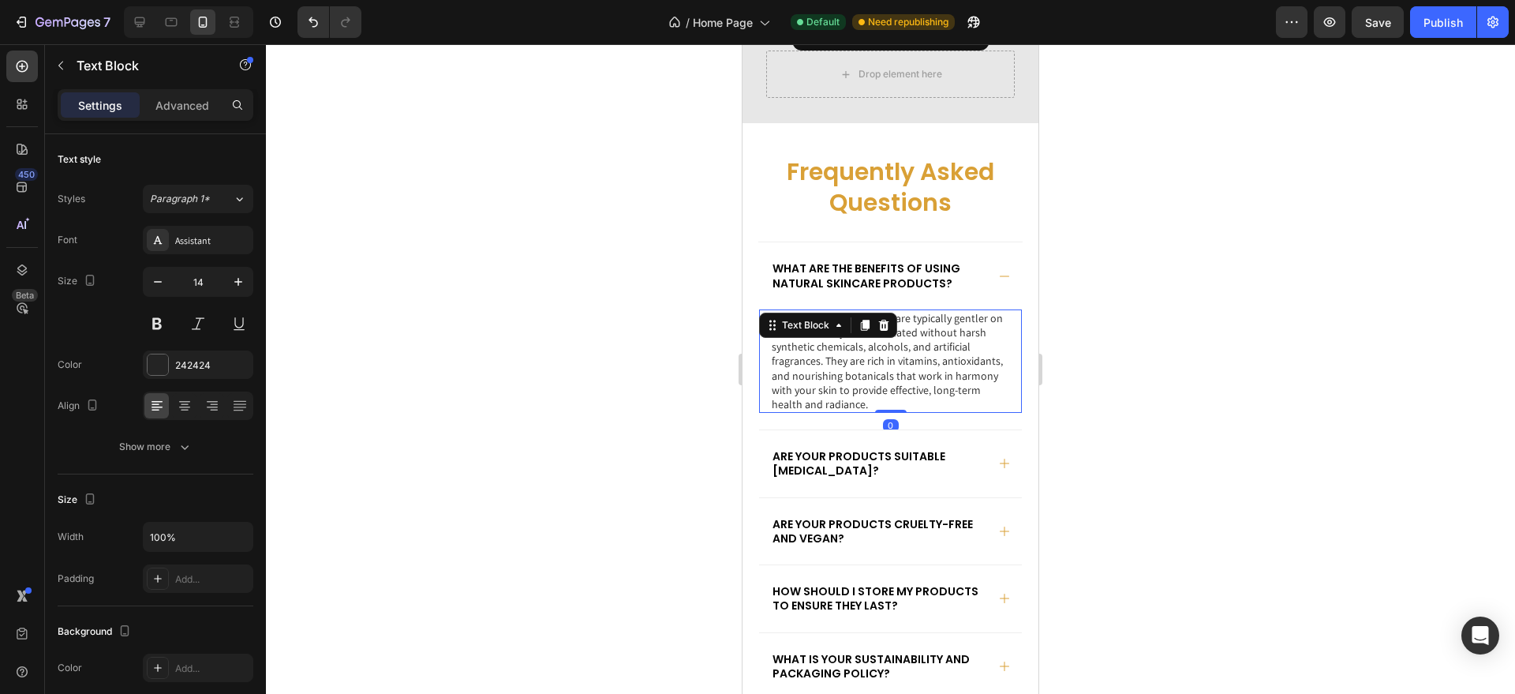
click at [777, 316] on p "Natural skincare products are typically gentler on the skin as they are formula…" at bounding box center [891, 361] width 238 height 100
click at [774, 311] on p "Natural skincare products are typically gentler on the skin as they are formula…" at bounding box center [891, 361] width 238 height 100
click at [1446, 17] on div "Publish" at bounding box center [1442, 22] width 39 height 17
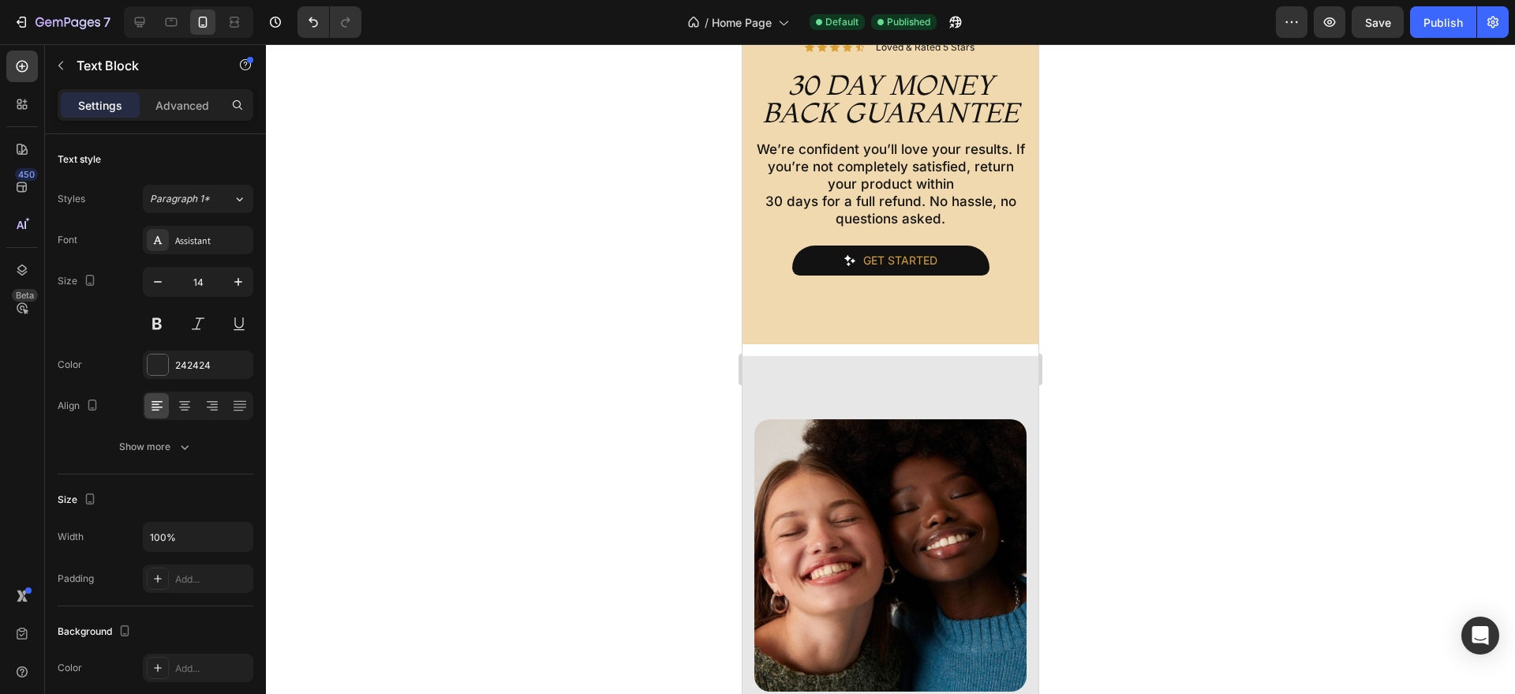
scroll to position [3900, 0]
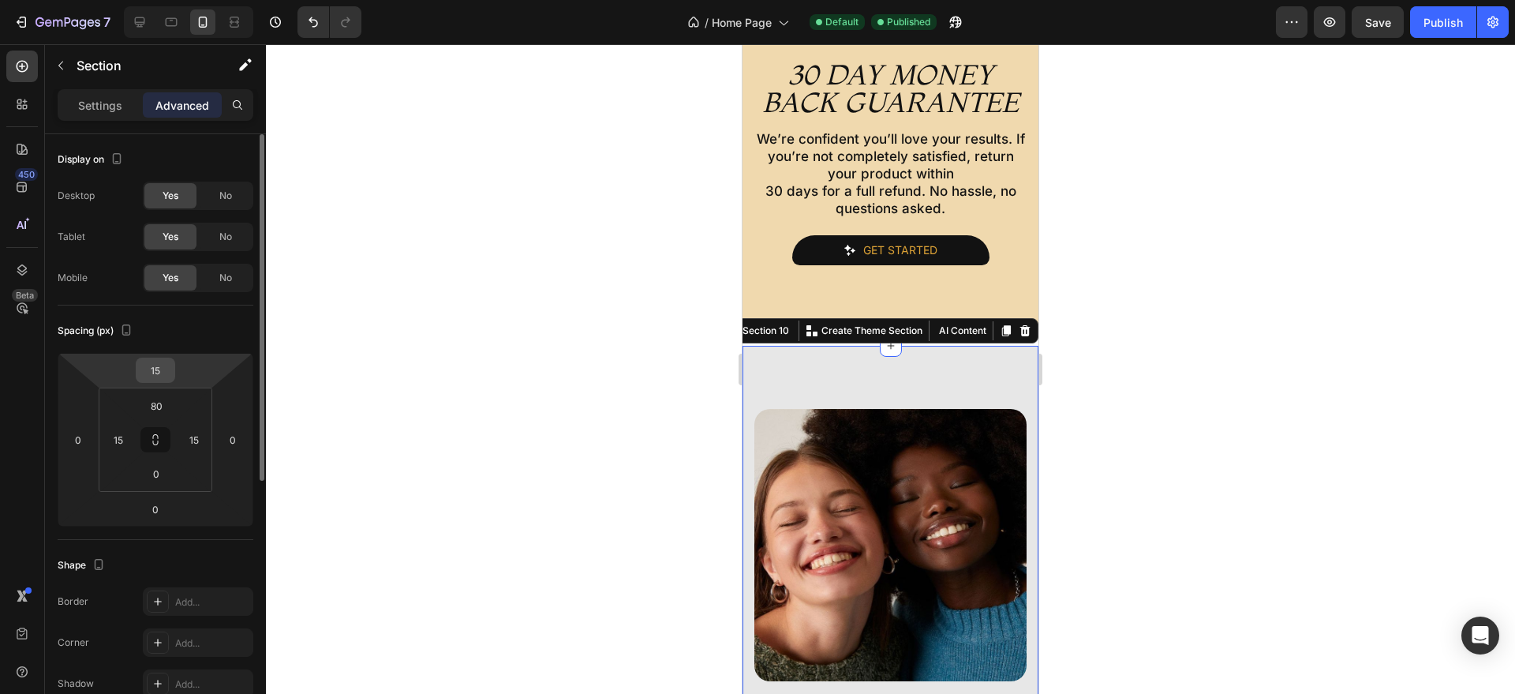
click at [172, 371] on div "15" at bounding box center [155, 369] width 39 height 25
click at [161, 368] on input "15" at bounding box center [156, 370] width 32 height 24
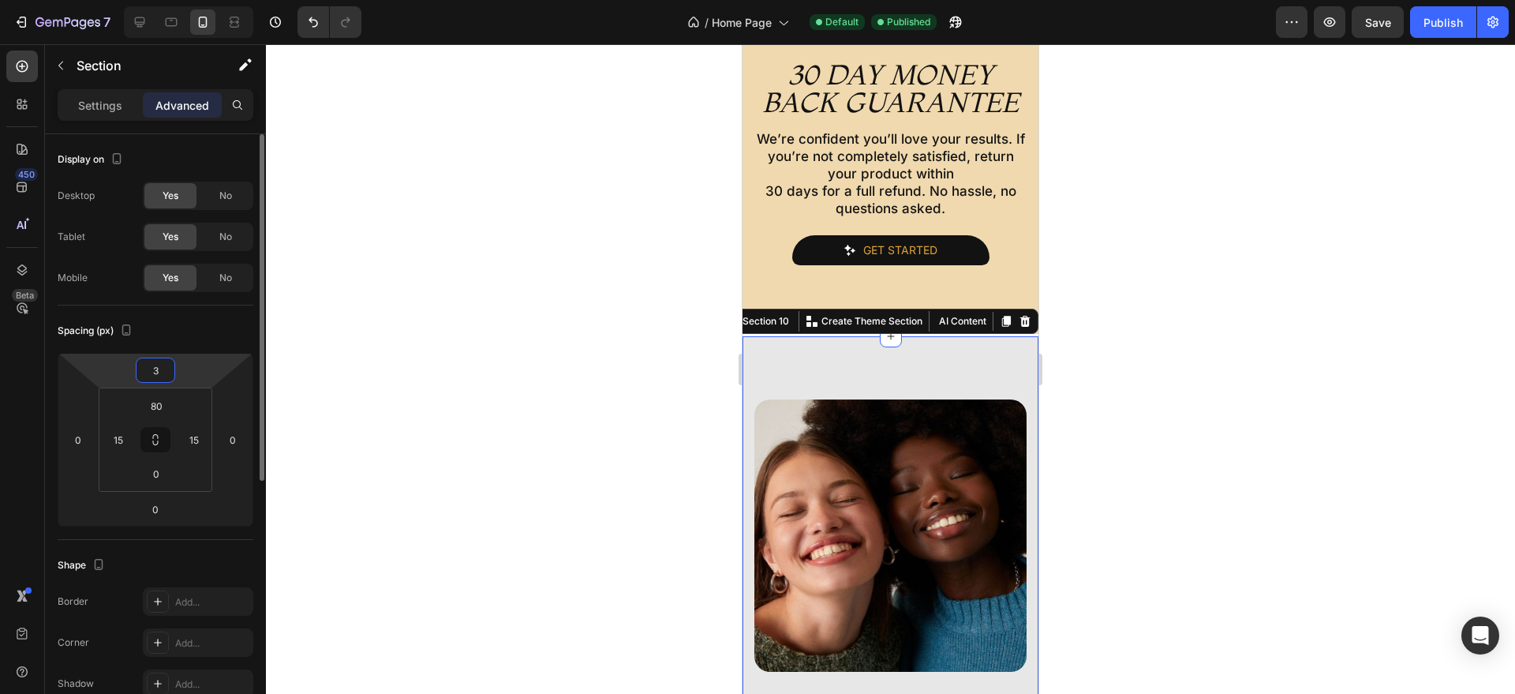
type input "30"
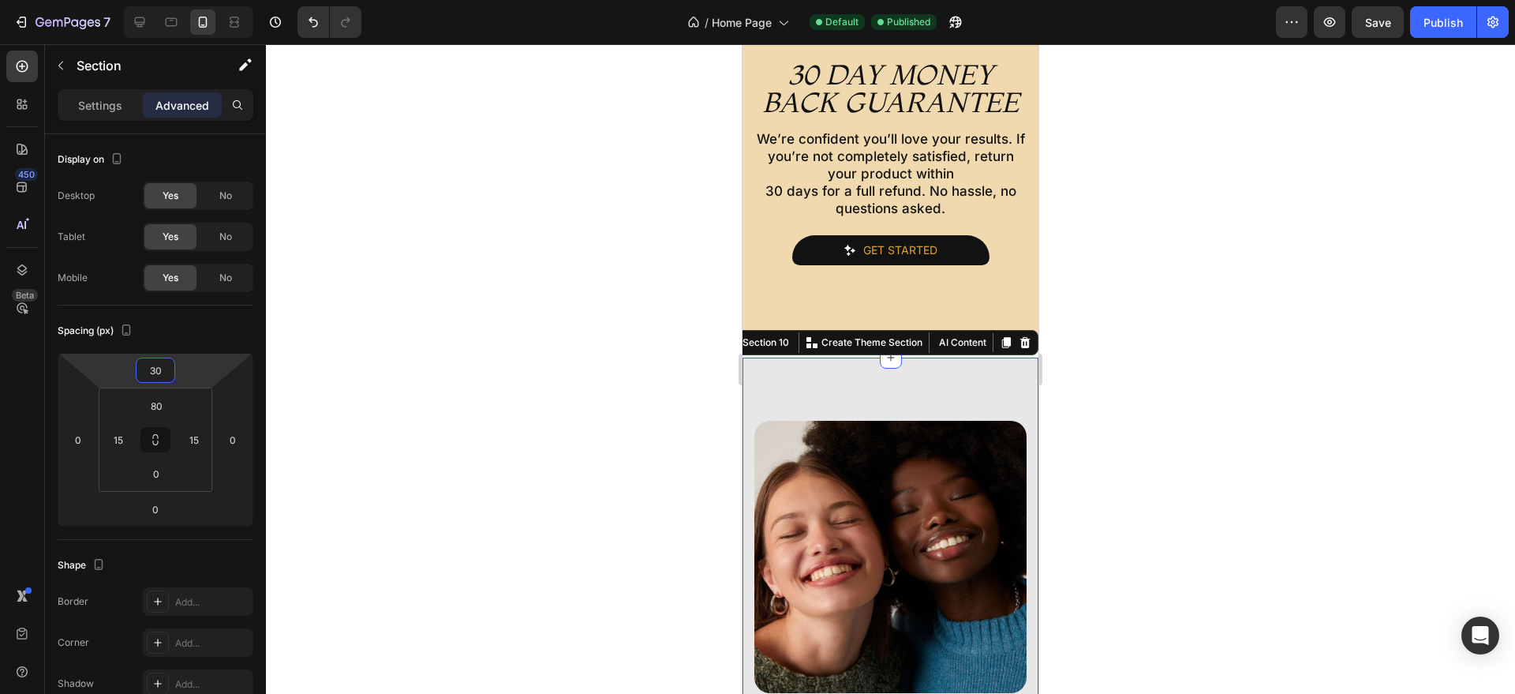
click at [1326, 283] on div at bounding box center [890, 368] width 1249 height 649
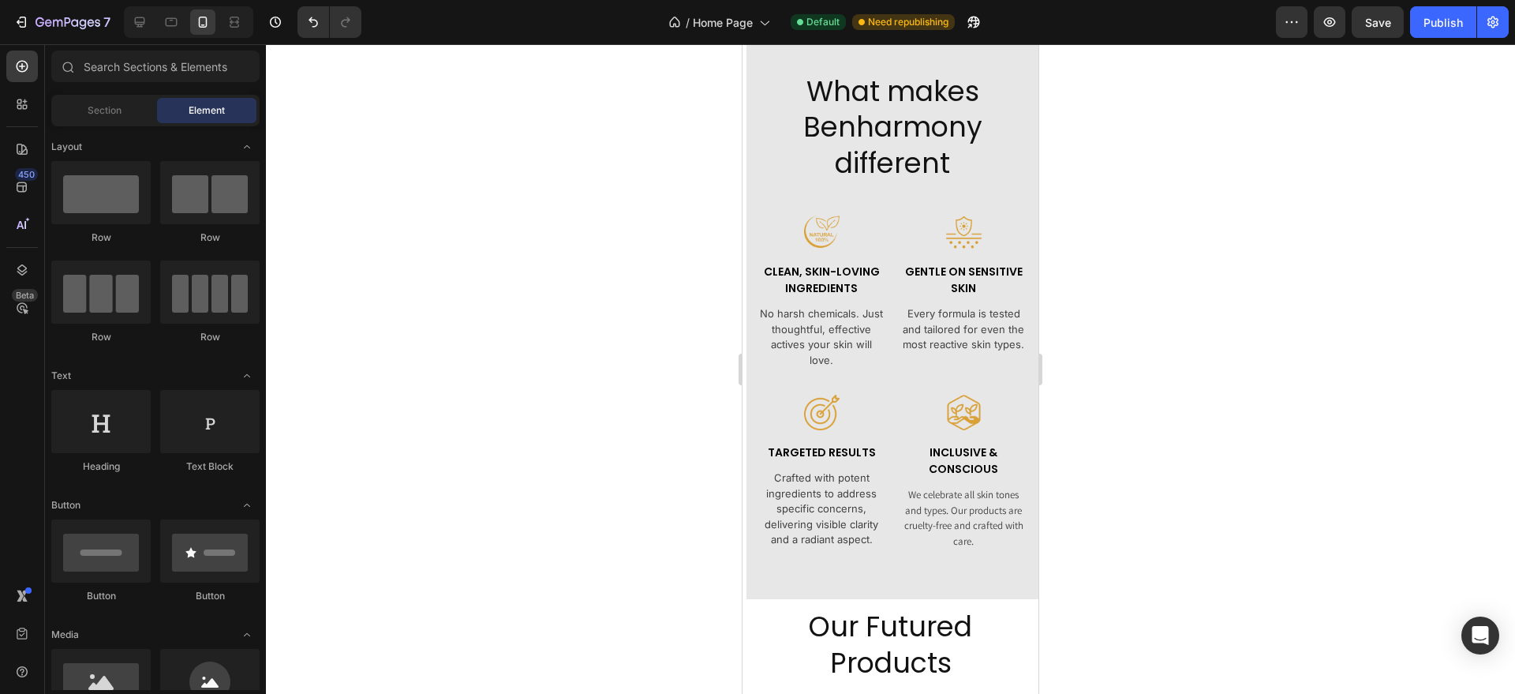
scroll to position [780, 0]
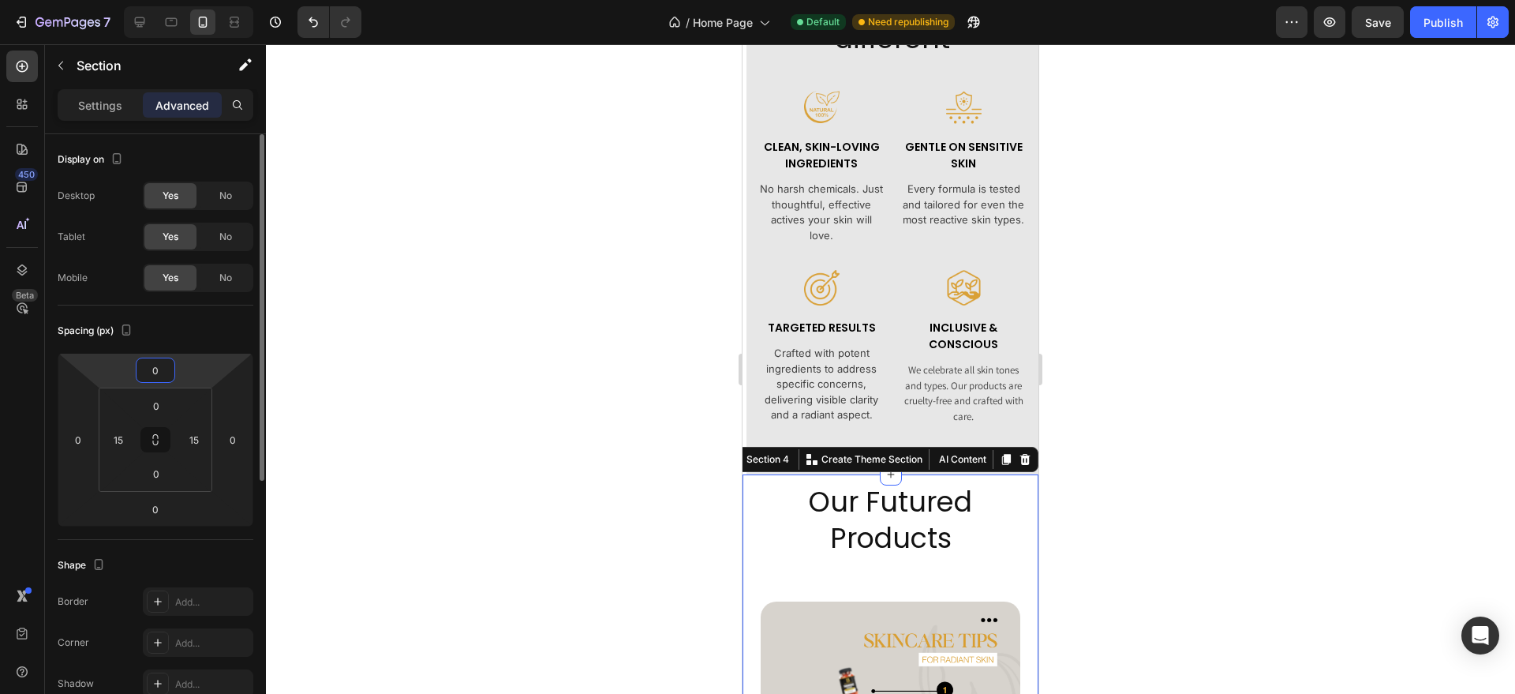
click at [156, 372] on input "0" at bounding box center [156, 370] width 32 height 24
type input "10"
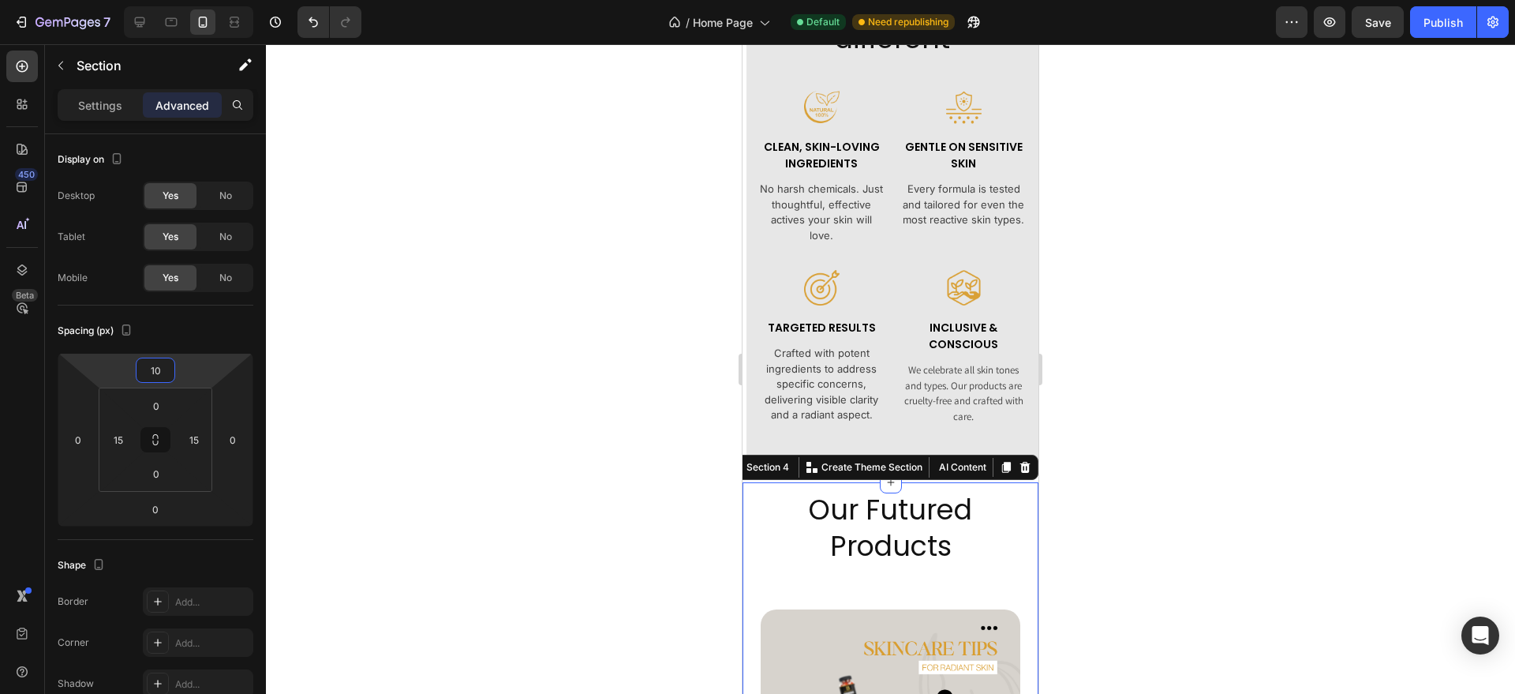
click at [1274, 376] on div at bounding box center [890, 368] width 1249 height 649
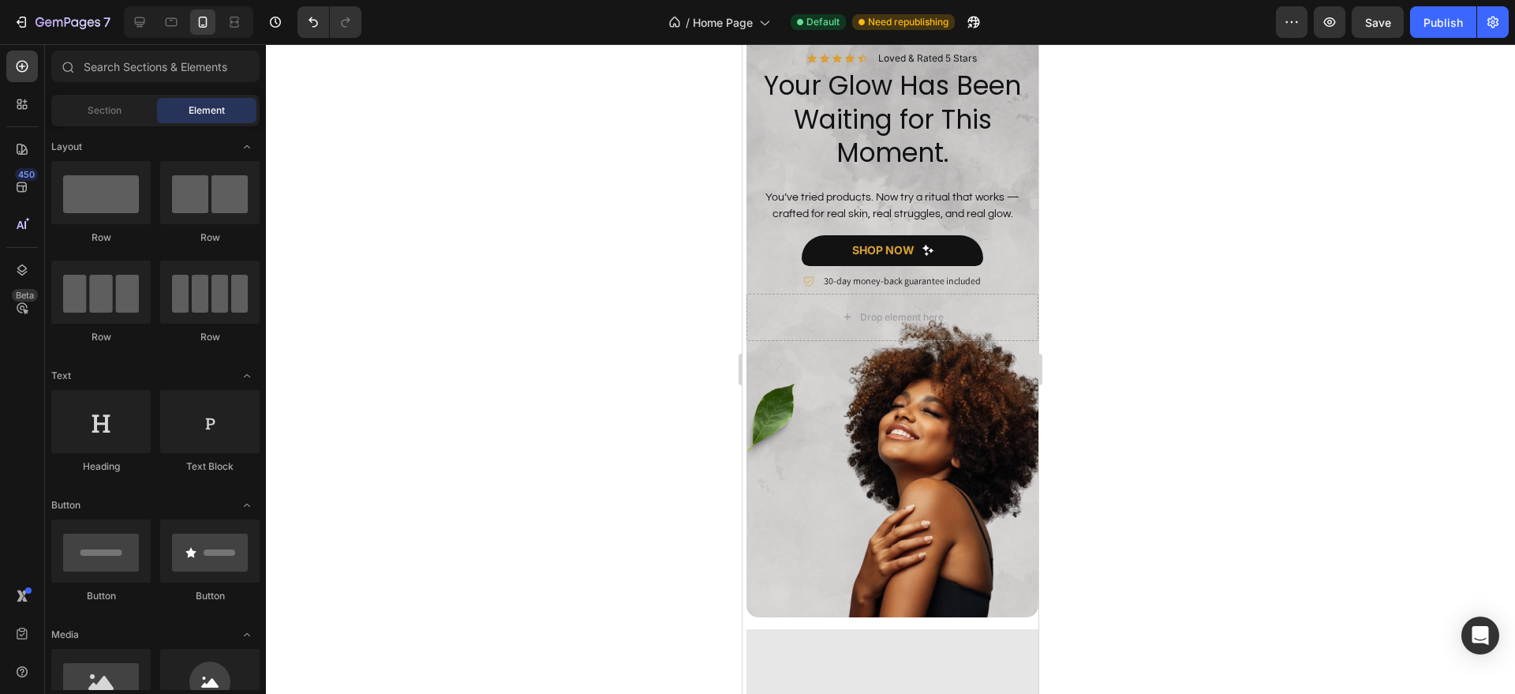
scroll to position [0, 0]
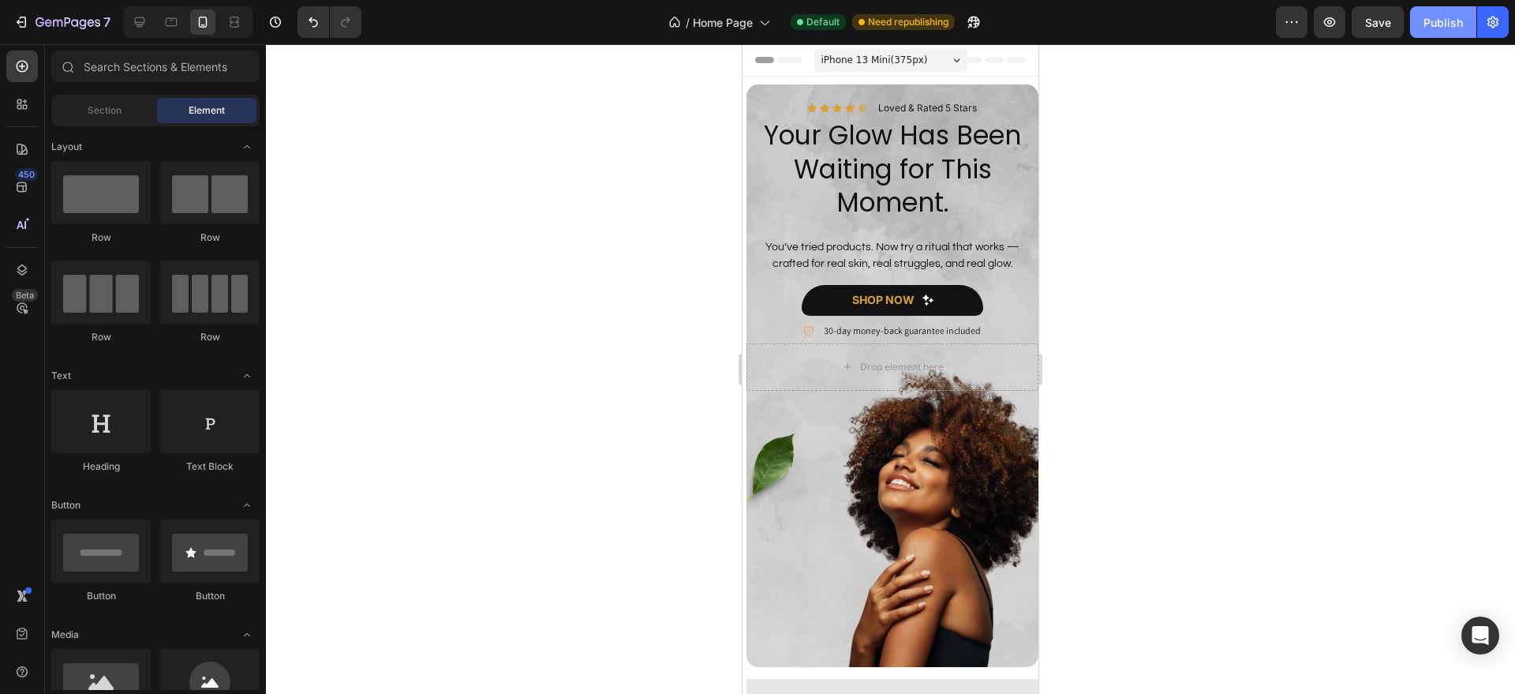
click at [1435, 28] on div "Publish" at bounding box center [1442, 22] width 39 height 17
click at [135, 21] on icon at bounding box center [140, 22] width 10 height 10
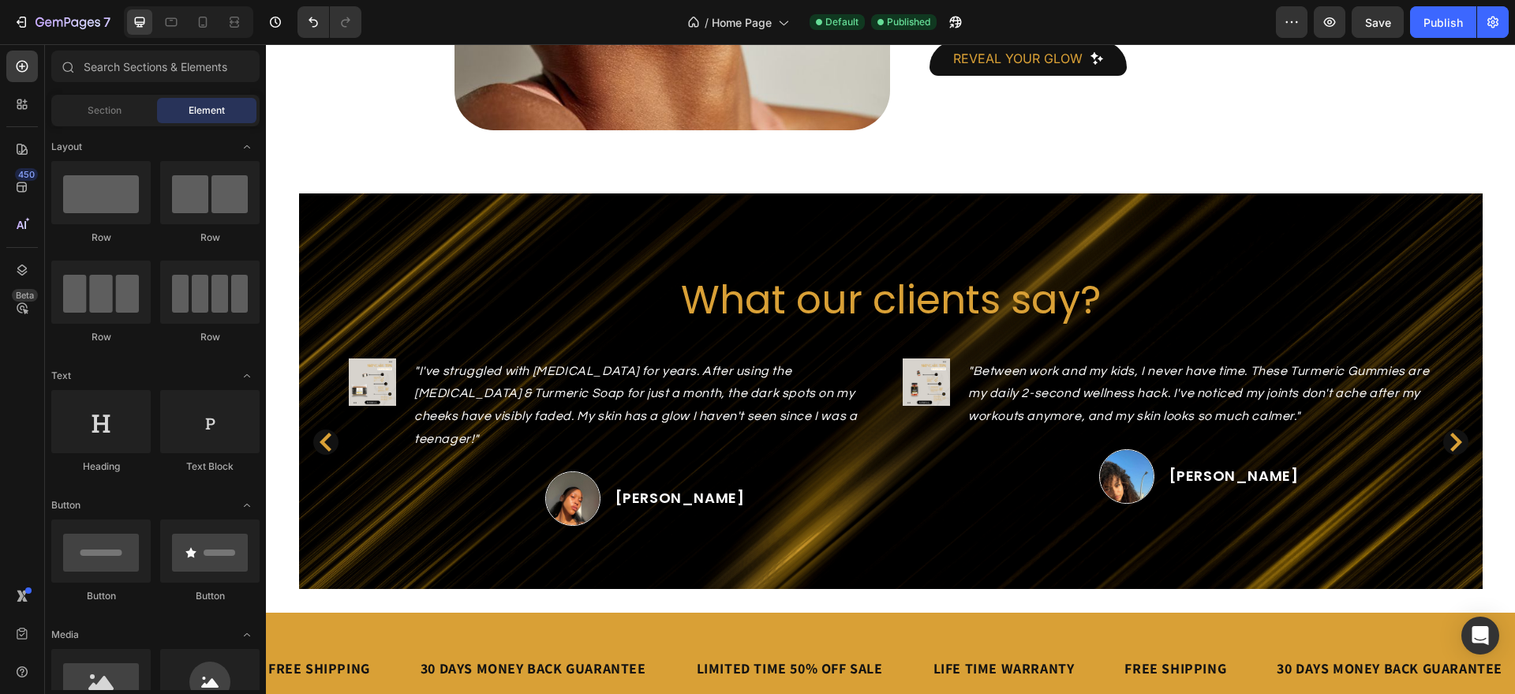
scroll to position [2226, 0]
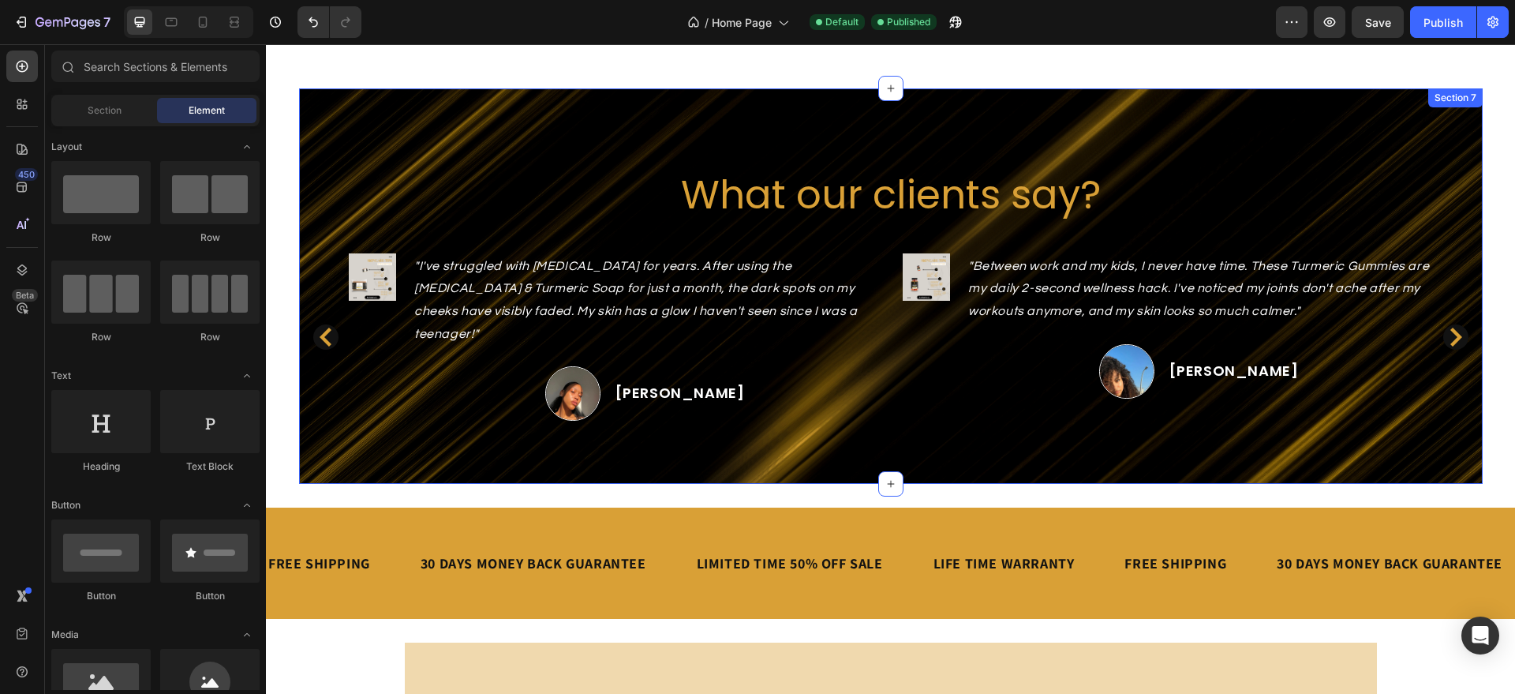
click at [327, 447] on div "What our clients say? Heading Image "I've struggled with [MEDICAL_DATA] for yea…" at bounding box center [891, 285] width 1184 height 395
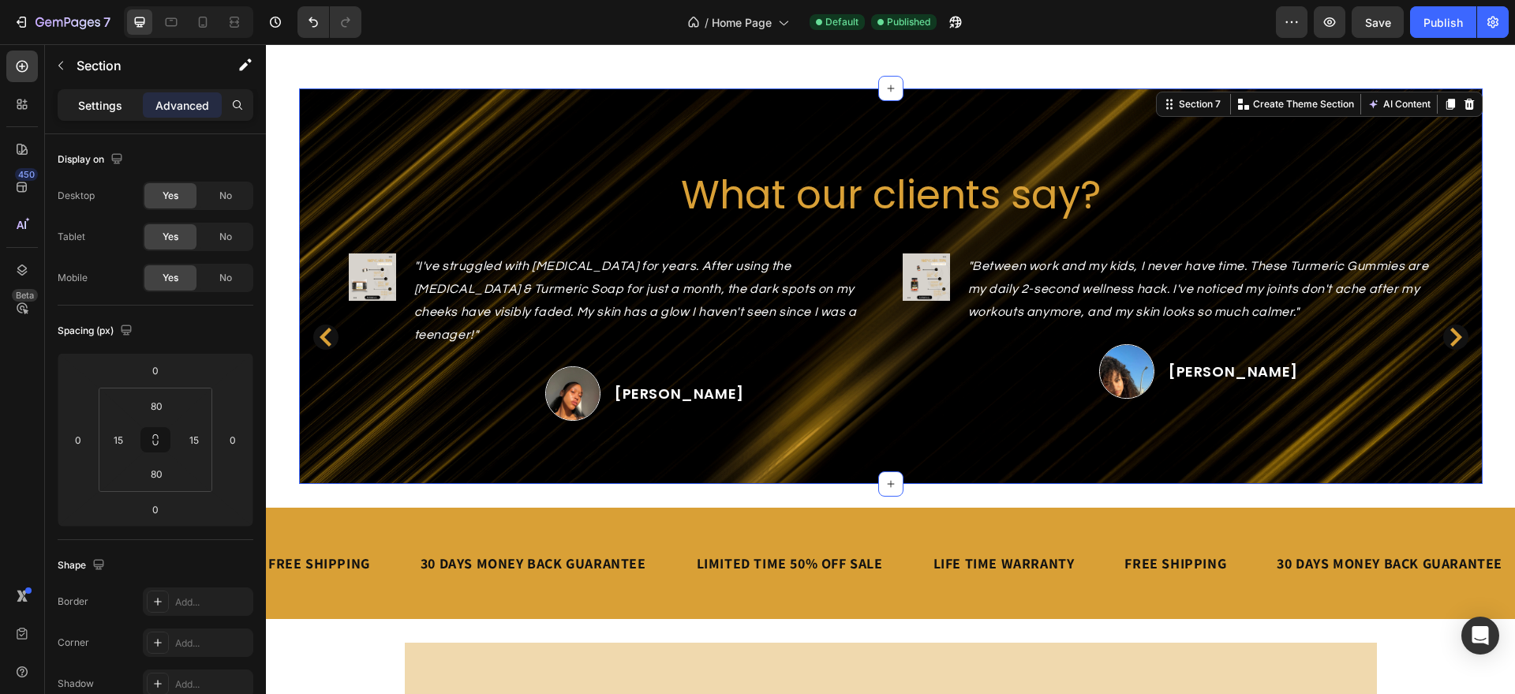
click at [95, 104] on p "Settings" at bounding box center [100, 105] width 44 height 17
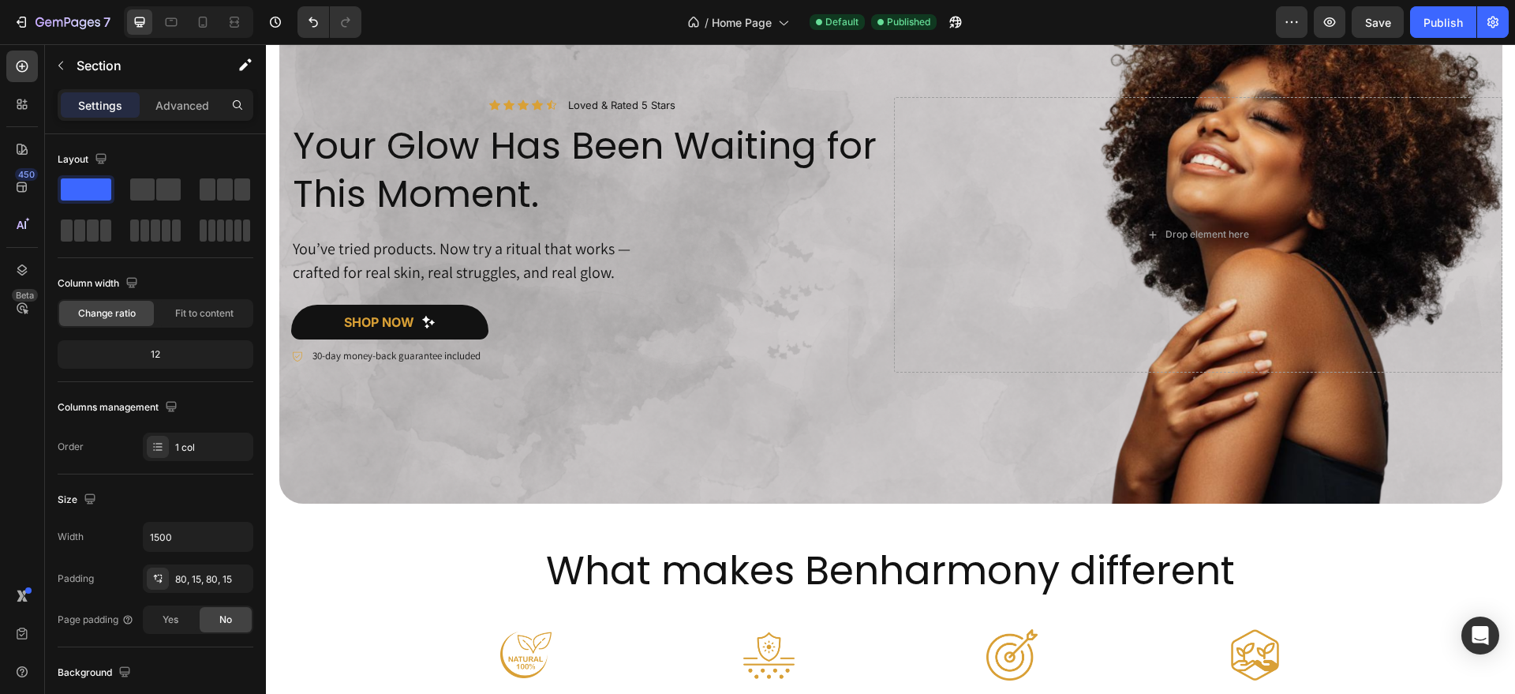
scroll to position [0, 0]
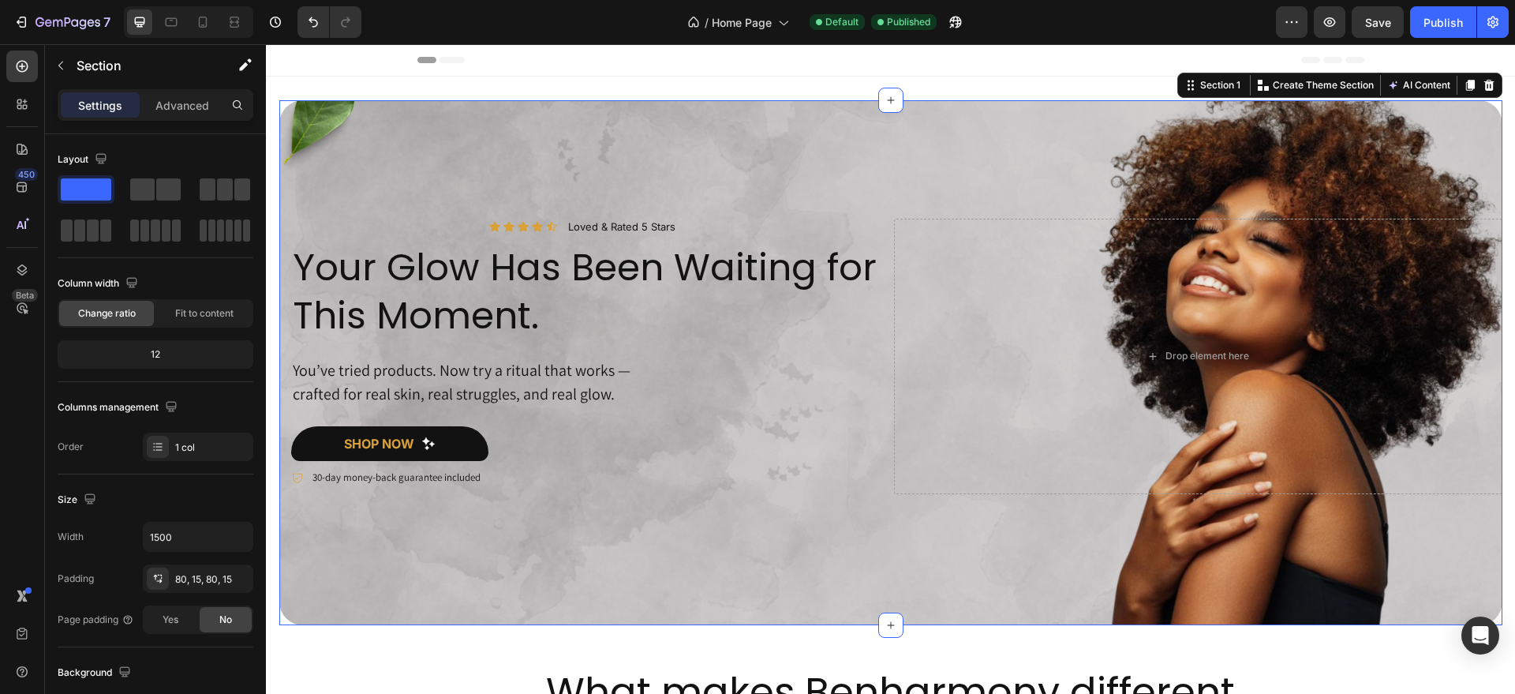
click at [345, 603] on div "Icon Icon Icon Icon Icon Icon List Loved & Rated 5 Stars Text Block Row Your Gl…" at bounding box center [890, 362] width 1223 height 525
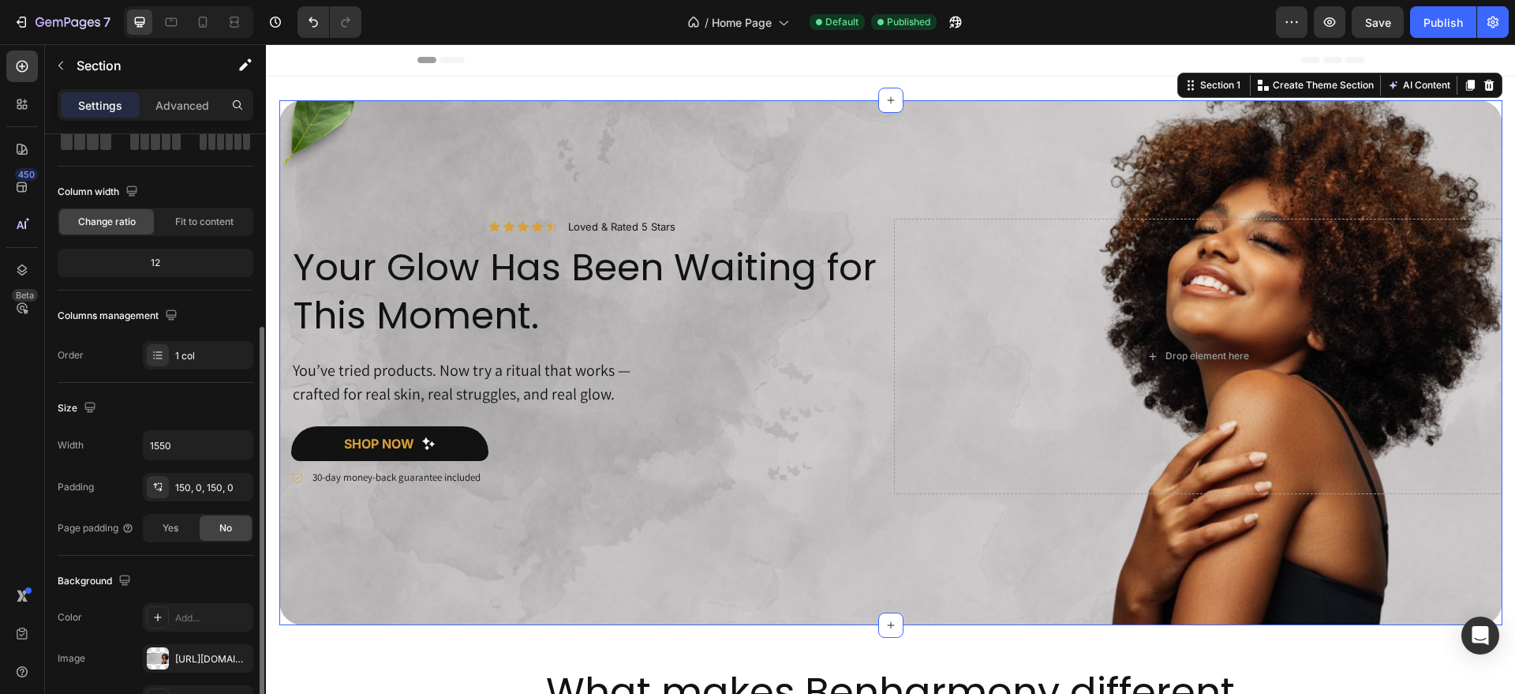
scroll to position [190, 0]
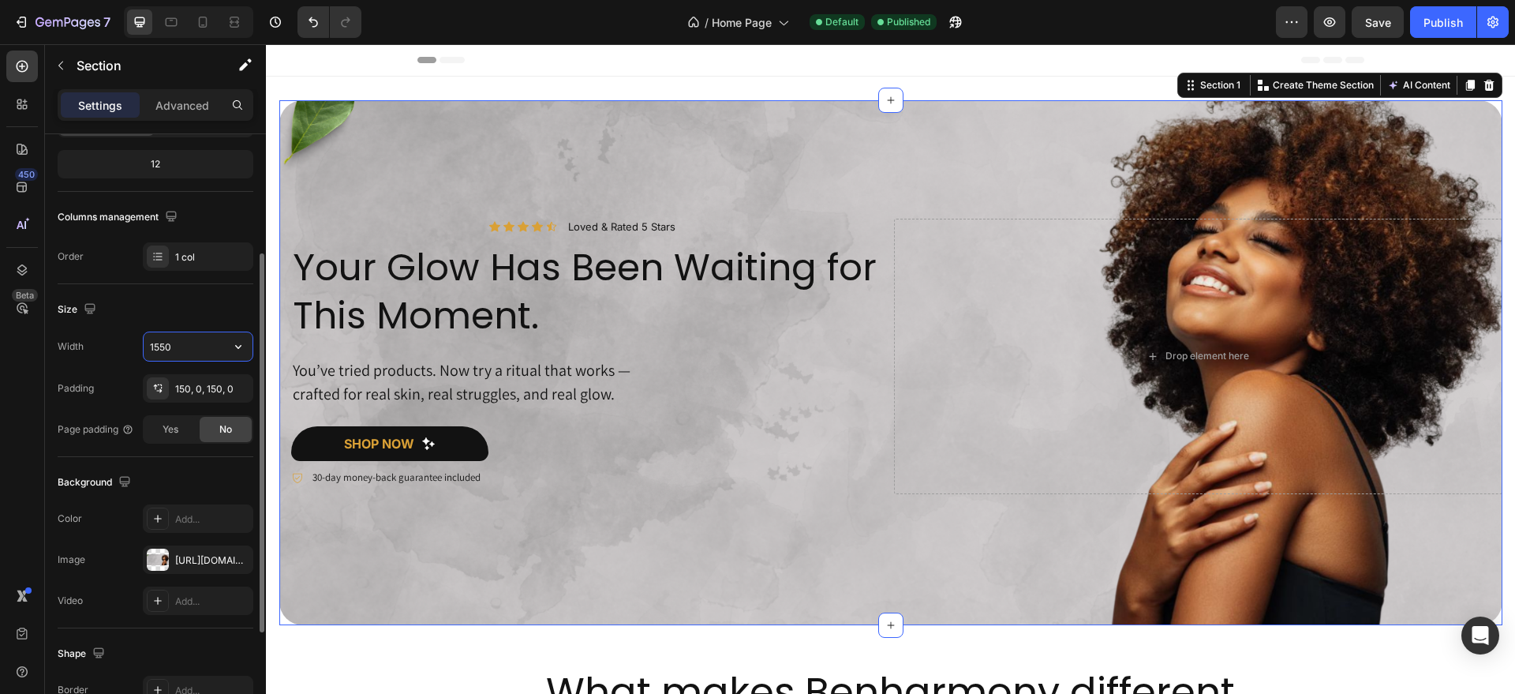
click at [187, 350] on input "1550" at bounding box center [198, 346] width 109 height 28
click at [166, 346] on input "1550" at bounding box center [198, 346] width 109 height 28
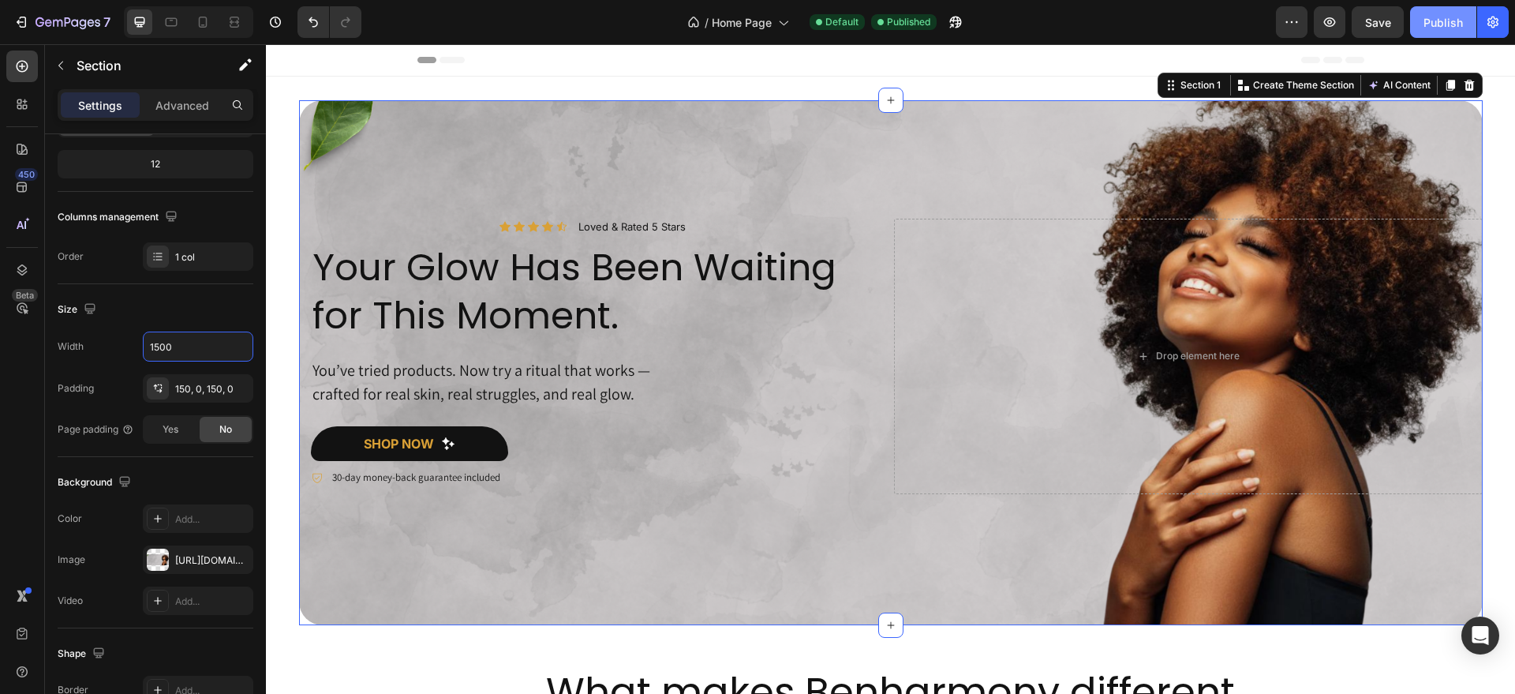
type input "1500"
click at [1447, 26] on div "Publish" at bounding box center [1442, 22] width 39 height 17
click at [355, 314] on h2 "Your Glow Has Been Waiting for This Moment." at bounding box center [599, 290] width 577 height 99
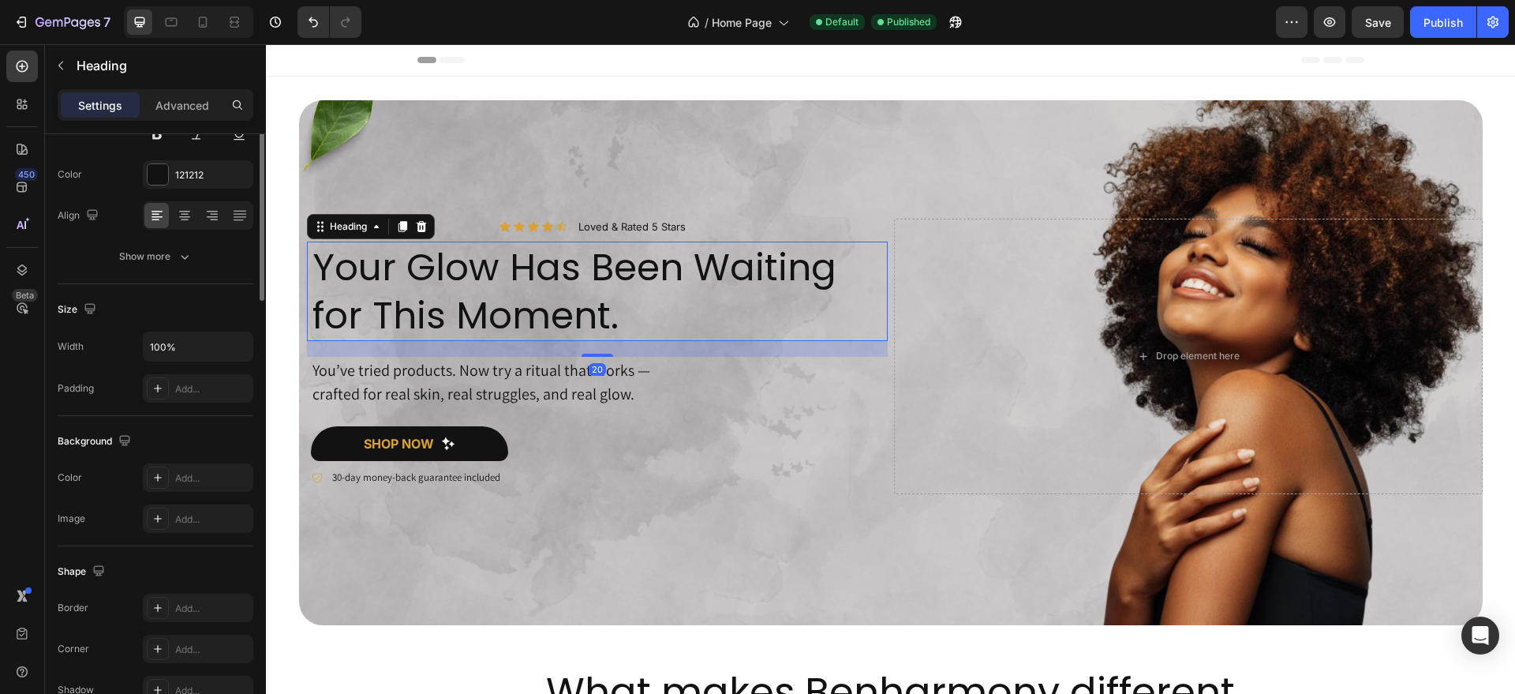
scroll to position [0, 0]
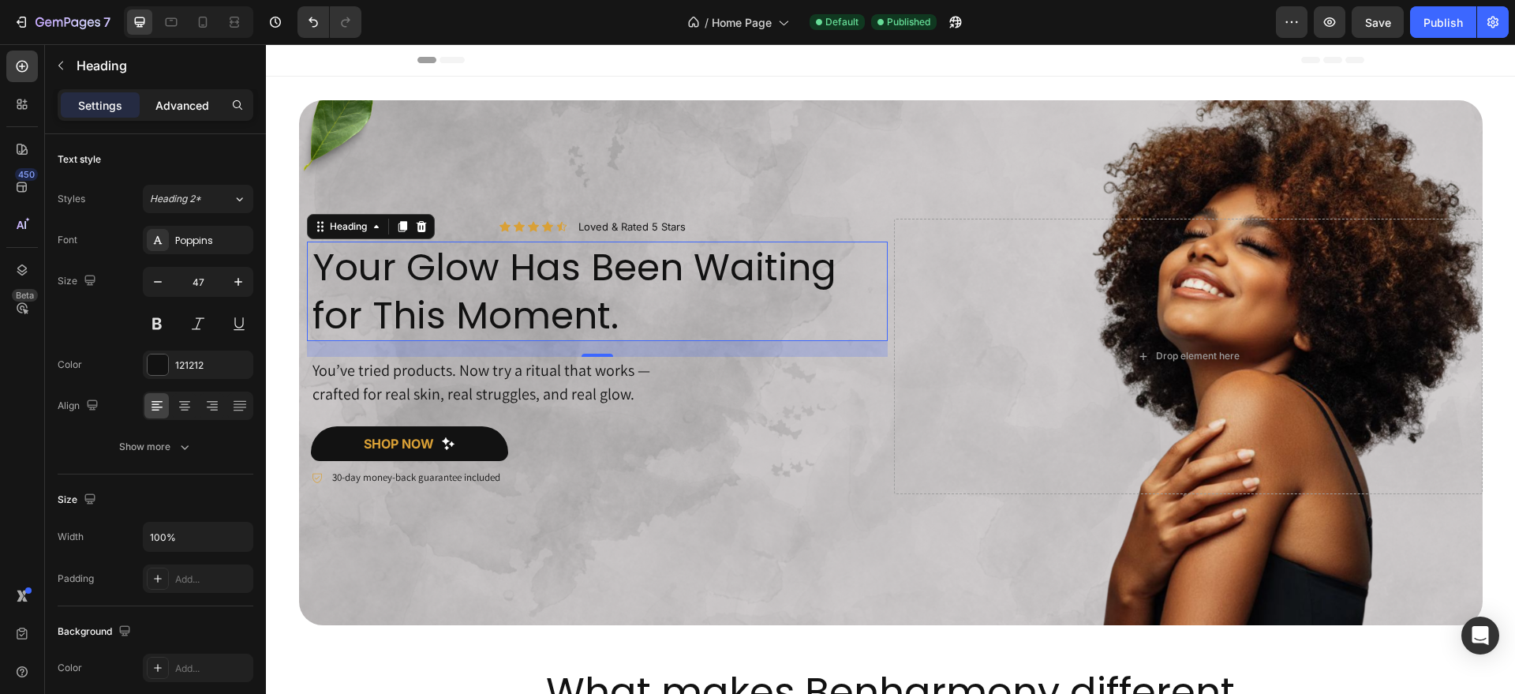
click at [197, 102] on p "Advanced" at bounding box center [182, 105] width 54 height 17
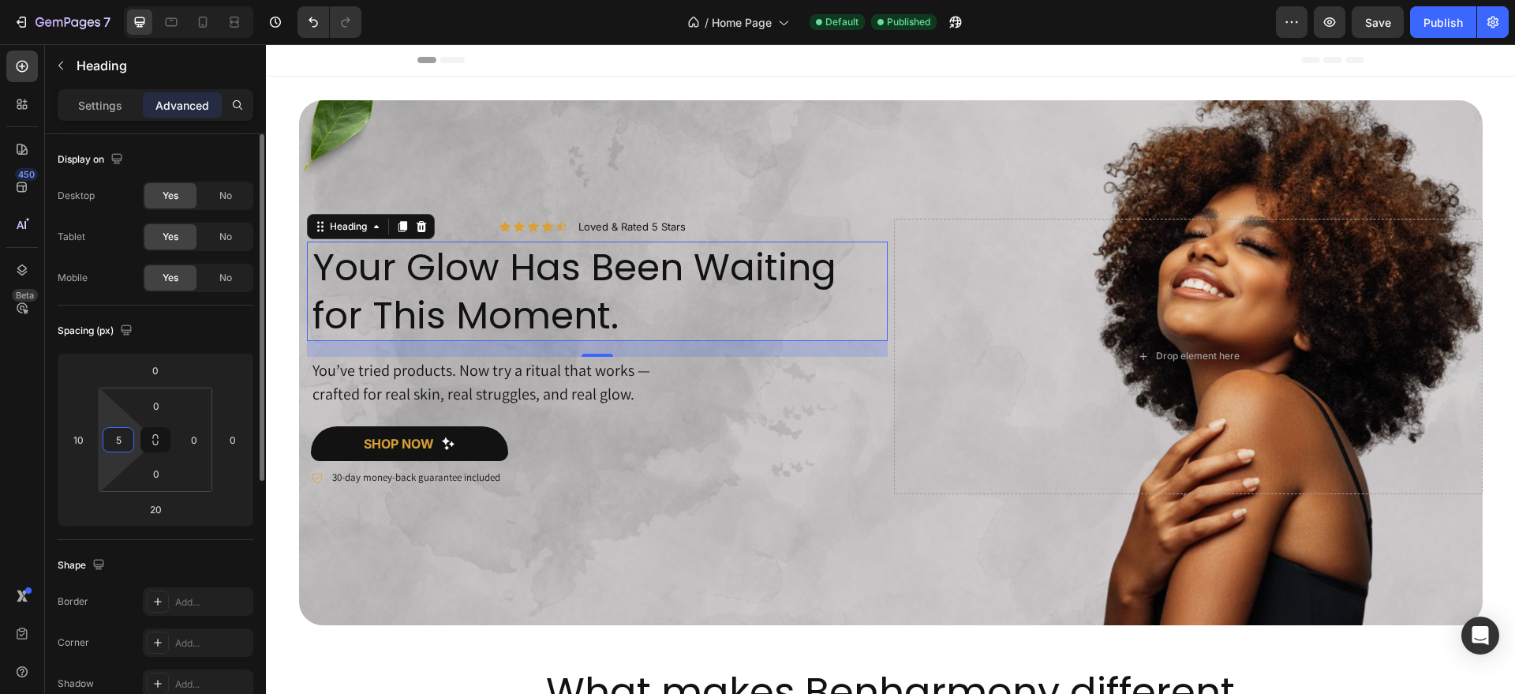
click at [125, 436] on input "5" at bounding box center [119, 440] width 24 height 24
type input "15"
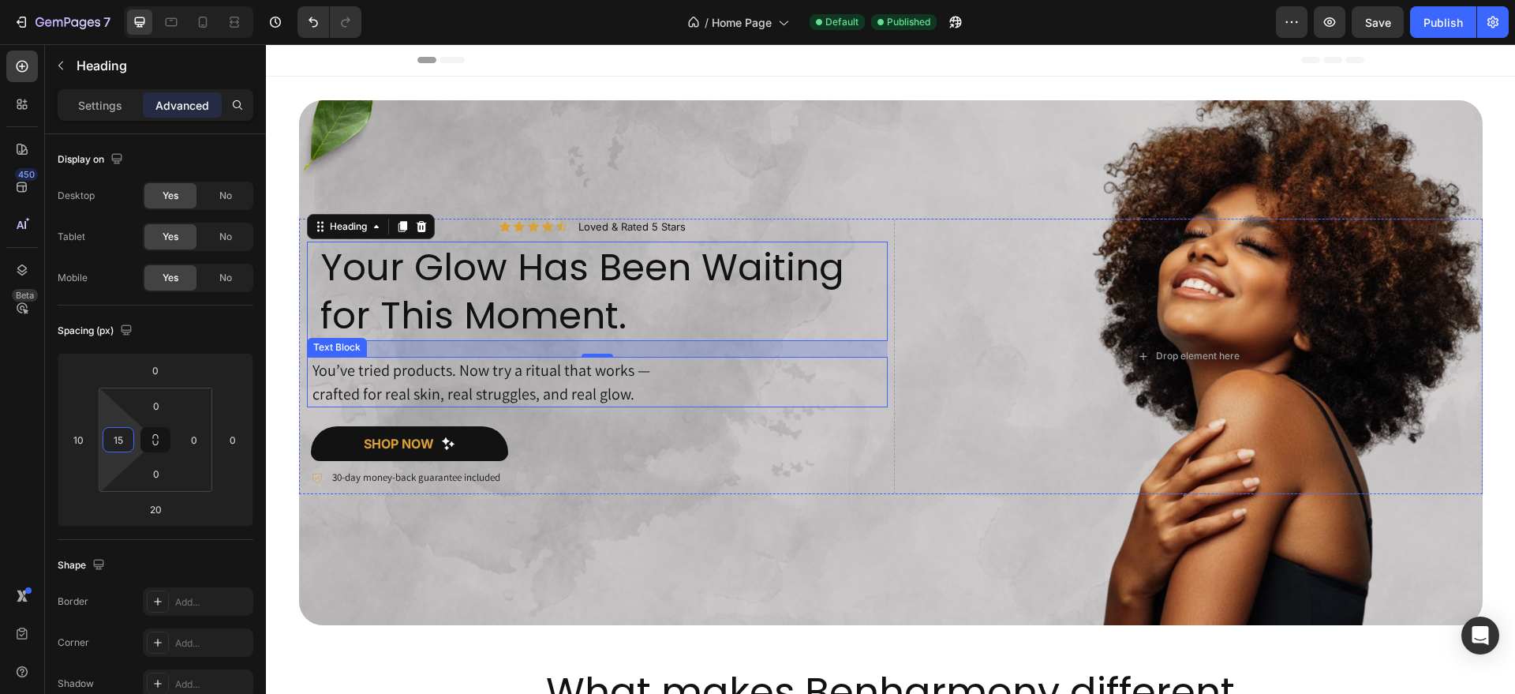
click at [326, 394] on p "crafted for real skin, real struggles, and real glow." at bounding box center [599, 394] width 574 height 24
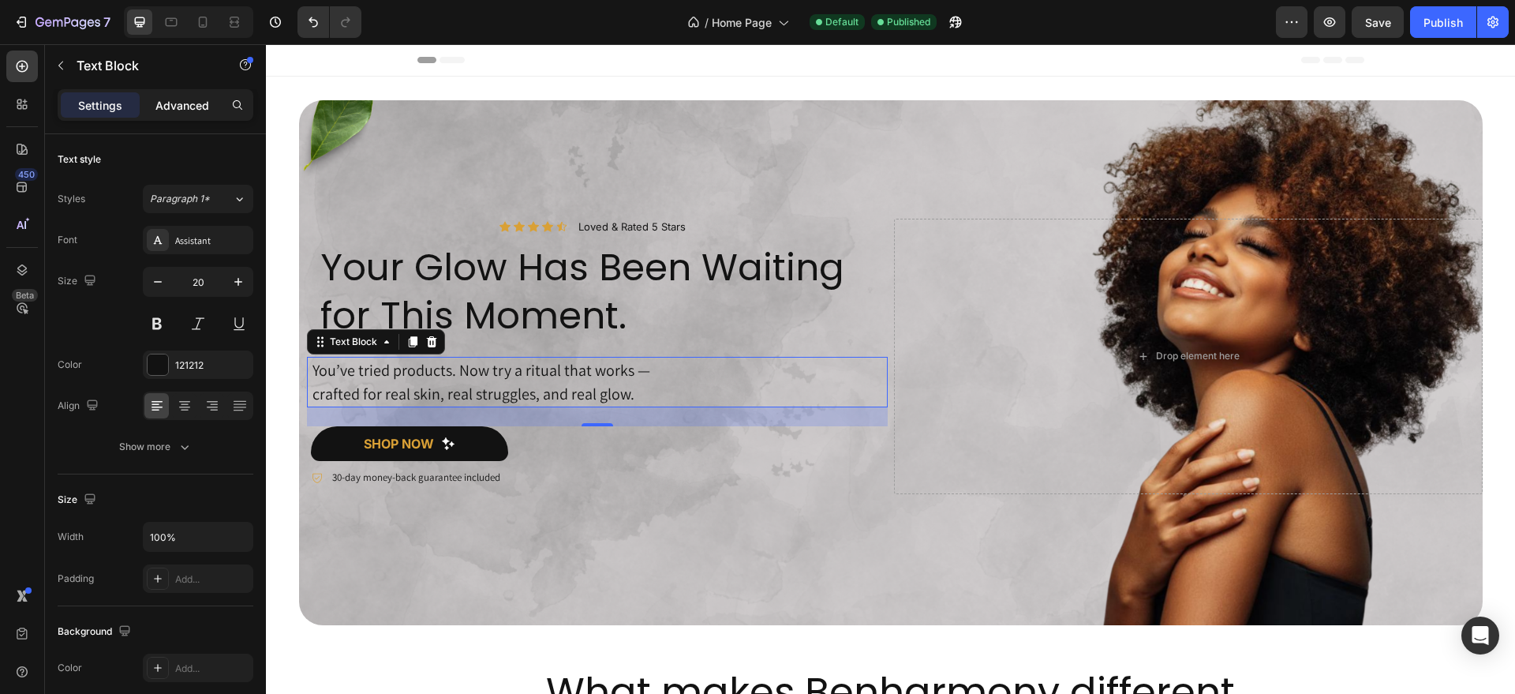
click at [190, 106] on p "Advanced" at bounding box center [182, 105] width 54 height 17
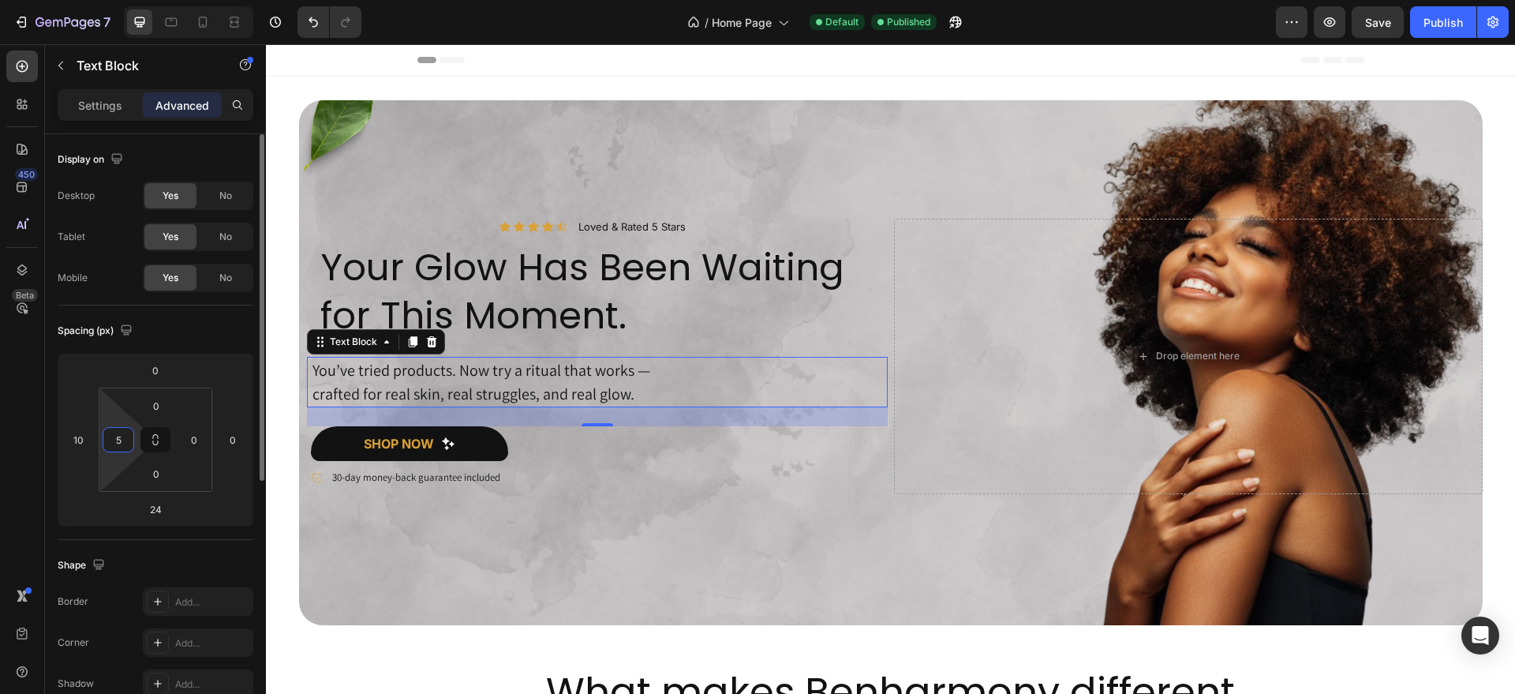
click at [122, 437] on input "5" at bounding box center [119, 440] width 24 height 24
type input "15"
click at [311, 445] on link "shop now" at bounding box center [409, 443] width 197 height 35
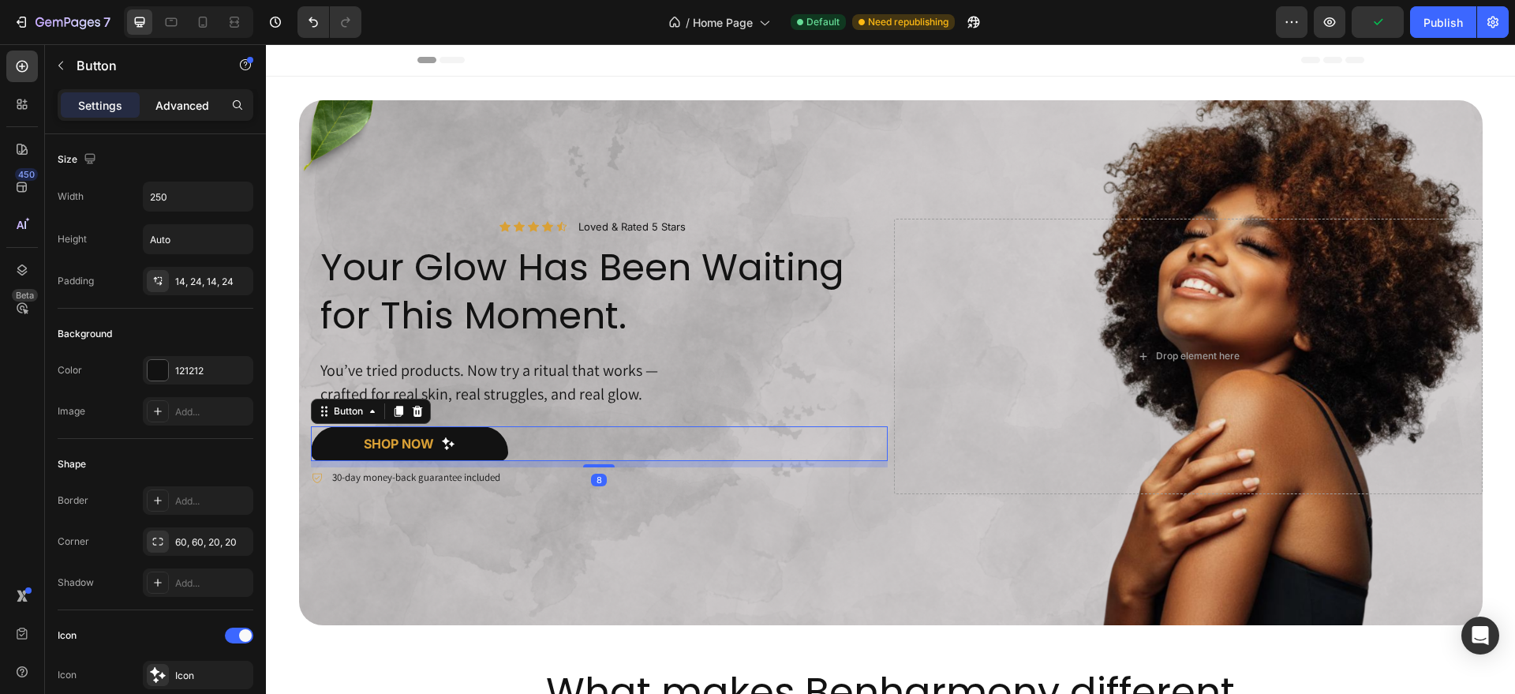
click at [174, 97] on p "Advanced" at bounding box center [182, 105] width 54 height 17
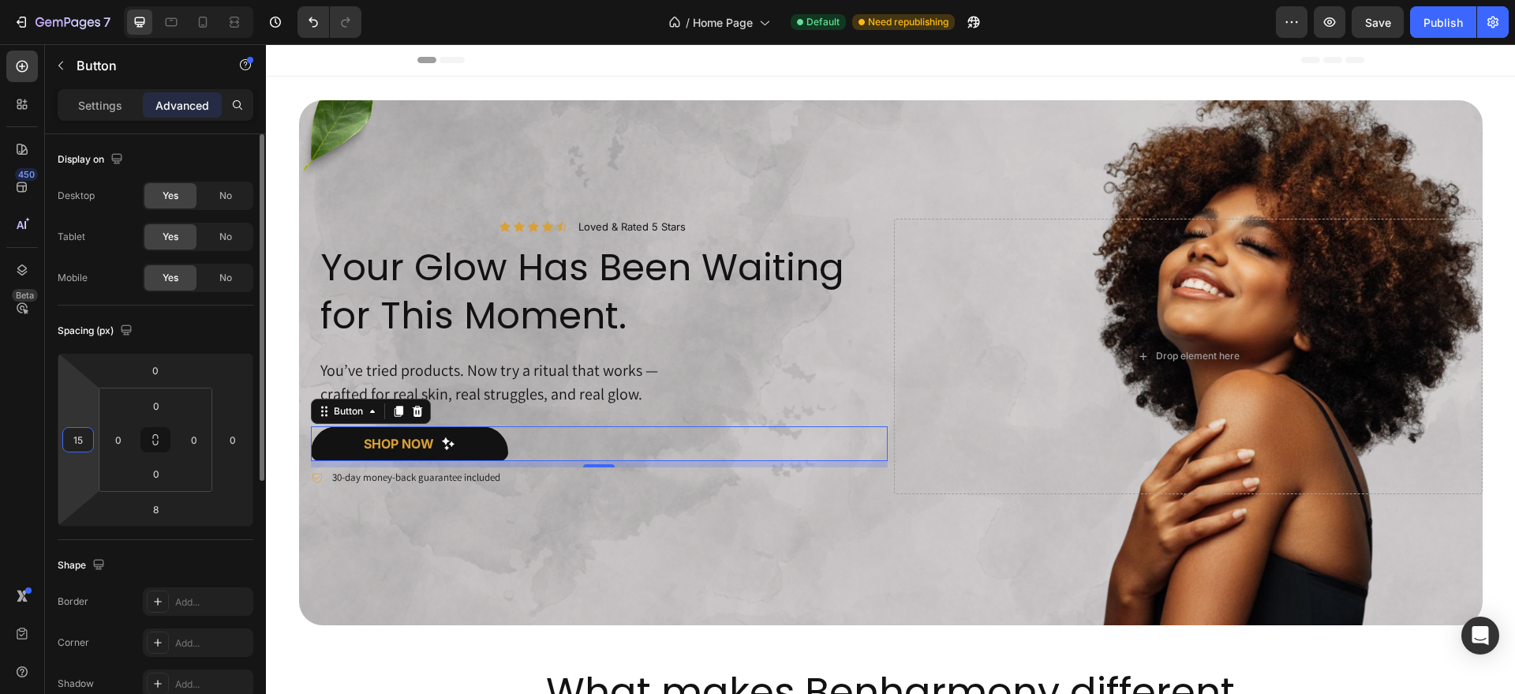
click at [84, 438] on input "15" at bounding box center [78, 440] width 24 height 24
type input "25"
click at [299, 476] on div "30-day money-back guarantee included Item List" at bounding box center [593, 477] width 589 height 21
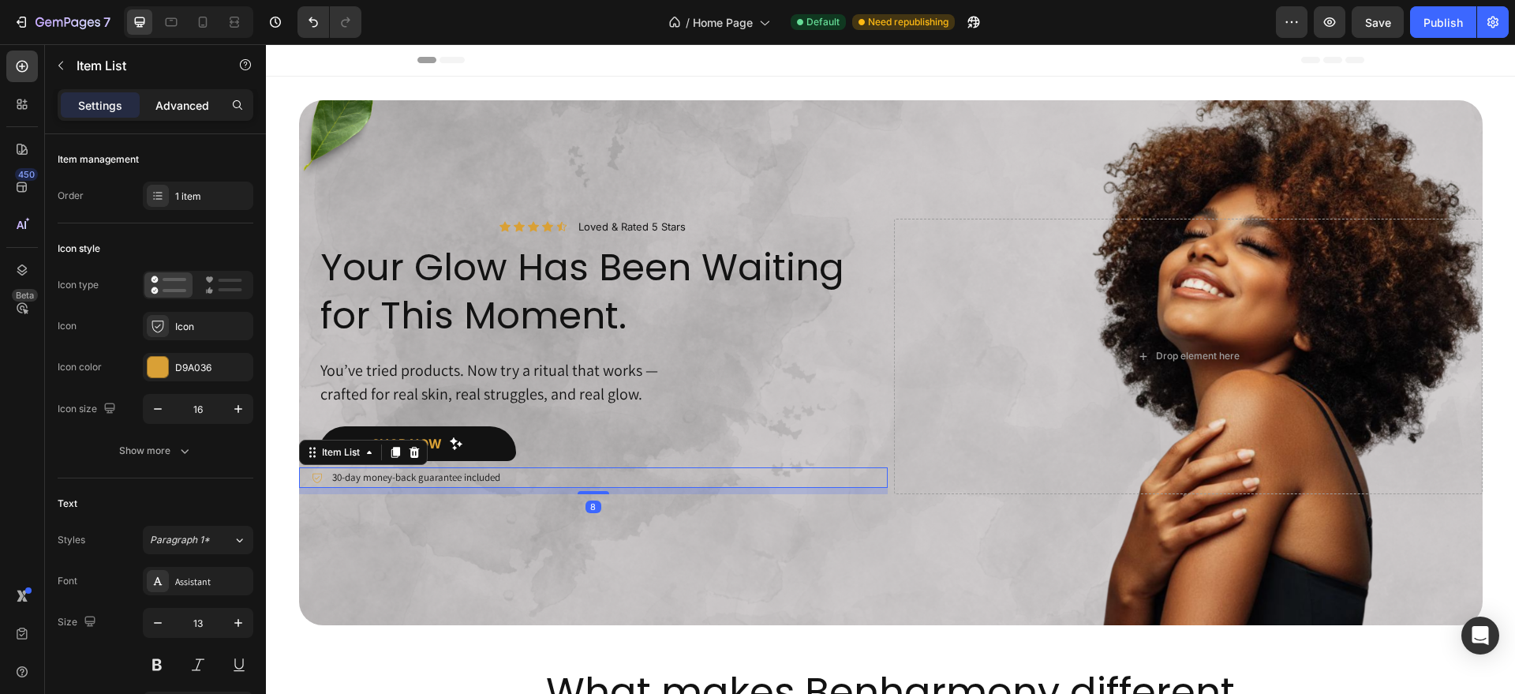
click at [185, 112] on p "Advanced" at bounding box center [182, 105] width 54 height 17
type input "100%"
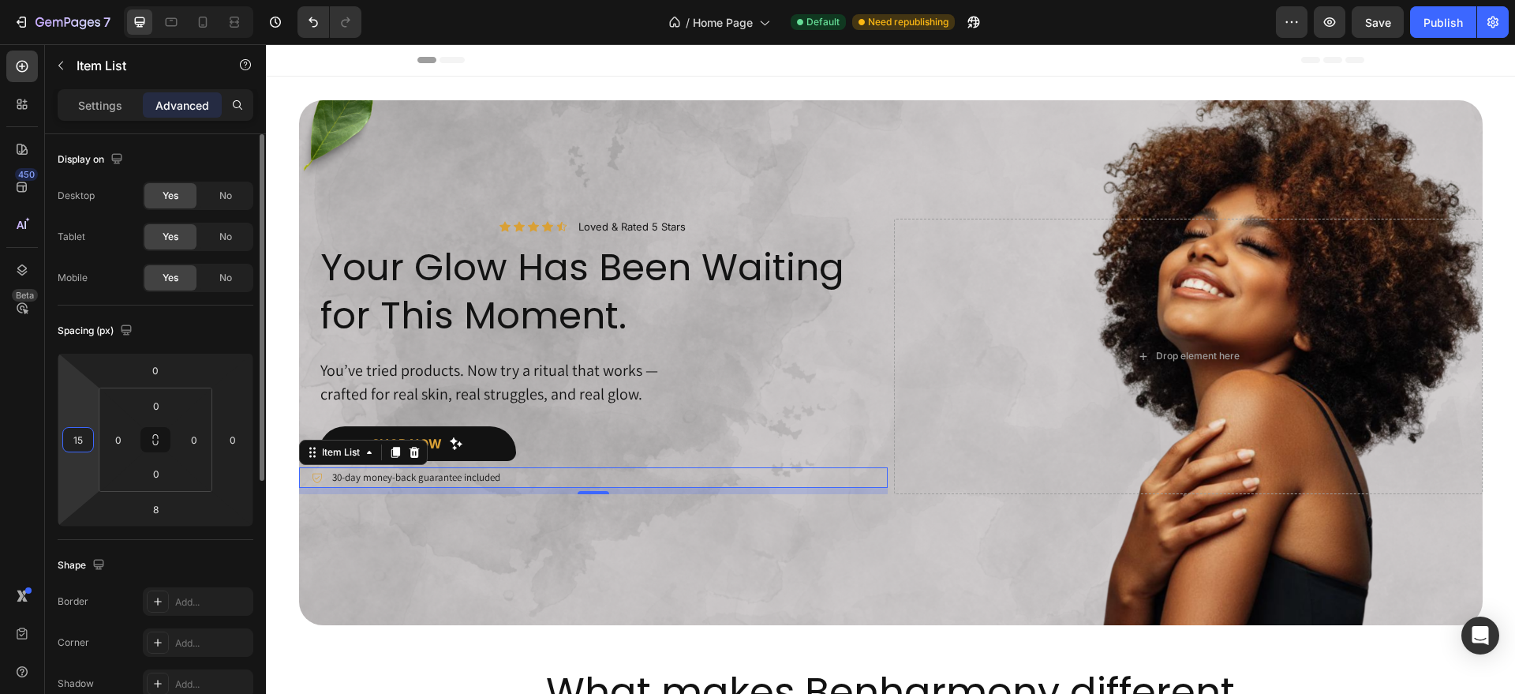
click at [84, 437] on input "15" at bounding box center [78, 440] width 24 height 24
type input "25"
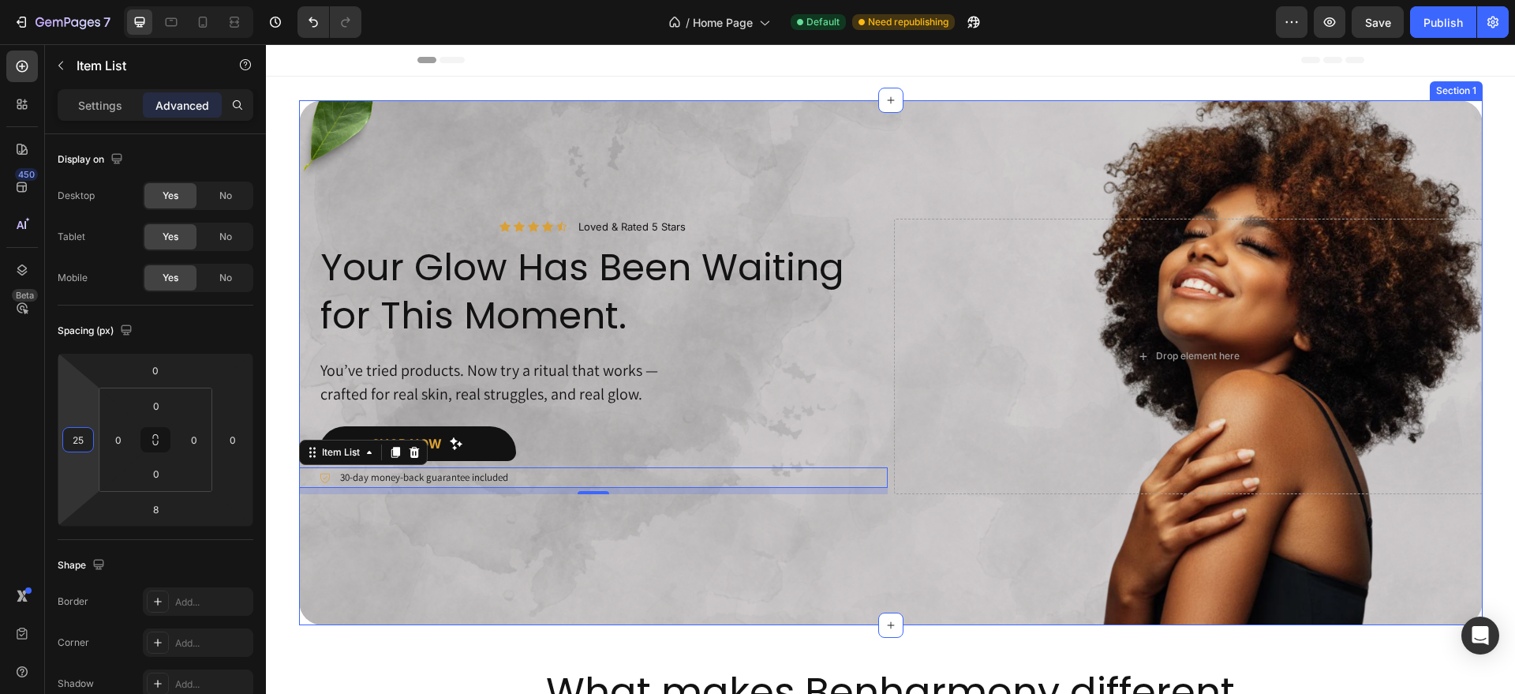
click at [426, 527] on div "Icon Icon Icon Icon Icon Icon List Loved & Rated 5 Stars Text Block Row Your Gl…" at bounding box center [891, 362] width 1184 height 525
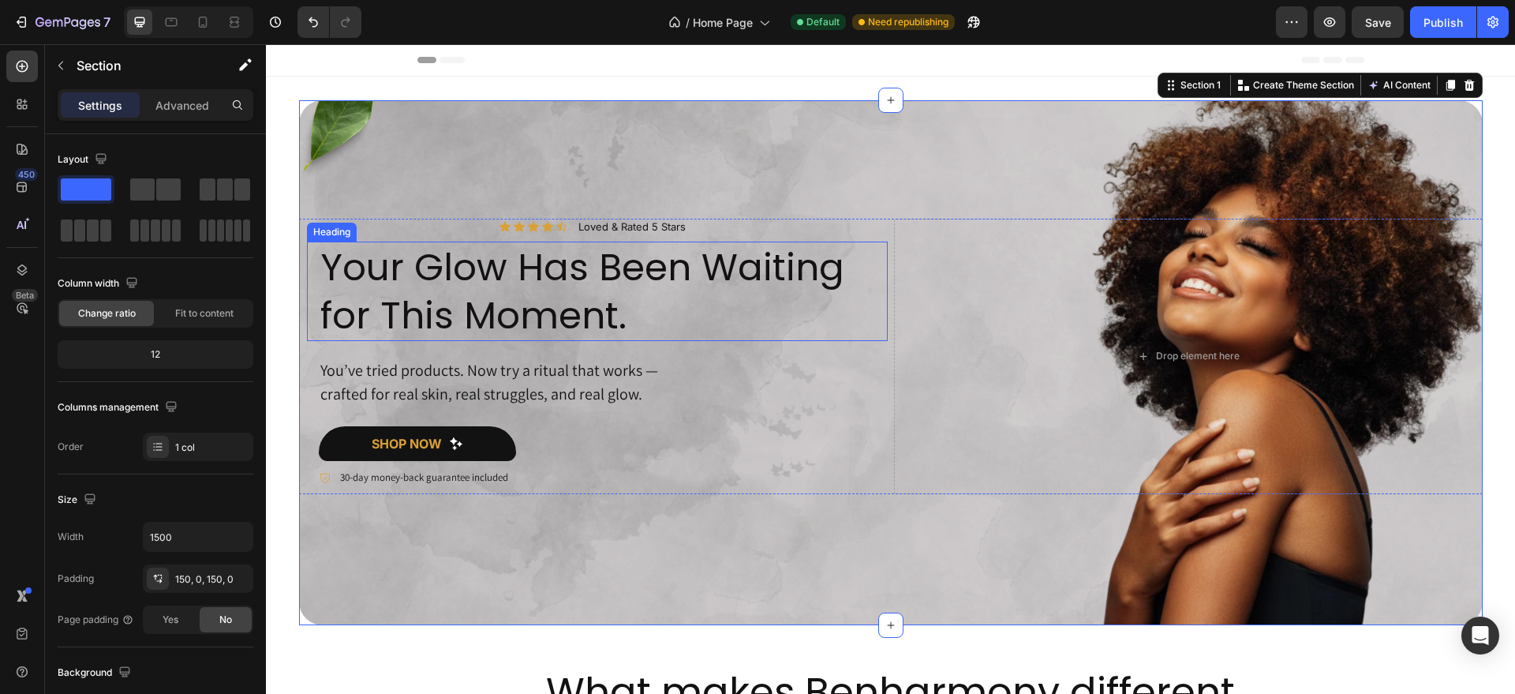
click at [402, 315] on h2 "Your Glow Has Been Waiting for This Moment." at bounding box center [603, 290] width 569 height 99
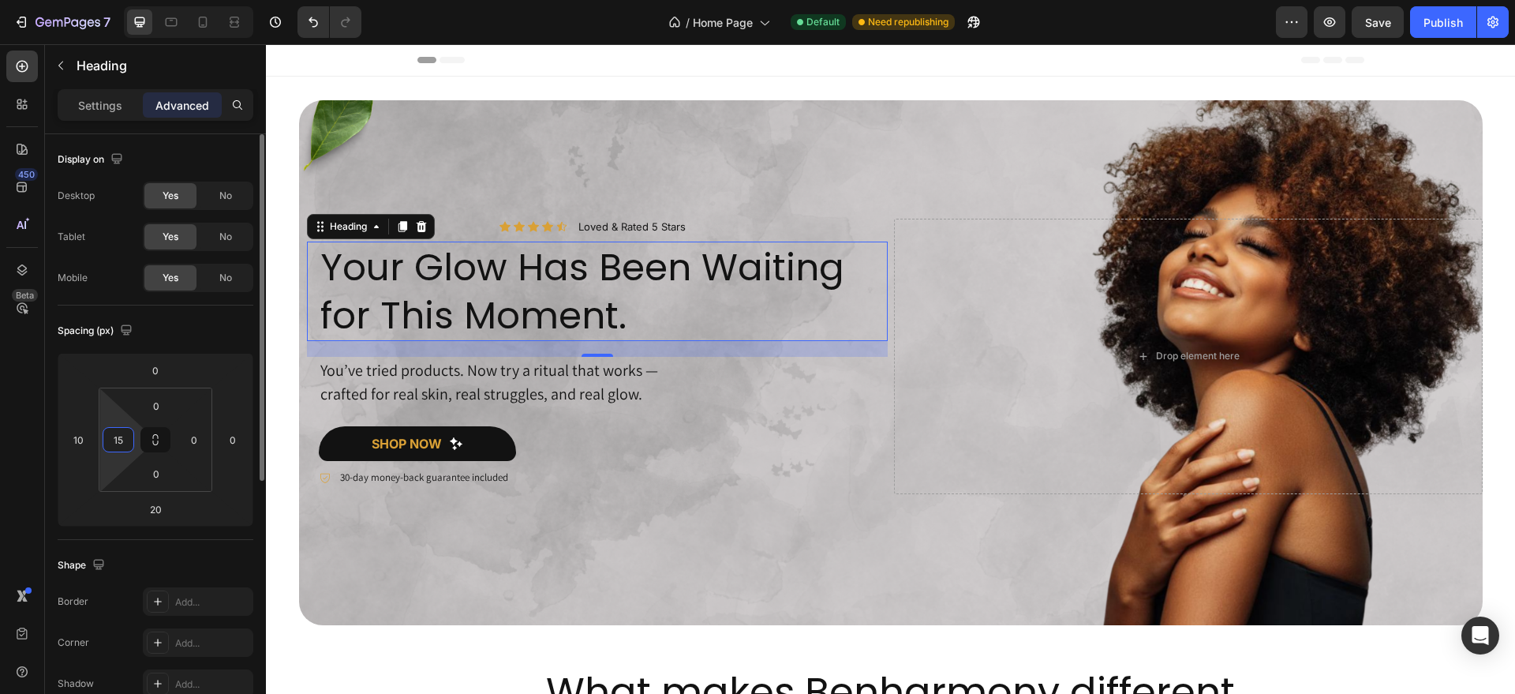
click at [122, 441] on input "15" at bounding box center [119, 440] width 24 height 24
type input "20"
click at [320, 383] on p "crafted for real skin, real struggles, and real glow." at bounding box center [603, 394] width 566 height 24
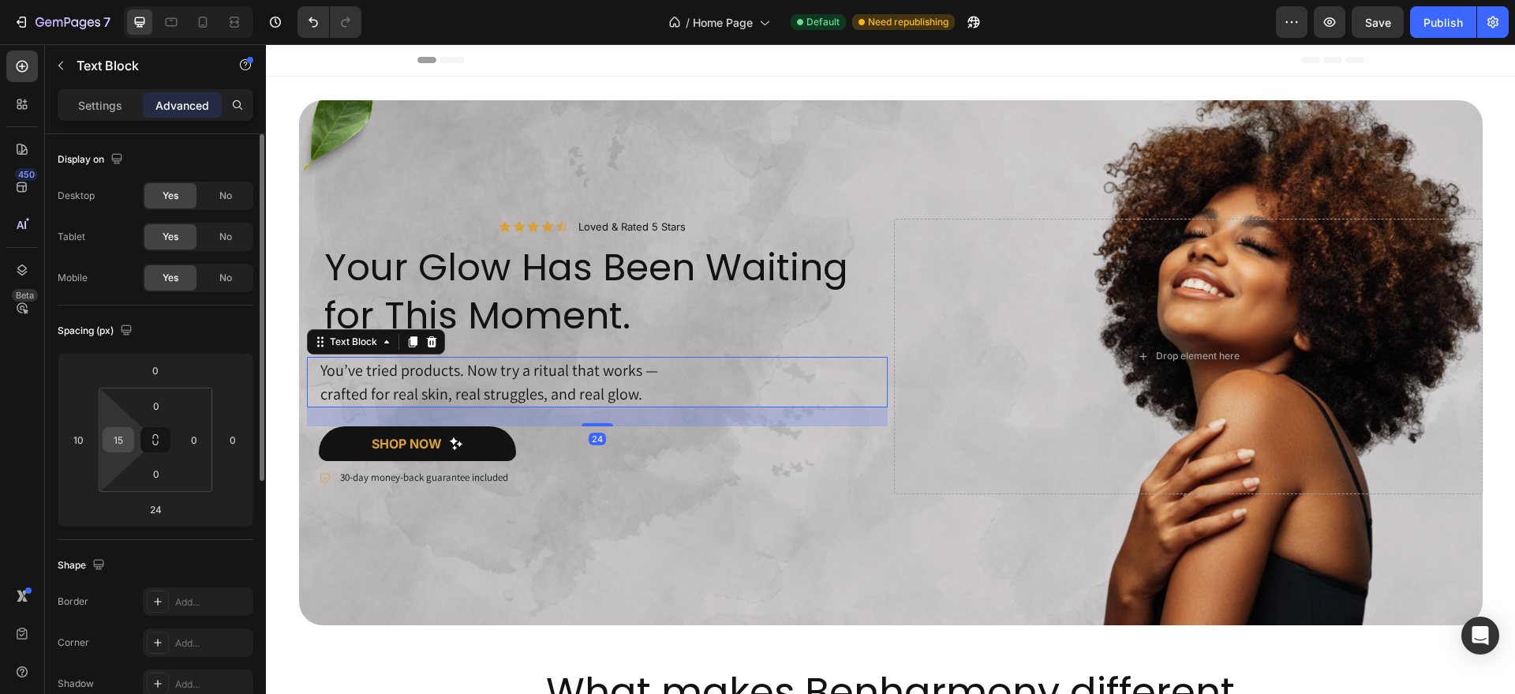
click at [125, 438] on input "15" at bounding box center [119, 440] width 24 height 24
type input "20"
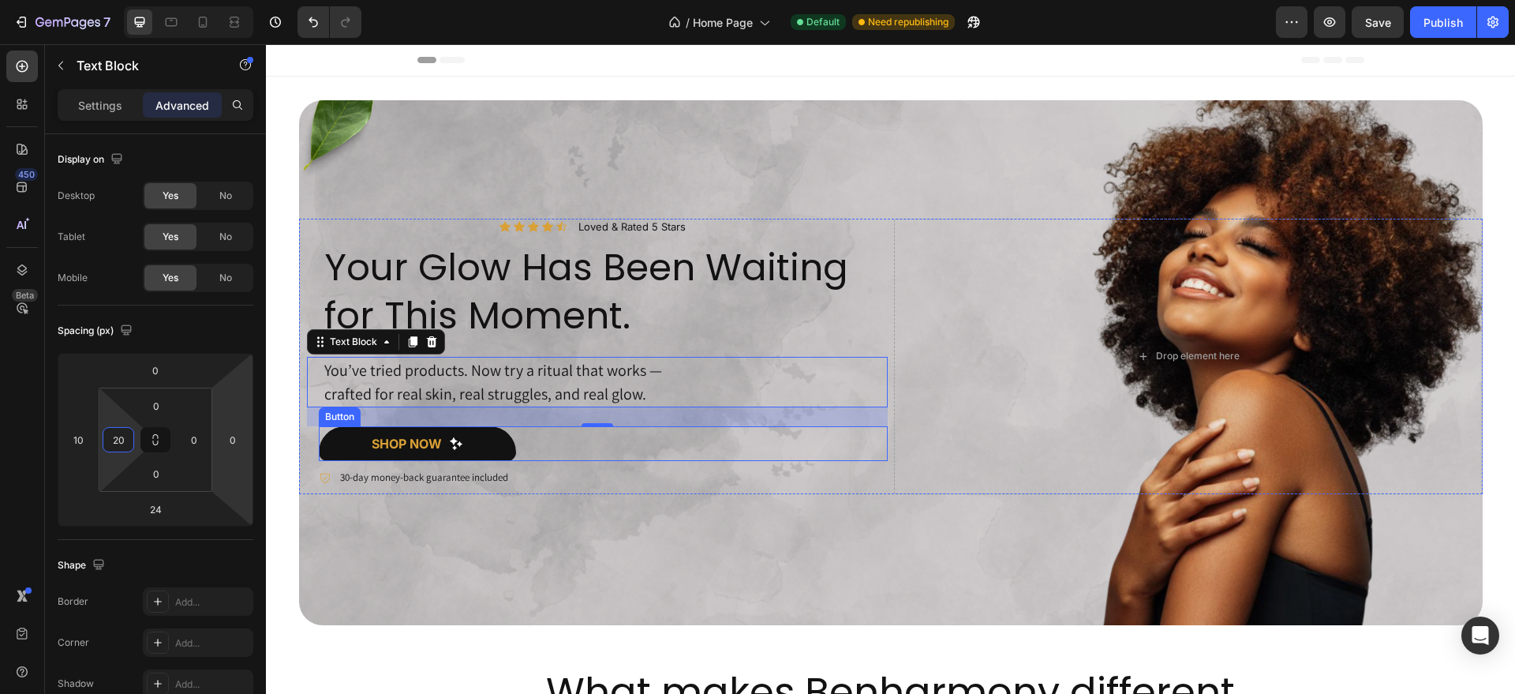
click at [331, 435] on link "shop now" at bounding box center [417, 443] width 197 height 35
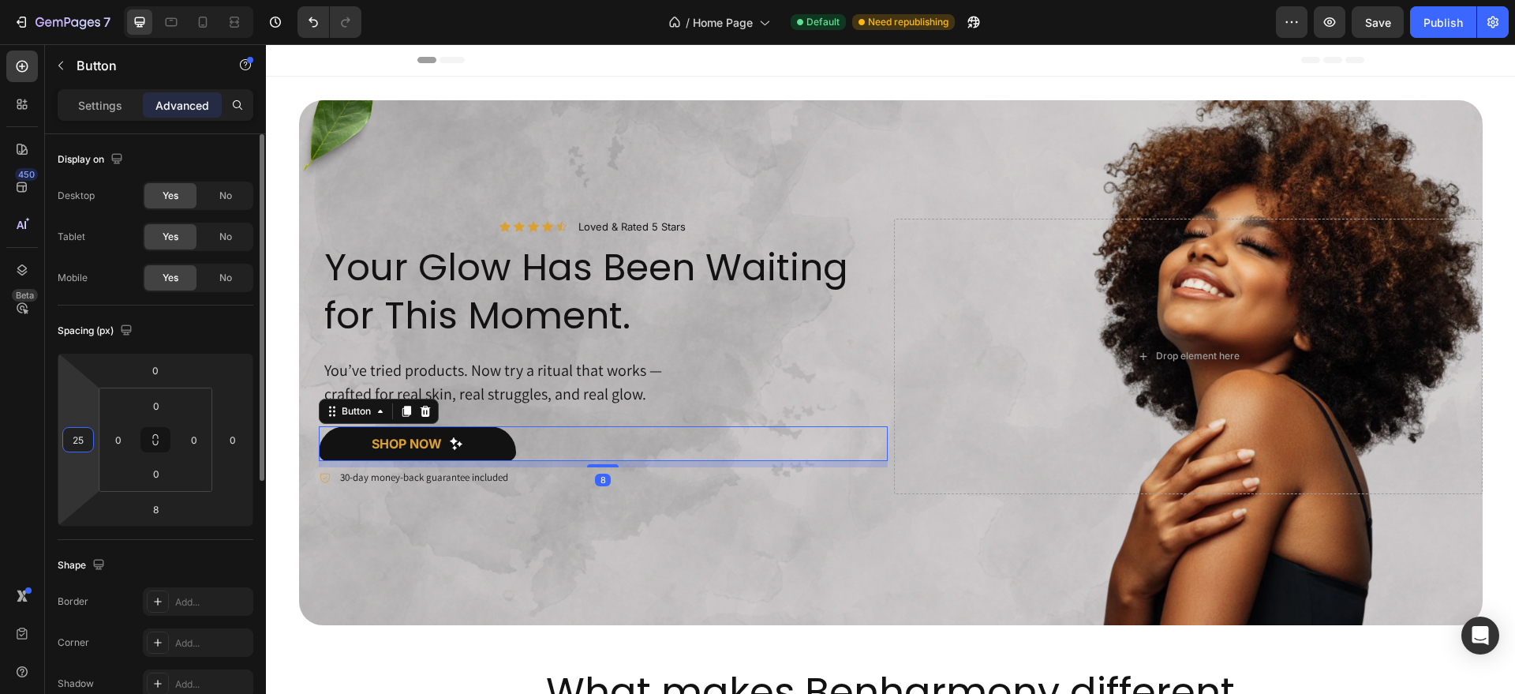
click at [89, 438] on input "25" at bounding box center [78, 440] width 24 height 24
type input "30"
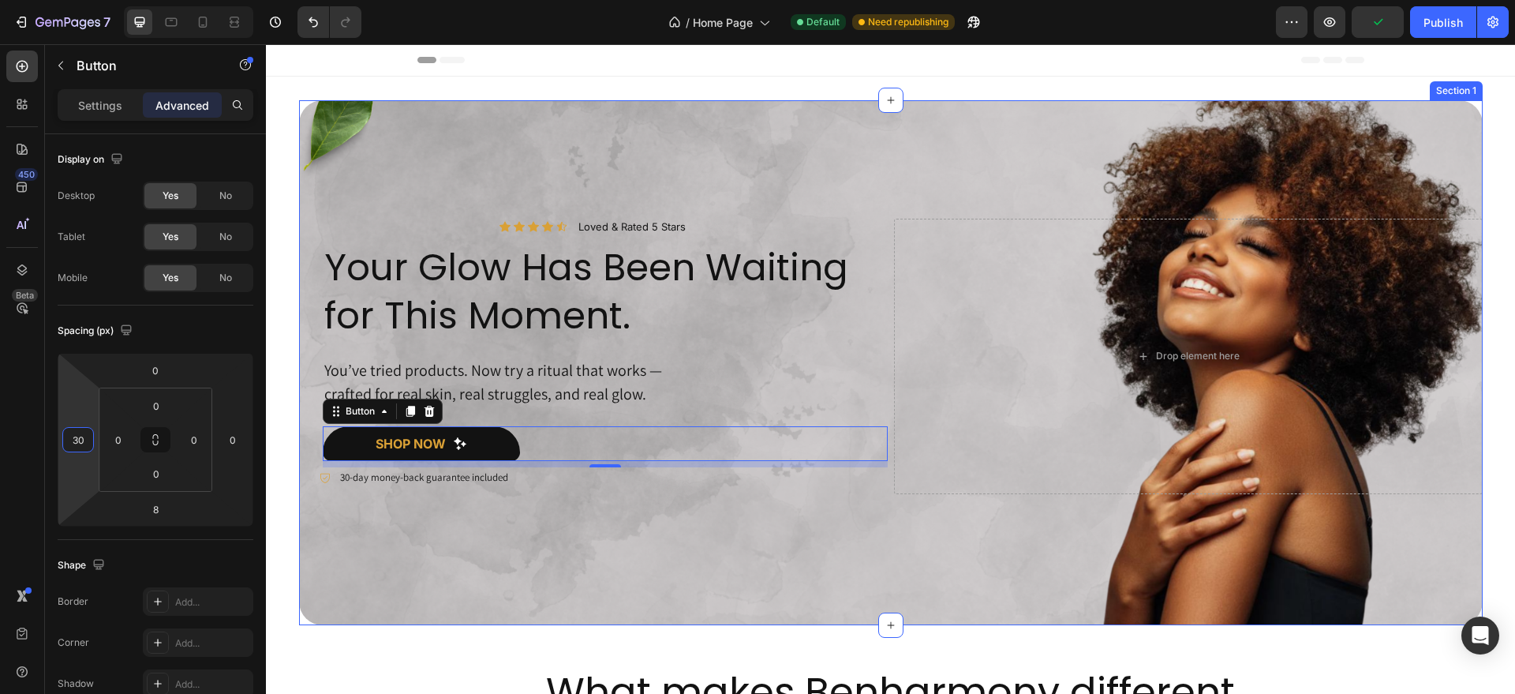
click at [319, 504] on div "Icon Icon Icon Icon Icon Icon List Loved & Rated 5 Stars Text Block Row Your Gl…" at bounding box center [891, 363] width 1184 height 288
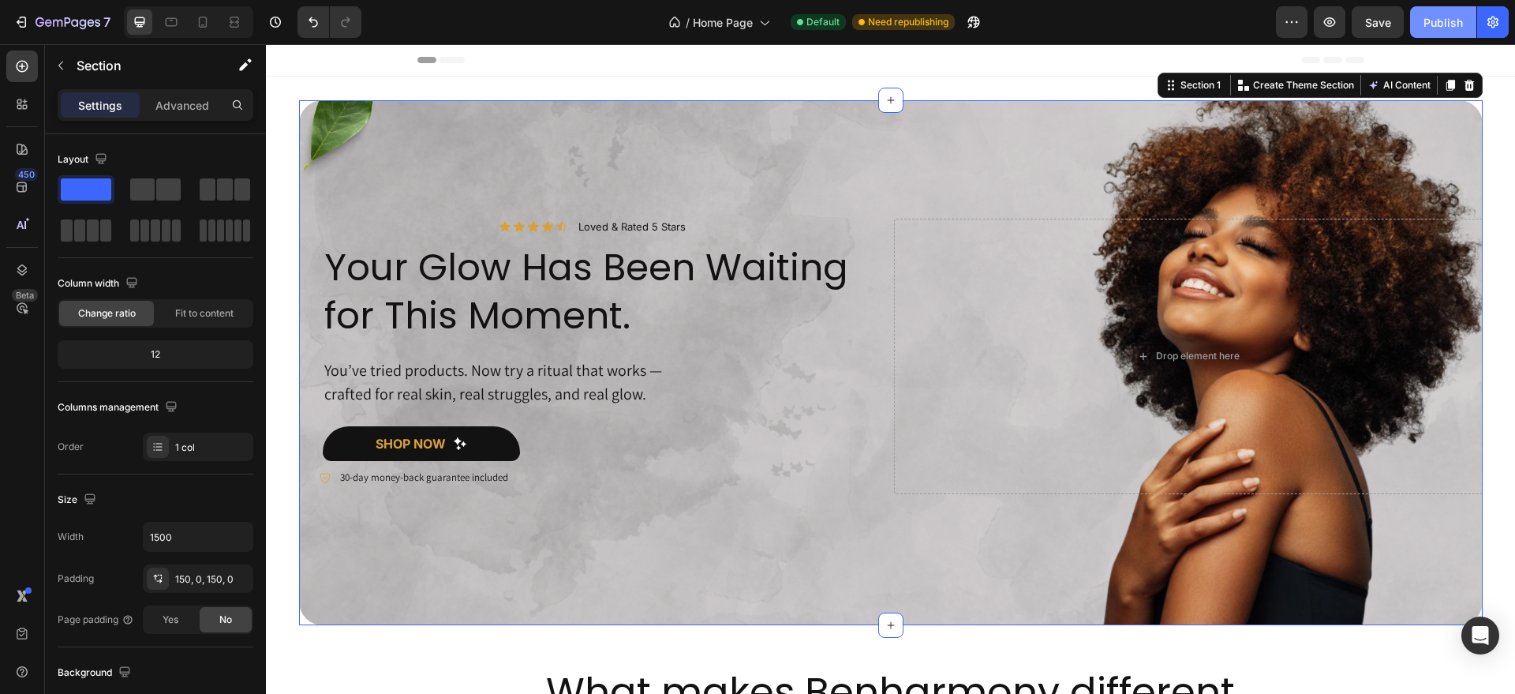
click at [1423, 32] on button "Publish" at bounding box center [1443, 22] width 66 height 32
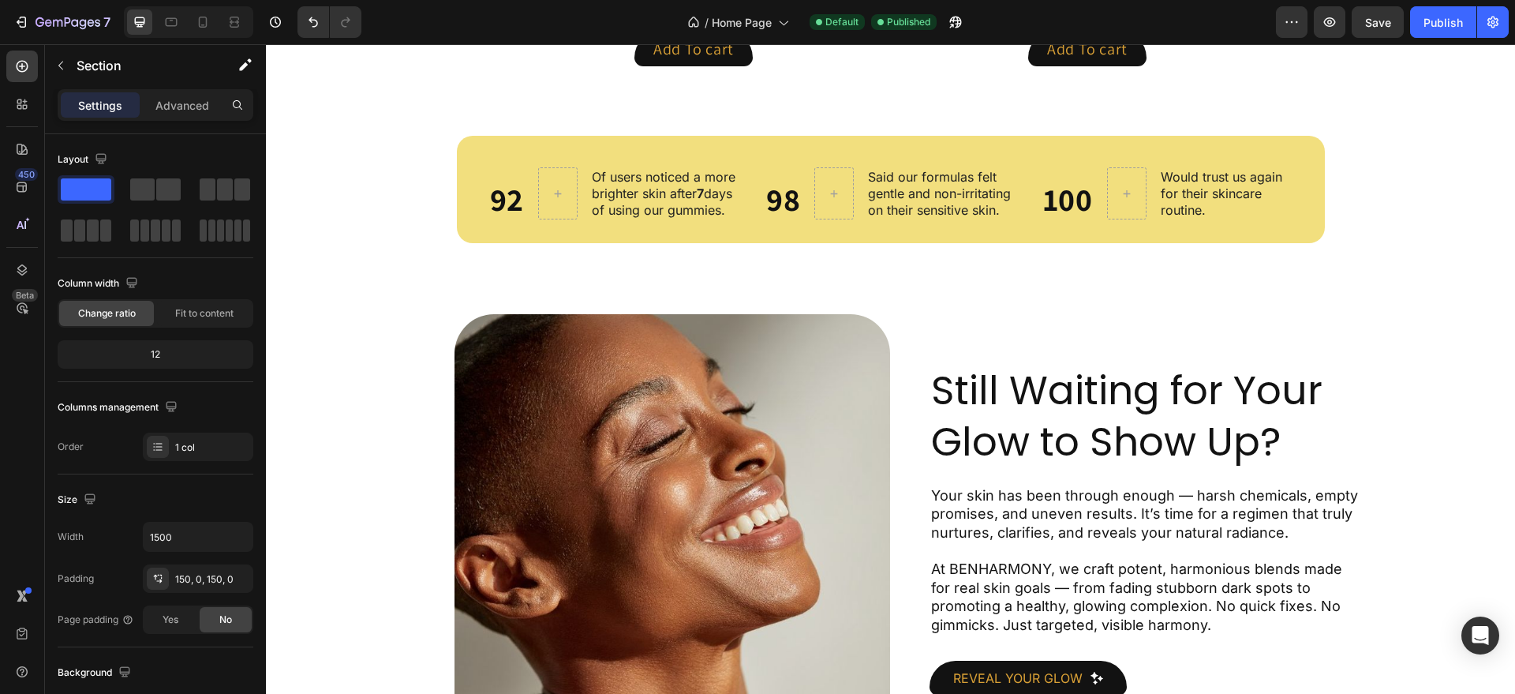
scroll to position [1327, 0]
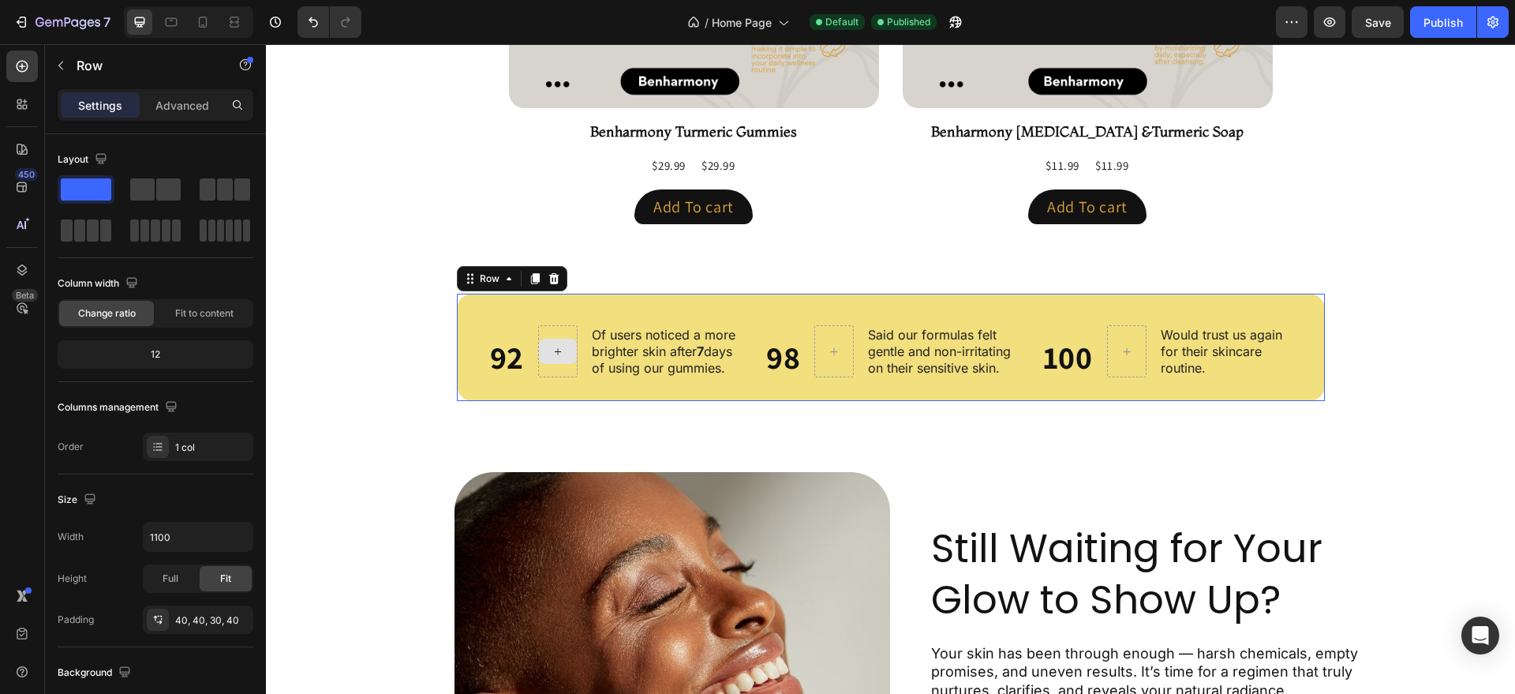
click at [468, 401] on div "92 Heading Of users noticed a more brighter skin after 7 days of using our gumm…" at bounding box center [891, 347] width 868 height 107
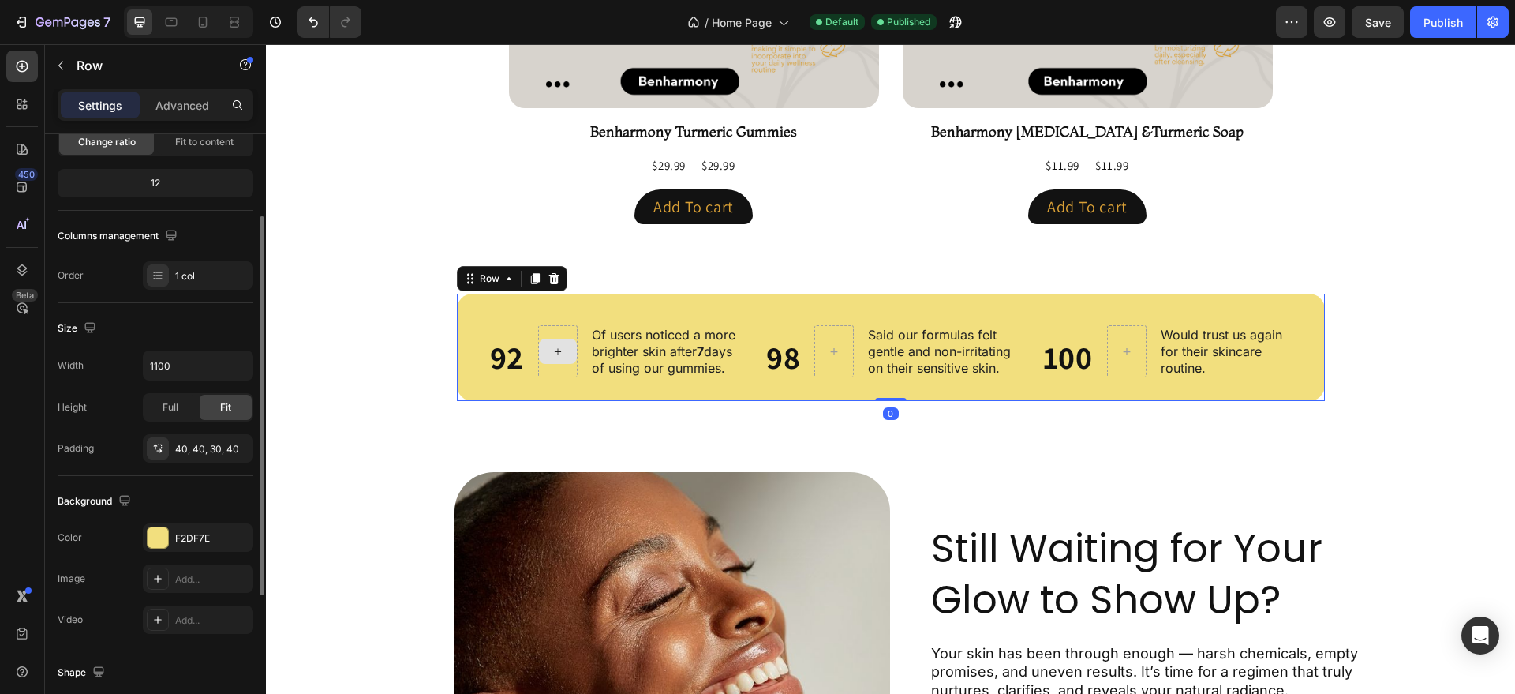
scroll to position [190, 0]
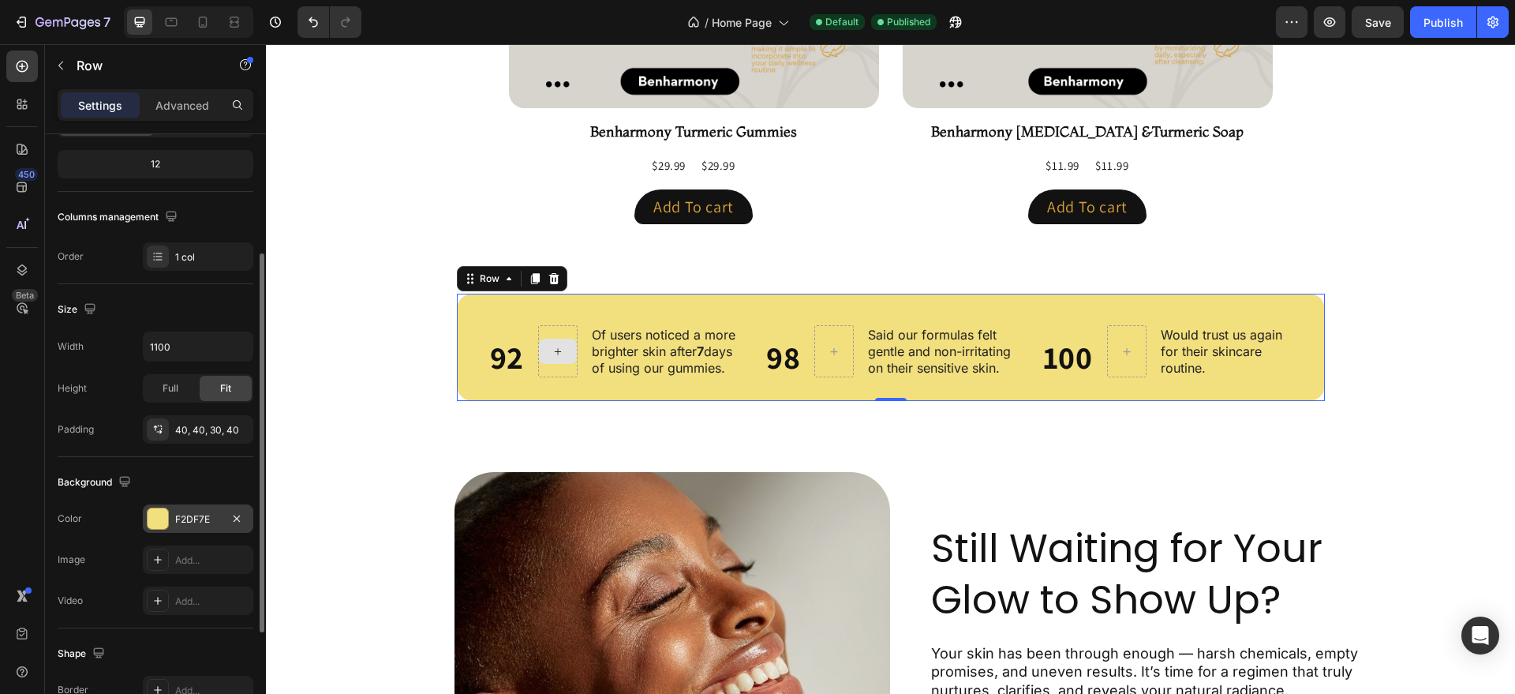
click at [203, 521] on div "F2DF7E" at bounding box center [198, 519] width 46 height 14
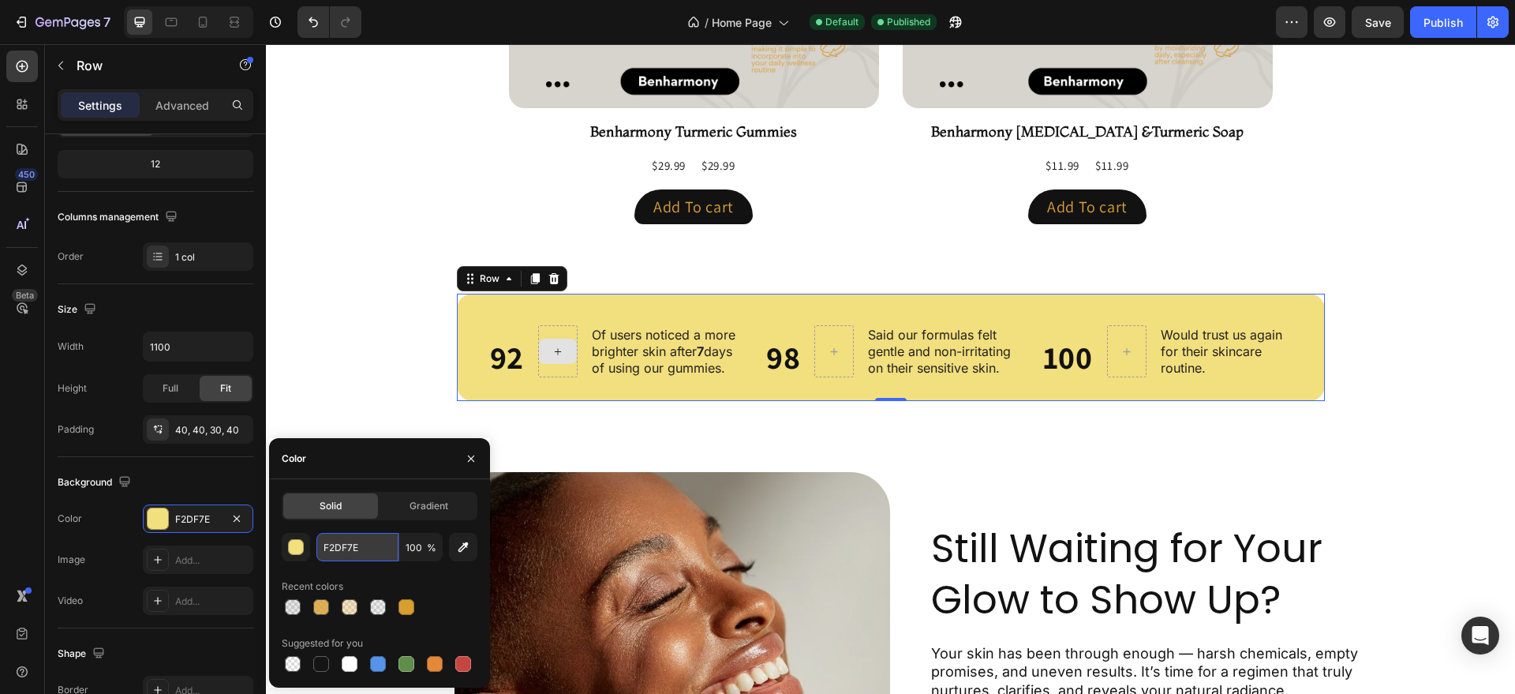
click at [357, 544] on input "F2DF7E" at bounding box center [357, 547] width 82 height 28
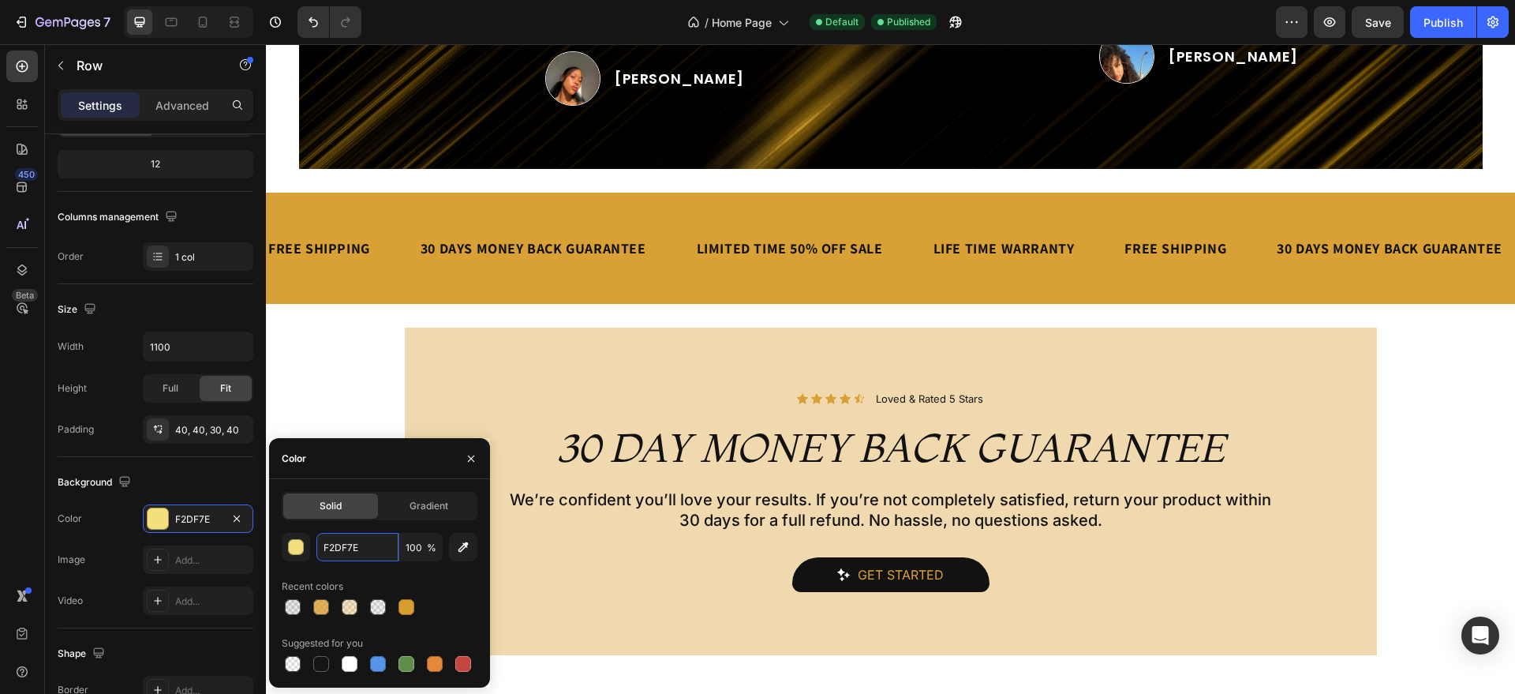
scroll to position [2636, 0]
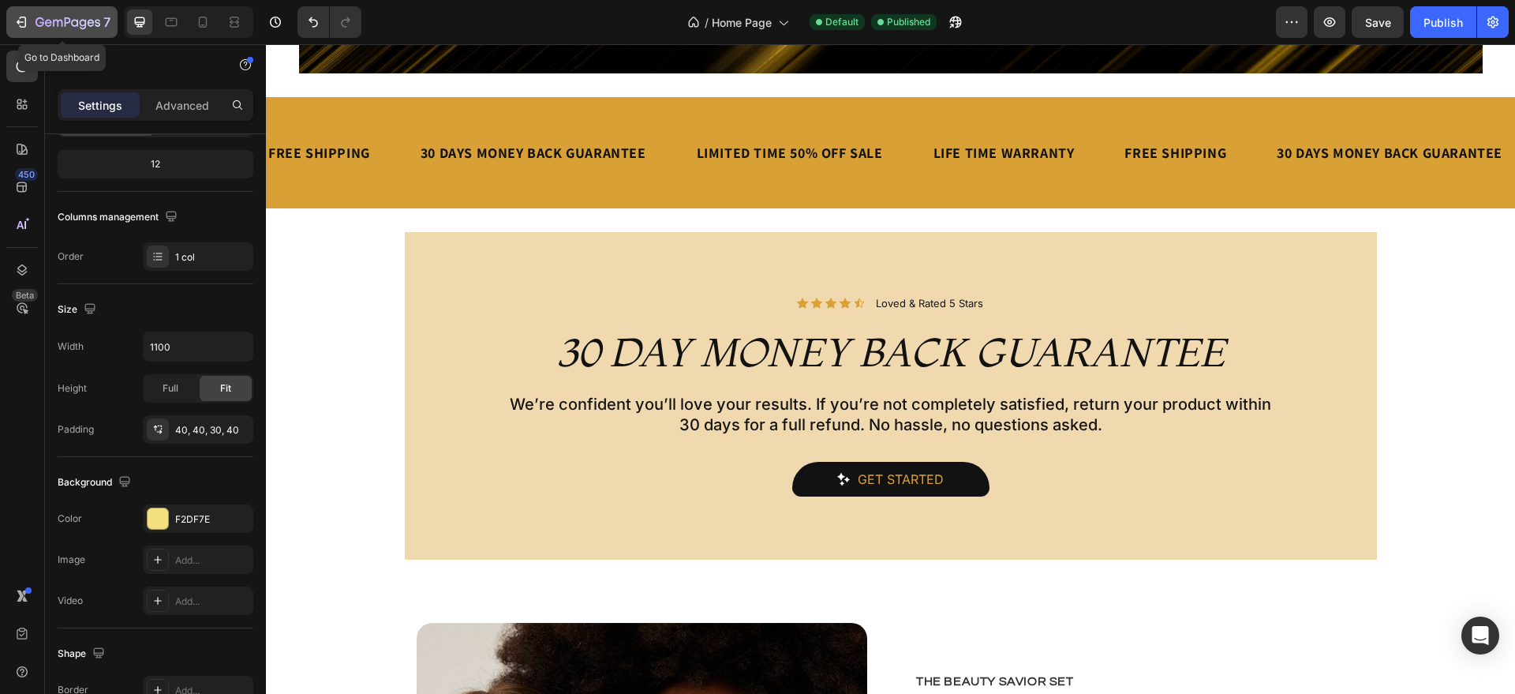
click at [99, 27] on icon "button" at bounding box center [68, 23] width 65 height 13
